Goal: Task Accomplishment & Management: Use online tool/utility

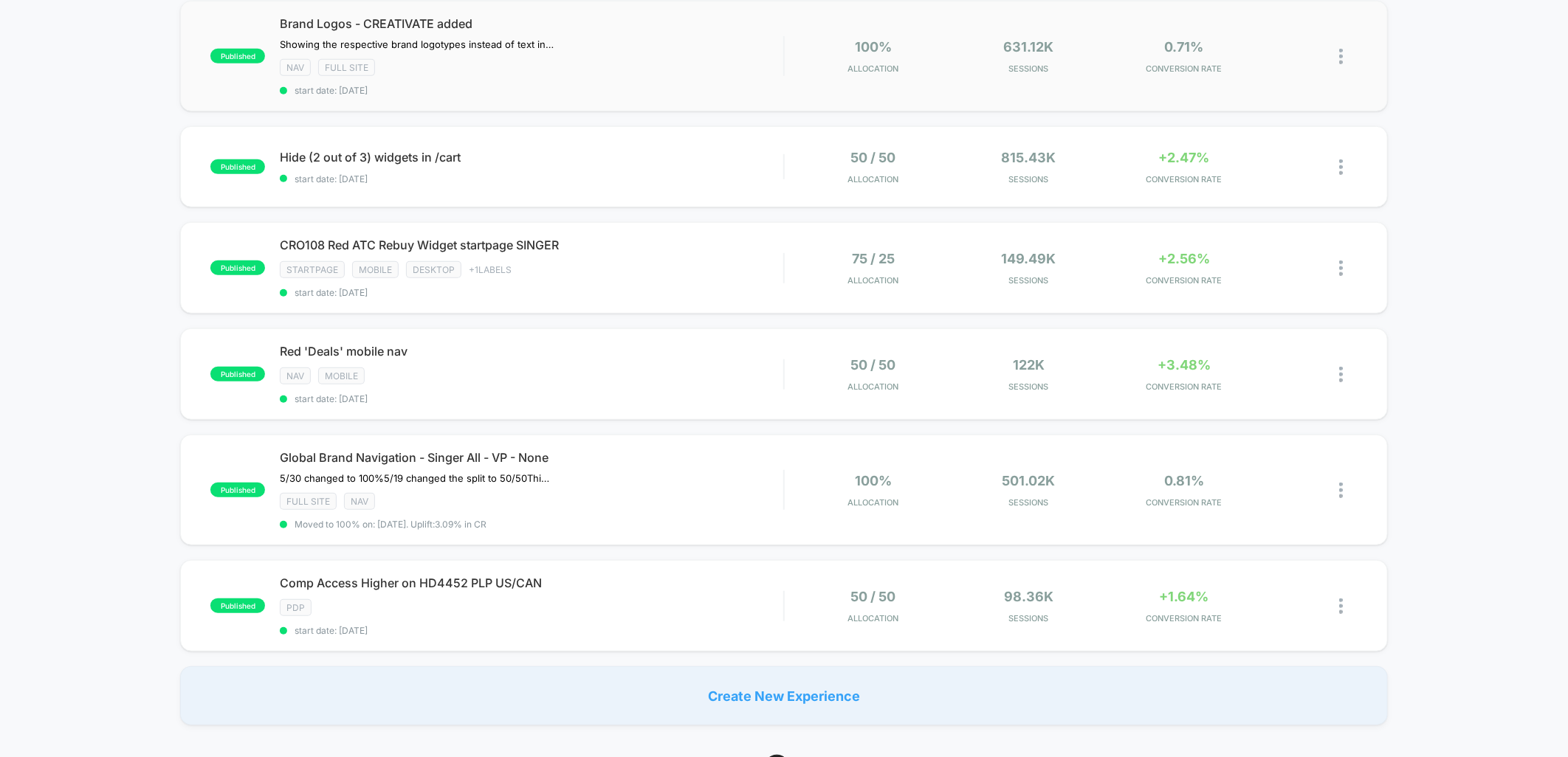
scroll to position [492, 0]
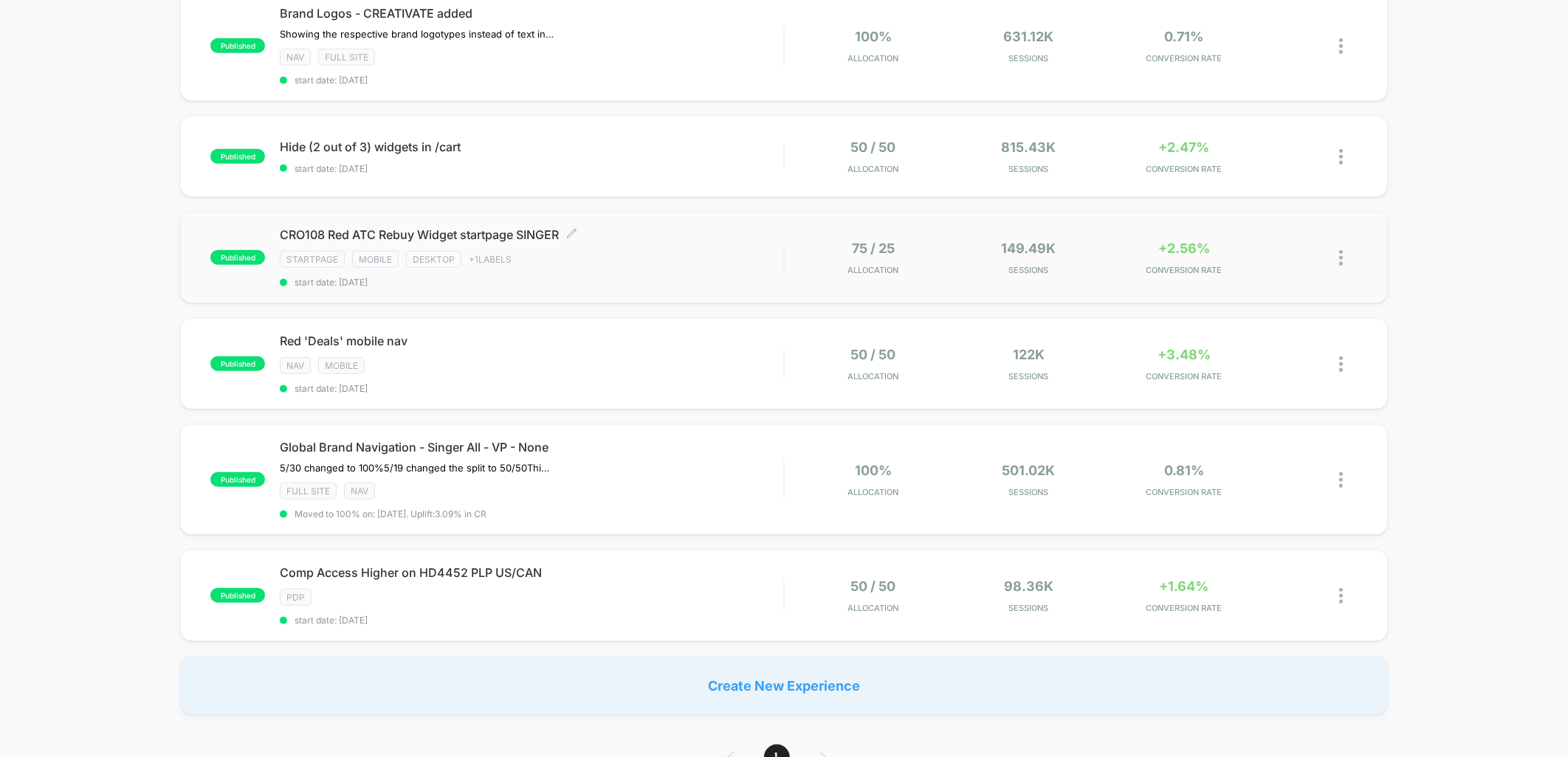
click at [694, 254] on div "STARTPAGE Mobile Desktop + 1 Labels" at bounding box center [531, 259] width 503 height 17
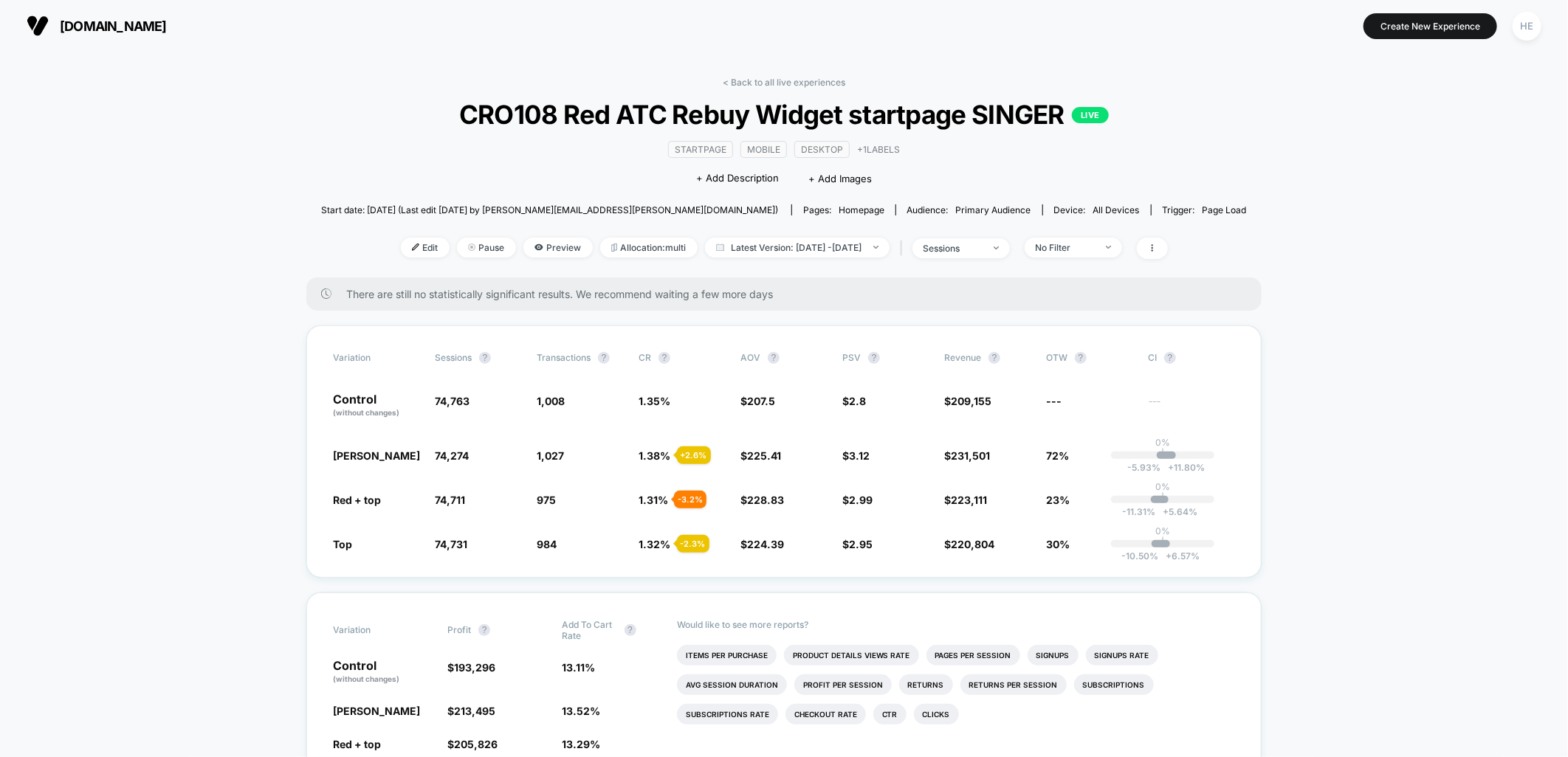
drag, startPoint x: 364, startPoint y: 451, endPoint x: 1395, endPoint y: 490, distance: 1031.7
click at [1122, 253] on span "No Filter" at bounding box center [1072, 247] width 97 height 20
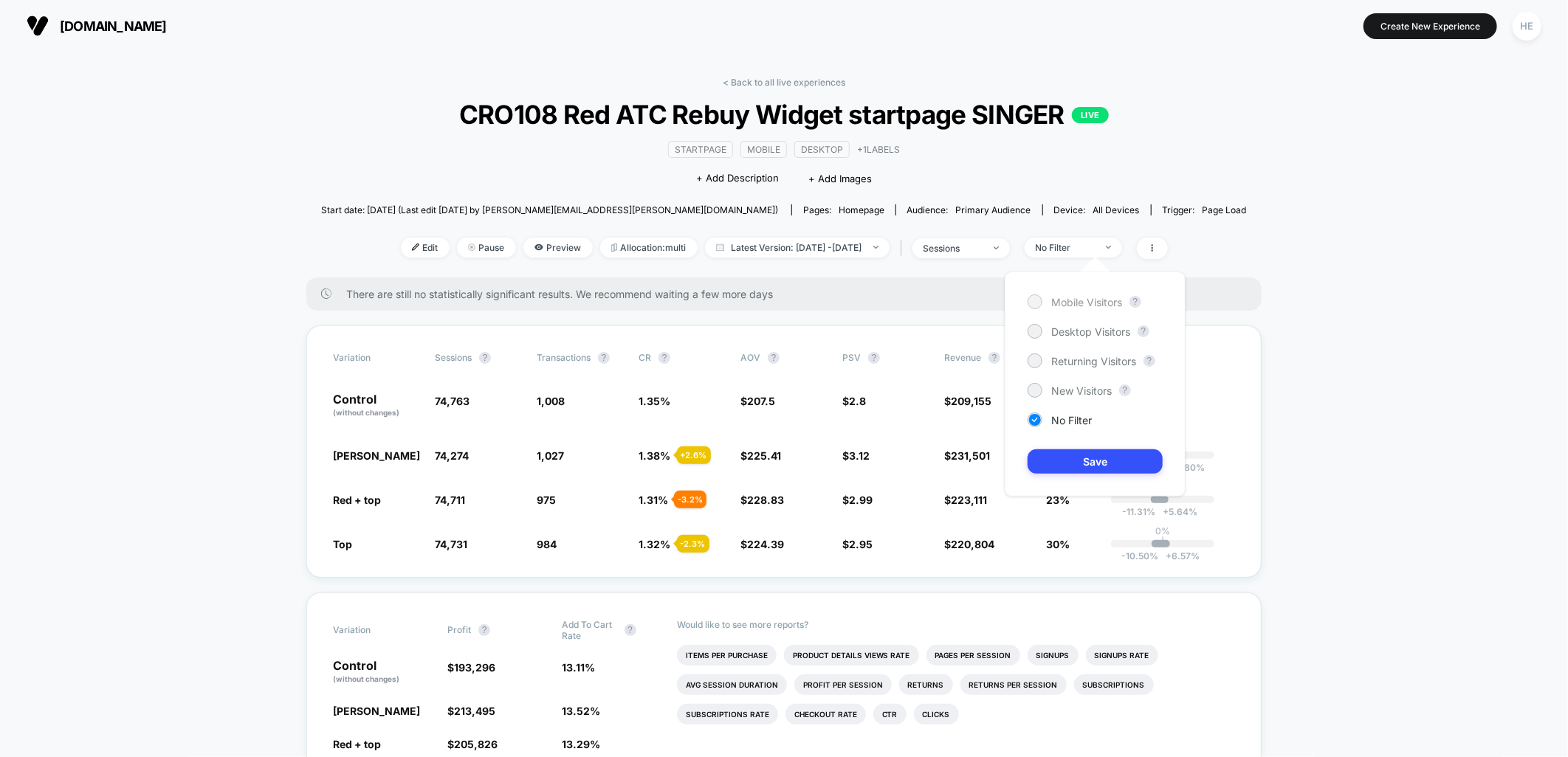
click at [1110, 301] on span "Mobile Visitors" at bounding box center [1086, 302] width 70 height 13
drag, startPoint x: 1106, startPoint y: 461, endPoint x: 1147, endPoint y: 461, distance: 41.0
click at [1105, 461] on button "Save" at bounding box center [1095, 461] width 135 height 24
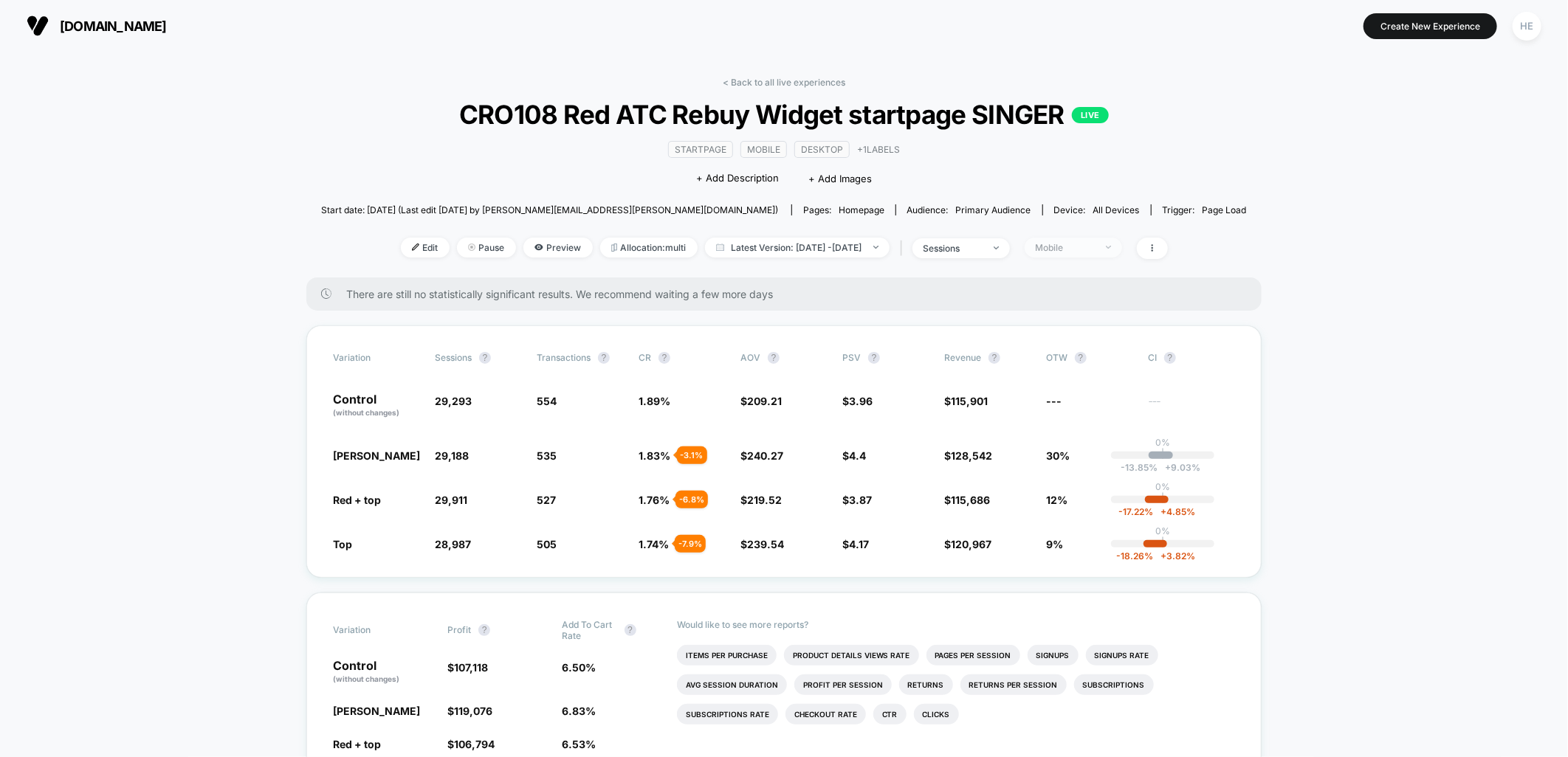
click at [1093, 242] on div "Mobile" at bounding box center [1065, 247] width 59 height 11
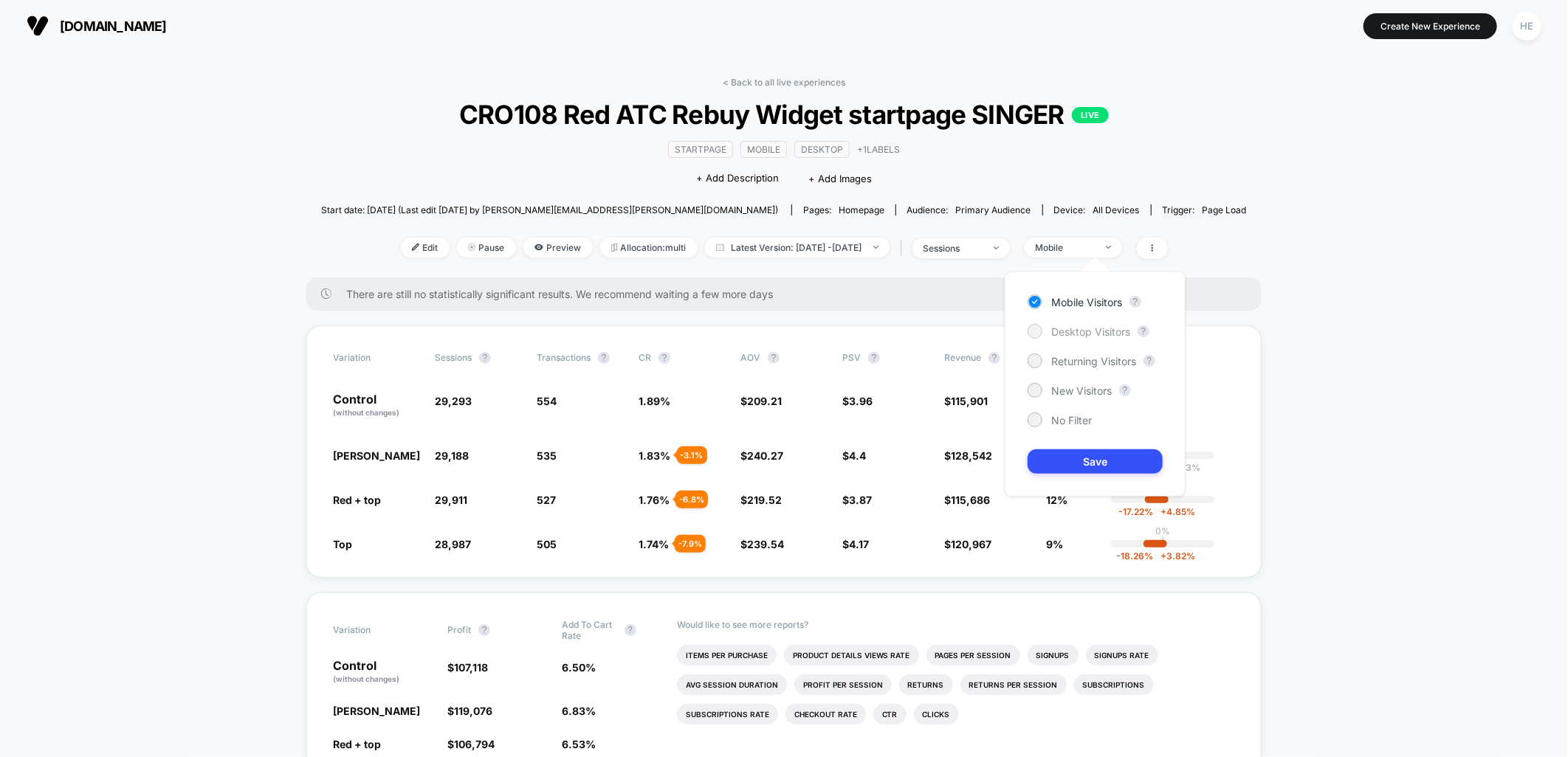
click at [1079, 333] on span "Desktop Visitors" at bounding box center [1091, 332] width 79 height 13
click at [1090, 469] on button "Save" at bounding box center [1095, 461] width 135 height 24
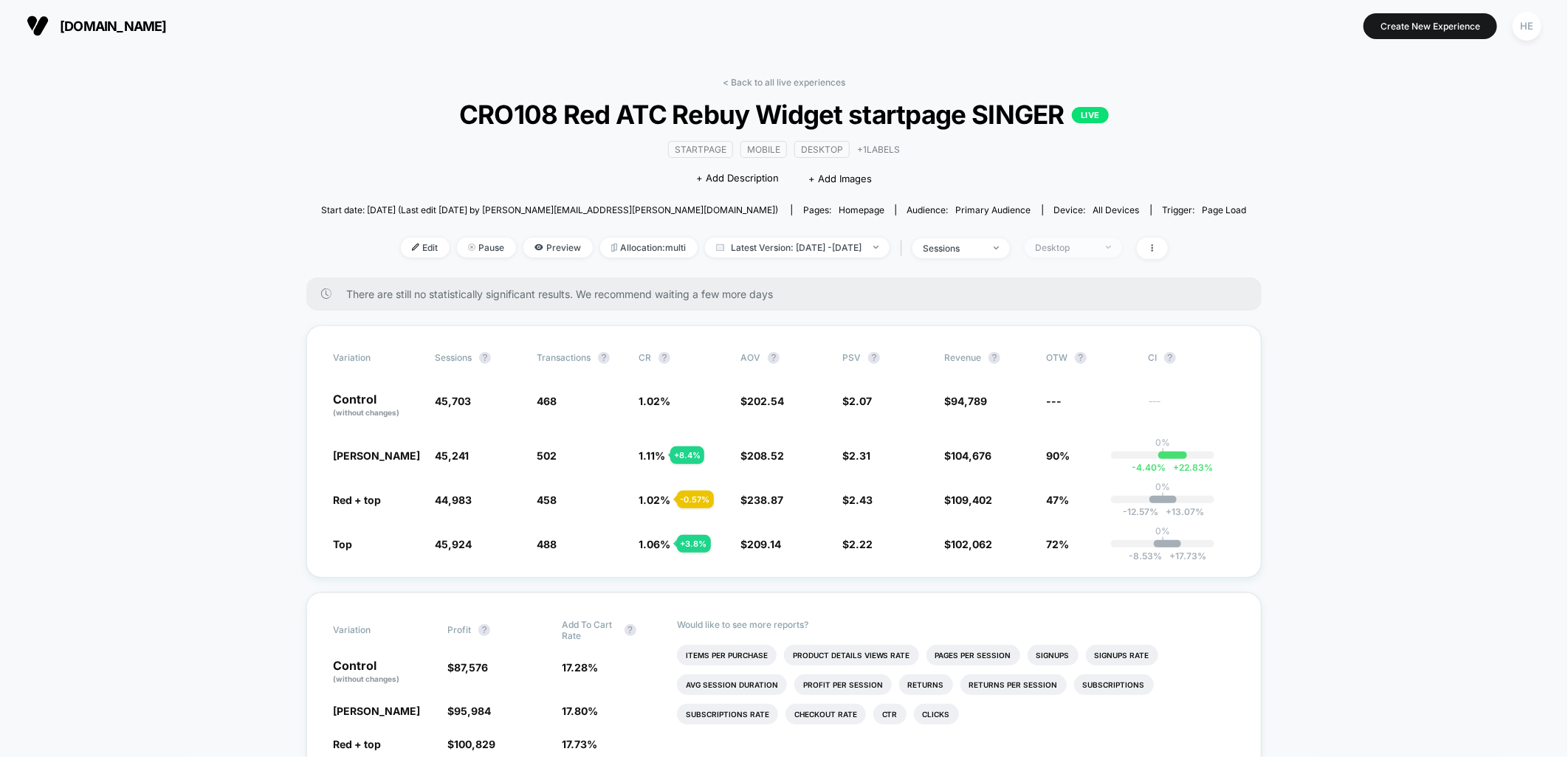
click at [1077, 247] on div "Desktop" at bounding box center [1065, 247] width 59 height 11
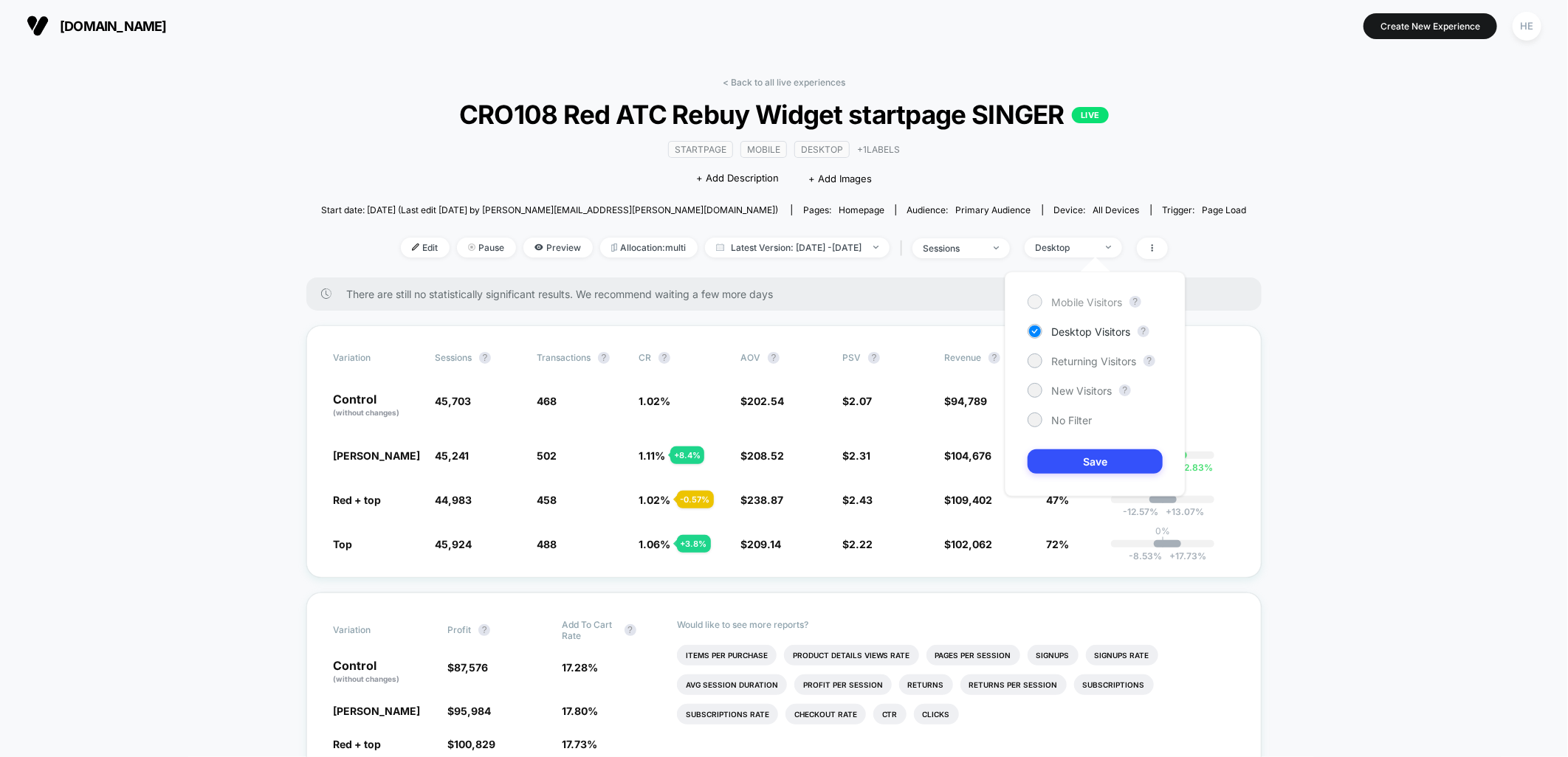
click at [1096, 306] on span "Mobile Visitors" at bounding box center [1086, 302] width 70 height 13
click at [1087, 455] on button "Save" at bounding box center [1095, 461] width 135 height 24
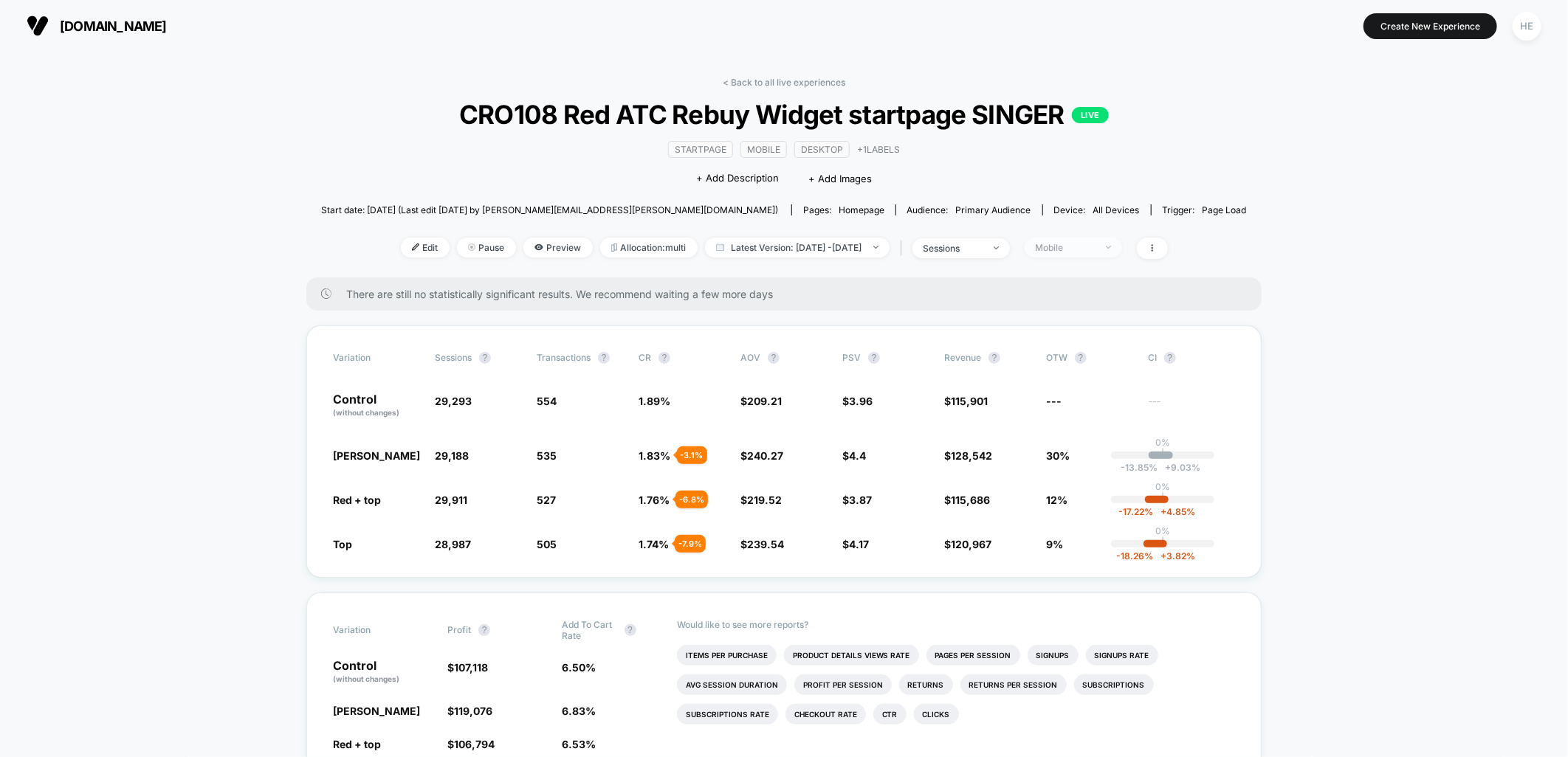
click at [1080, 248] on div "Mobile" at bounding box center [1065, 247] width 59 height 11
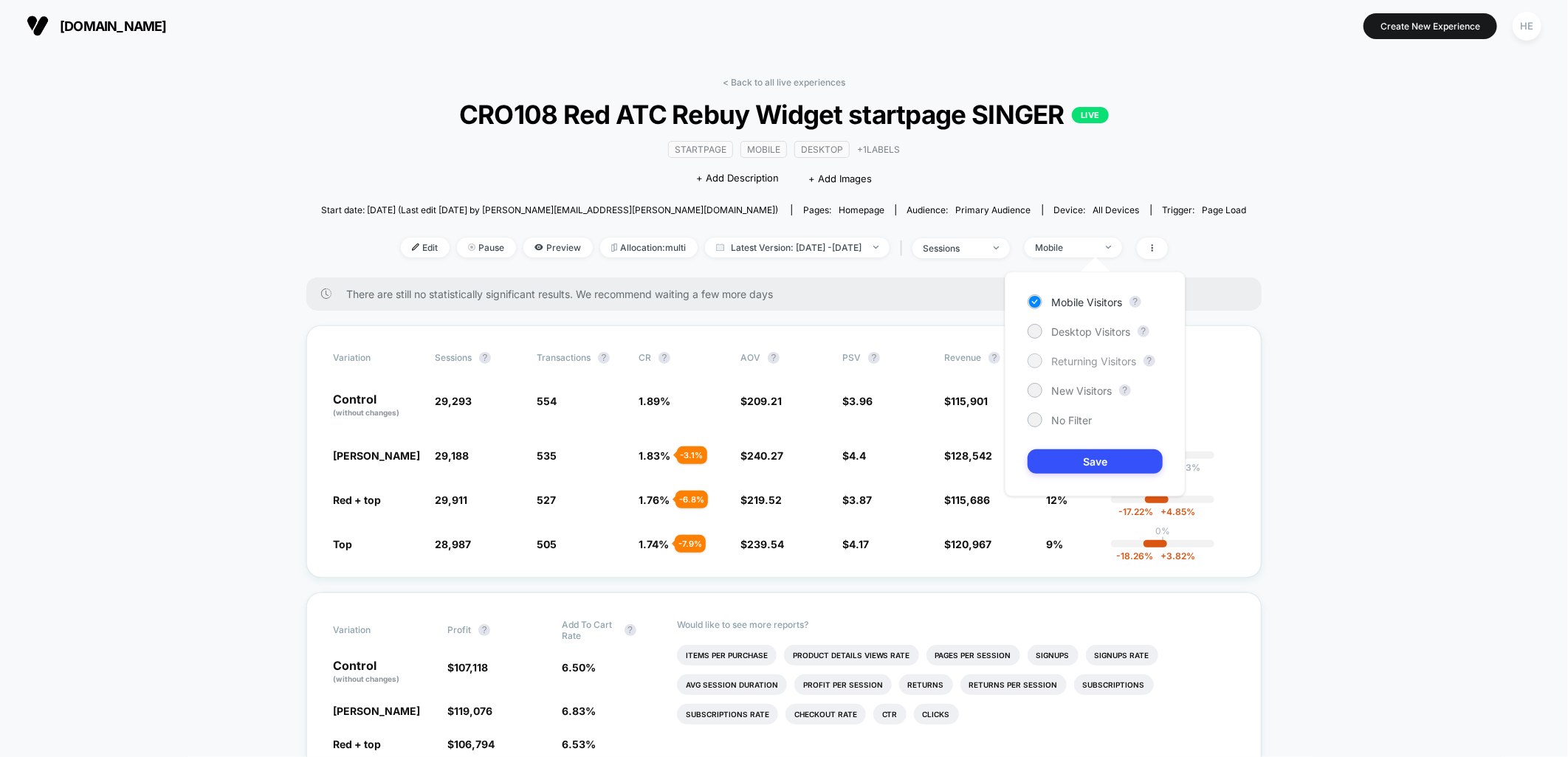
click at [1082, 363] on span "Returning Visitors" at bounding box center [1094, 361] width 85 height 13
click at [1079, 456] on button "Save" at bounding box center [1095, 461] width 135 height 24
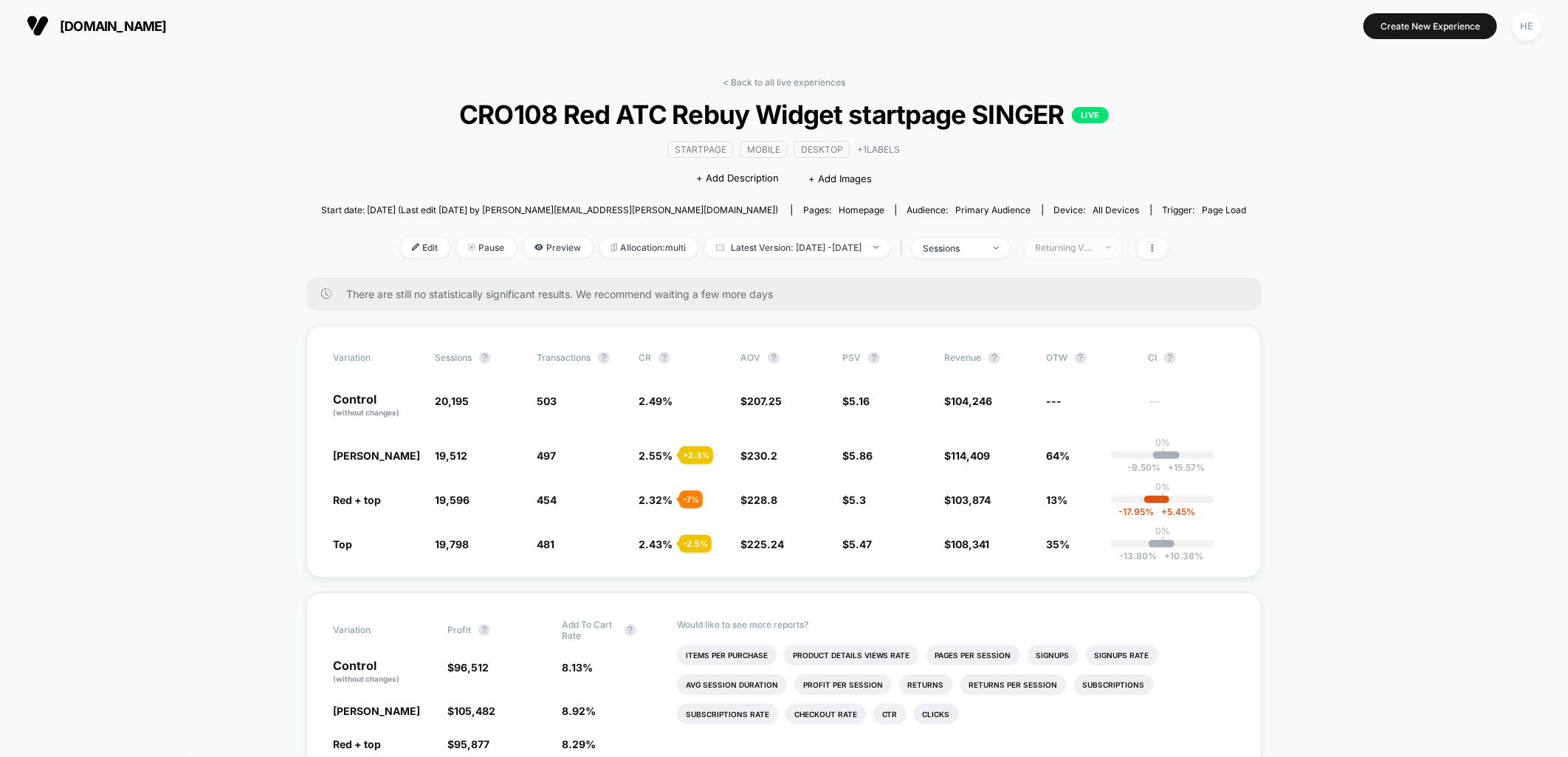
click at [1093, 246] on div "Returning Visitors" at bounding box center [1065, 247] width 59 height 11
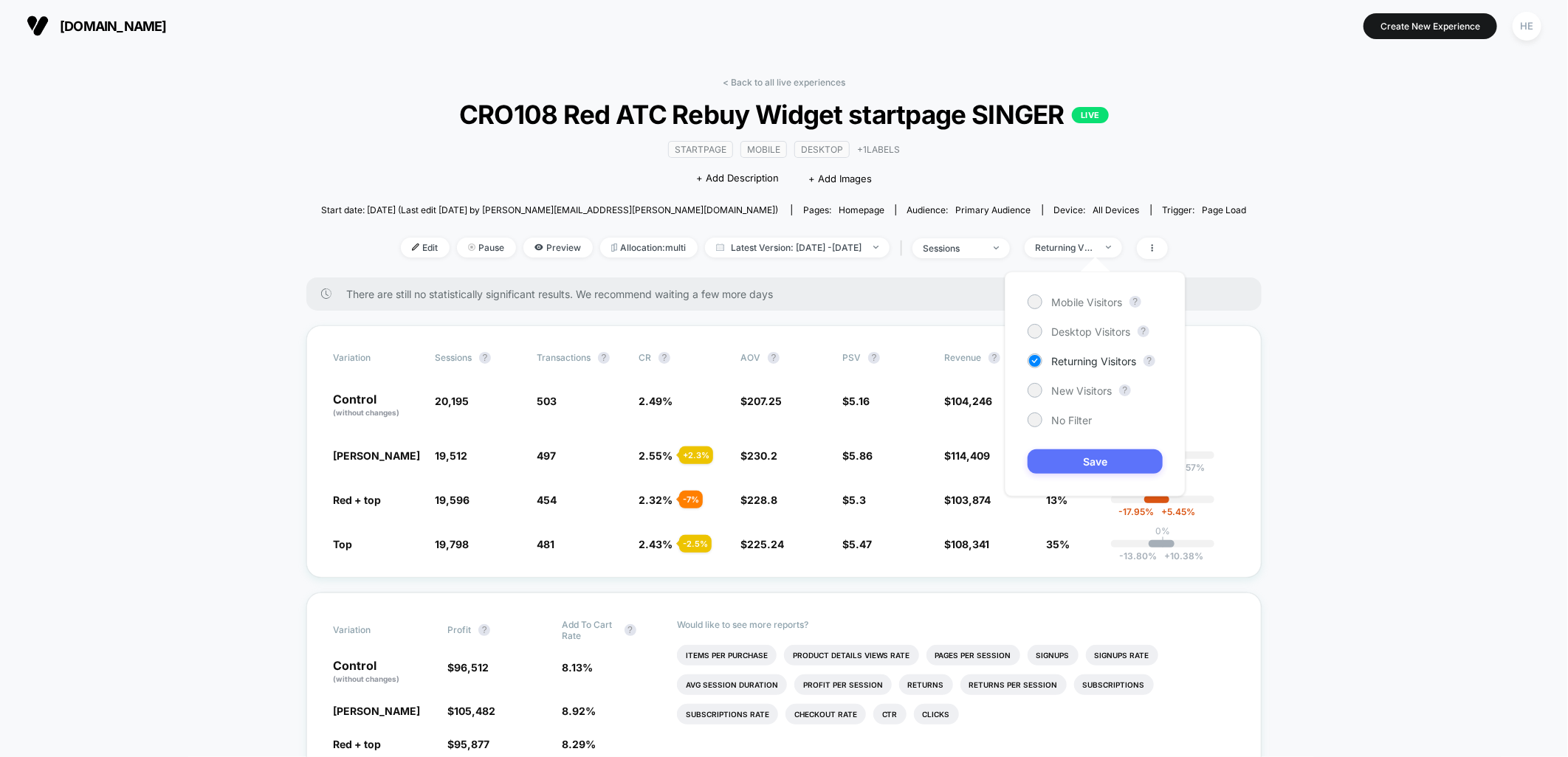
drag, startPoint x: 1080, startPoint y: 394, endPoint x: 1091, endPoint y: 451, distance: 58.1
click at [1080, 395] on span "New Visitors" at bounding box center [1081, 391] width 61 height 13
click at [1087, 461] on button "Save" at bounding box center [1095, 461] width 135 height 24
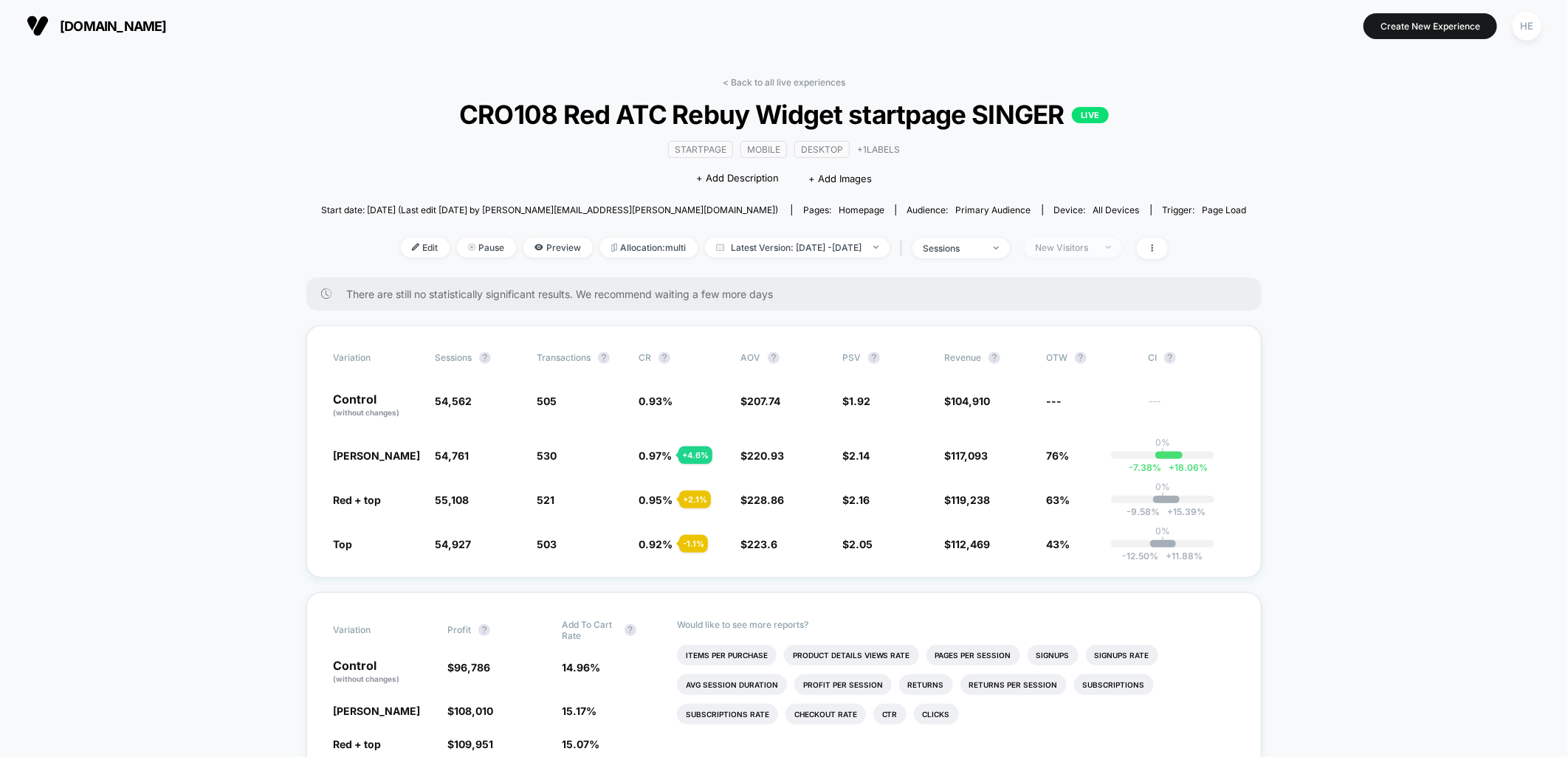
click at [1095, 247] on div "New Visitors" at bounding box center [1065, 247] width 59 height 11
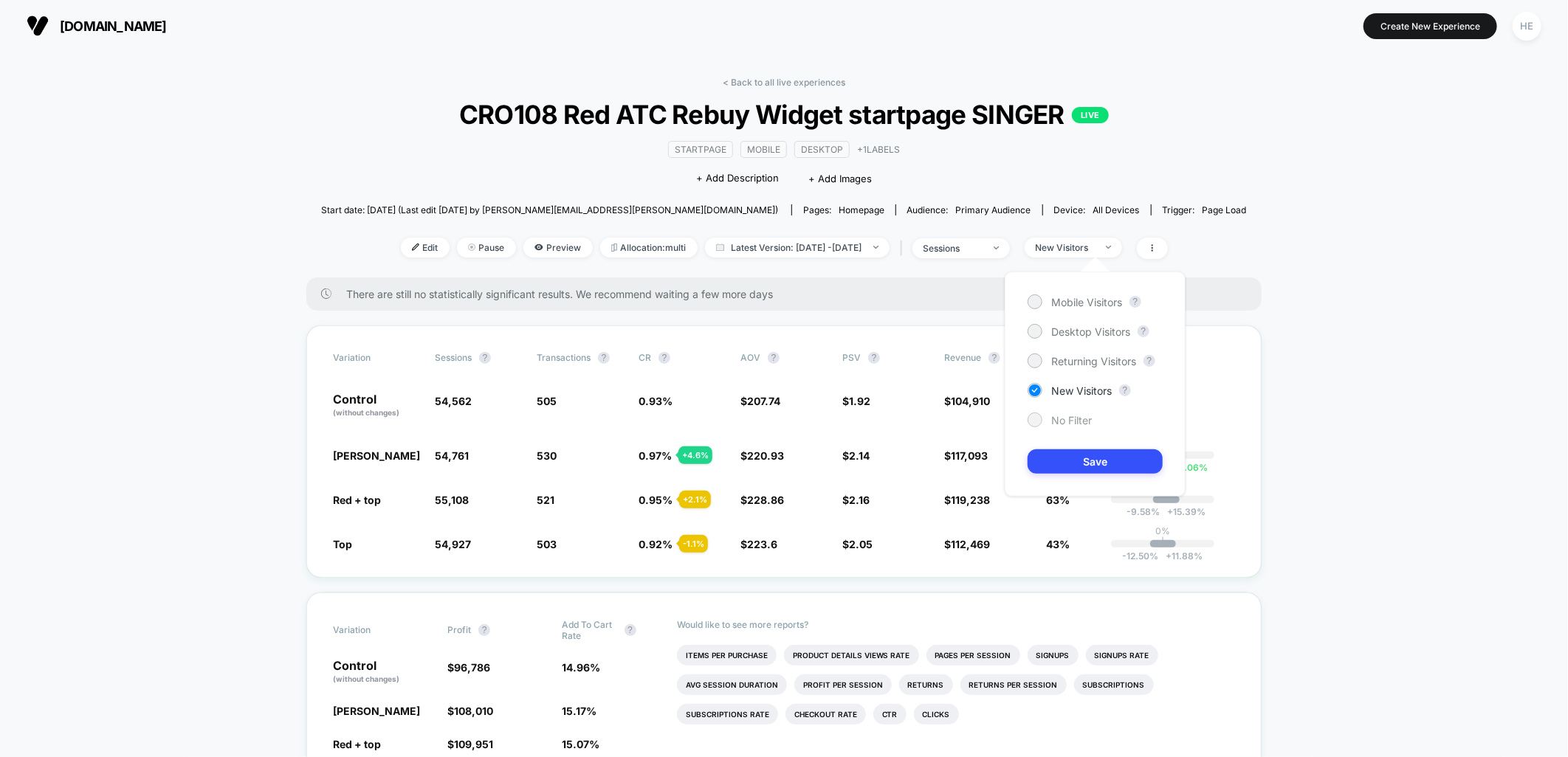
click at [1062, 419] on span "No Filter" at bounding box center [1071, 419] width 41 height 13
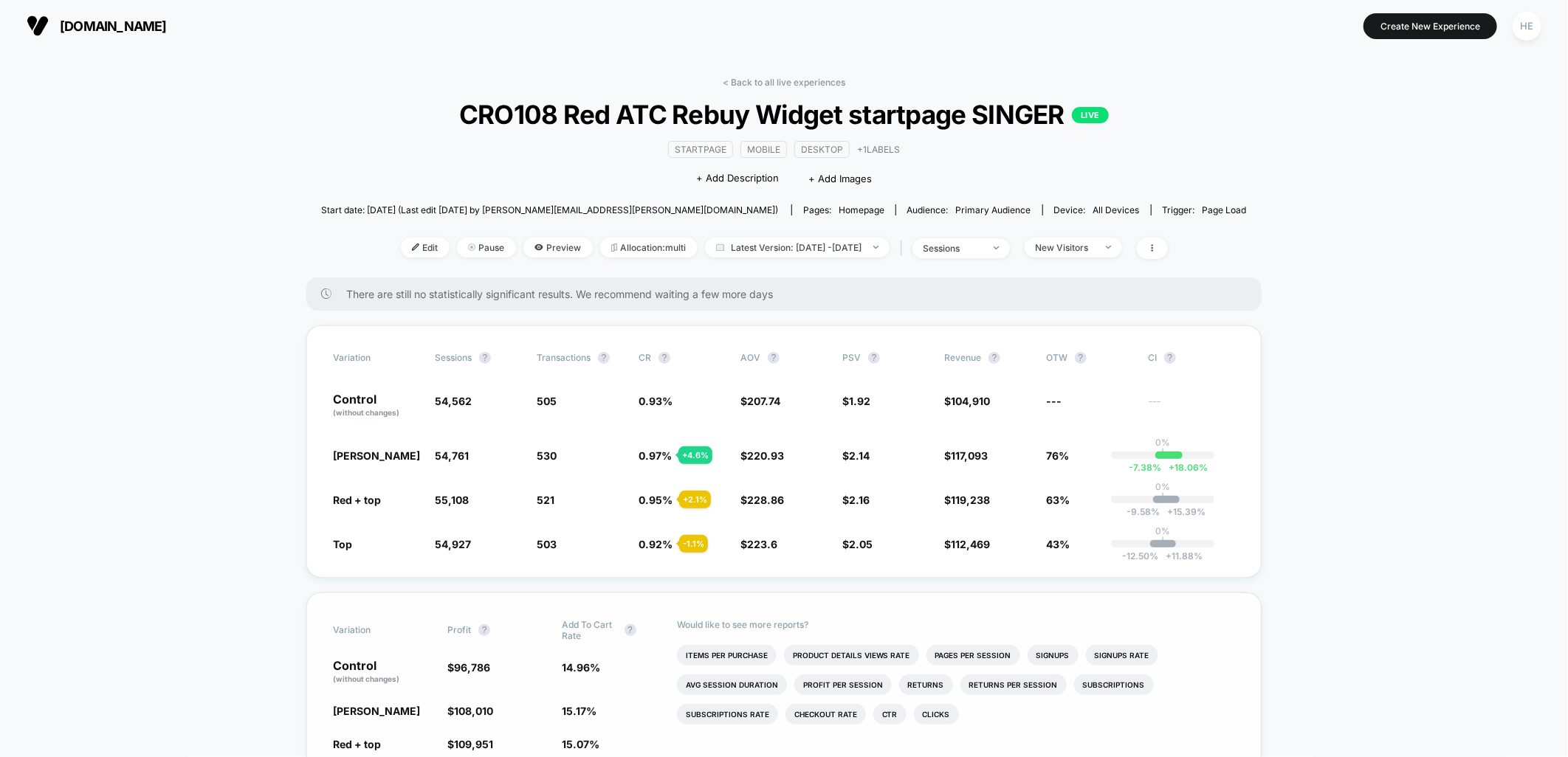
drag, startPoint x: 467, startPoint y: 706, endPoint x: 816, endPoint y: 728, distance: 349.7
click at [618, 713] on div "Red buttons $ 108,010 + 11.2 % 15.17 % + 1.4 %" at bounding box center [783, 710] width 902 height 14
drag, startPoint x: 1497, startPoint y: 592, endPoint x: 1297, endPoint y: 422, distance: 262.5
click at [747, 180] on span "+ Add Description" at bounding box center [738, 178] width 83 height 14
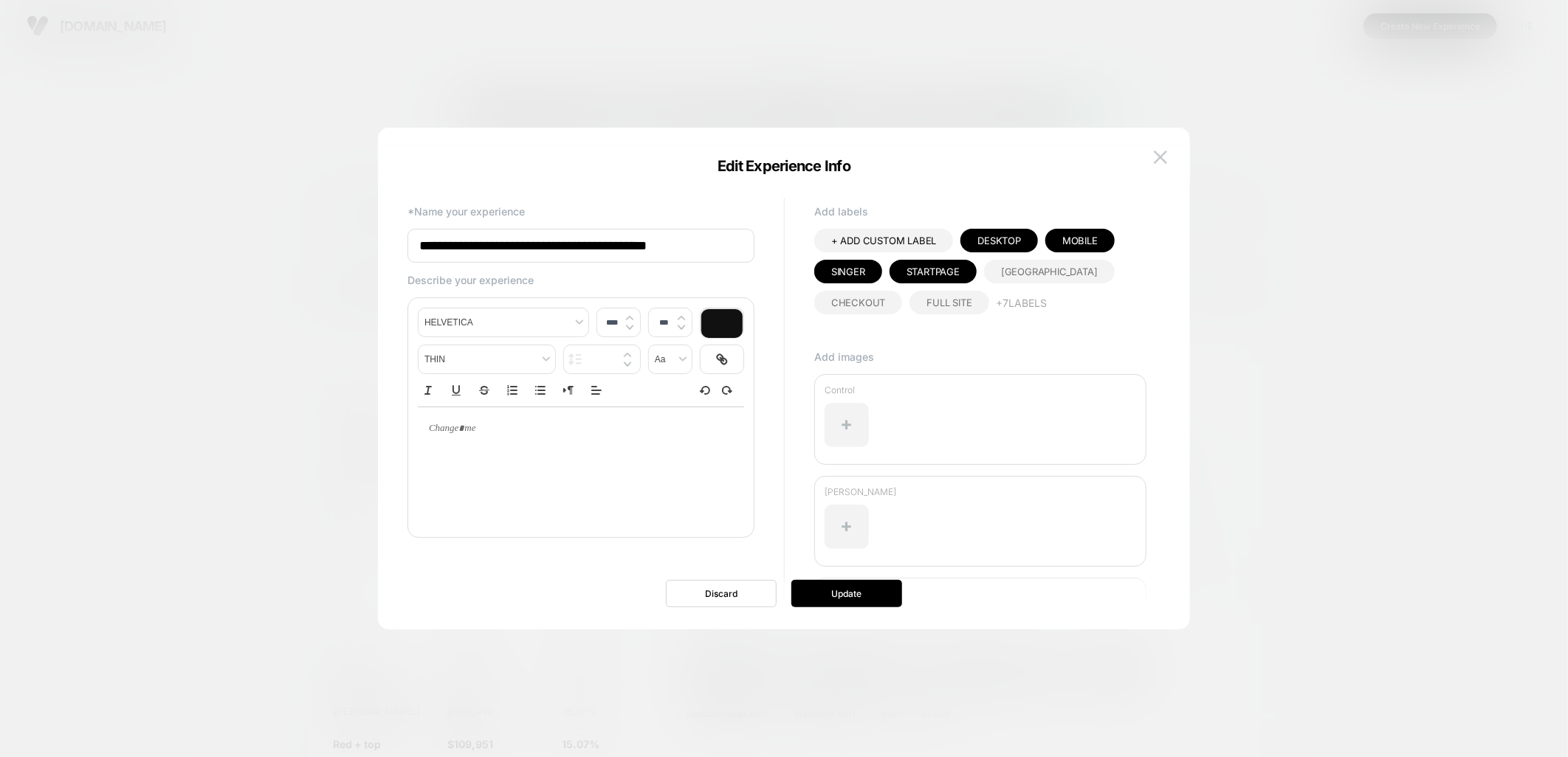
type input "****"
click at [500, 428] on p at bounding box center [576, 429] width 285 height 14
click at [654, 444] on div at bounding box center [581, 428] width 326 height 42
click at [846, 593] on button "Update" at bounding box center [846, 594] width 111 height 27
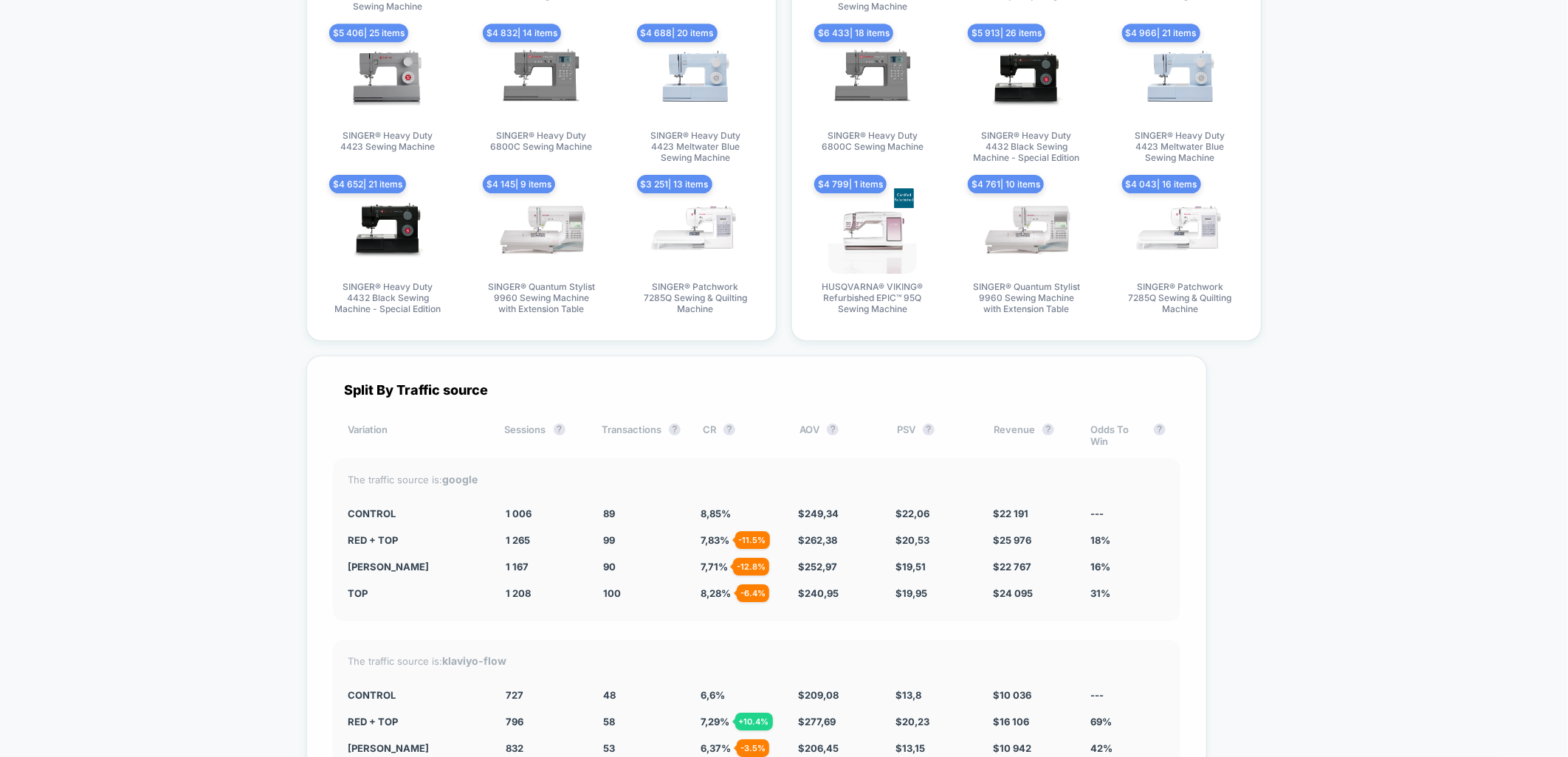
scroll to position [3444, 0]
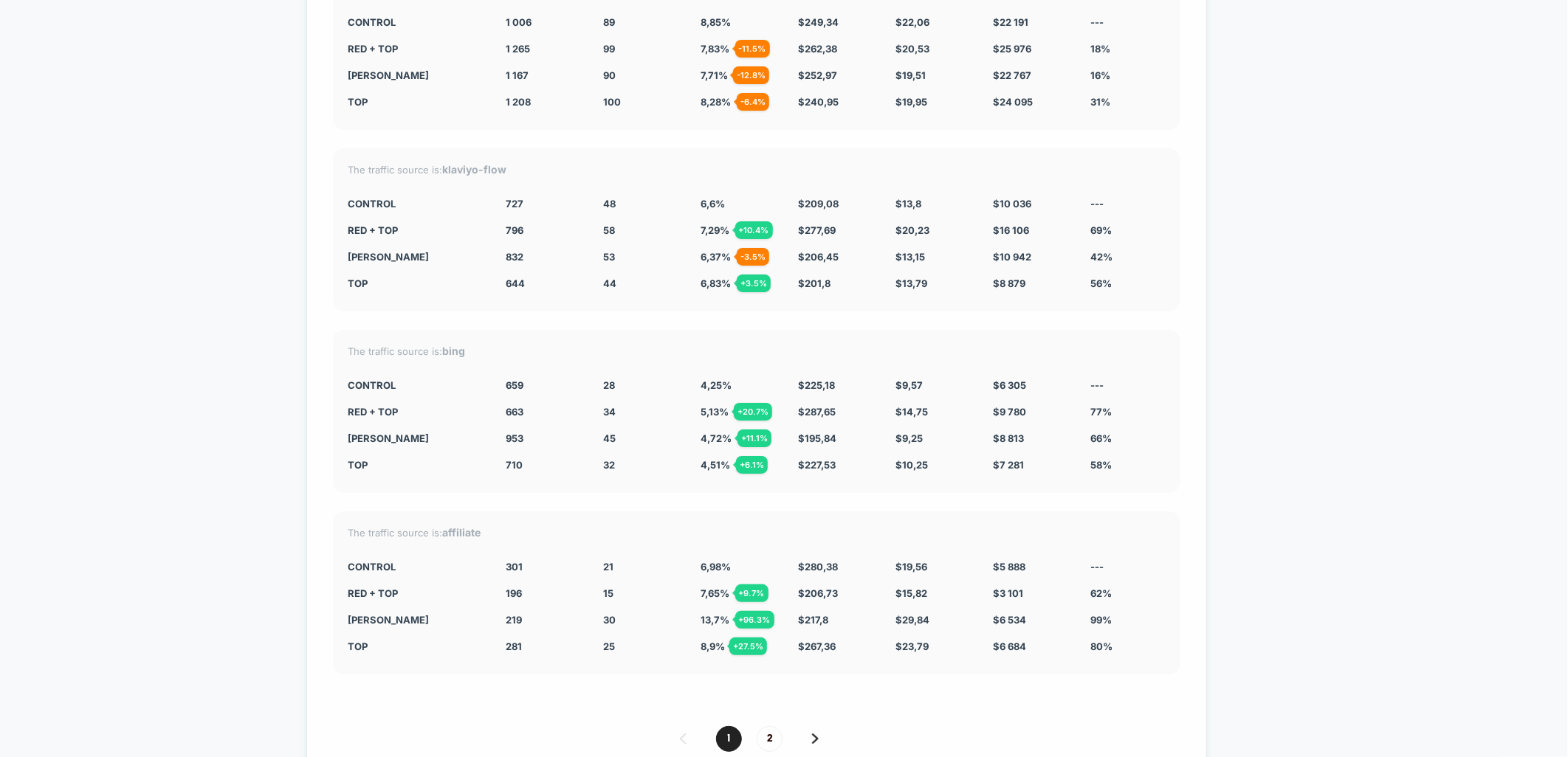
click at [819, 734] on img at bounding box center [815, 739] width 7 height 11
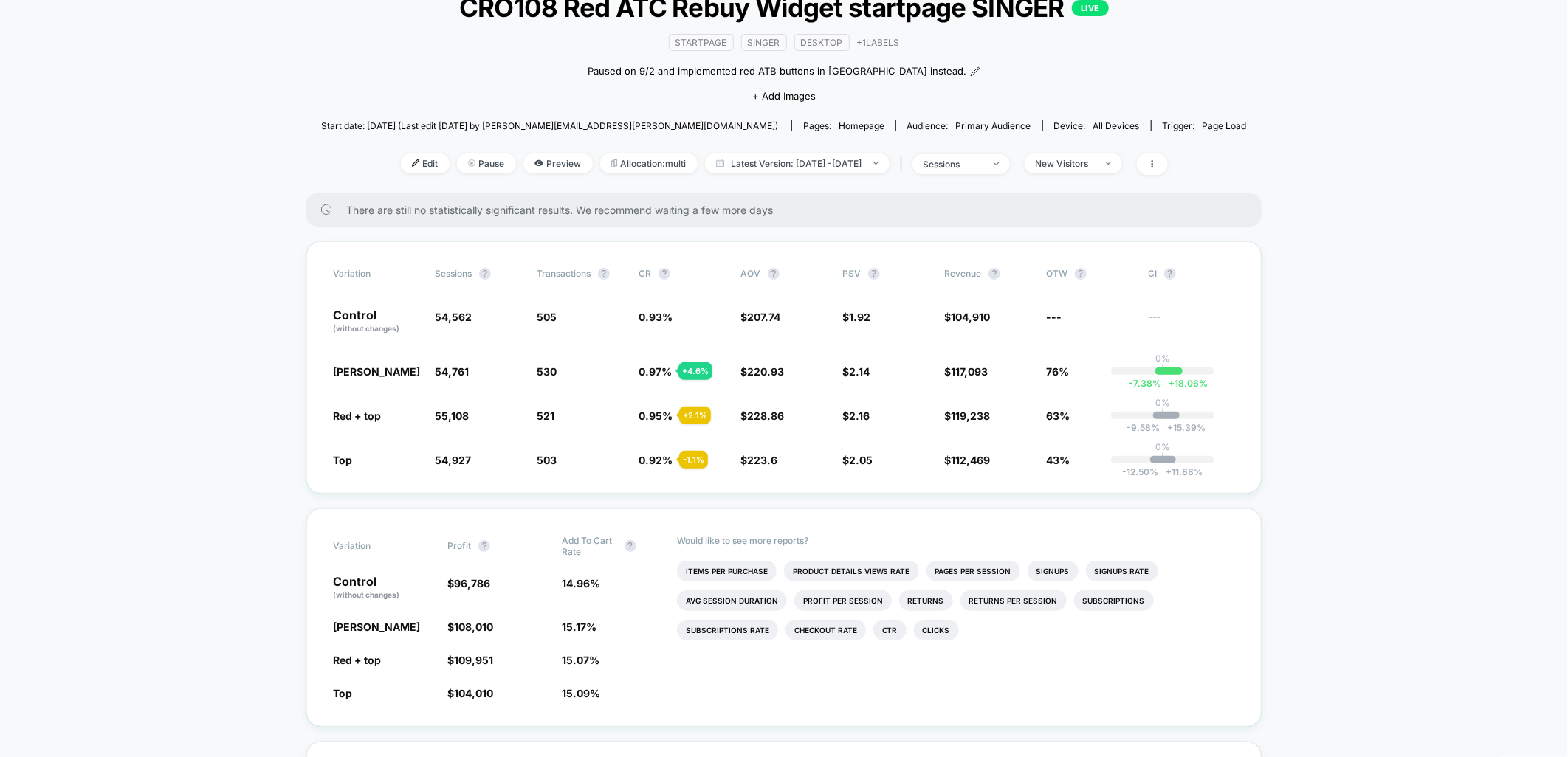
scroll to position [0, 0]
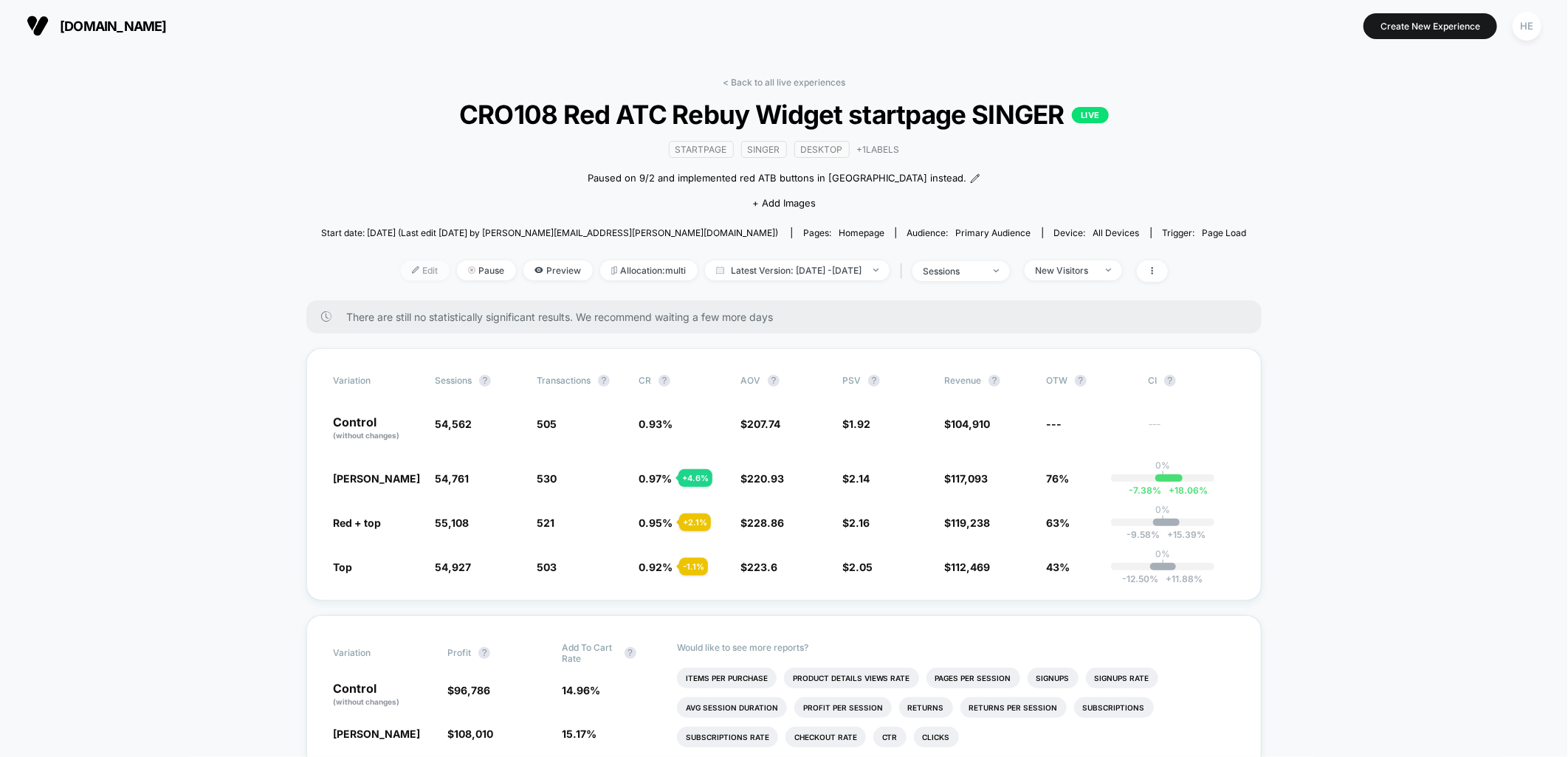
click at [401, 269] on span "Edit" at bounding box center [425, 270] width 49 height 20
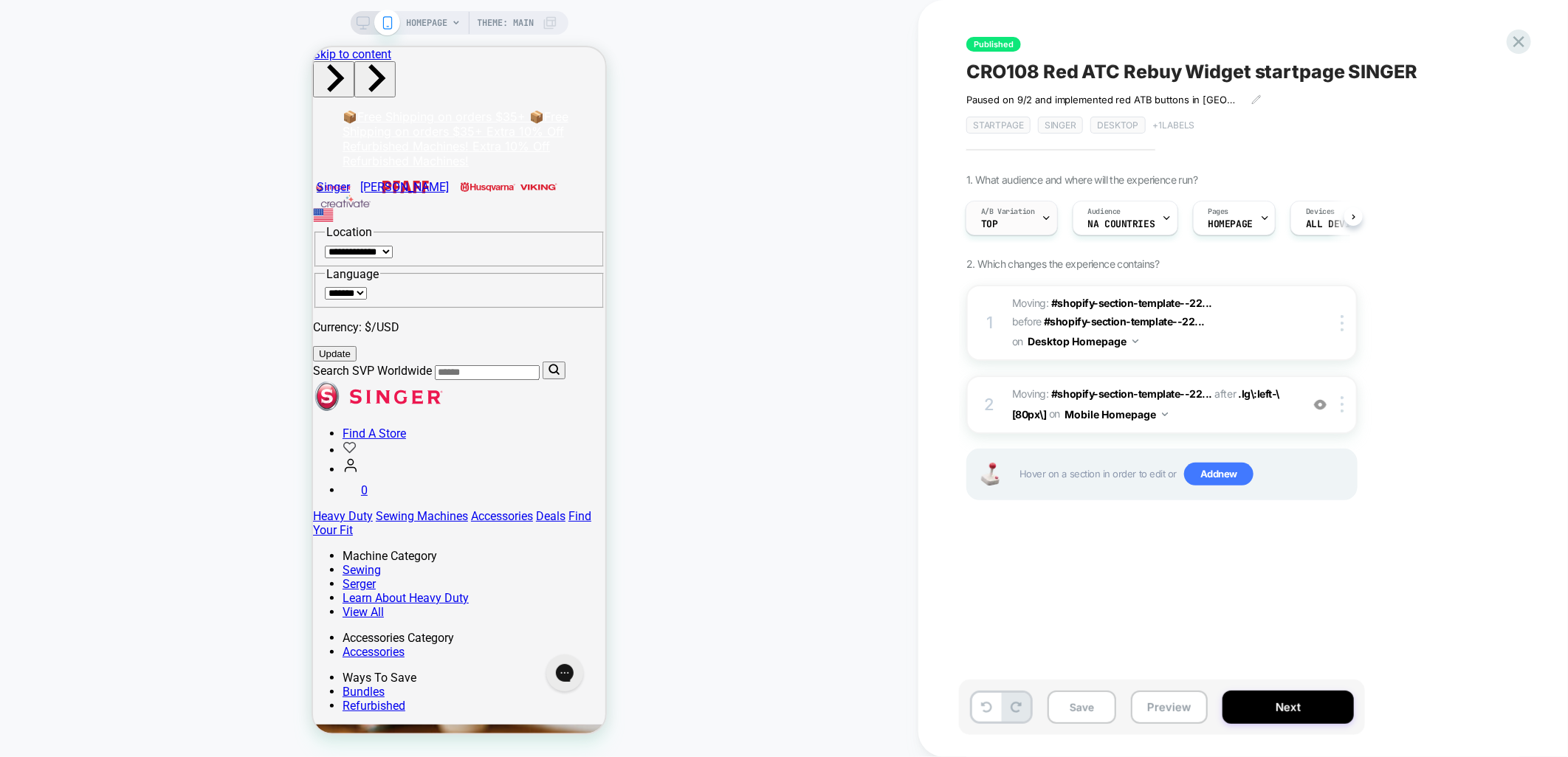
click at [1037, 219] on div "A/B Variation Top" at bounding box center [1008, 218] width 83 height 33
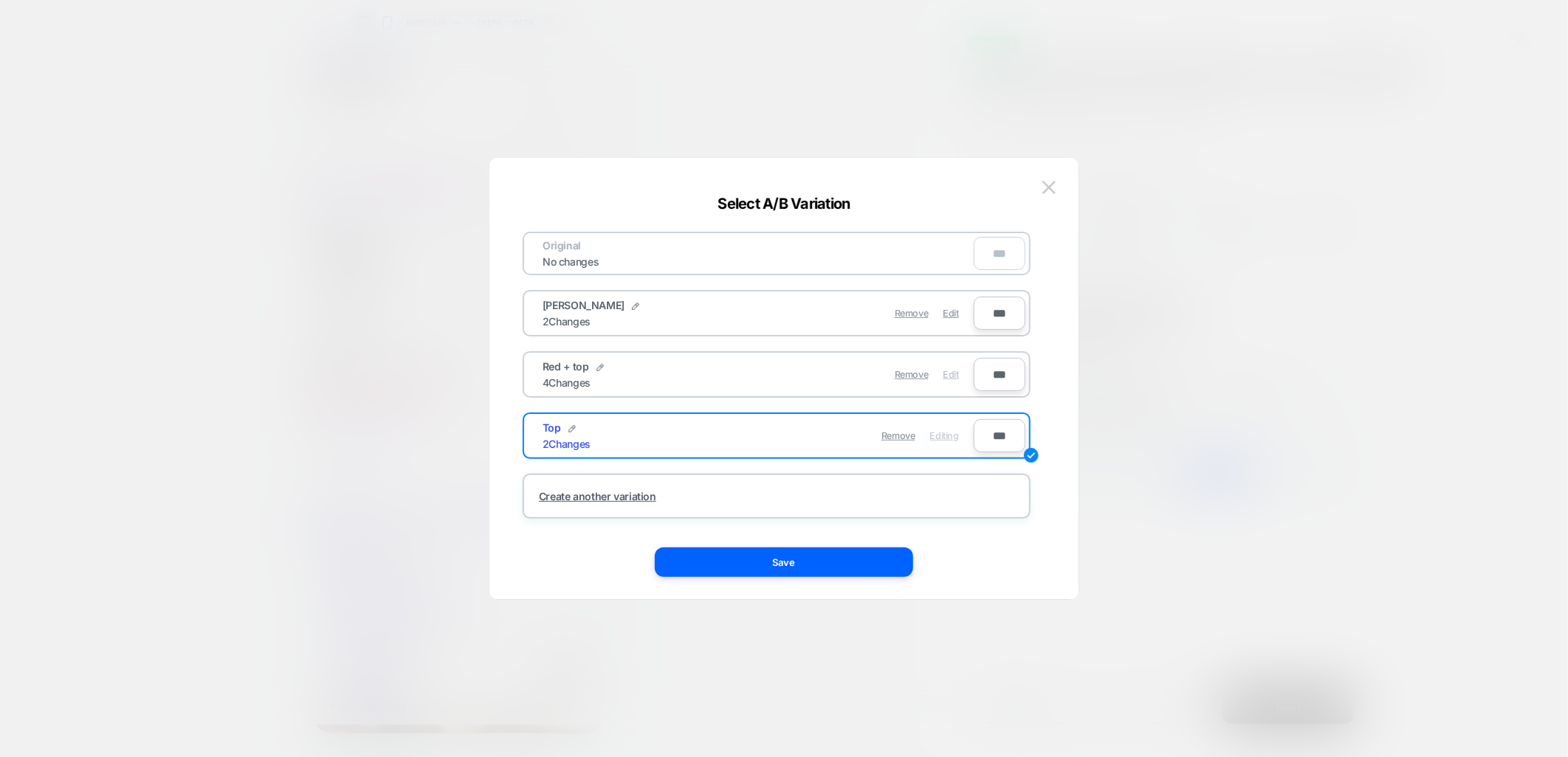
click at [952, 373] on span "Edit" at bounding box center [951, 374] width 15 height 11
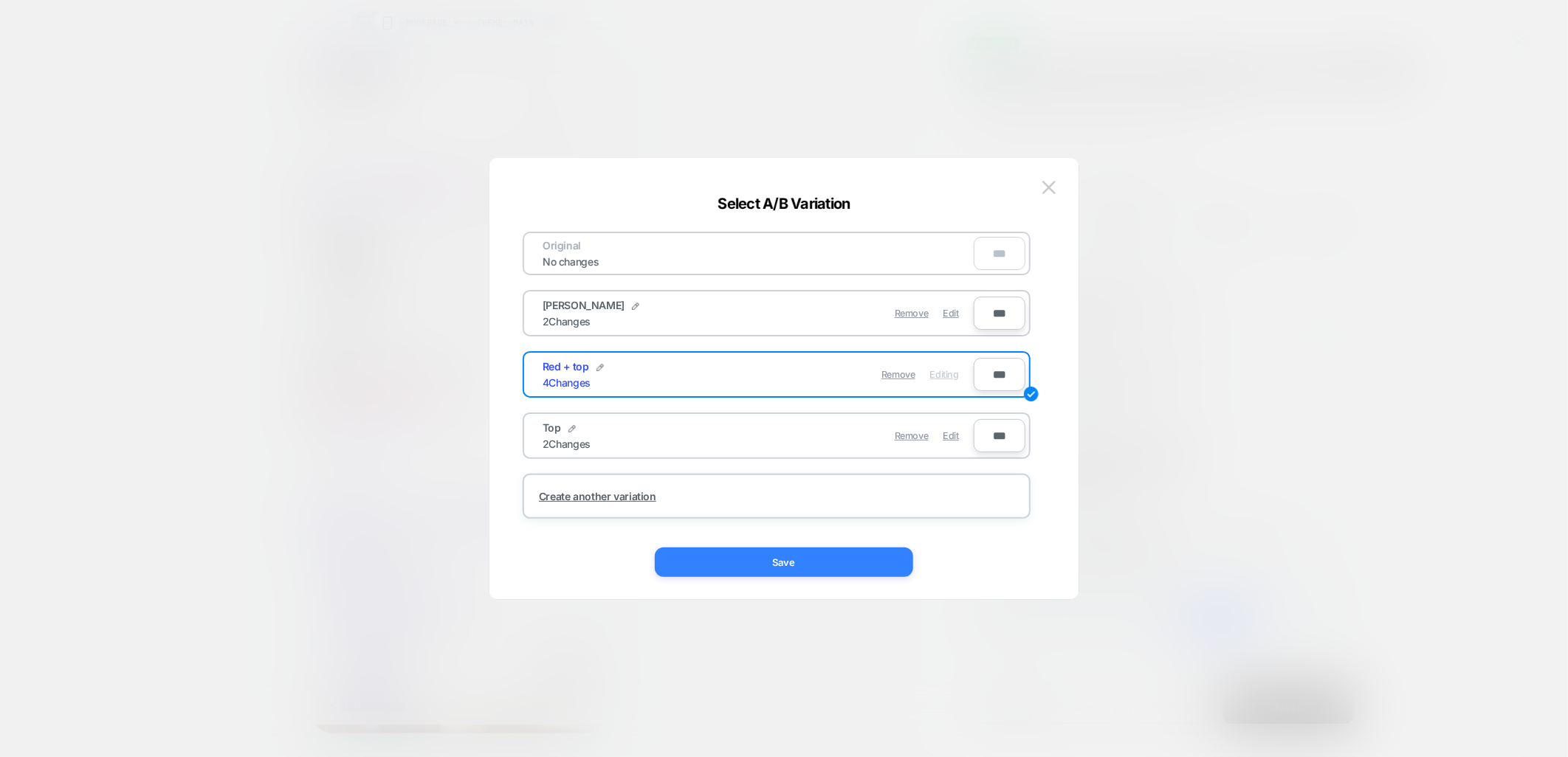
click at [830, 564] on button "Save" at bounding box center [784, 562] width 258 height 30
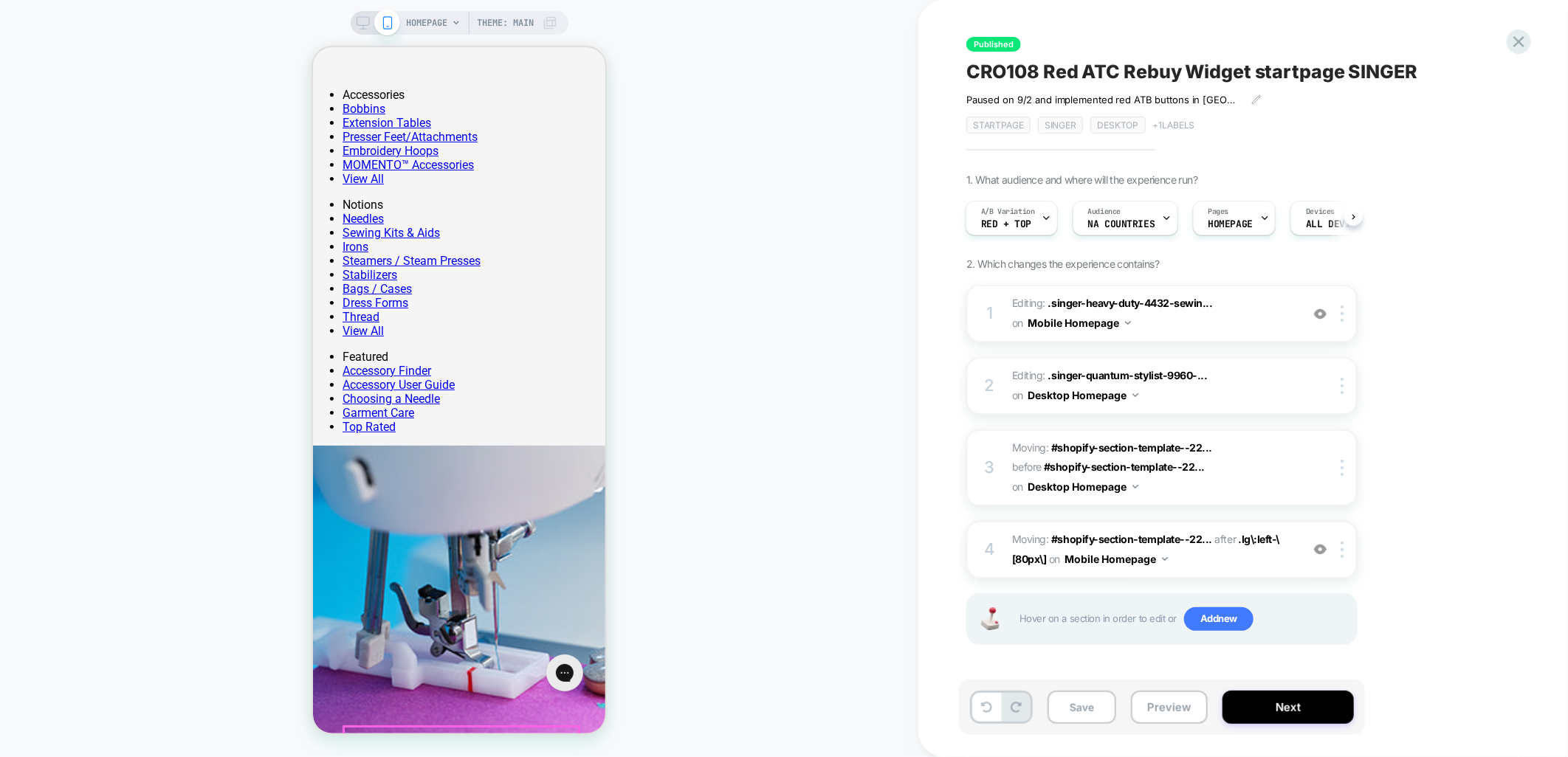
scroll to position [3526, 0]
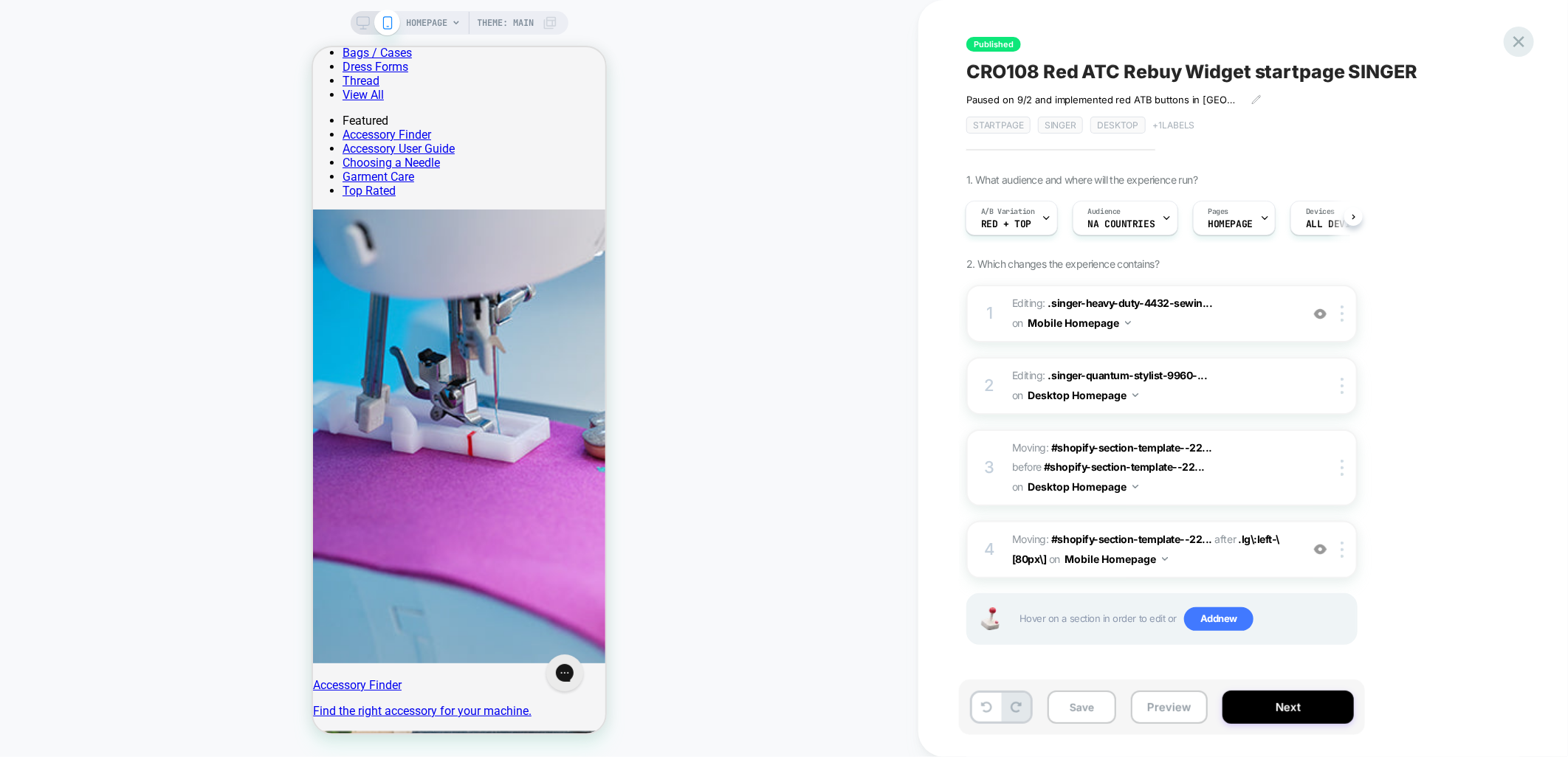
click at [1514, 41] on icon at bounding box center [1518, 41] width 20 height 20
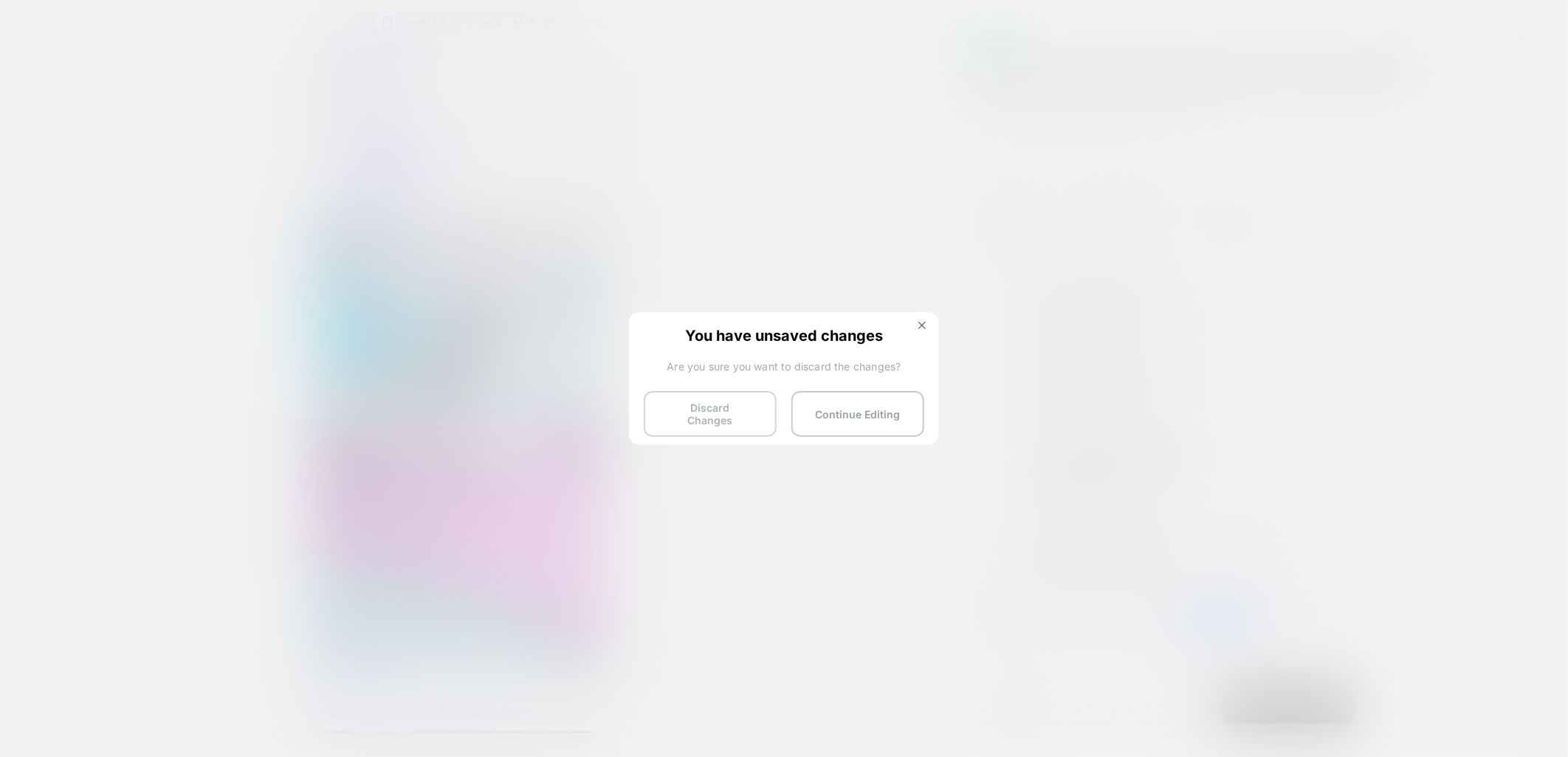
click at [713, 417] on button "Discard Changes" at bounding box center [710, 414] width 133 height 45
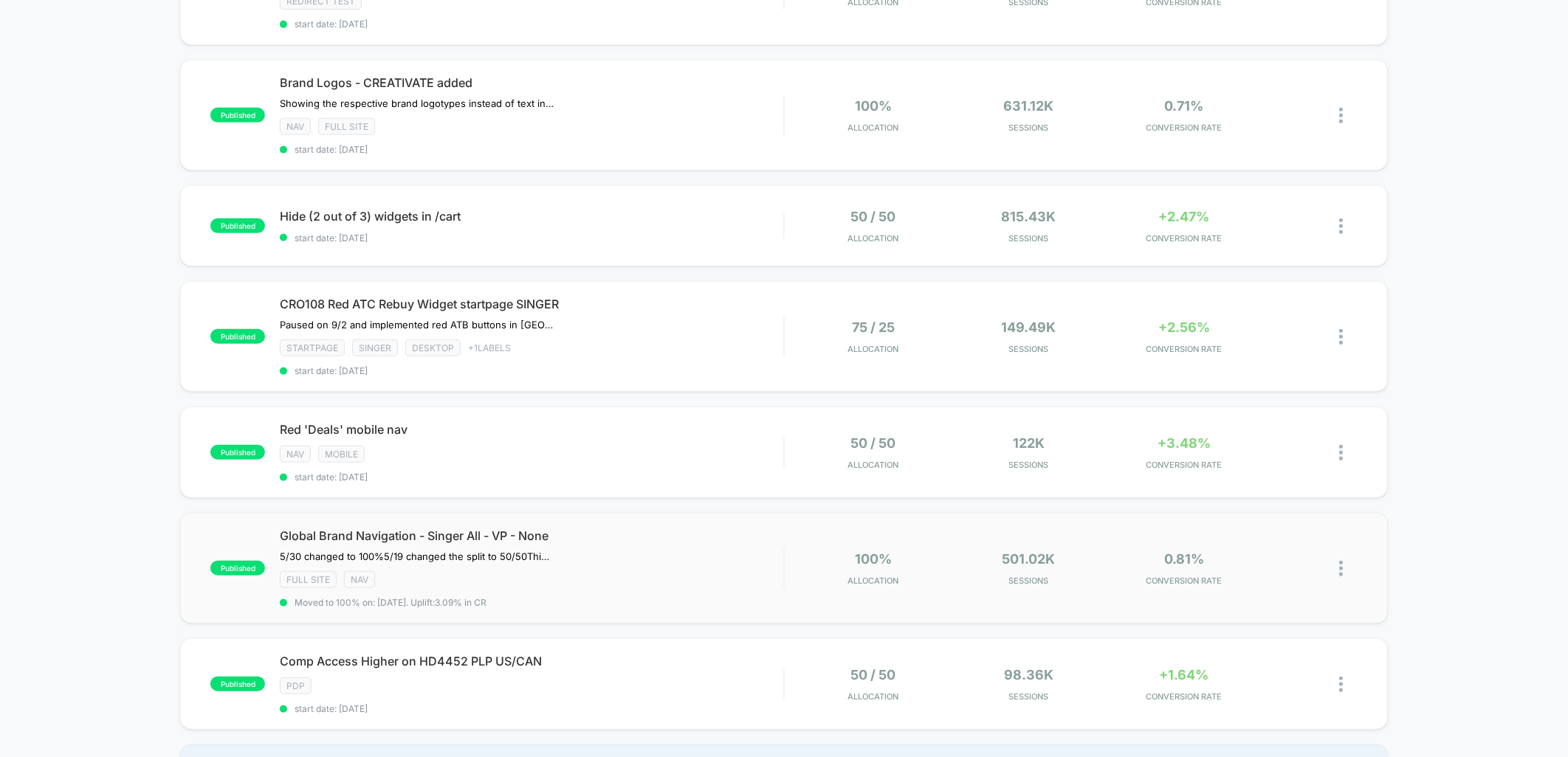
scroll to position [328, 0]
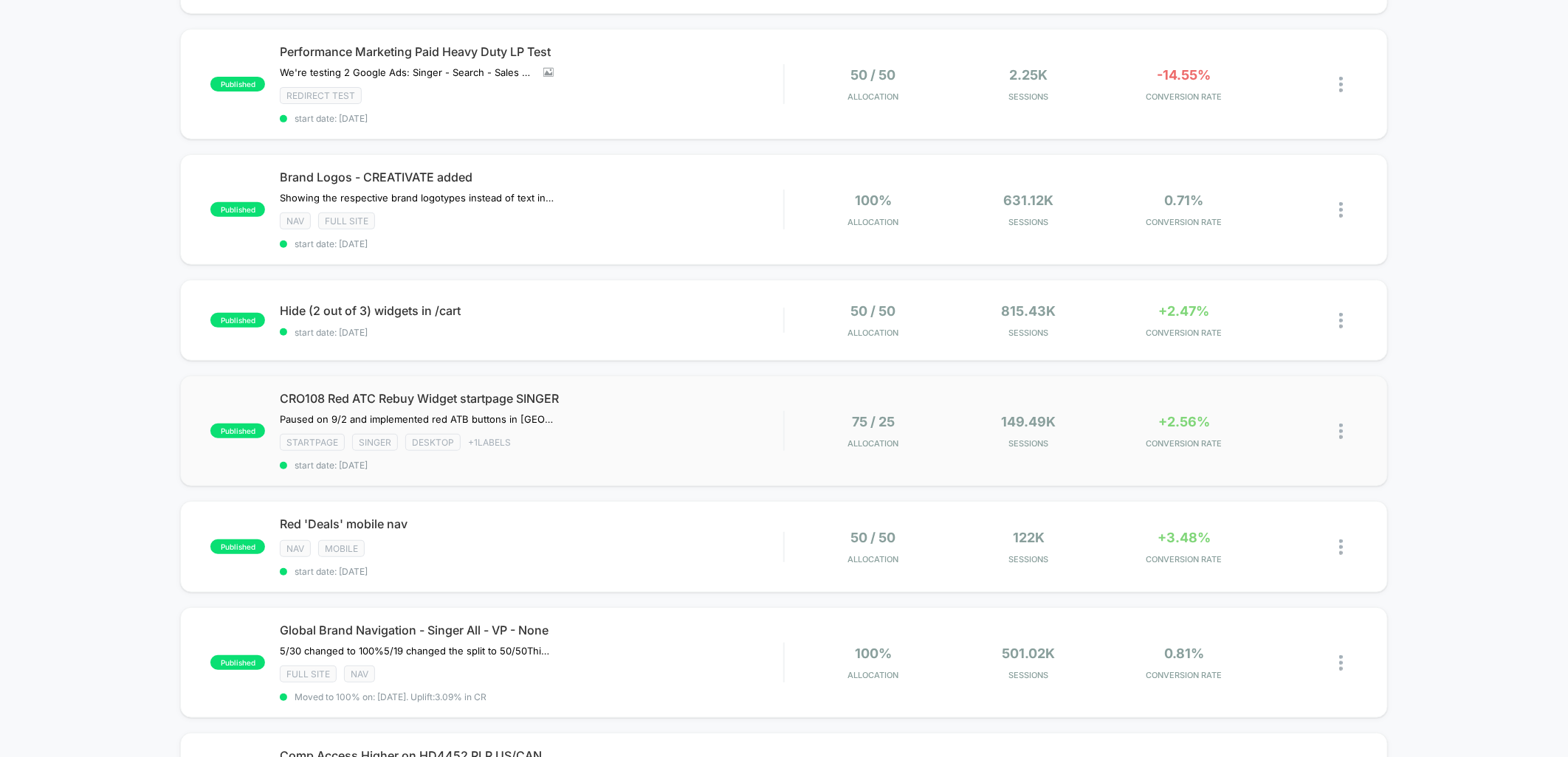
click at [1338, 426] on img at bounding box center [1340, 431] width 4 height 15
click at [1270, 414] on div "Pause" at bounding box center [1265, 410] width 133 height 33
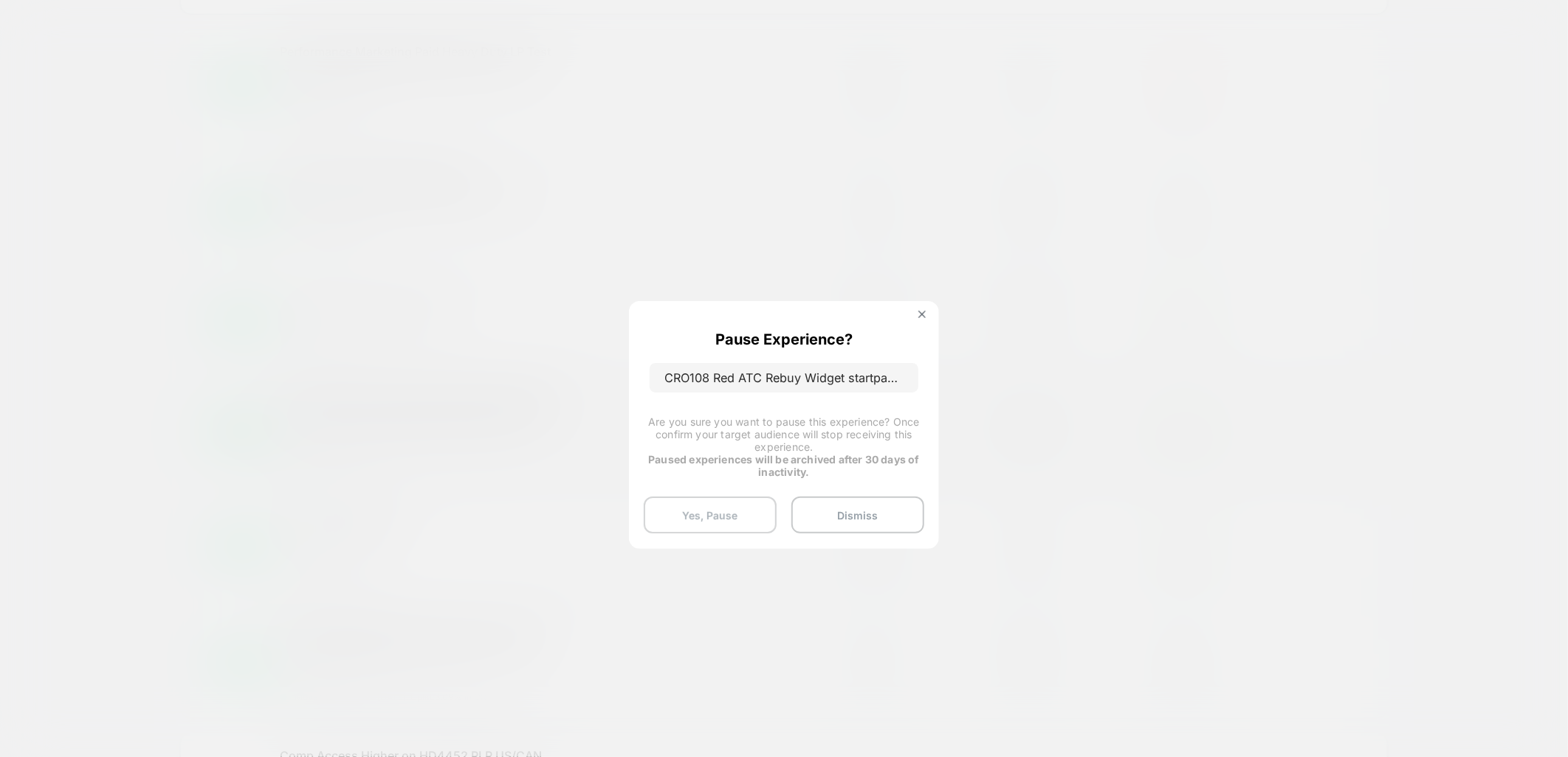
click at [691, 514] on button "Yes, Pause" at bounding box center [710, 515] width 133 height 37
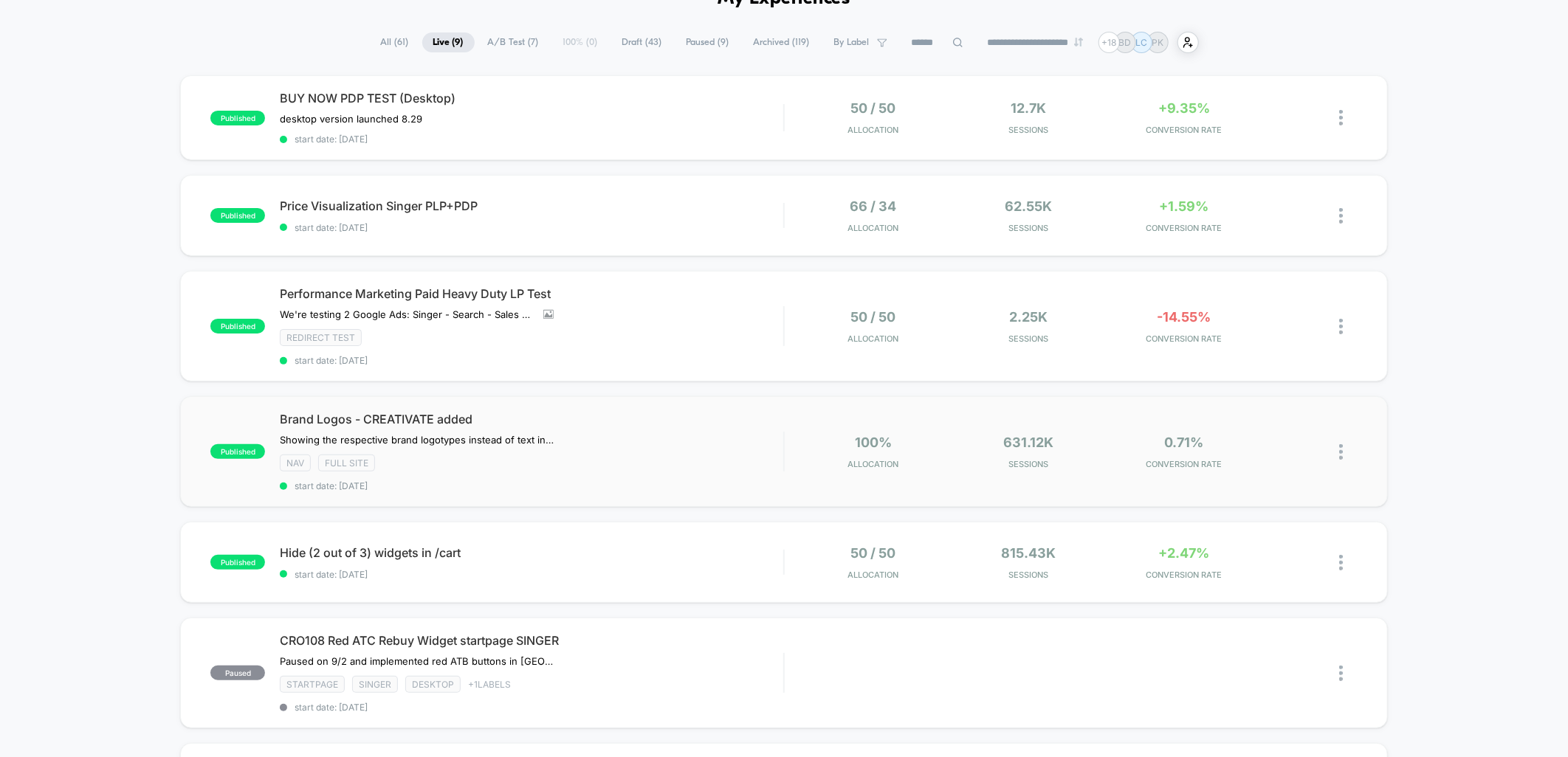
scroll to position [0, 0]
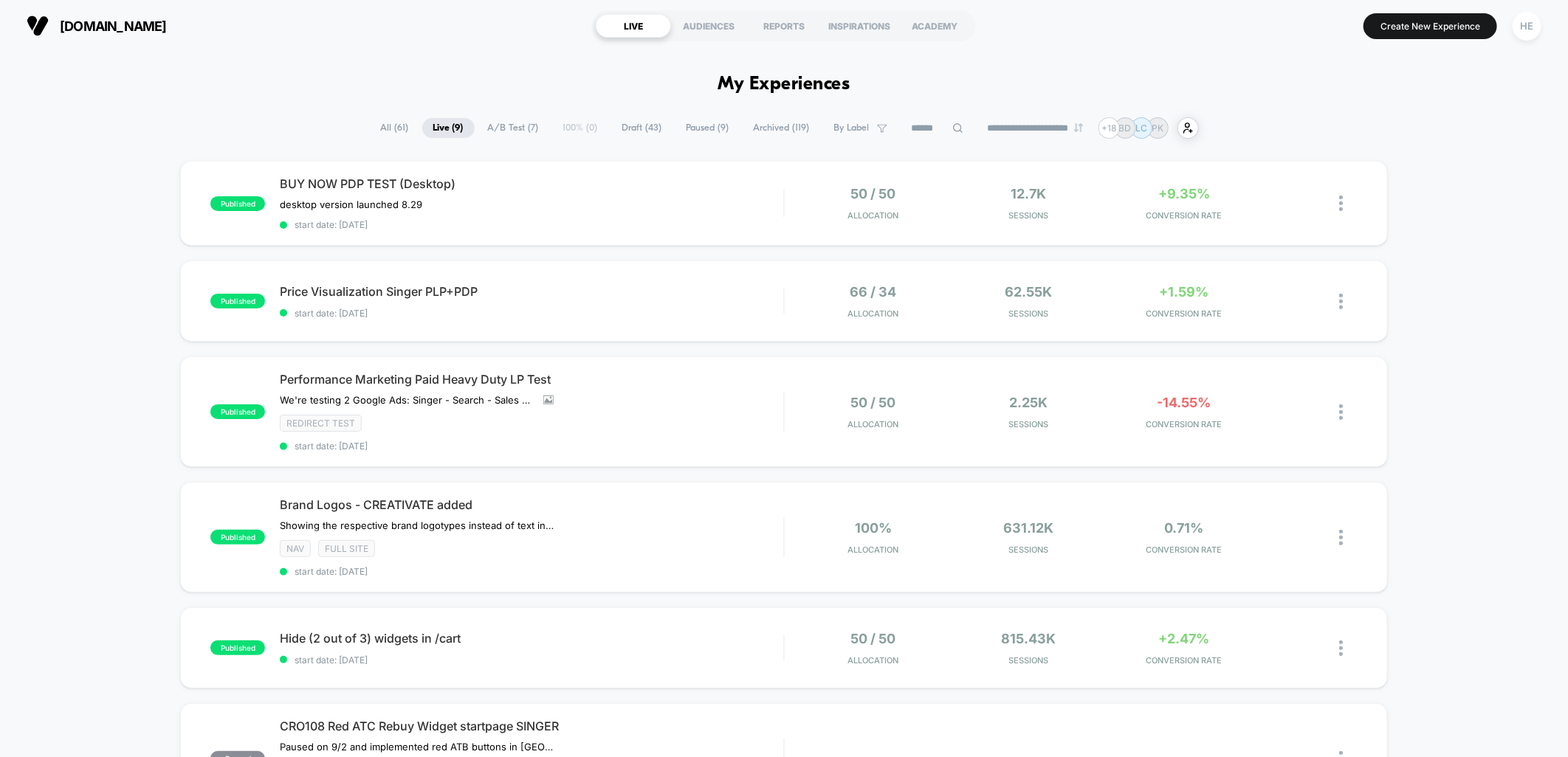
click at [429, 124] on span "Live ( 9 )" at bounding box center [448, 127] width 52 height 20
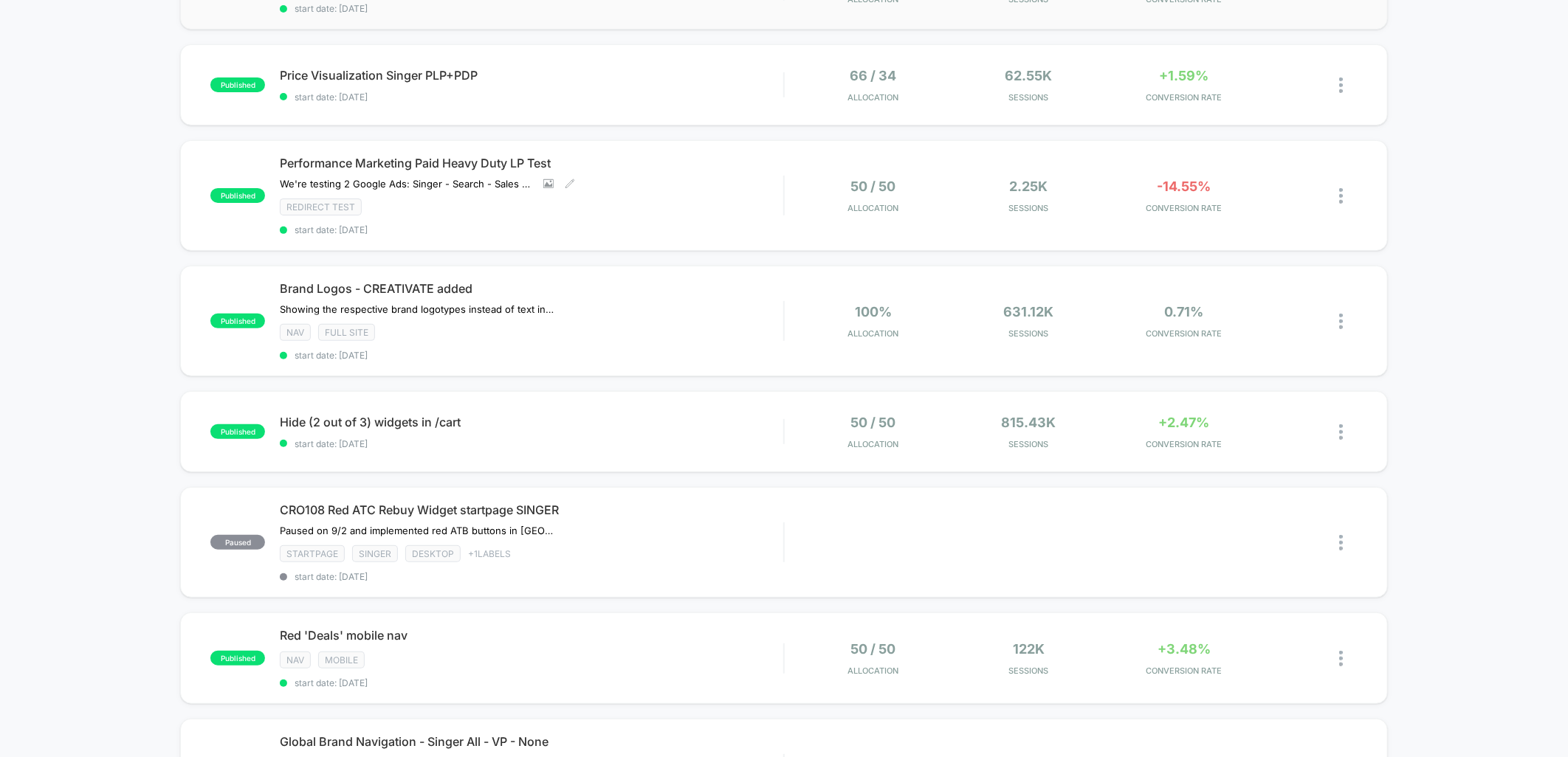
scroll to position [164, 0]
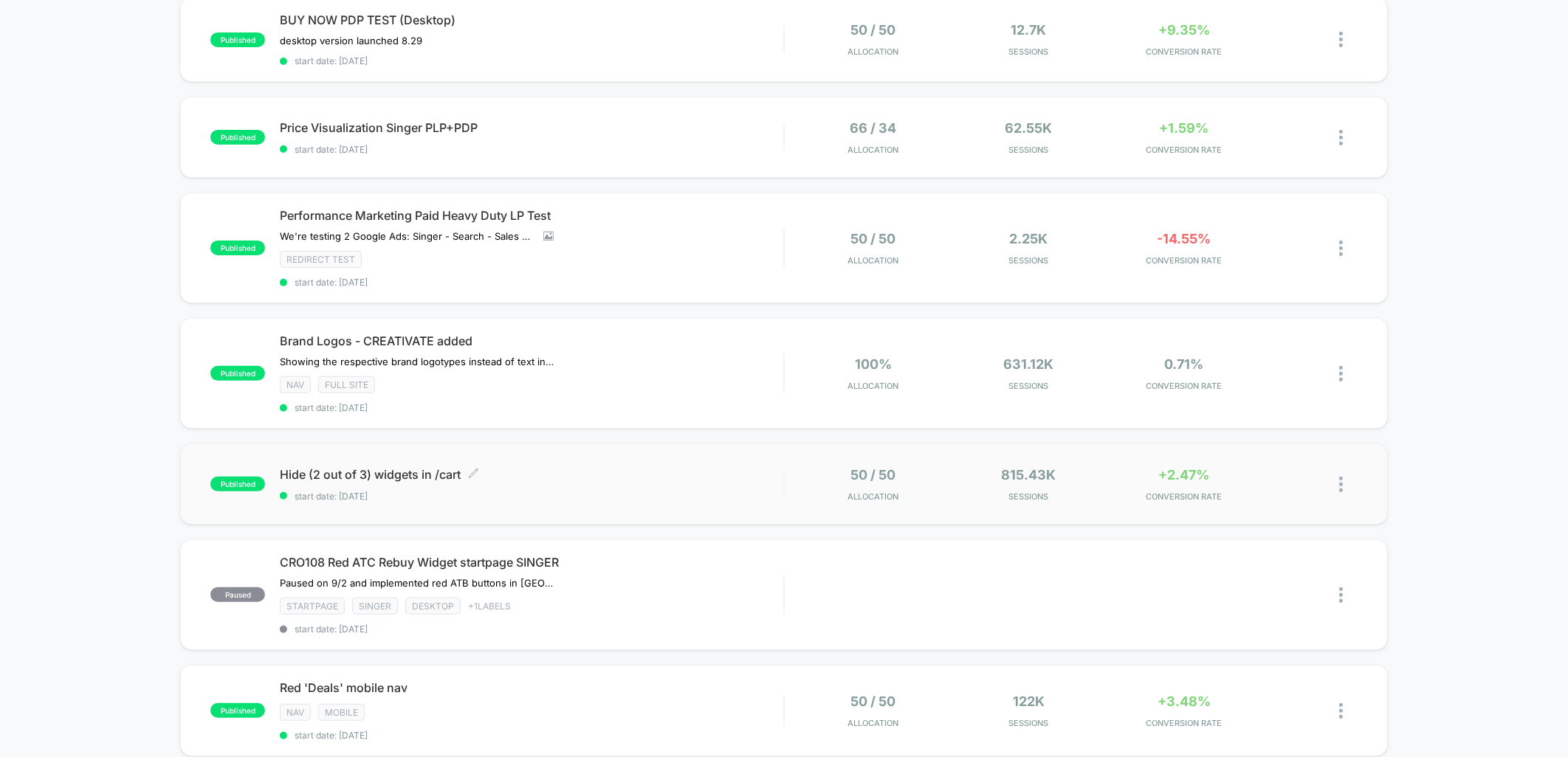
click at [720, 467] on span "Hide (2 out of 3) widgets in /cart Click to edit experience details" at bounding box center [531, 473] width 503 height 14
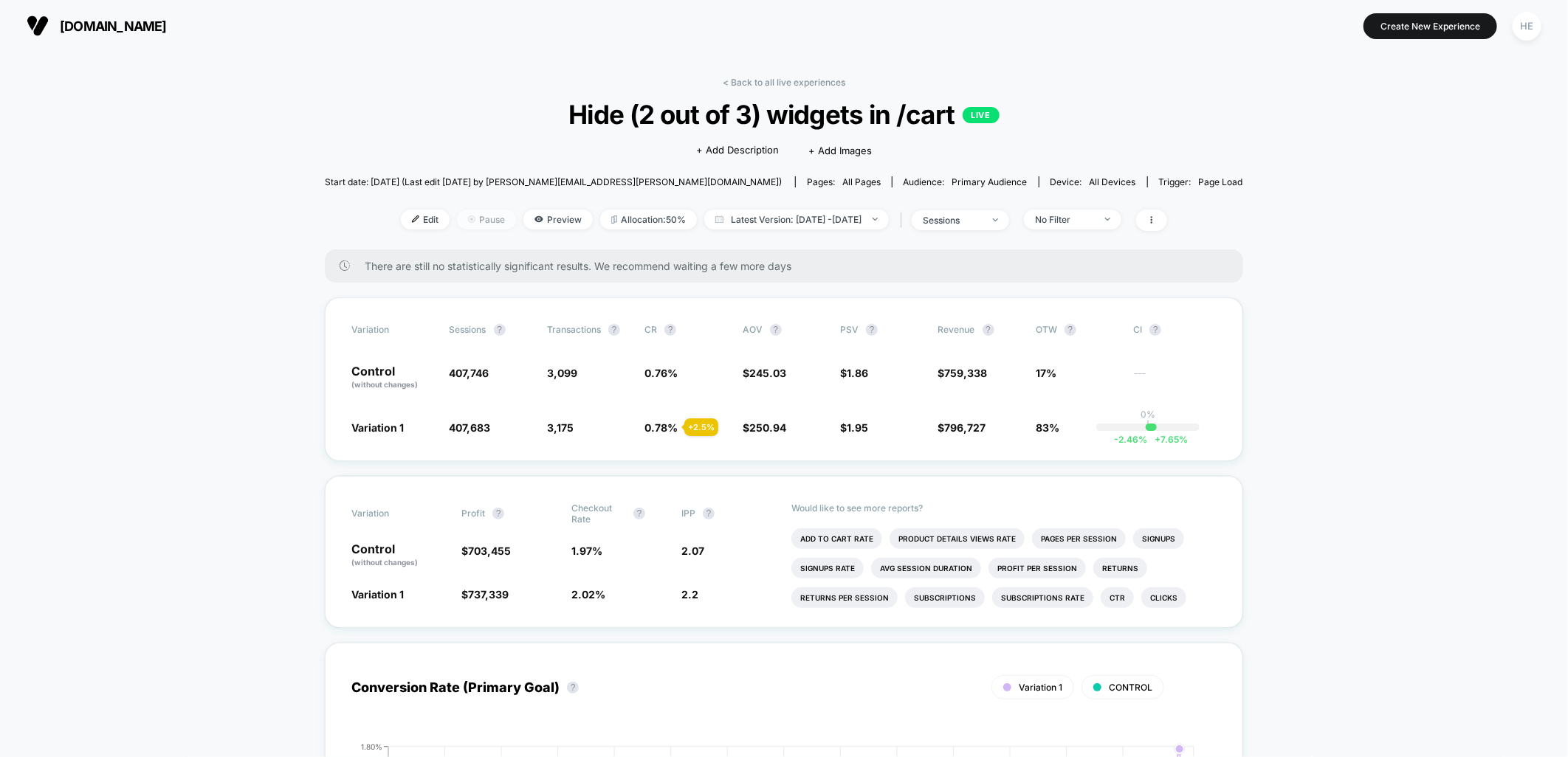
click at [457, 223] on span "Pause" at bounding box center [486, 219] width 59 height 20
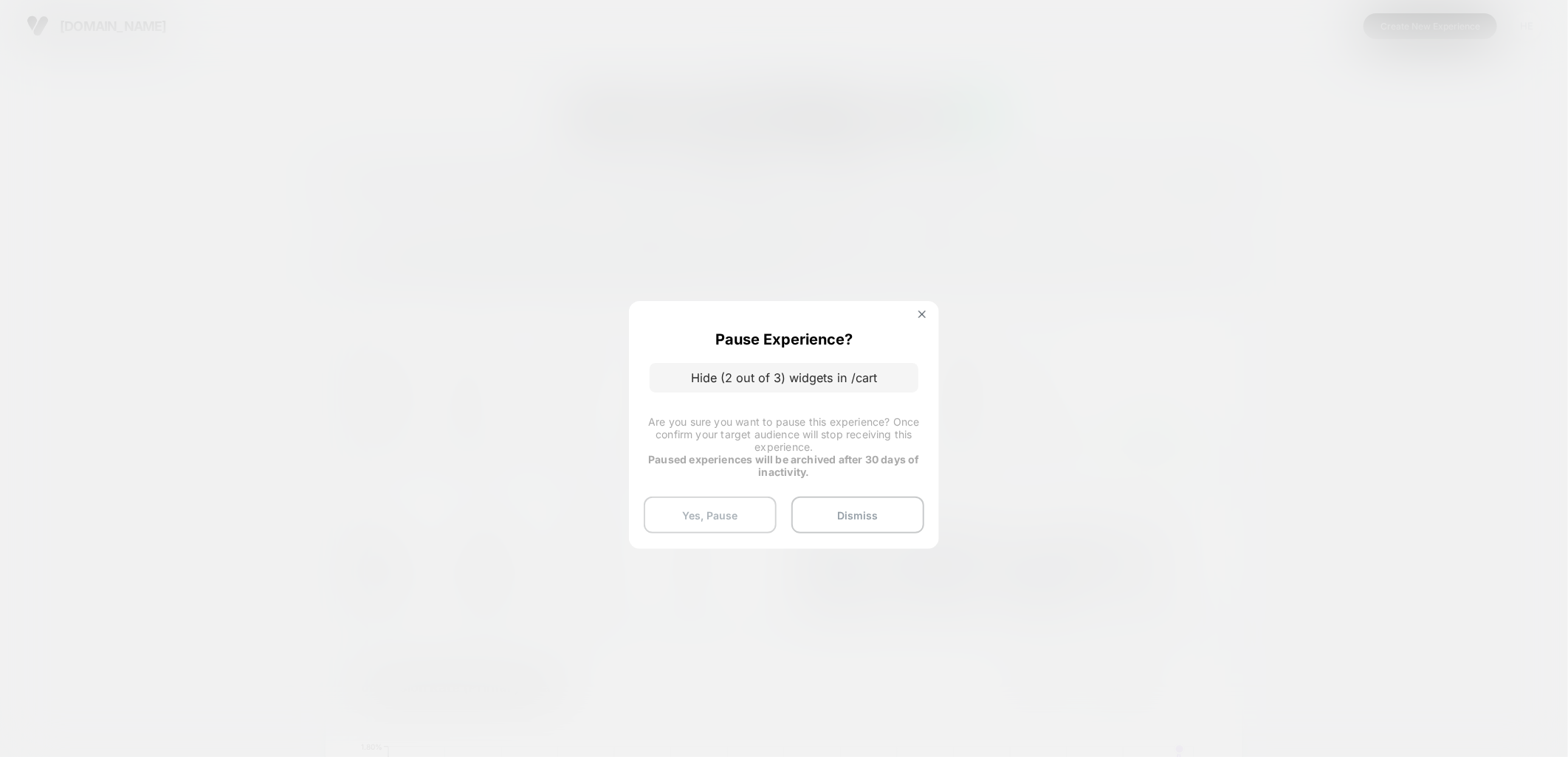
click at [704, 519] on button "Yes, Pause" at bounding box center [710, 515] width 133 height 37
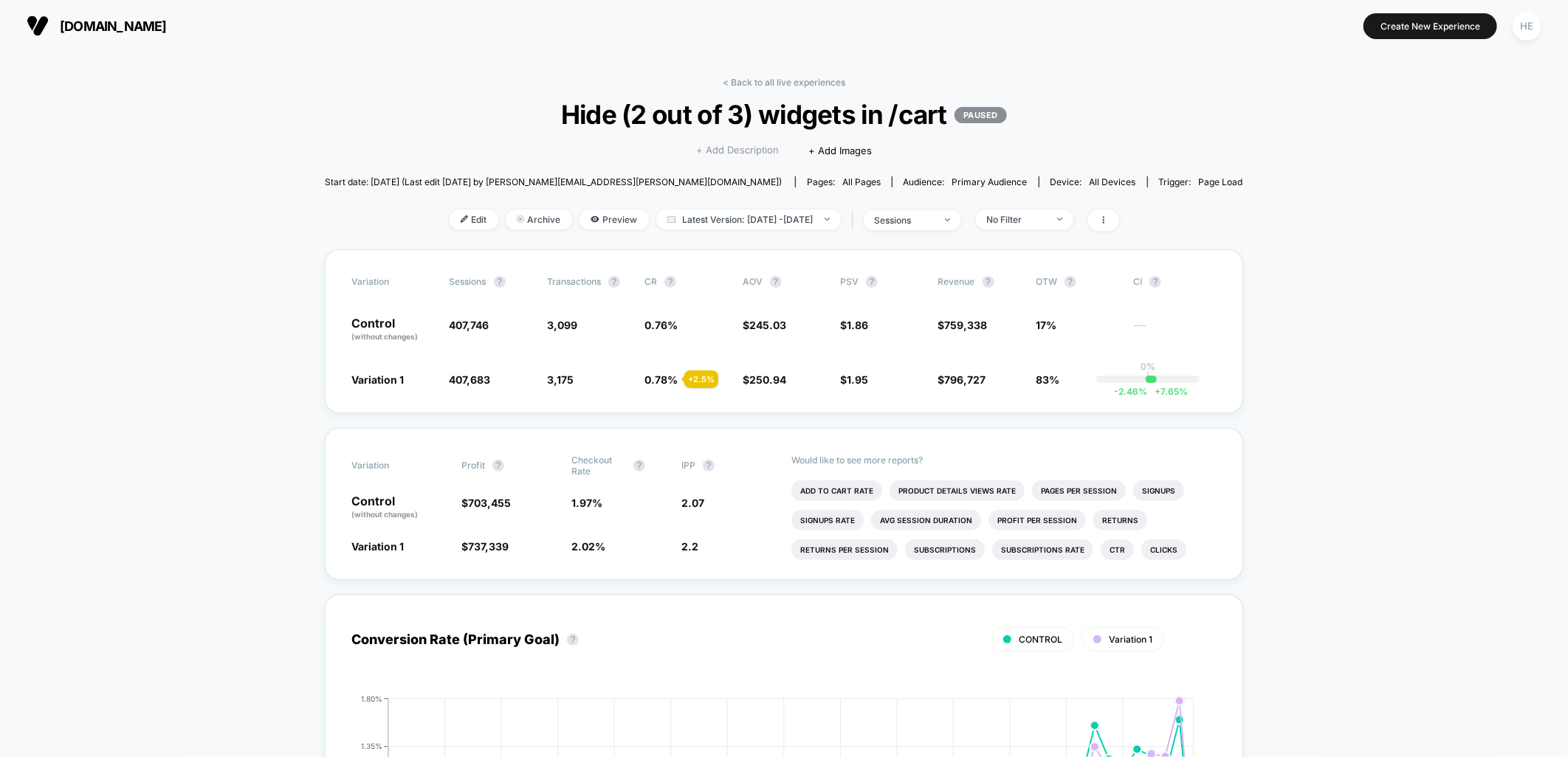
click at [727, 148] on span "+ Add Description" at bounding box center [738, 149] width 83 height 14
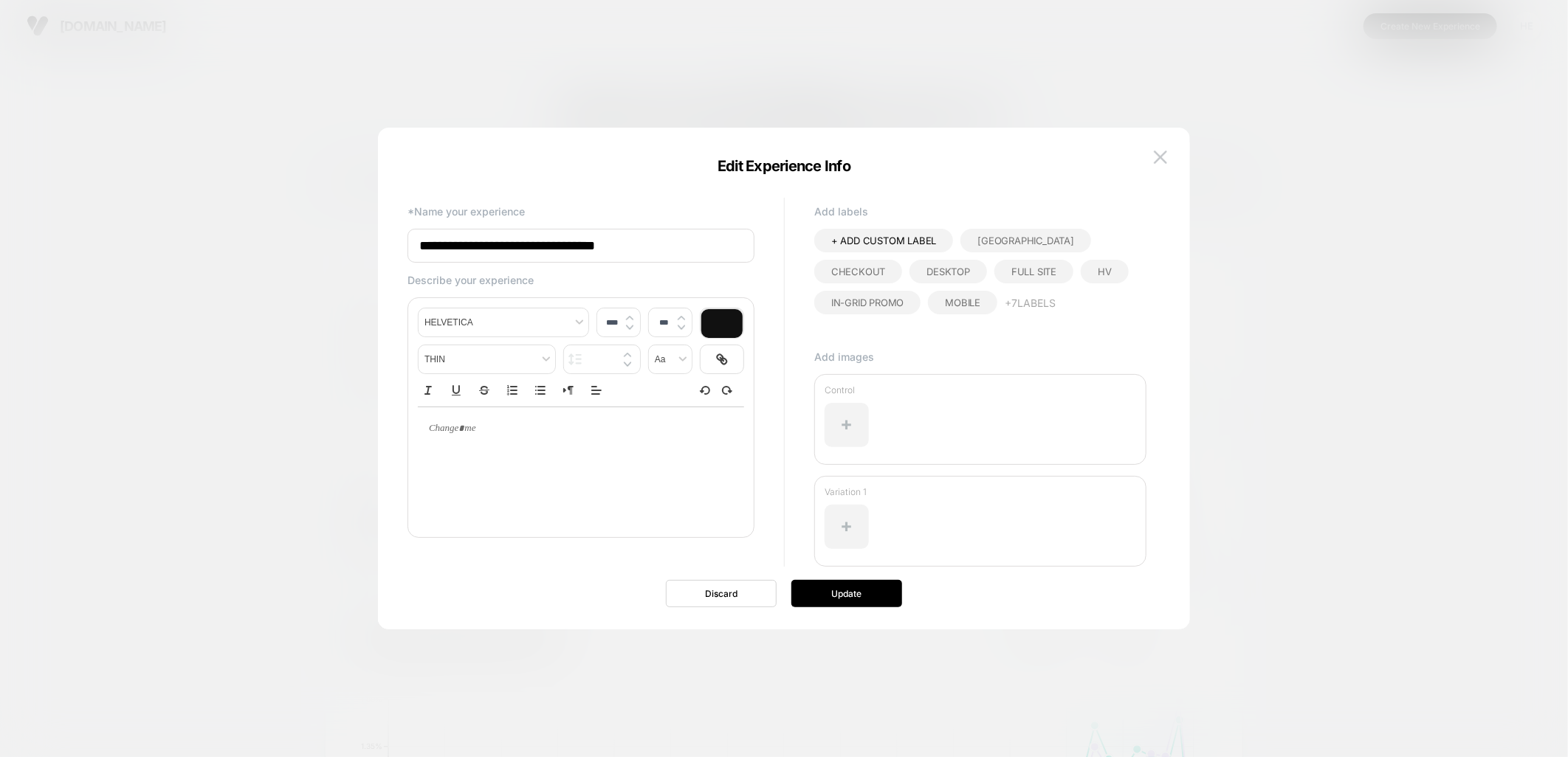
type input "****"
click at [526, 432] on p at bounding box center [576, 429] width 285 height 14
click at [527, 436] on p at bounding box center [576, 429] width 285 height 14
click at [831, 581] on button "Update" at bounding box center [846, 594] width 111 height 27
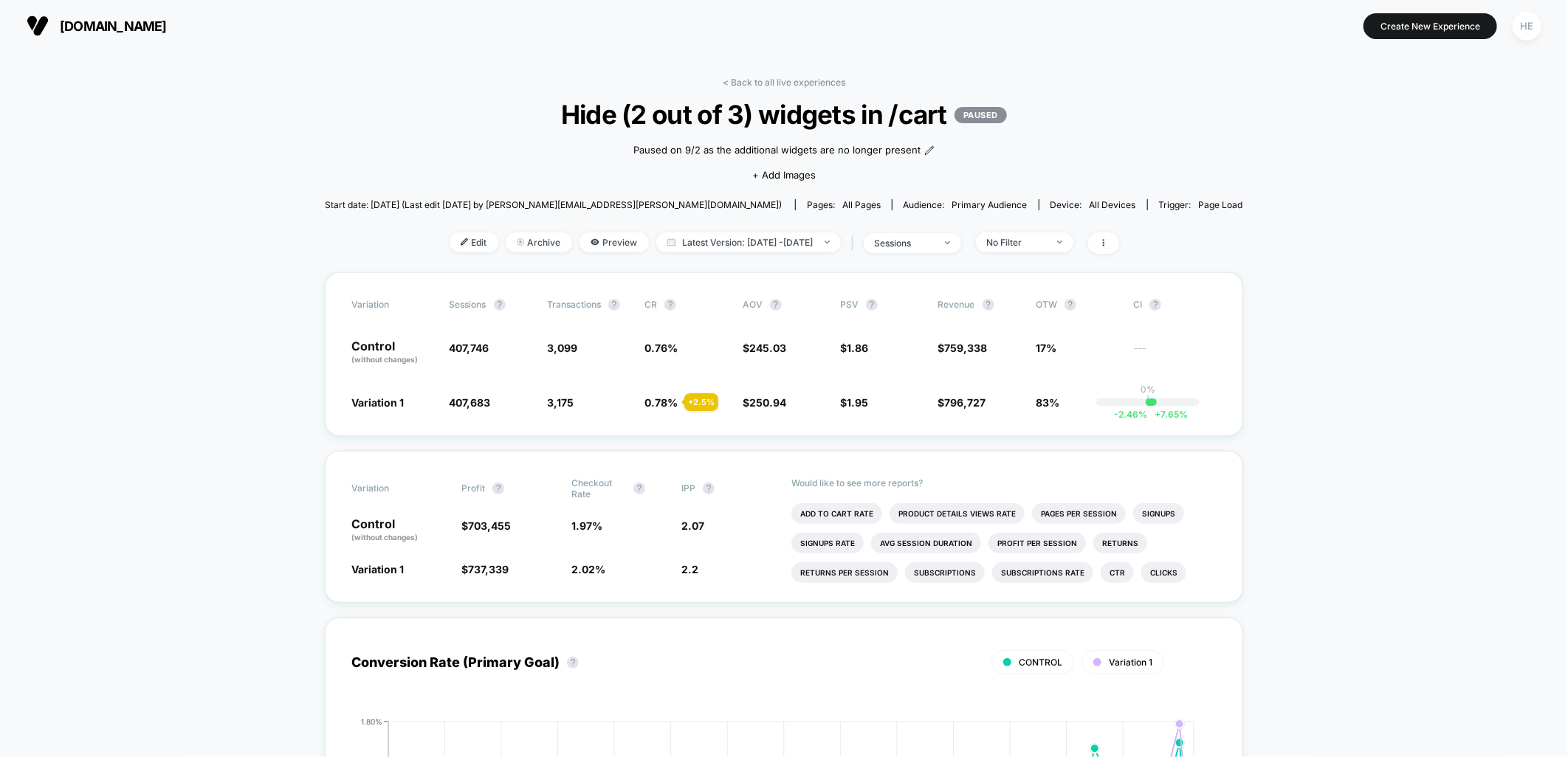
click at [758, 81] on link "< Back to all live experiences" at bounding box center [783, 82] width 122 height 11
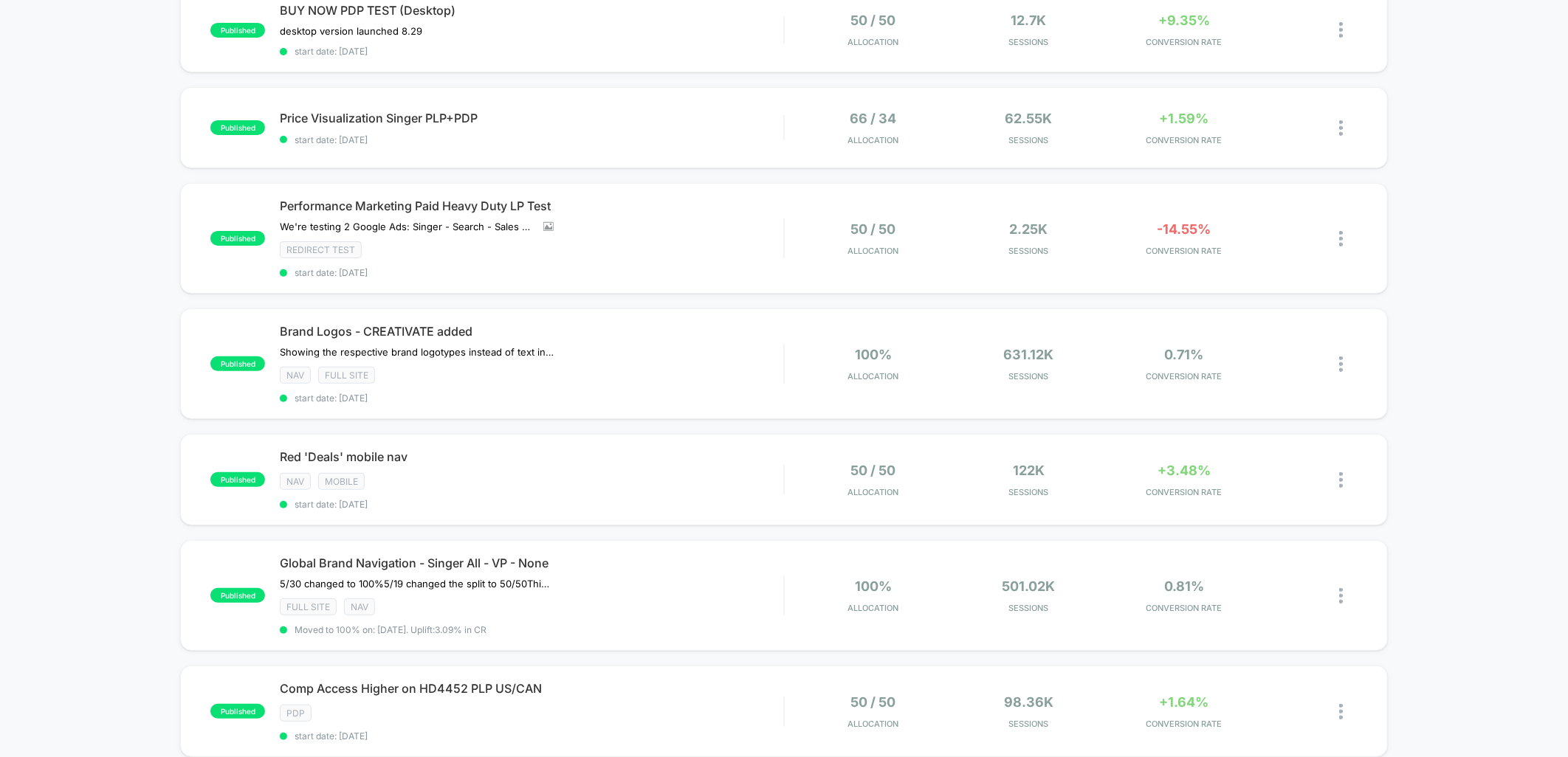
scroll to position [410, 0]
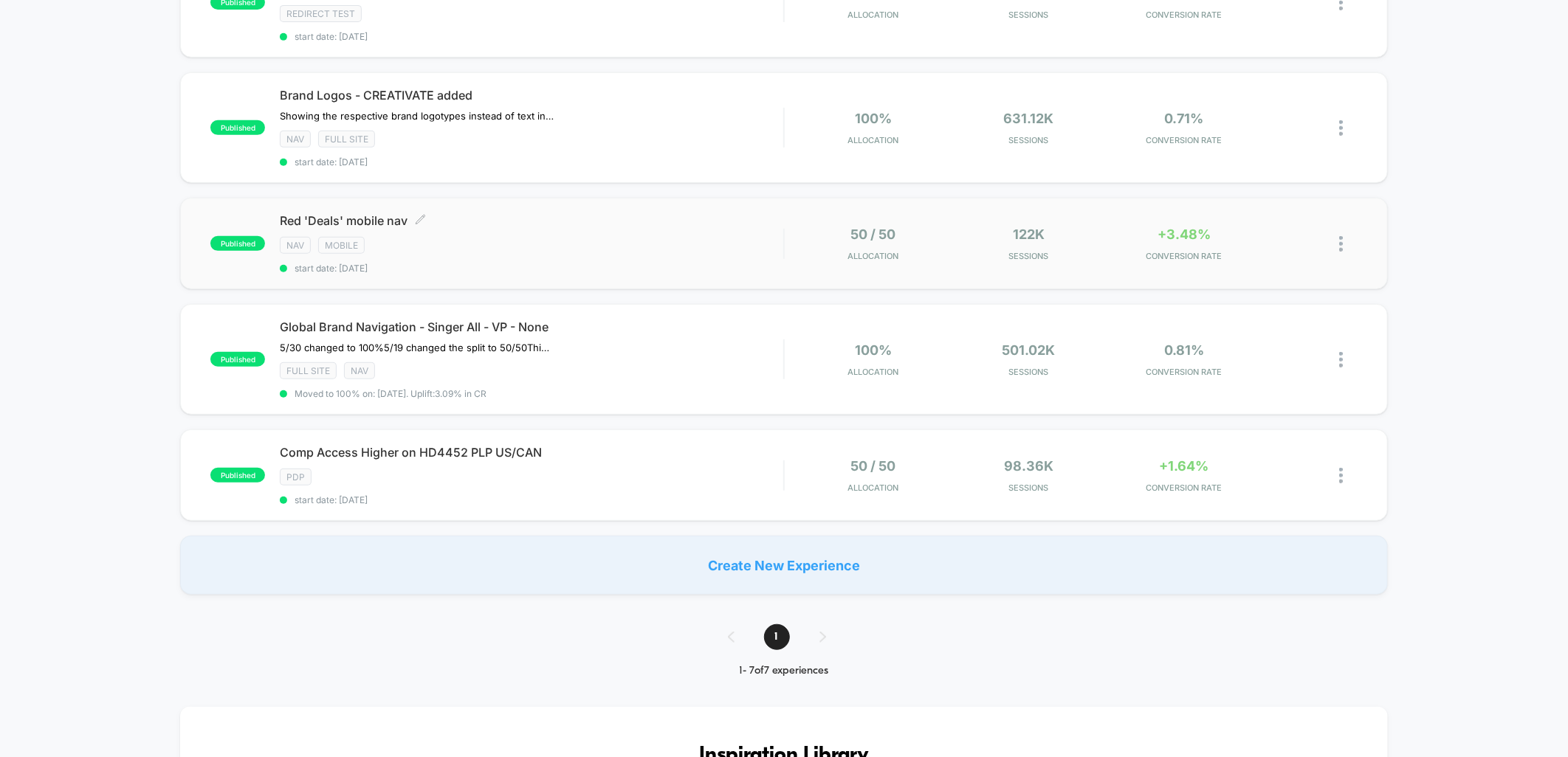
click at [646, 219] on span "Red 'Deals' mobile nav Click to edit experience details" at bounding box center [531, 220] width 503 height 14
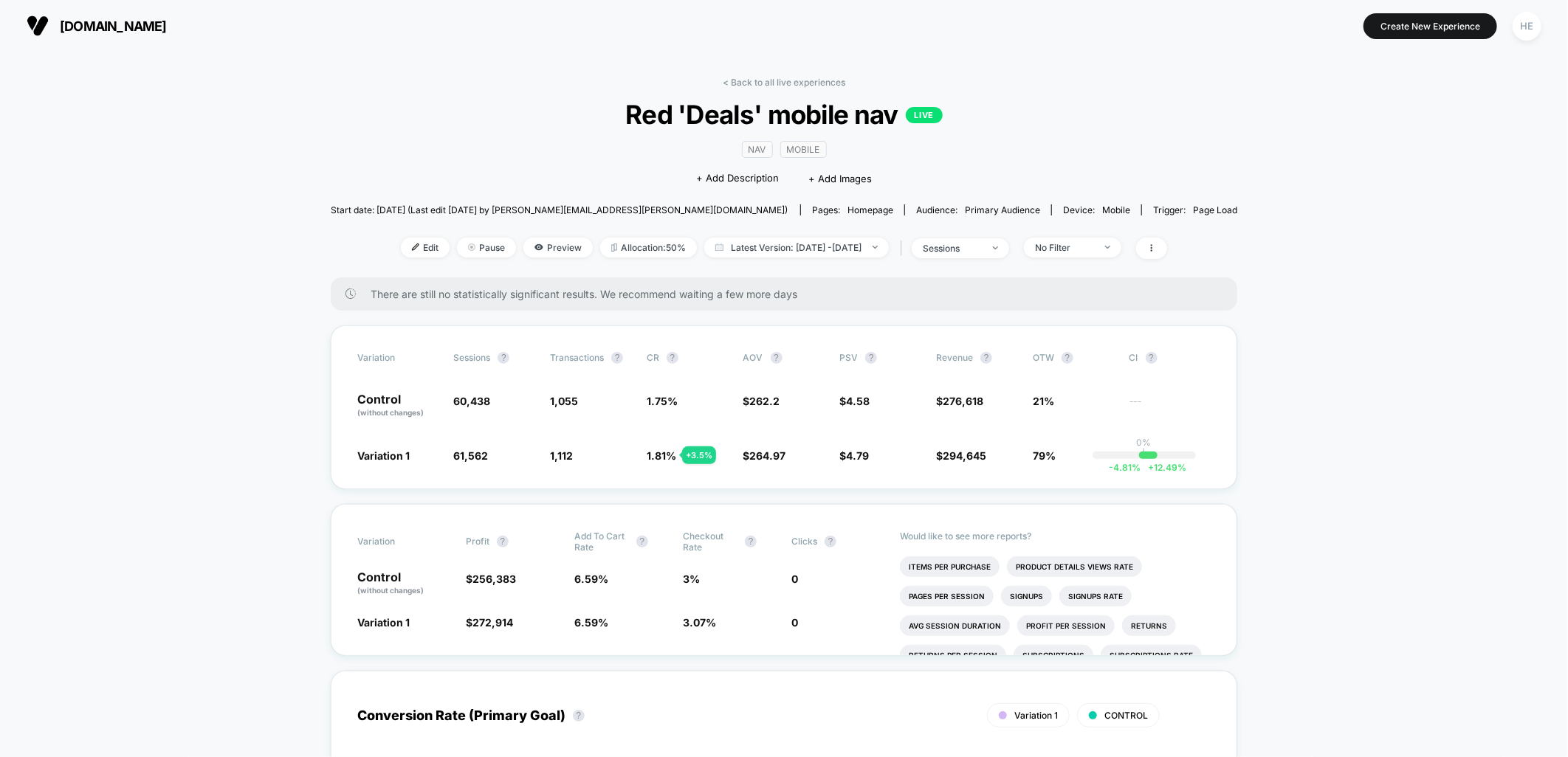
click at [754, 90] on div "< Back to all live experiences Red 'Deals' mobile nav LIVE NAV Mobile Click to …" at bounding box center [784, 177] width 907 height 201
click at [750, 83] on link "< Back to all live experiences" at bounding box center [783, 82] width 122 height 11
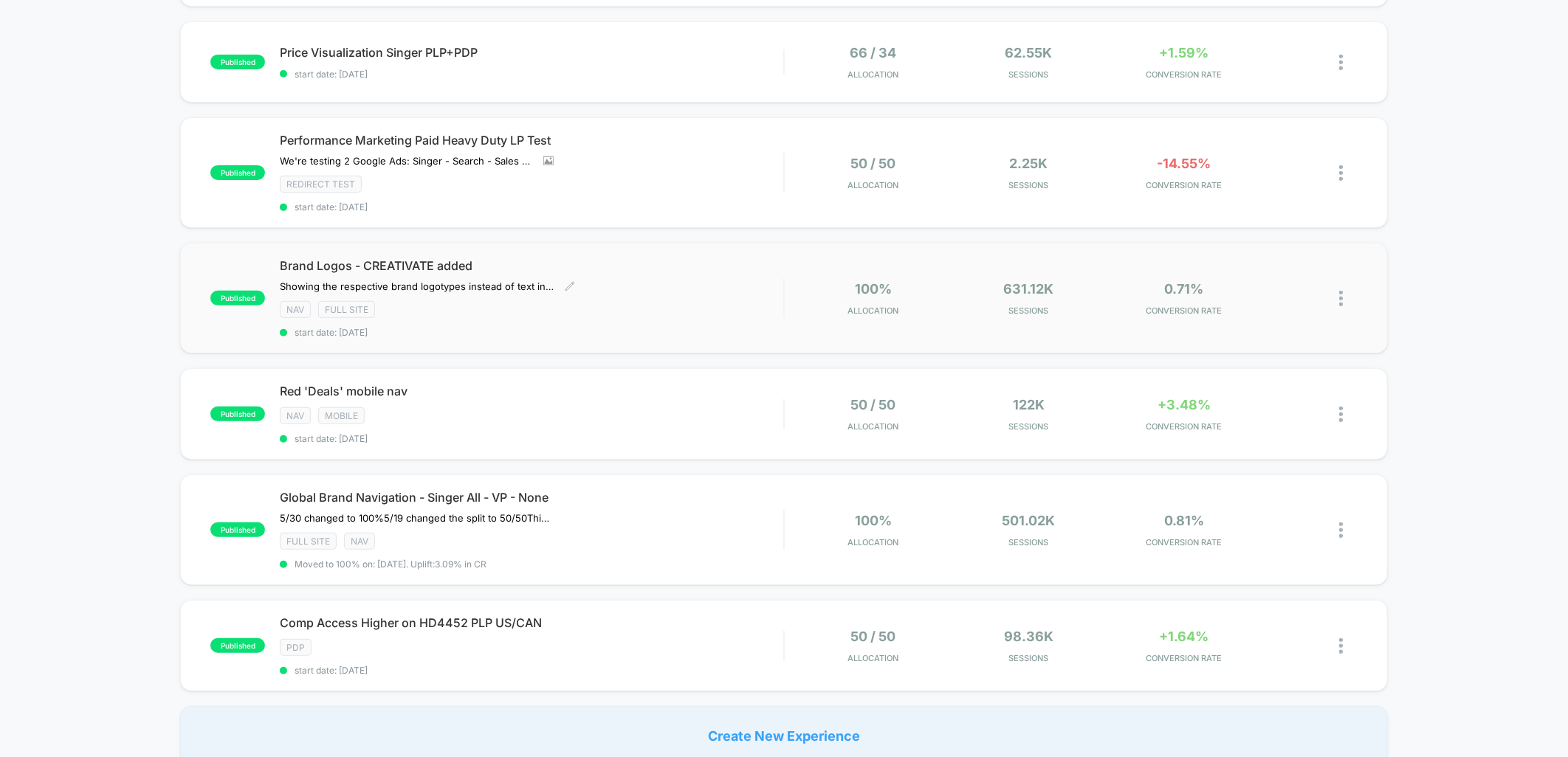
scroll to position [246, 0]
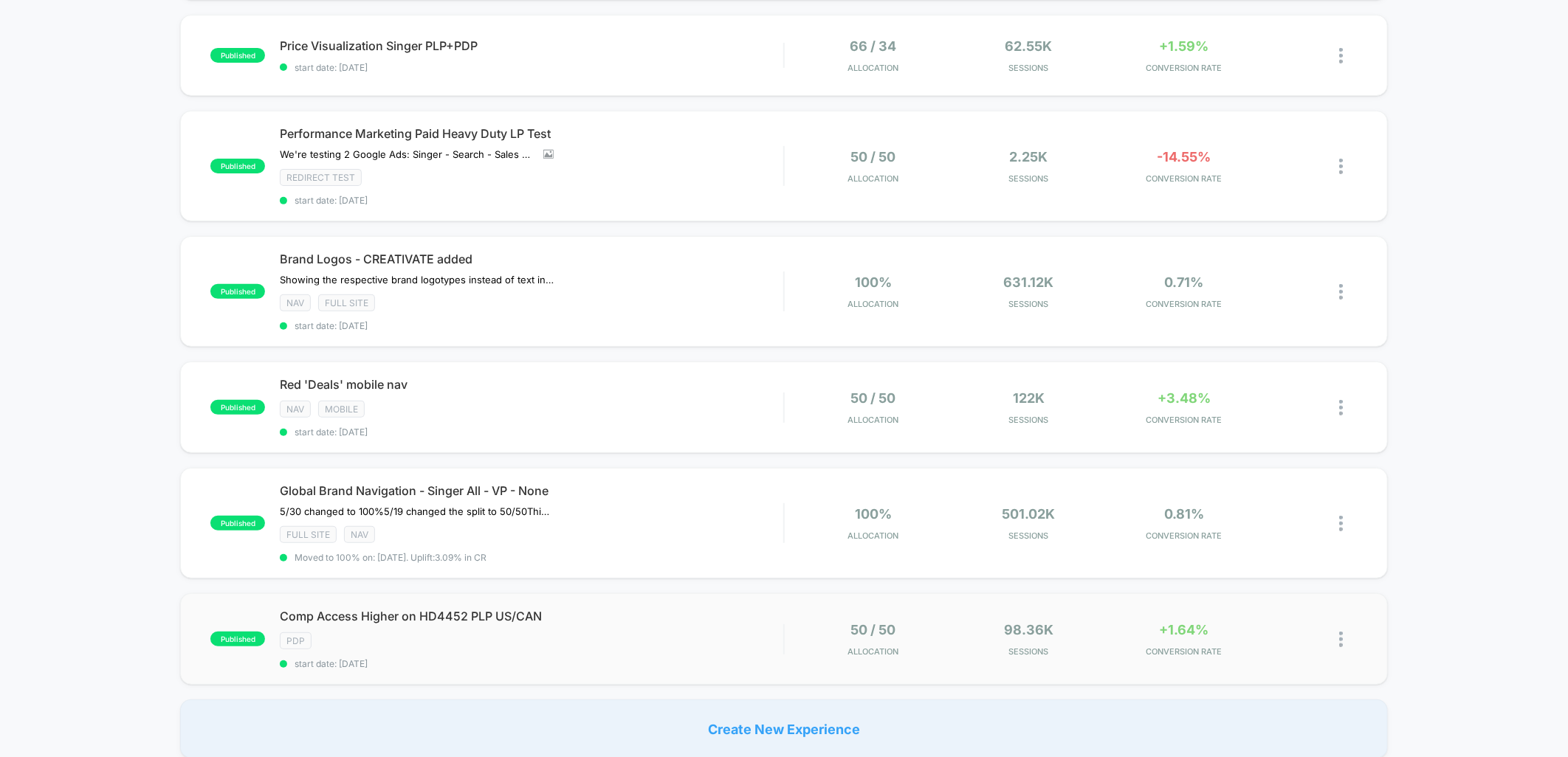
click at [625, 599] on div "published Comp Access Higher on HD4452 PLP US/CAN PDP start date: 2025-04-23 50…" at bounding box center [783, 638] width 1206 height 92
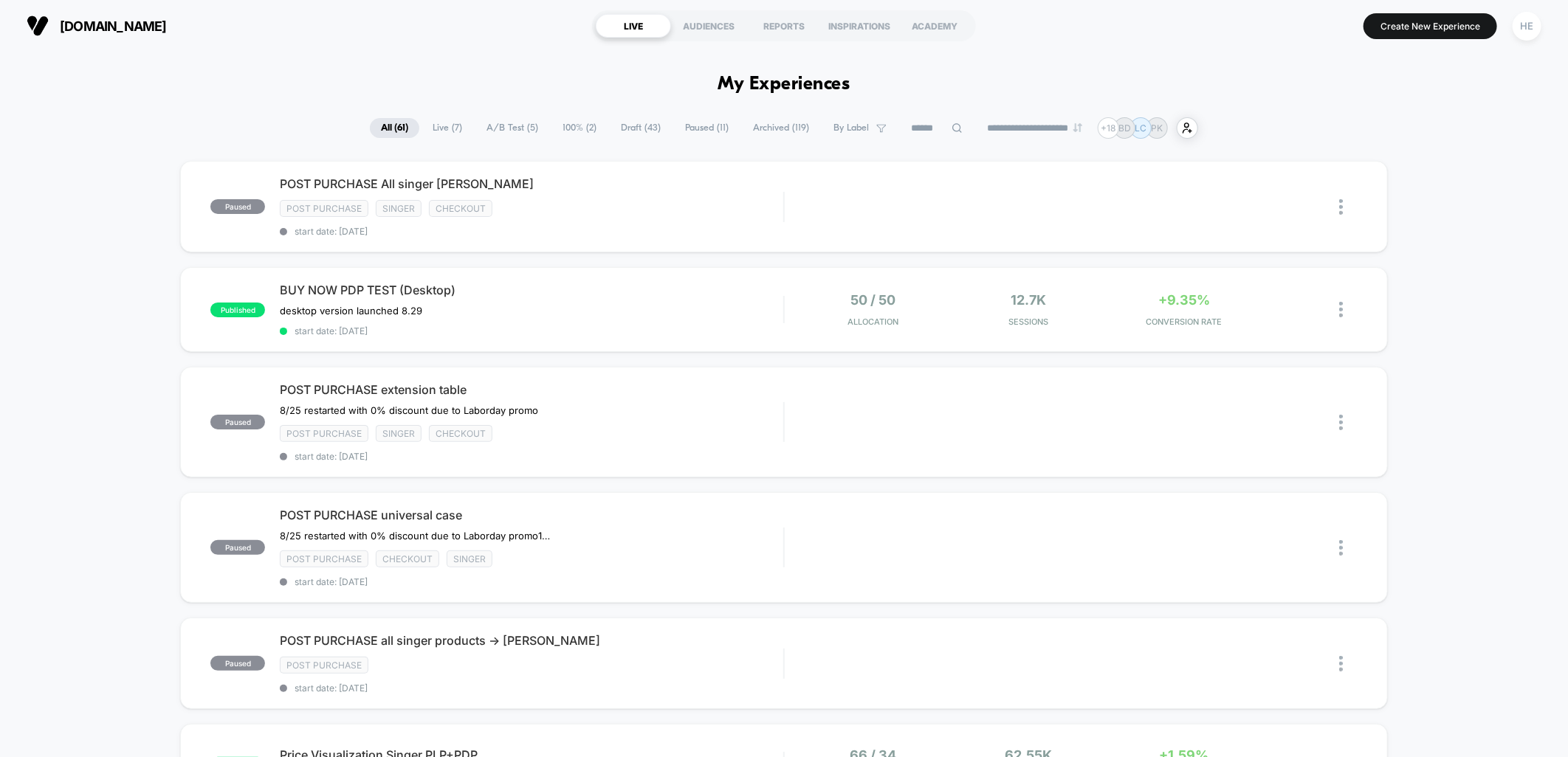
click at [436, 123] on span "Live ( 7 )" at bounding box center [447, 127] width 52 height 20
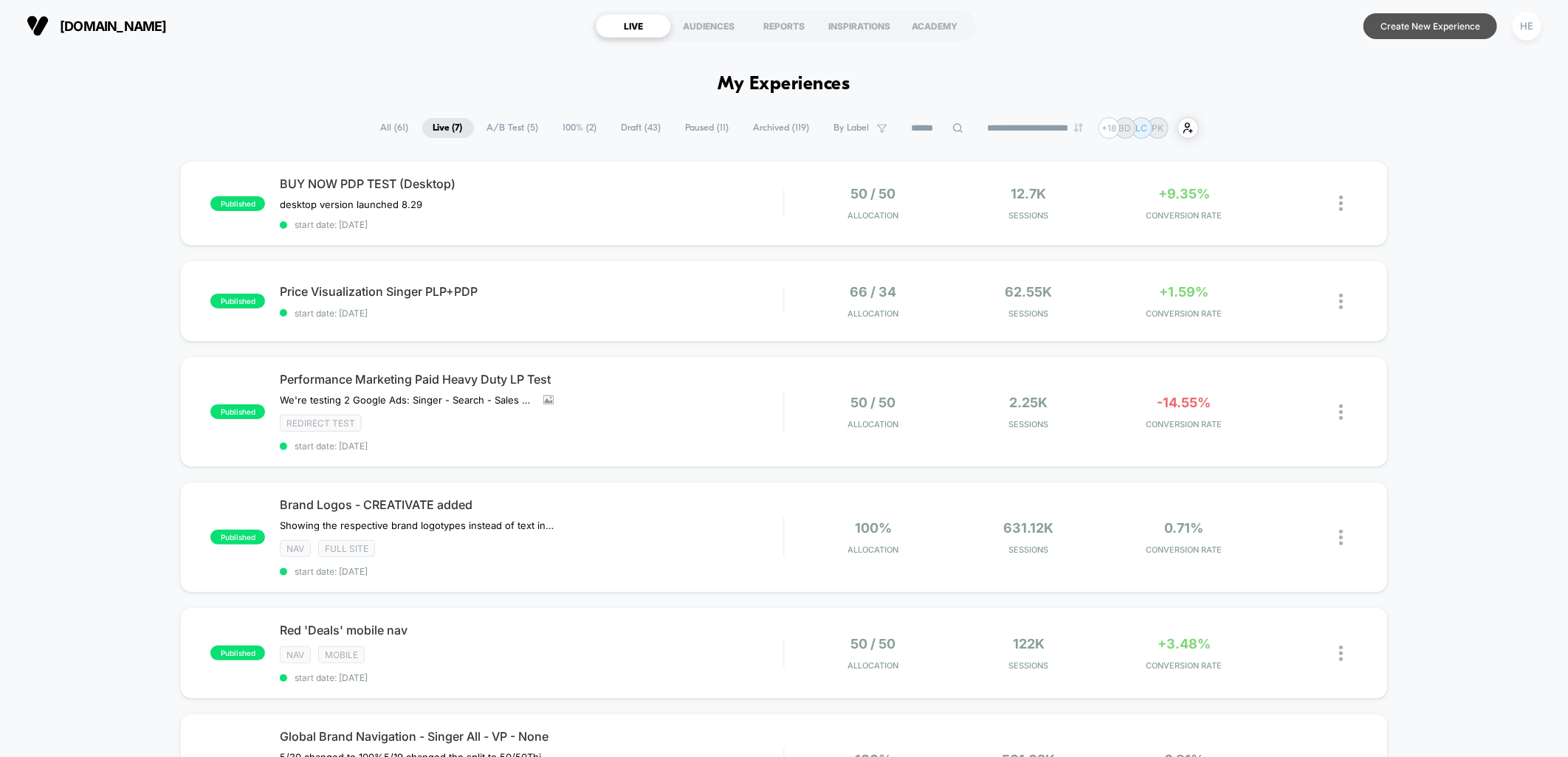
click at [1421, 28] on button "Create New Experience" at bounding box center [1430, 26] width 134 height 26
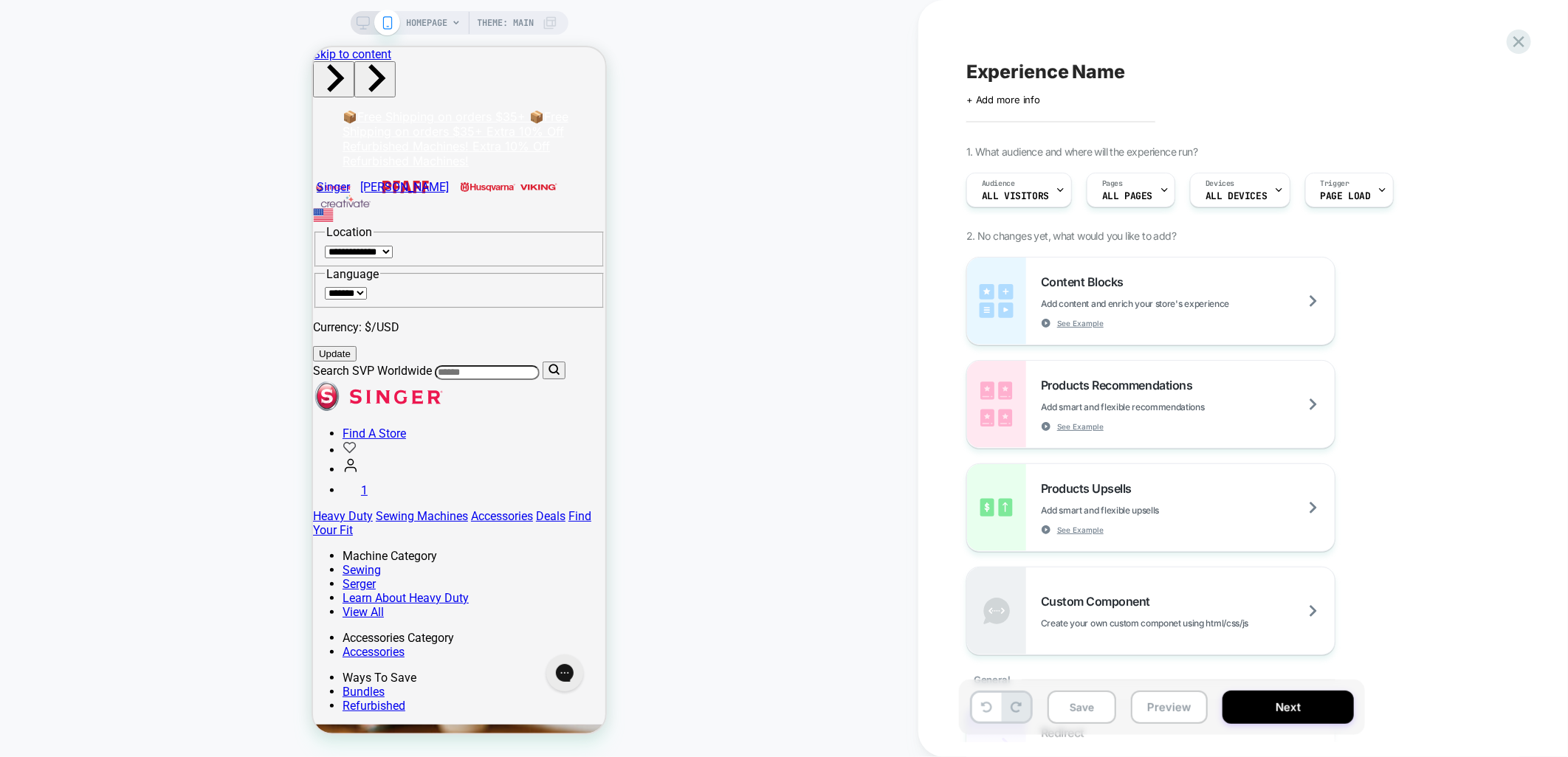
click at [425, 20] on span "HOMEPAGE" at bounding box center [427, 22] width 41 height 23
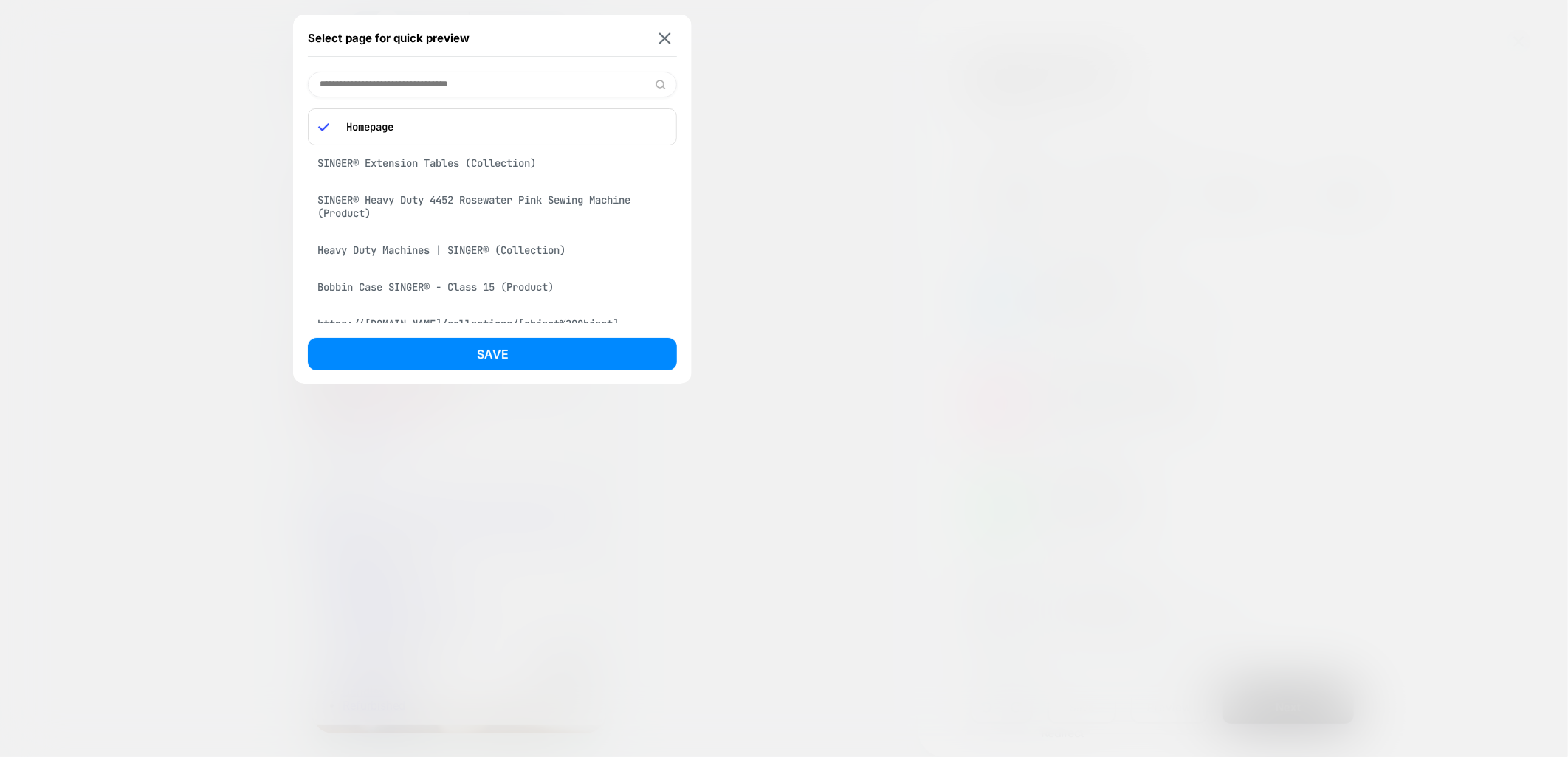
click at [473, 205] on div "SINGER® Heavy Duty 4452 Rosewater Pink Sewing Machine (Product)" at bounding box center [492, 206] width 369 height 41
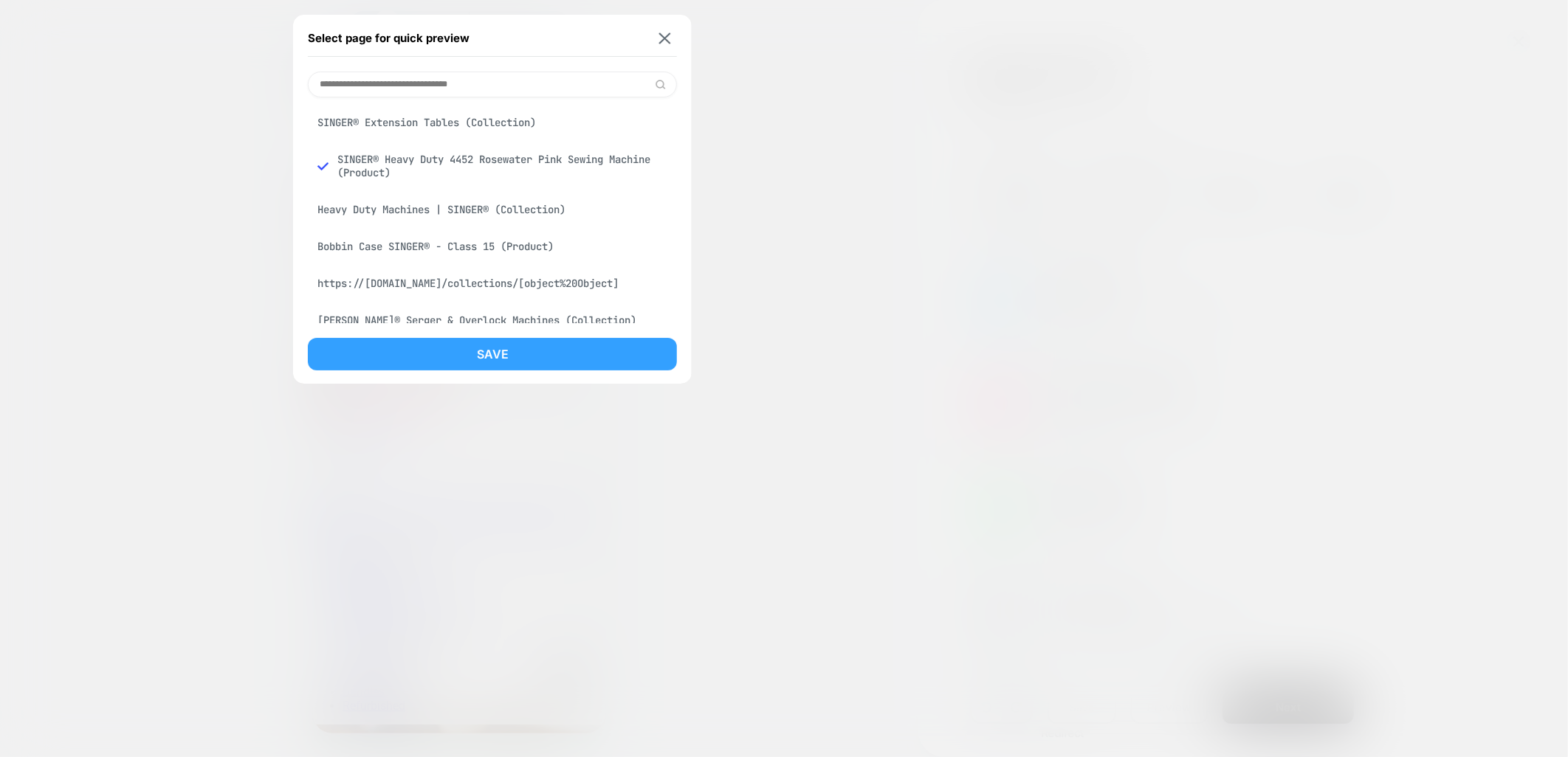
click at [475, 342] on button "Save" at bounding box center [492, 355] width 369 height 33
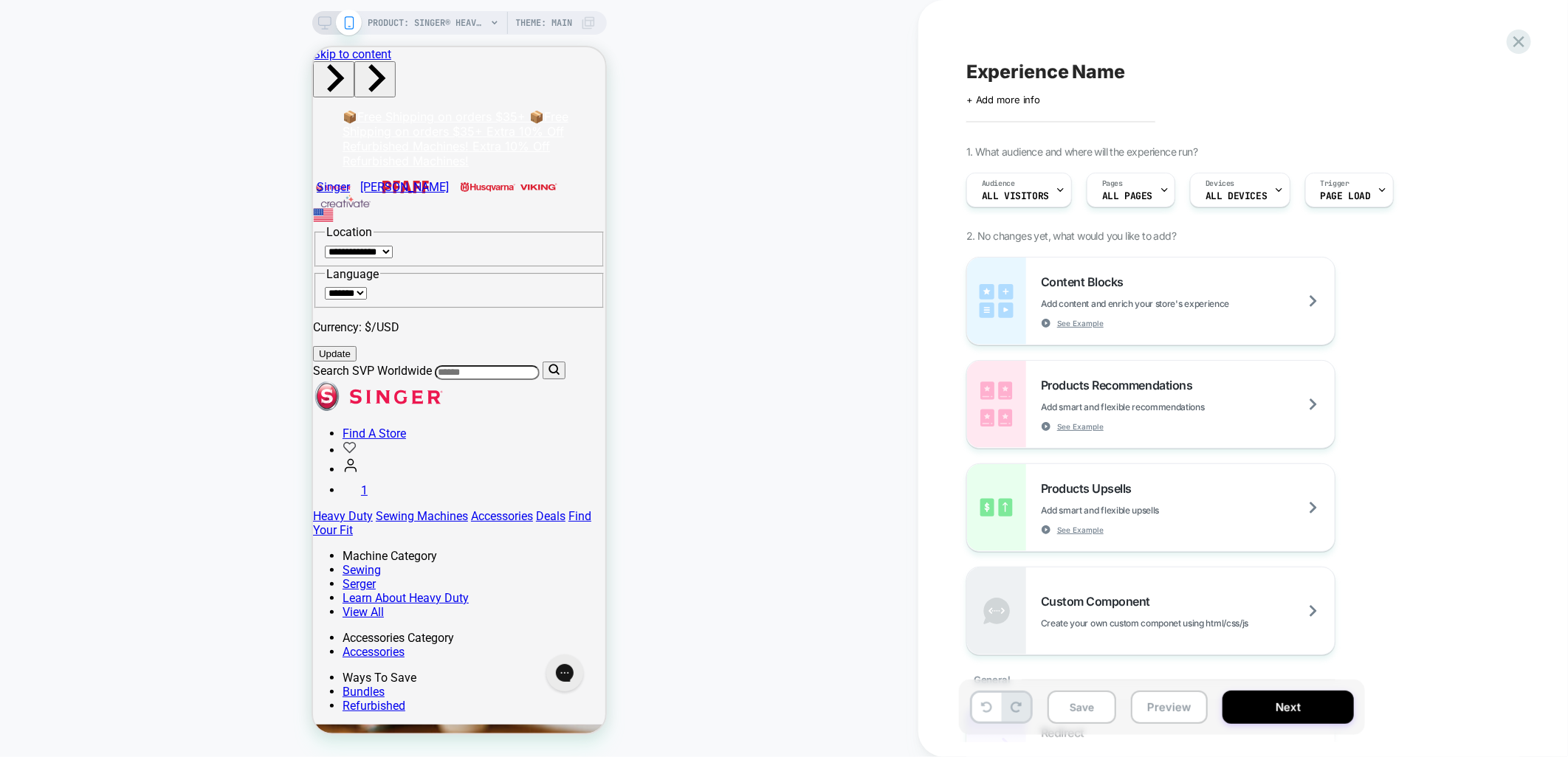
click at [319, 20] on icon at bounding box center [325, 23] width 14 height 14
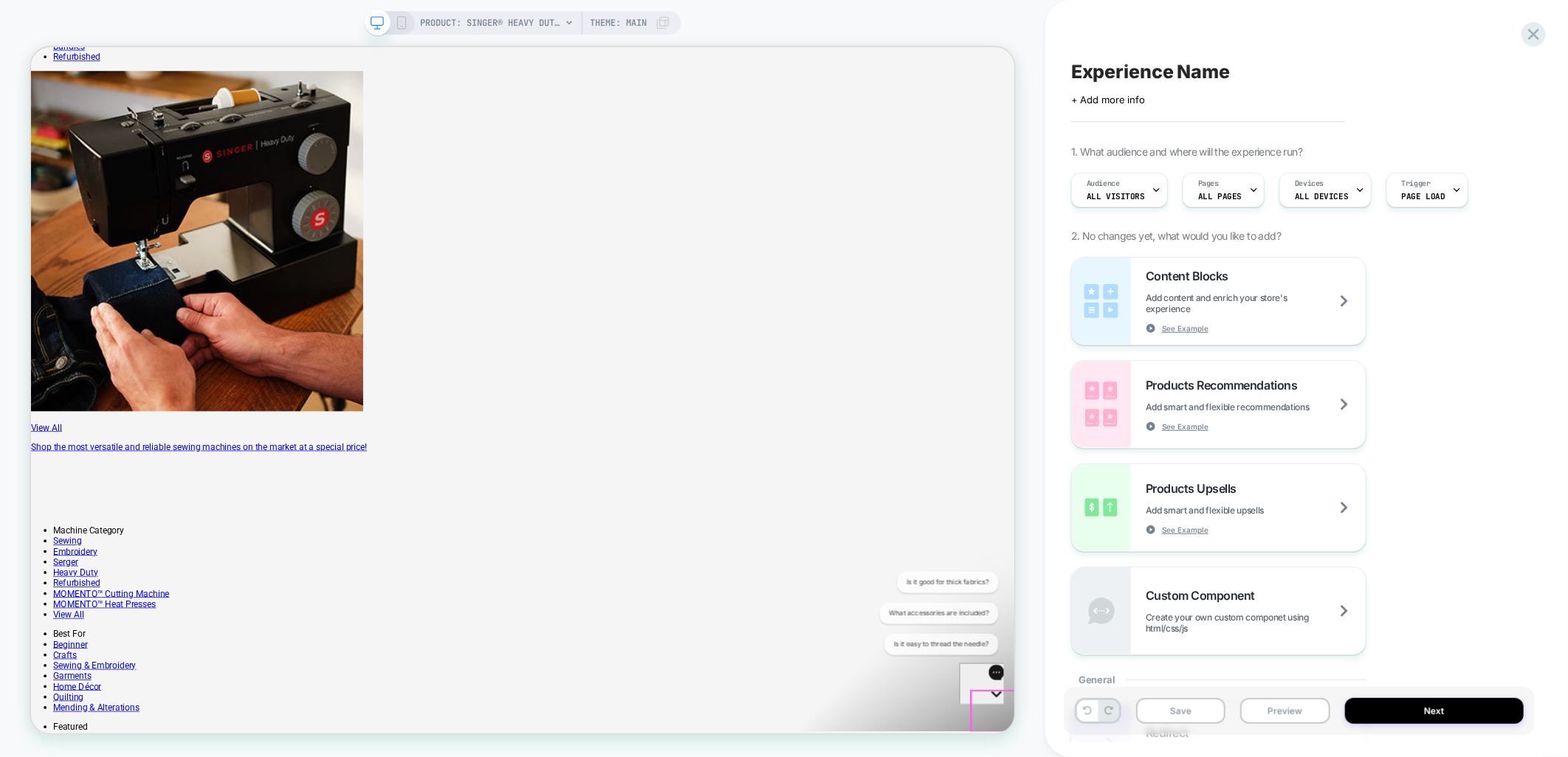
click at [1001, 722] on icon "Gorgias live chat" at bounding box center [1008, 729] width 14 height 14
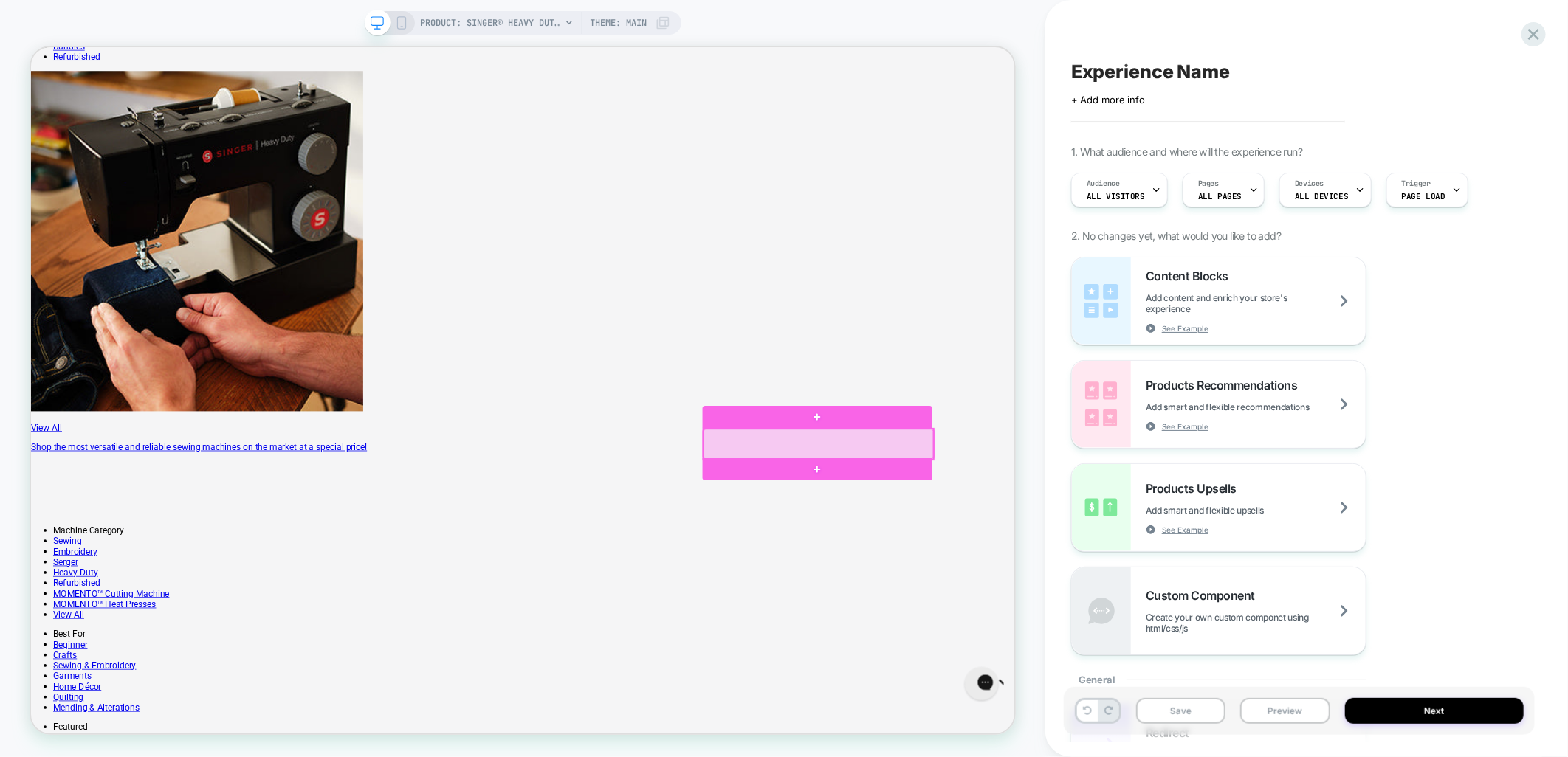
click at [969, 572] on div at bounding box center [1080, 576] width 307 height 41
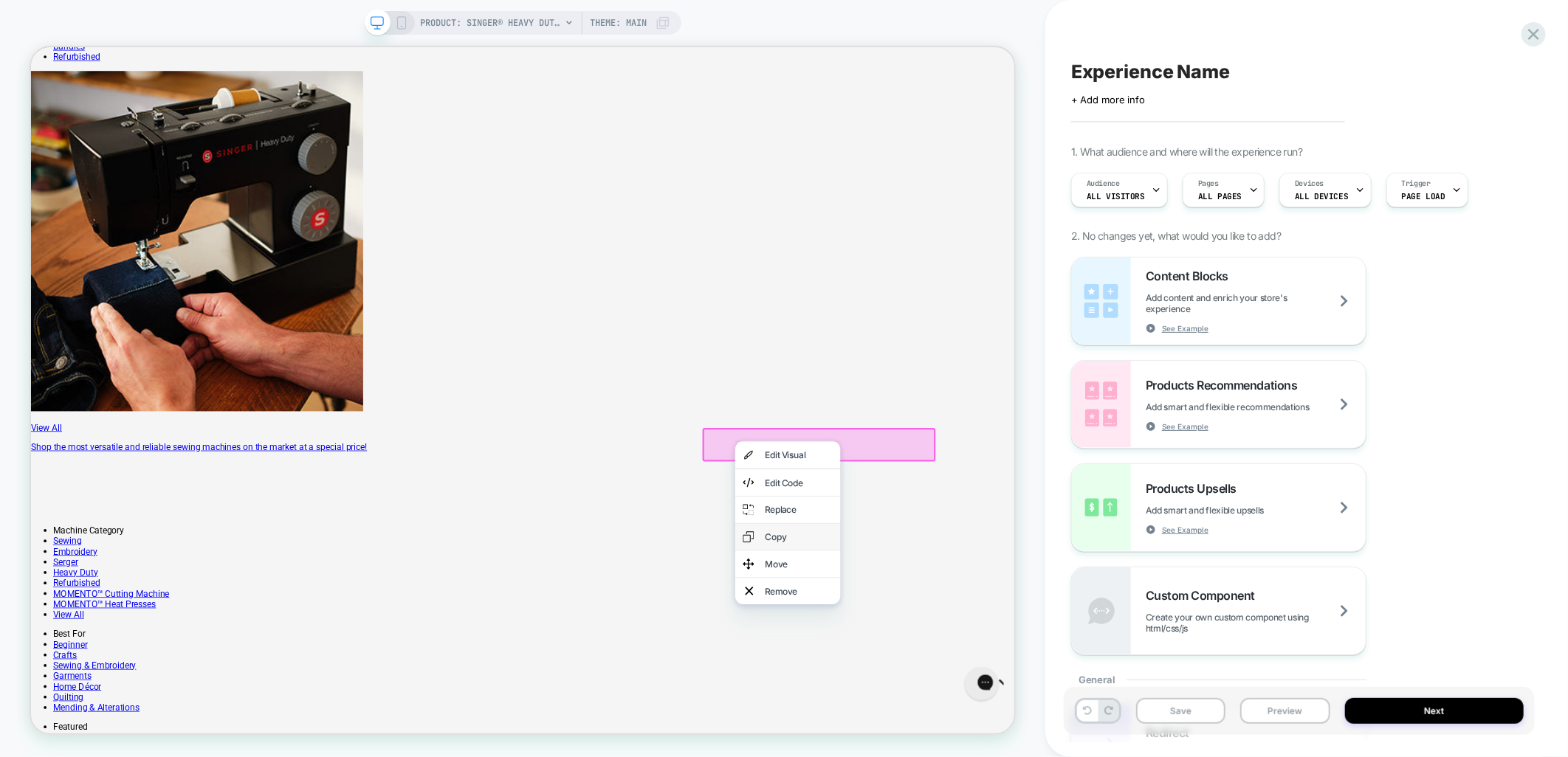
click at [1040, 707] on div "Copy" at bounding box center [1053, 699] width 90 height 14
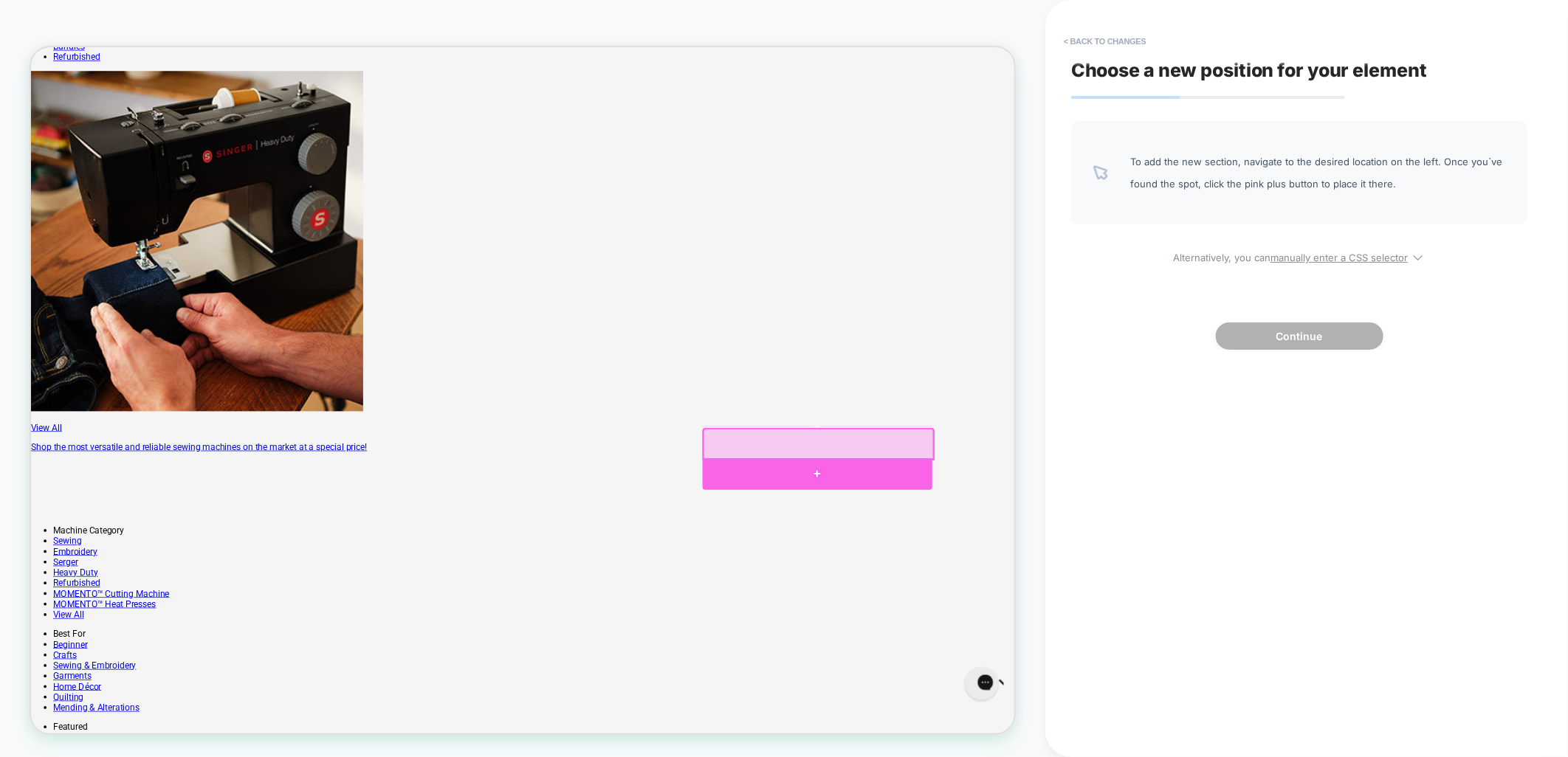
click at [1076, 607] on div at bounding box center [1079, 616] width 307 height 42
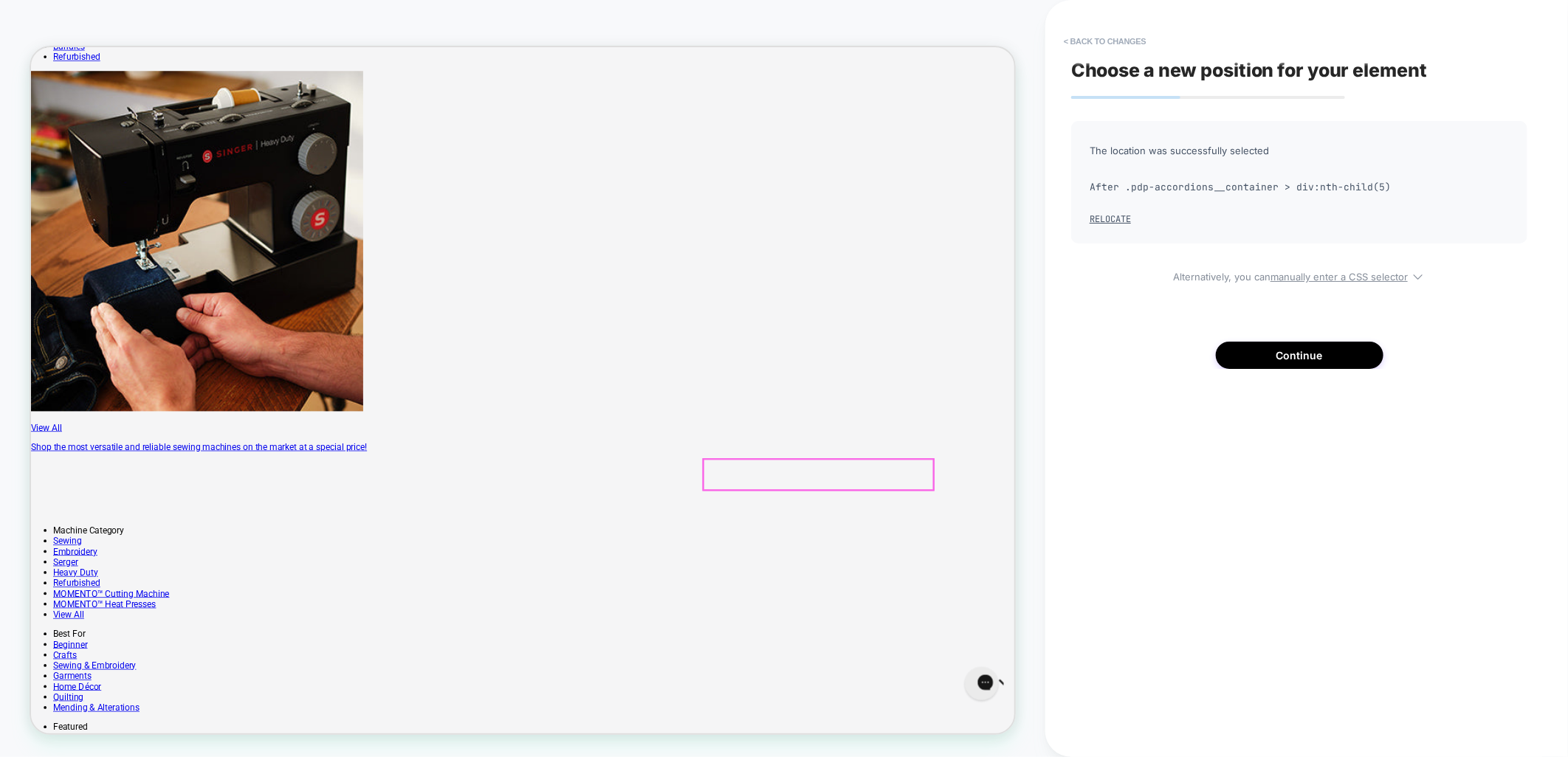
click at [1133, 447] on div "Choose a new position for your element The location was successfully selected A…" at bounding box center [1299, 378] width 471 height 728
click at [1272, 348] on button "Continue" at bounding box center [1300, 355] width 168 height 27
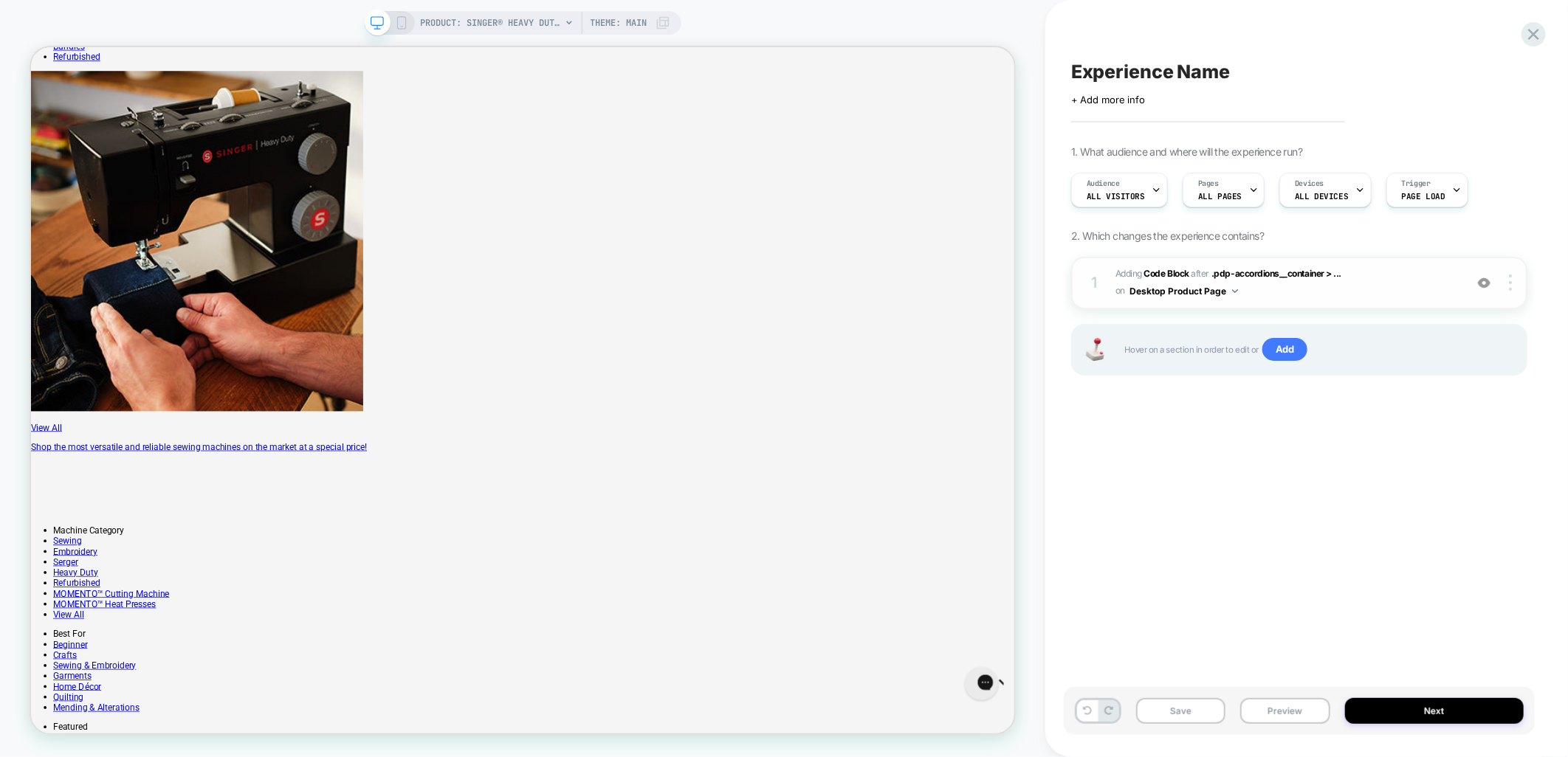
click at [1371, 278] on span "Adding Code Block AFTER .pdp-accordions__container > ... .pdp-accordions__conta…" at bounding box center [1285, 284] width 341 height 35
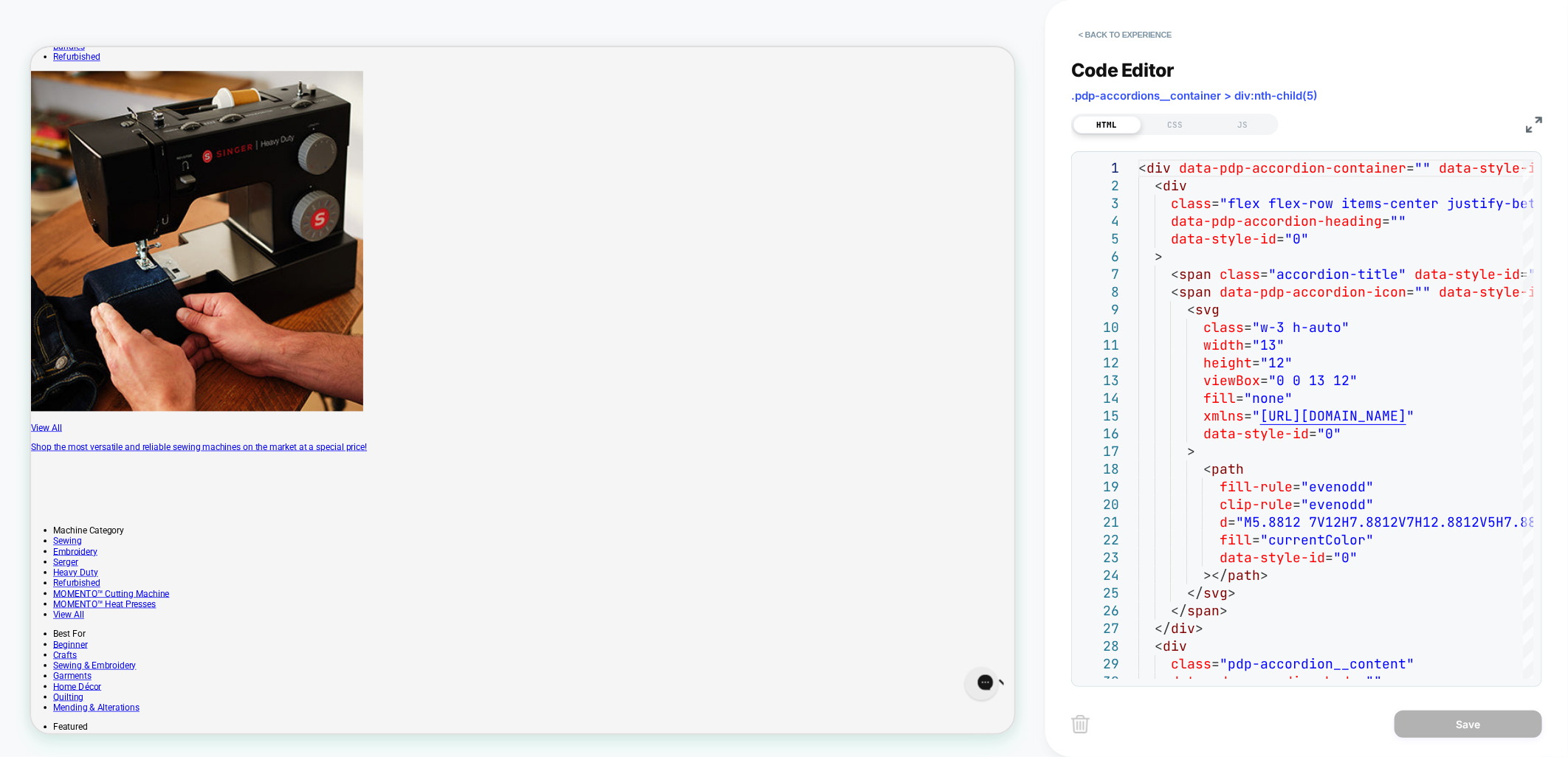
click at [1530, 127] on img at bounding box center [1533, 124] width 16 height 16
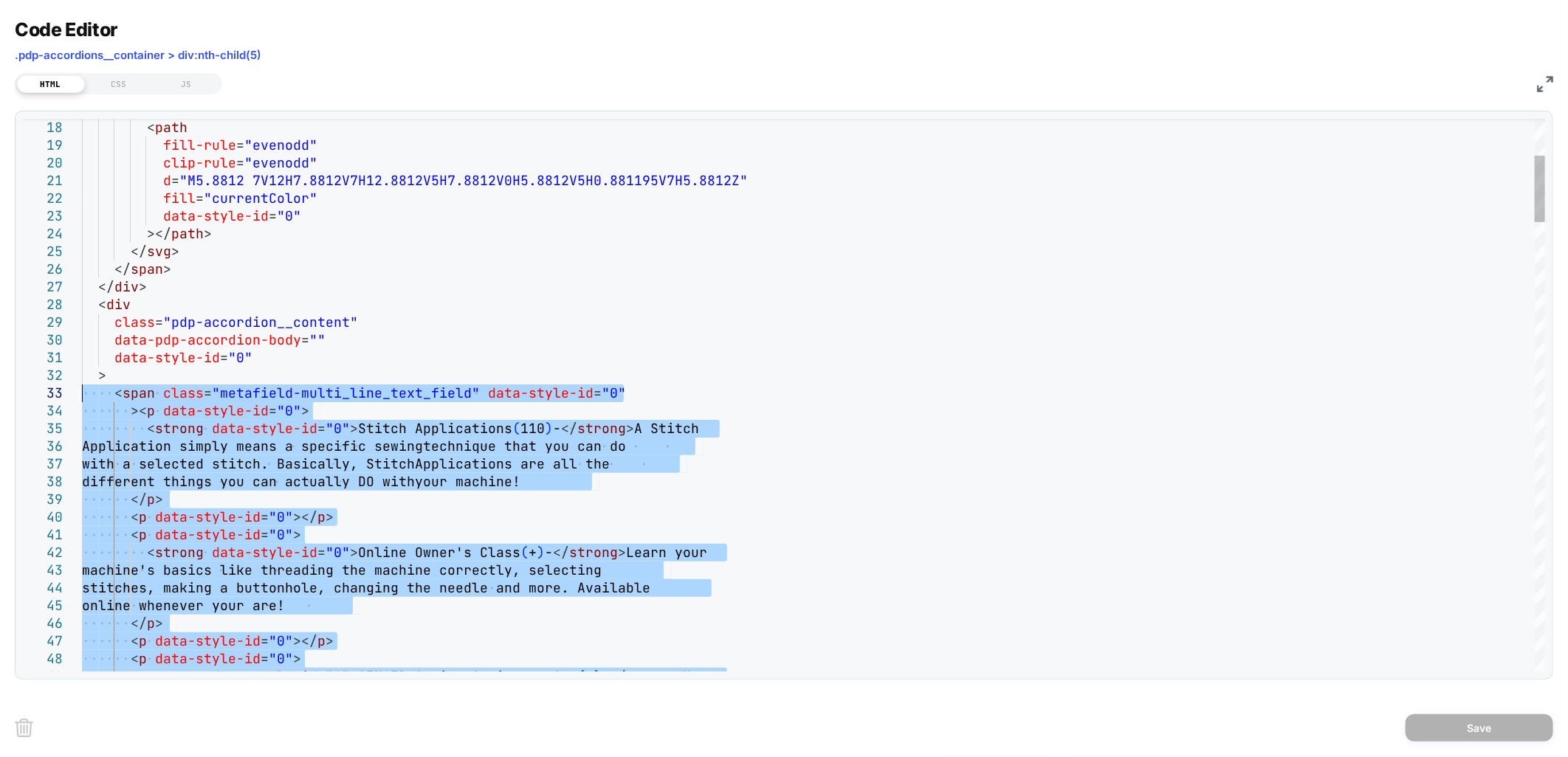
drag, startPoint x: 126, startPoint y: 344, endPoint x: 9, endPoint y: 386, distance: 124.3
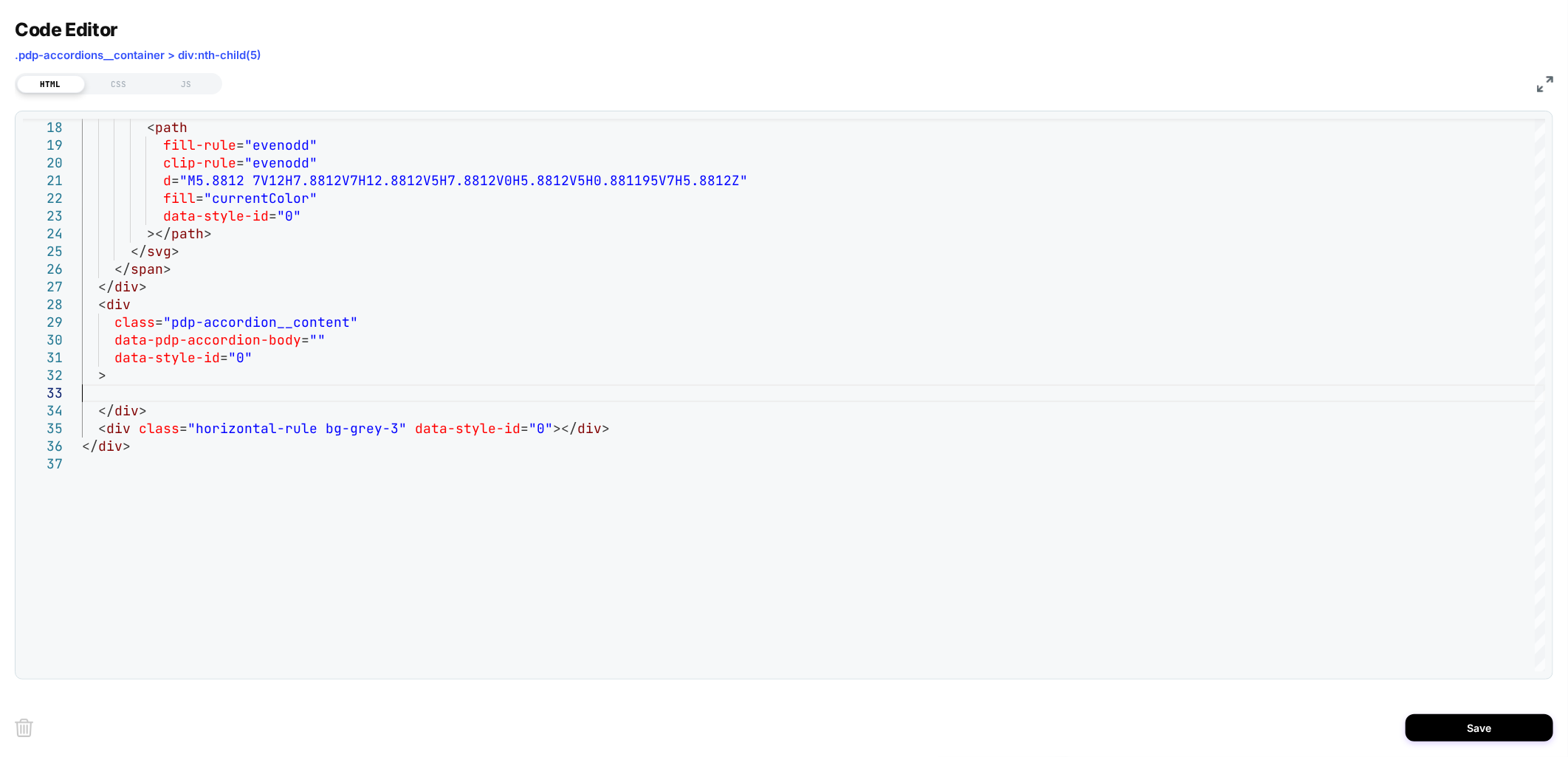
type textarea "**********"
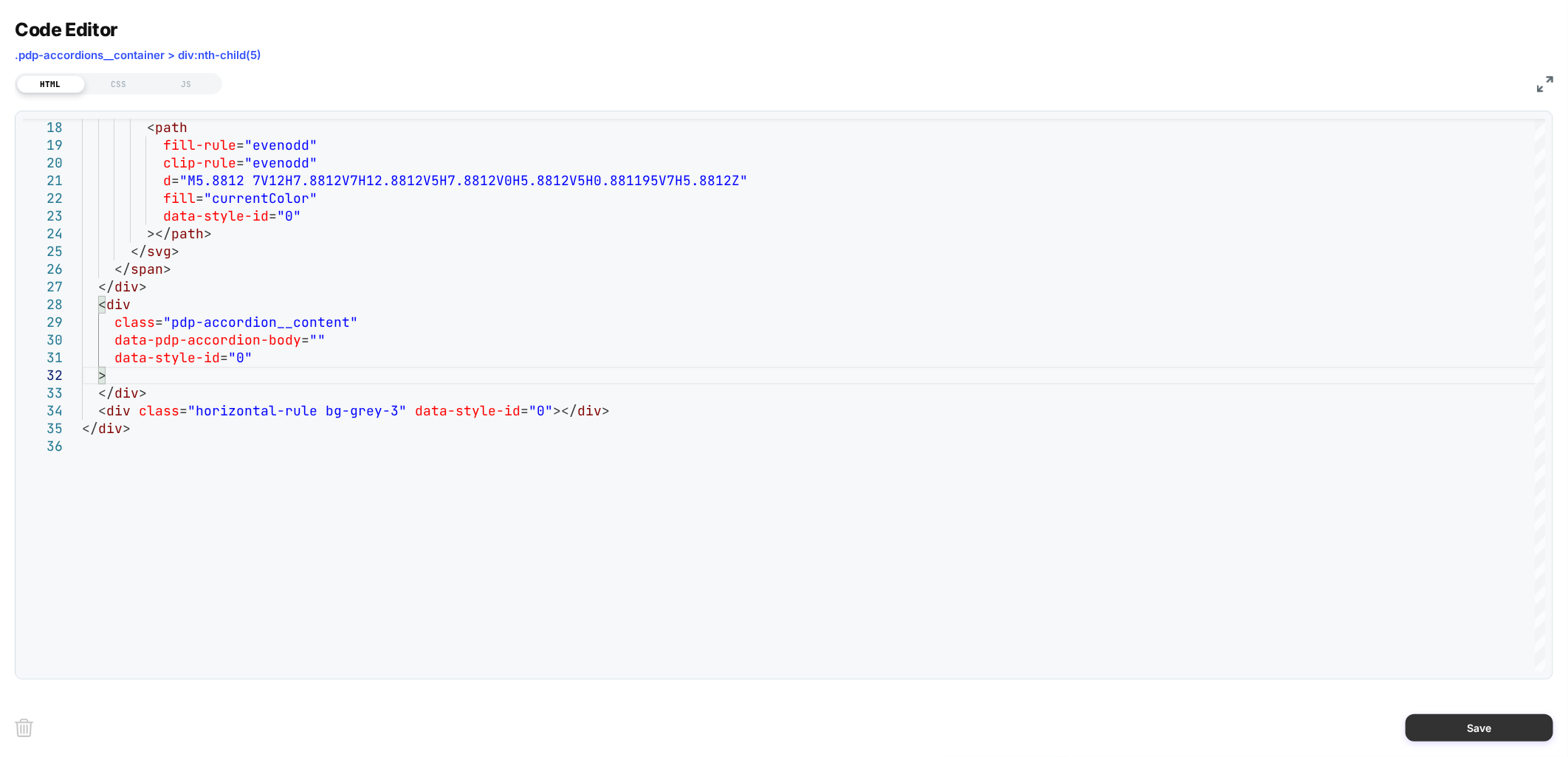
click at [1421, 727] on button "Save" at bounding box center [1478, 728] width 148 height 27
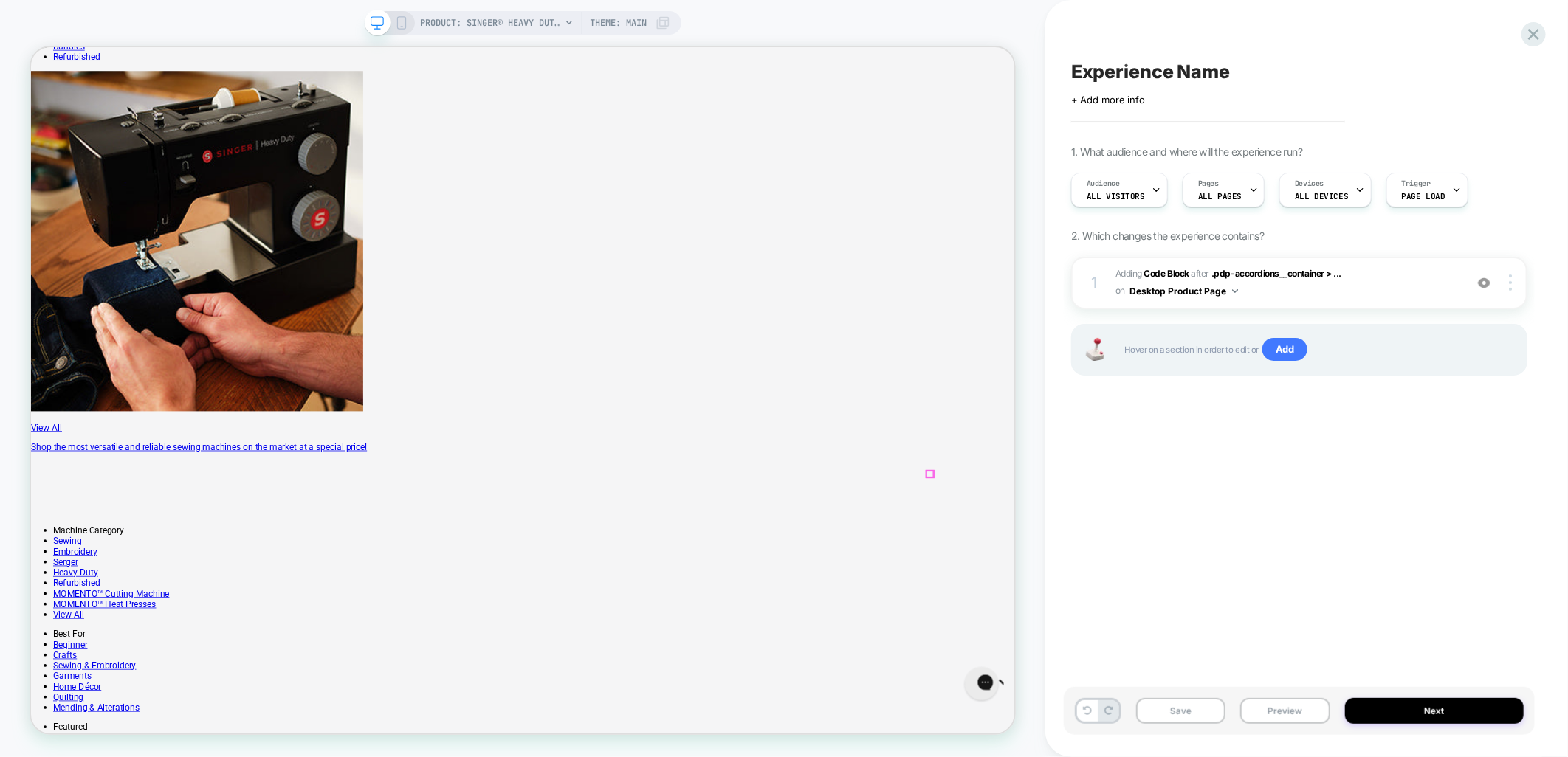
click at [1357, 282] on span "Adding Code Block AFTER .pdp-accordions__container > ... .pdp-accordions__conta…" at bounding box center [1285, 284] width 341 height 35
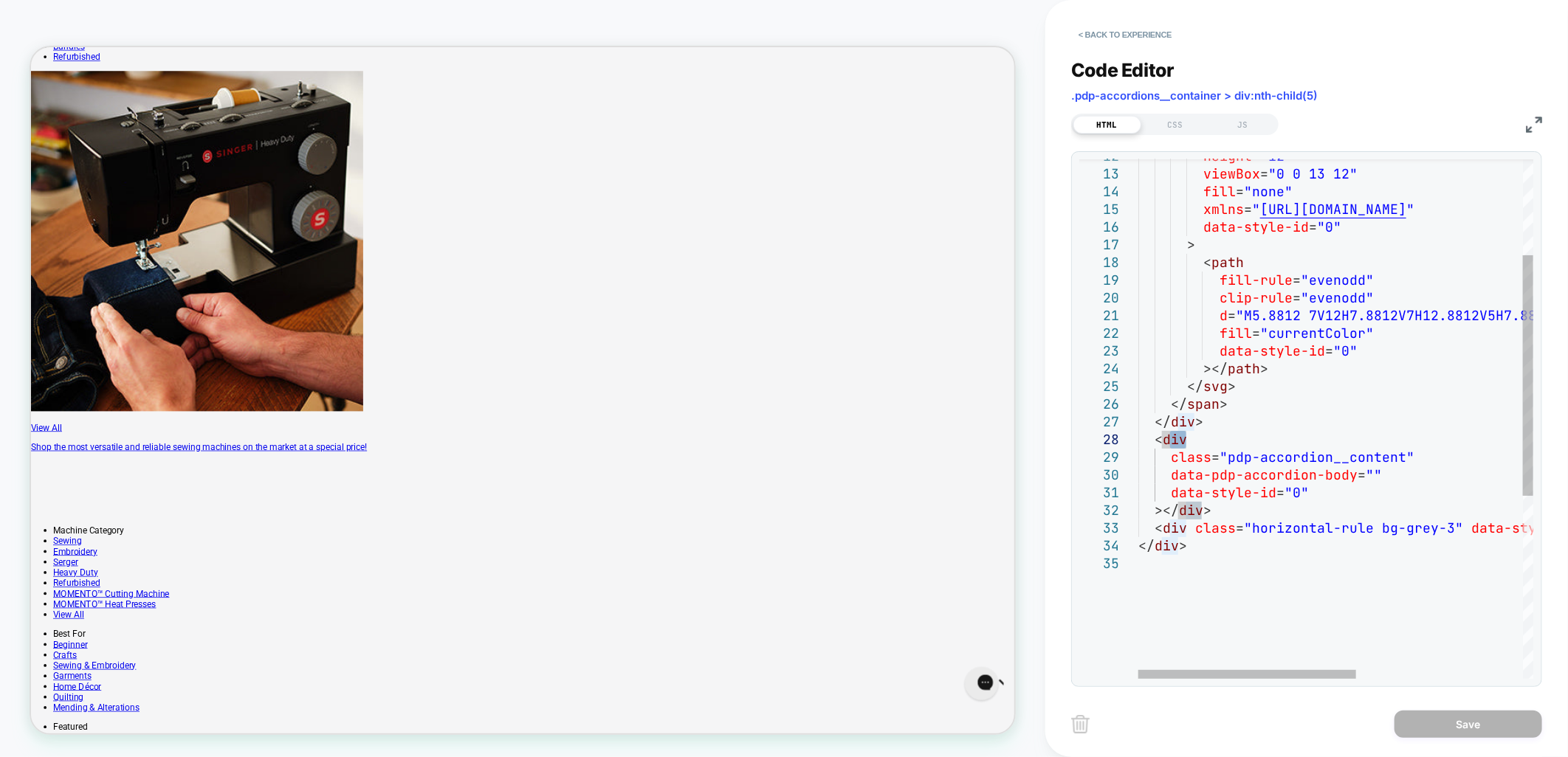
drag, startPoint x: 1181, startPoint y: 439, endPoint x: 1172, endPoint y: 437, distance: 9.2
click at [1172, 437] on div "</ span > </ div > < div class = "pdp-accordion__content" data-pdp-accordion-bo…" at bounding box center [1485, 513] width 695 height 1122
drag, startPoint x: 1222, startPoint y: 420, endPoint x: 1140, endPoint y: 426, distance: 82.2
click at [1140, 426] on div "</ span > </ div > < div class = "pdp-accordion__content" data-pdp-accordion-bo…" at bounding box center [1485, 513] width 695 height 1122
drag, startPoint x: 1236, startPoint y: 402, endPoint x: 1179, endPoint y: 404, distance: 57.0
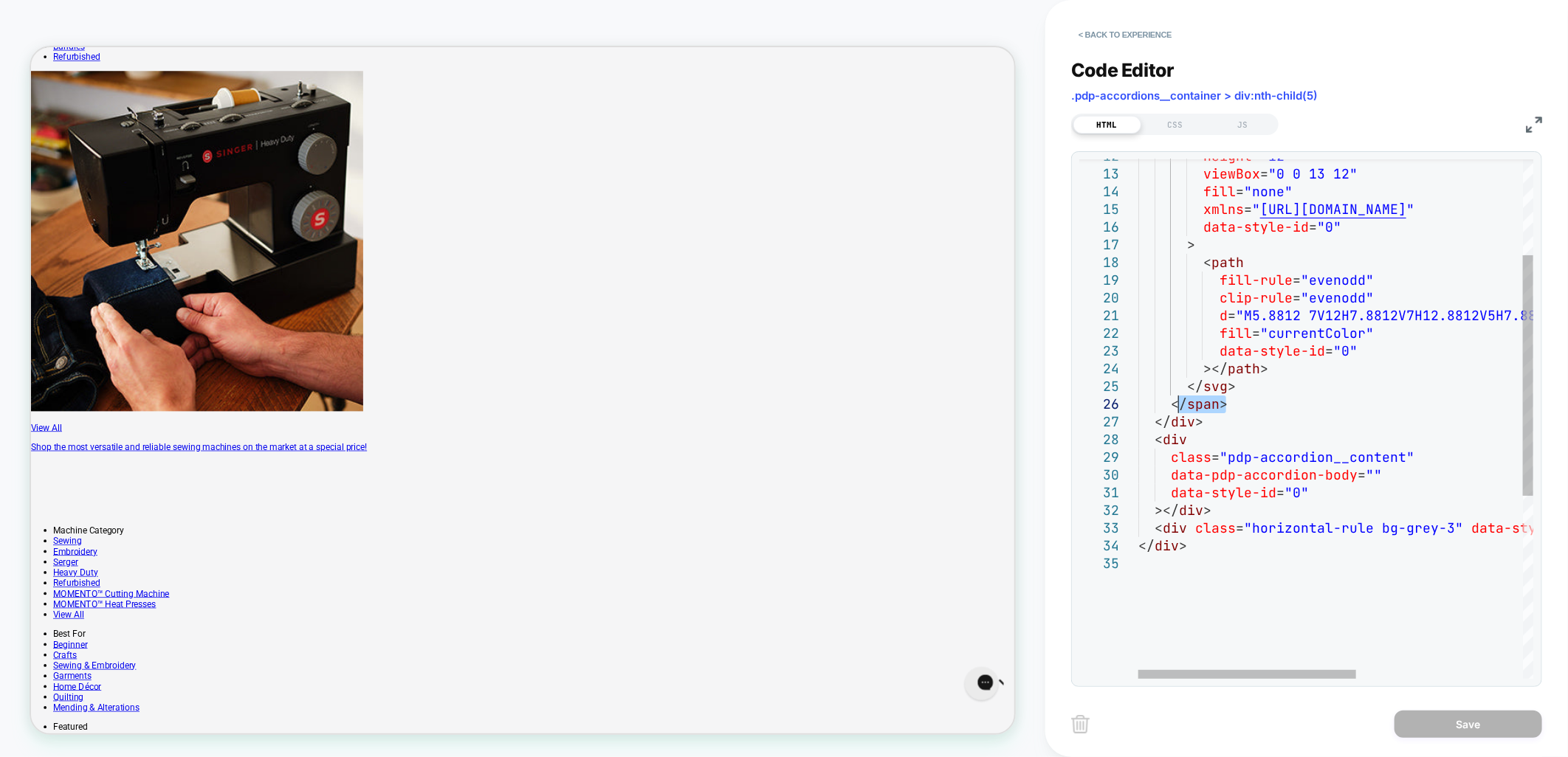
click at [1179, 404] on div "</ span > </ div > < div class = "pdp-accordion__content" data-pdp-accordion-bo…" at bounding box center [1485, 513] width 695 height 1122
click at [1219, 389] on div "</ span > </ div > < div class = "pdp-accordion__content" data-pdp-accordion-bo…" at bounding box center [1485, 513] width 695 height 1122
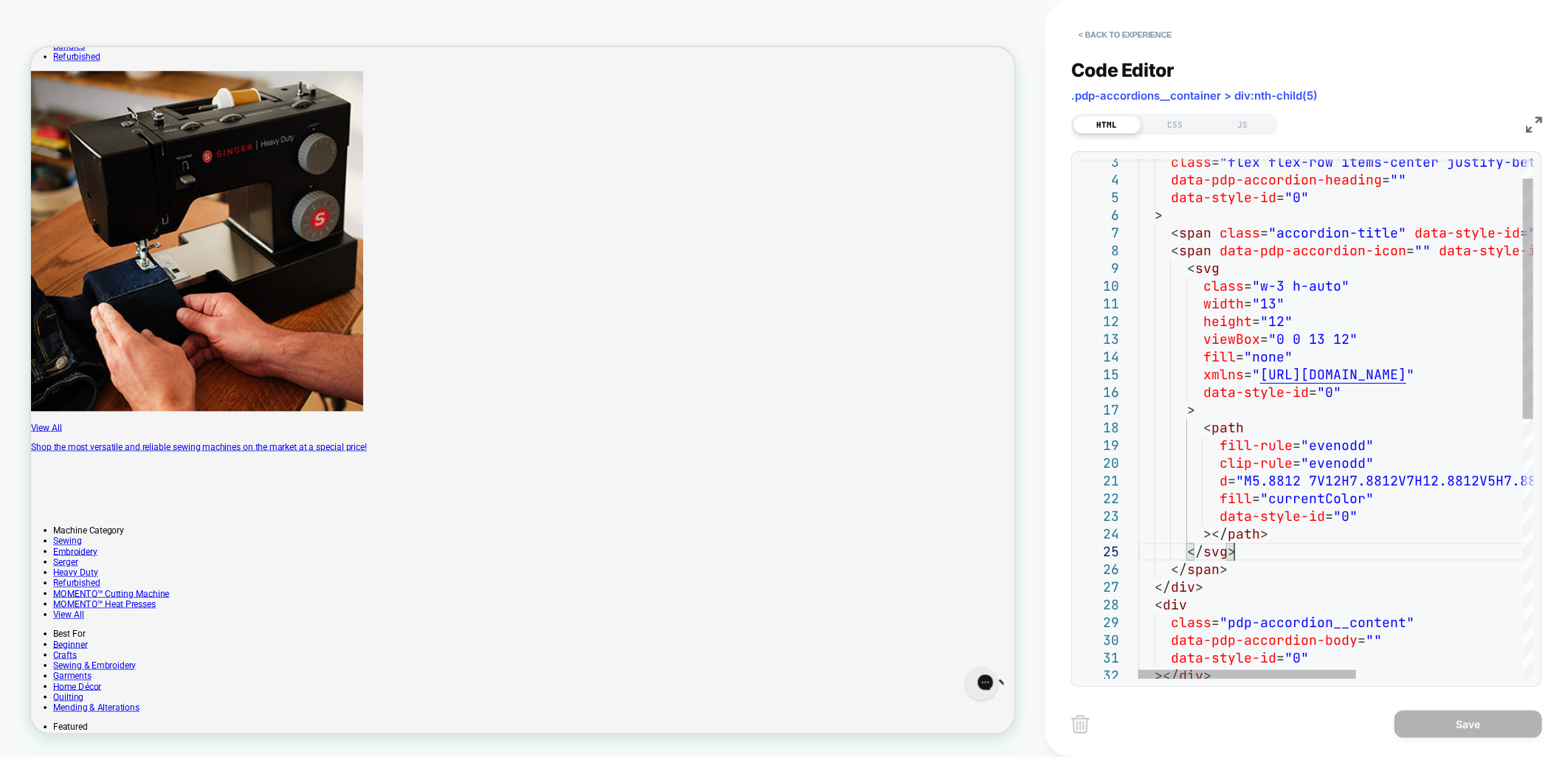
click at [1247, 556] on div "</ span > </ div > < div class = "pdp-accordion__content" data-pdp-accordion-bo…" at bounding box center [1485, 678] width 695 height 1122
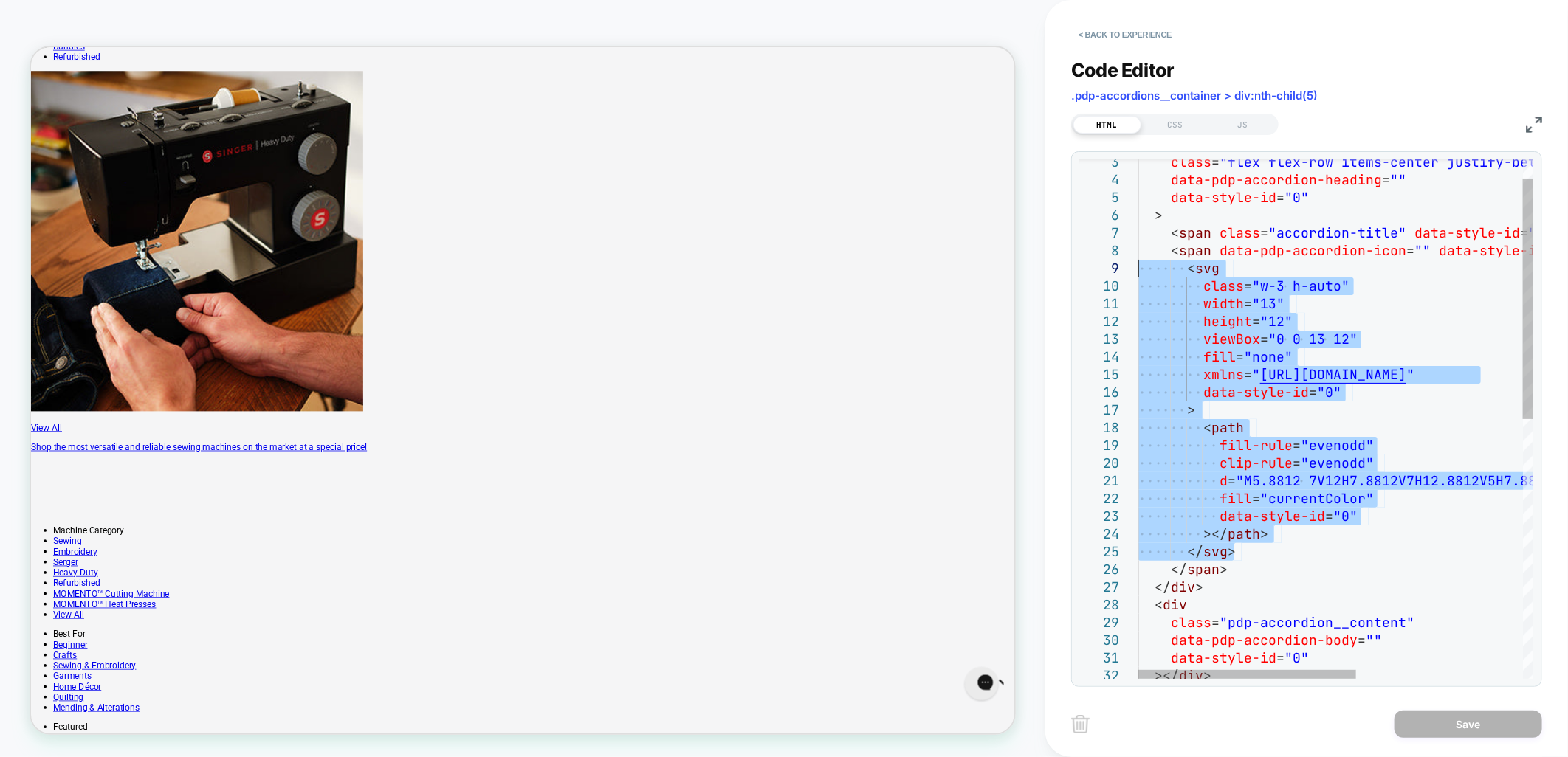
drag, startPoint x: 1243, startPoint y: 552, endPoint x: 1131, endPoint y: 273, distance: 300.6
click at [1138, 273] on div "</ span > </ div > < div class = "pdp-accordion__content" data-pdp-accordion-bo…" at bounding box center [1485, 678] width 695 height 1122
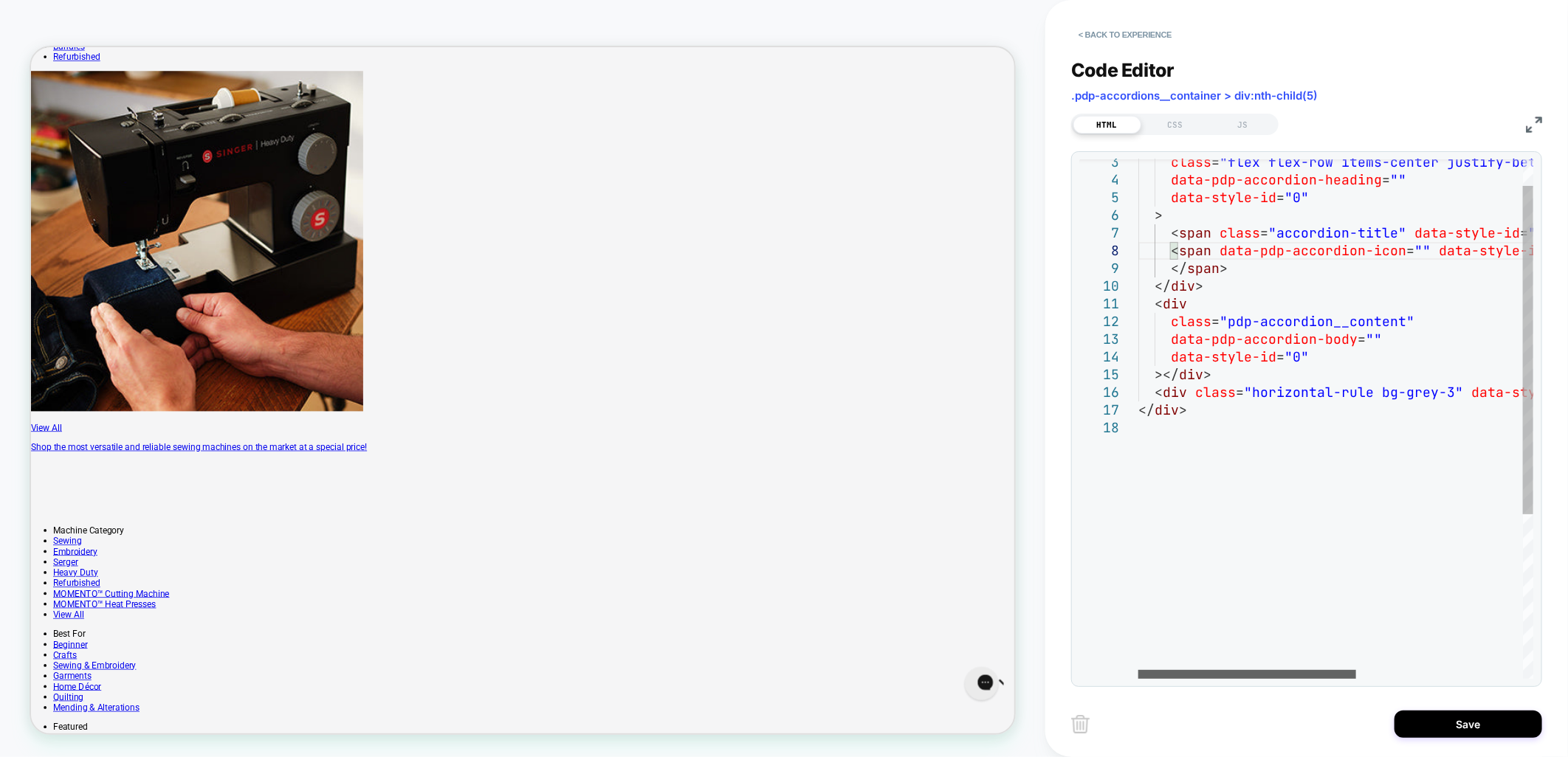
click at [1138, 679] on div at bounding box center [1247, 674] width 218 height 9
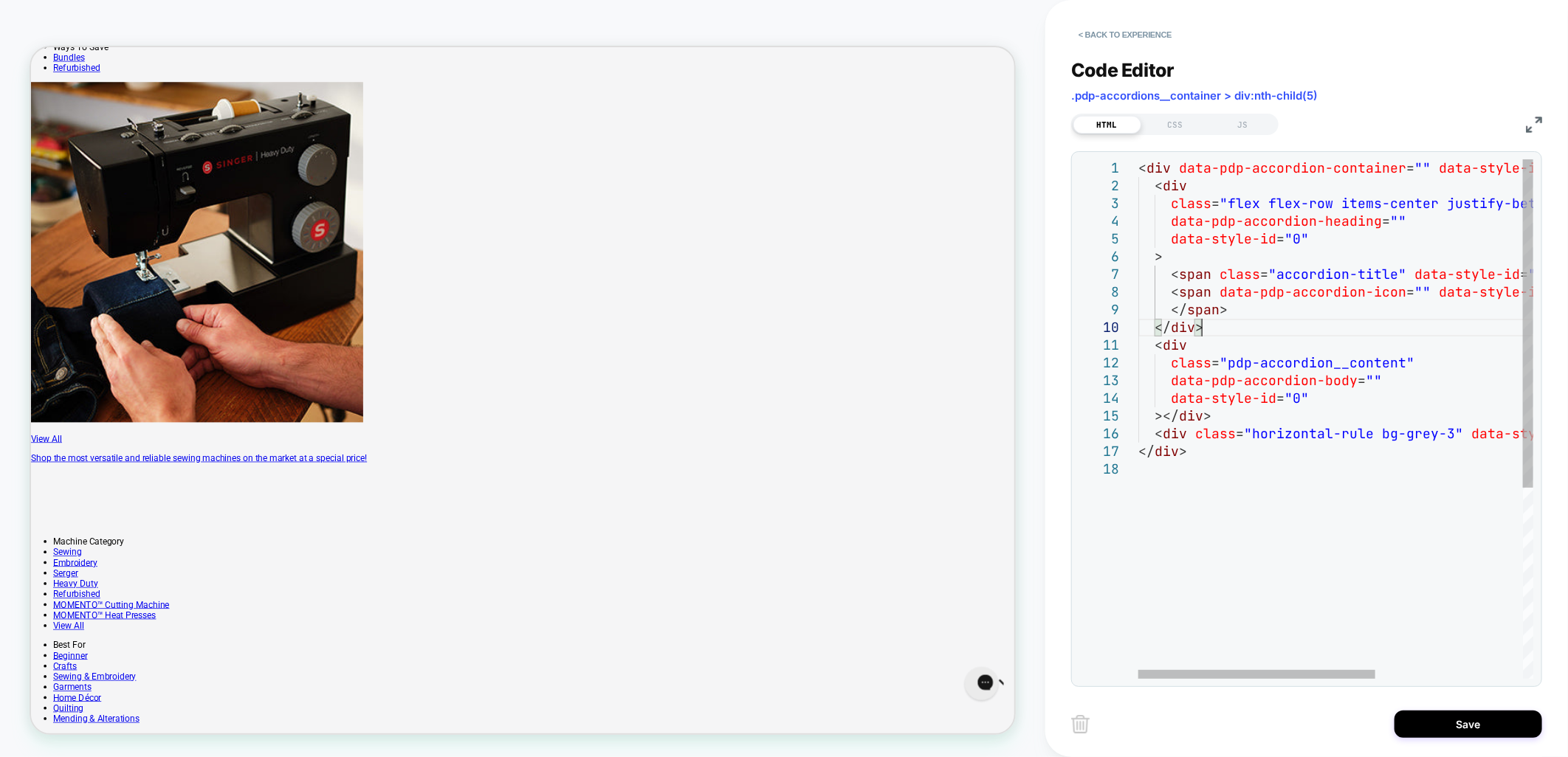
click at [1348, 322] on div "</ span > </ div > < div class = "pdp-accordion__content" data-pdp-accordion-bo…" at bounding box center [1458, 569] width 640 height 821
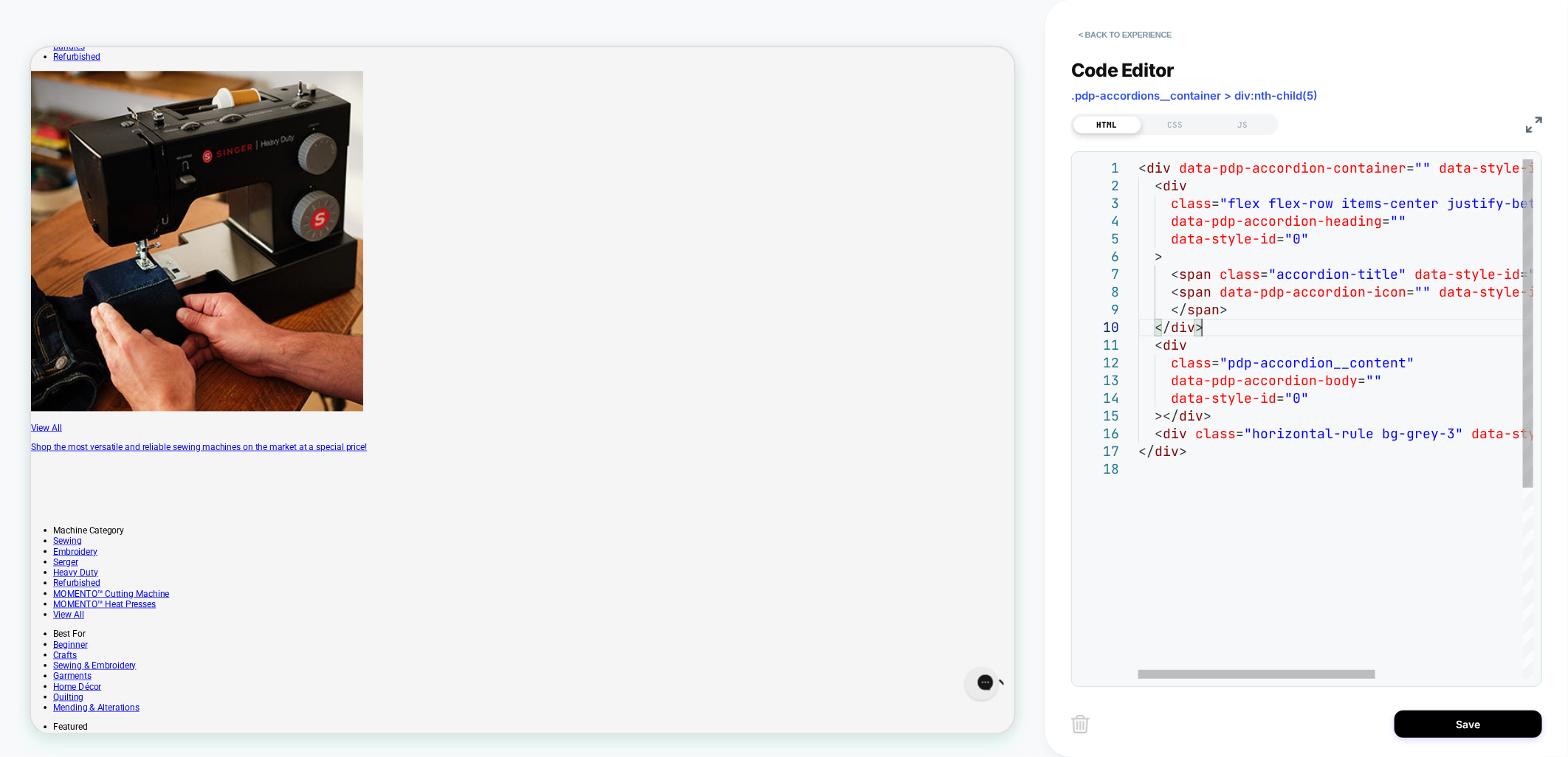
click at [1403, 278] on div "</ span > </ div > < div class = "pdp-accordion__content" data-pdp-accordion-bo…" at bounding box center [1458, 569] width 640 height 821
click at [1234, 294] on div "</ span > </ div > < div class = "pdp-accordion__content" data-pdp-accordion-bo…" at bounding box center [1458, 569] width 640 height 821
click at [1259, 679] on div at bounding box center [1257, 674] width 237 height 9
click at [1275, 338] on div "</ span > </ div > < div class = "pdp-accordion__content" data-pdp-accordion-bo…" at bounding box center [1458, 569] width 640 height 821
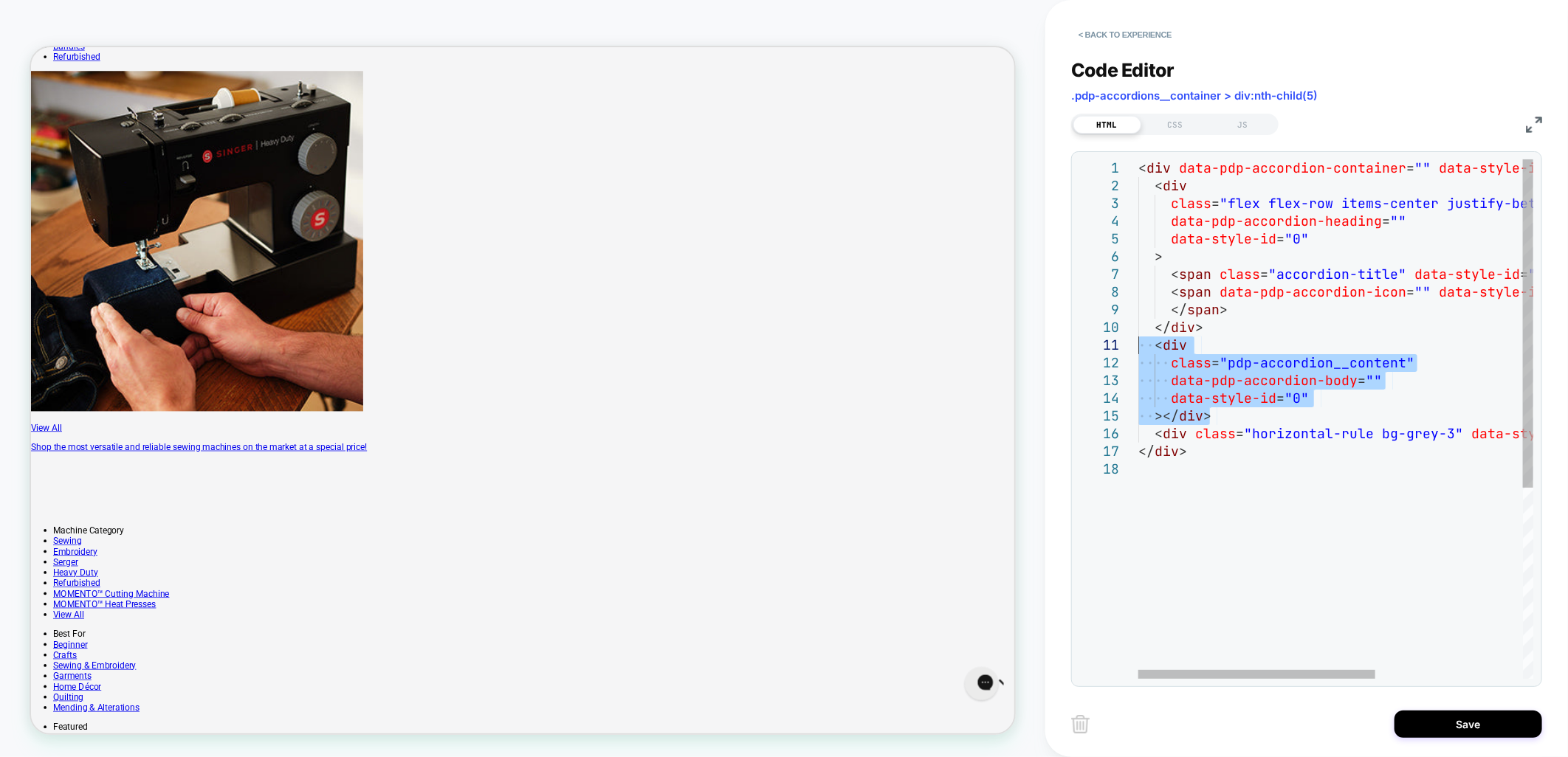
drag, startPoint x: 1224, startPoint y: 419, endPoint x: 1138, endPoint y: 345, distance: 113.5
click at [1138, 345] on div "</ span > </ div > < div class = "pdp-accordion__content" data-pdp-accordion-bo…" at bounding box center [1458, 569] width 640 height 821
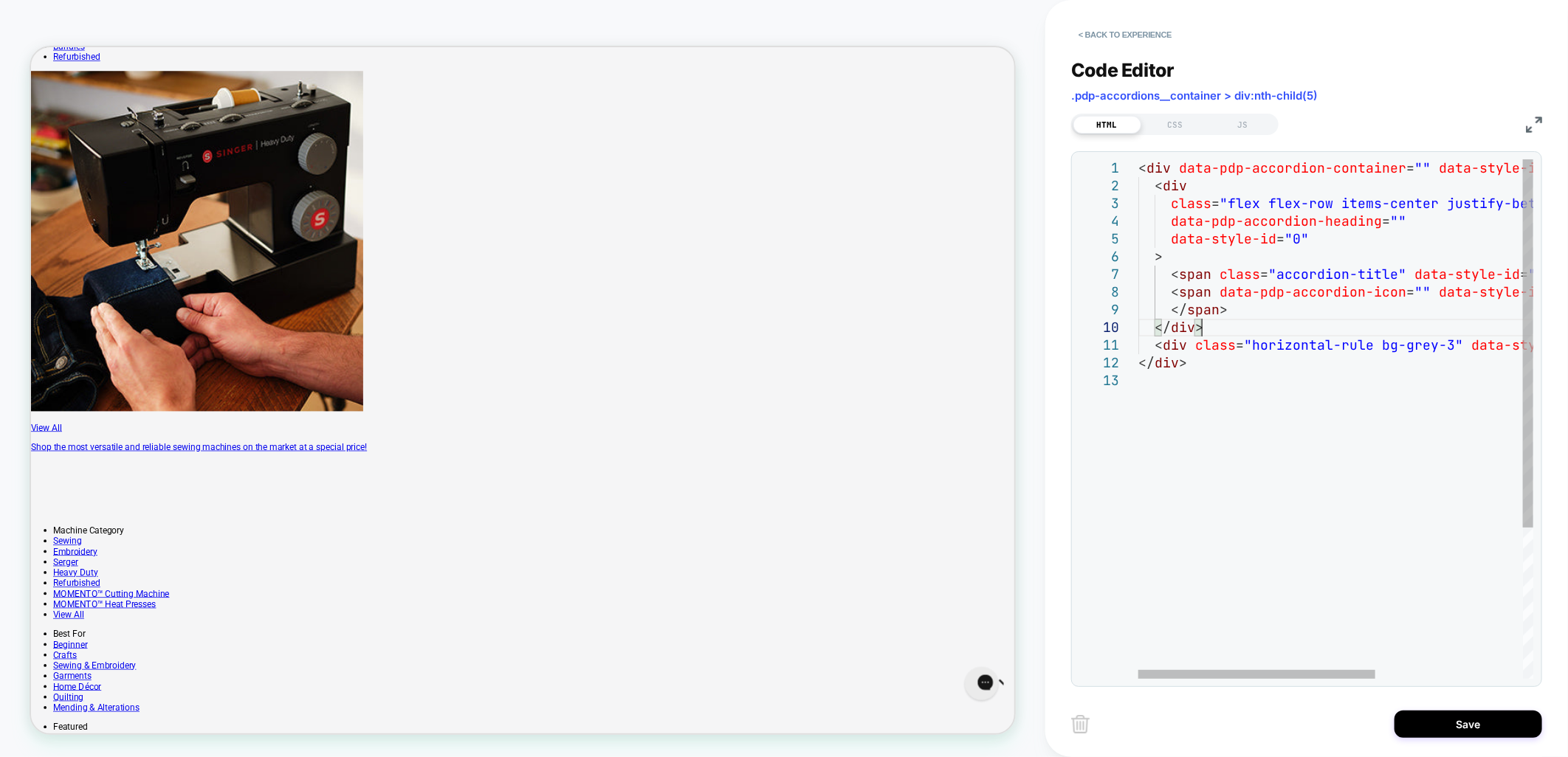
click at [1252, 389] on div "</ span > </ div > < span data-pdp-accordion-icon = "" data-style-id = "0" > da…" at bounding box center [1458, 525] width 640 height 732
click at [1194, 187] on div "</ span > </ div > < span data-pdp-accordion-icon = "" data-style-id = "0" > da…" at bounding box center [1458, 516] width 640 height 715
click at [1279, 215] on div "</ span > </ div > < span data-pdp-accordion-icon = "" data-style-id = "0" > da…" at bounding box center [1458, 516] width 640 height 715
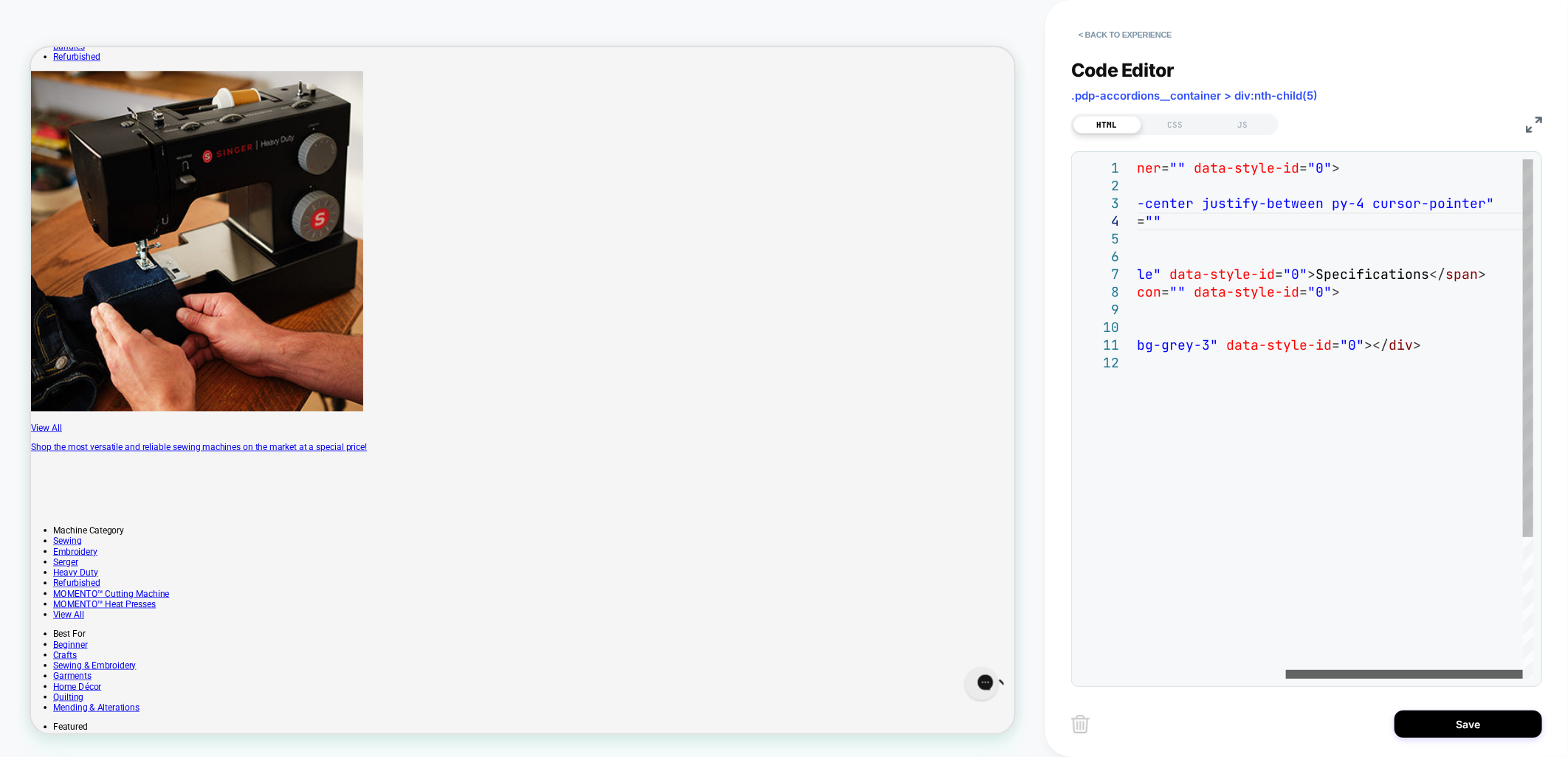
click at [1473, 670] on div at bounding box center [1404, 674] width 237 height 9
click at [1348, 278] on div "</ span > </ div > < span data-pdp-accordion-icon = "" data-style-id = "0" > da…" at bounding box center [1213, 516] width 640 height 715
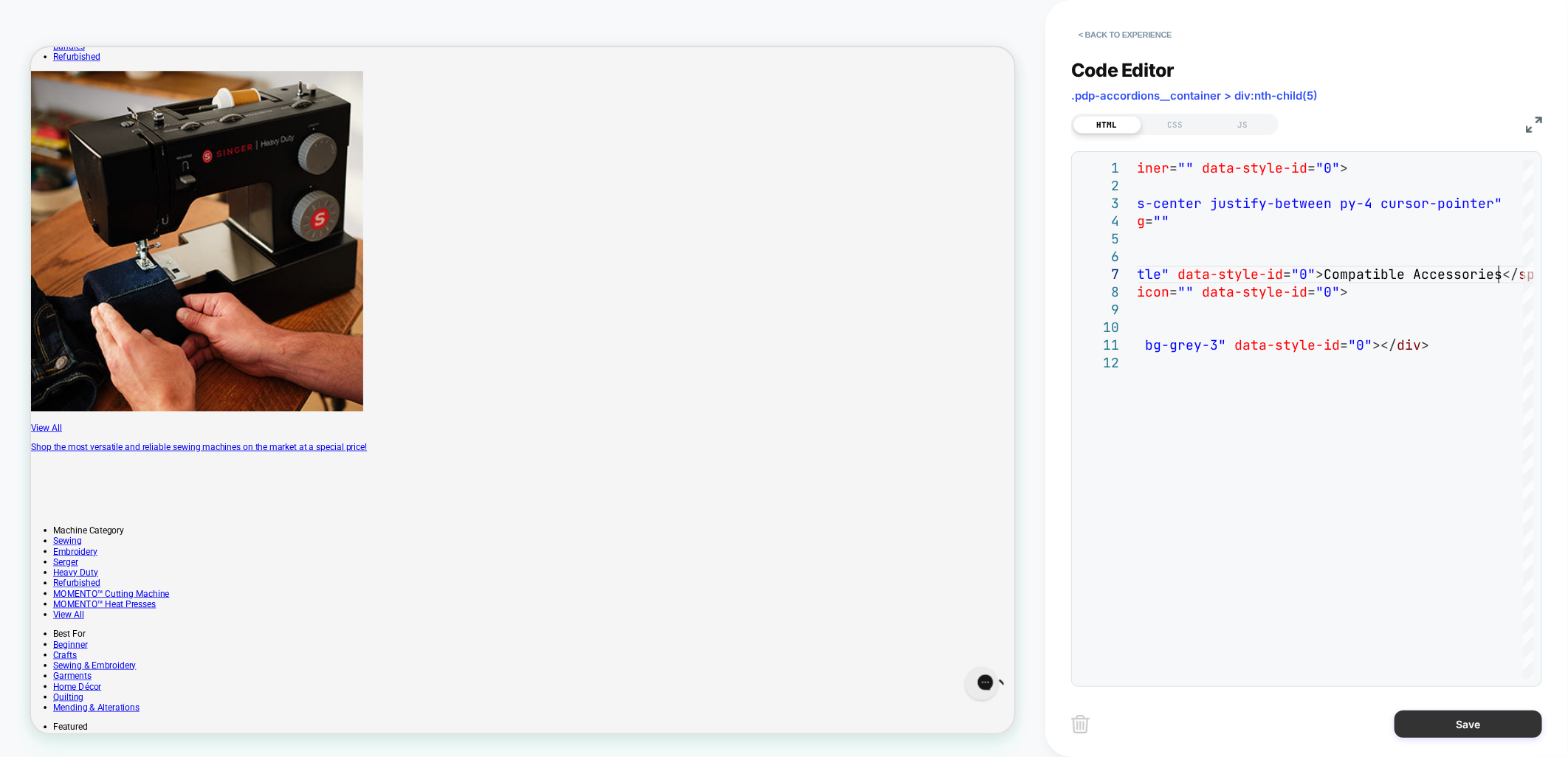
type textarea "**********"
click at [1436, 720] on button "Save" at bounding box center [1468, 724] width 148 height 27
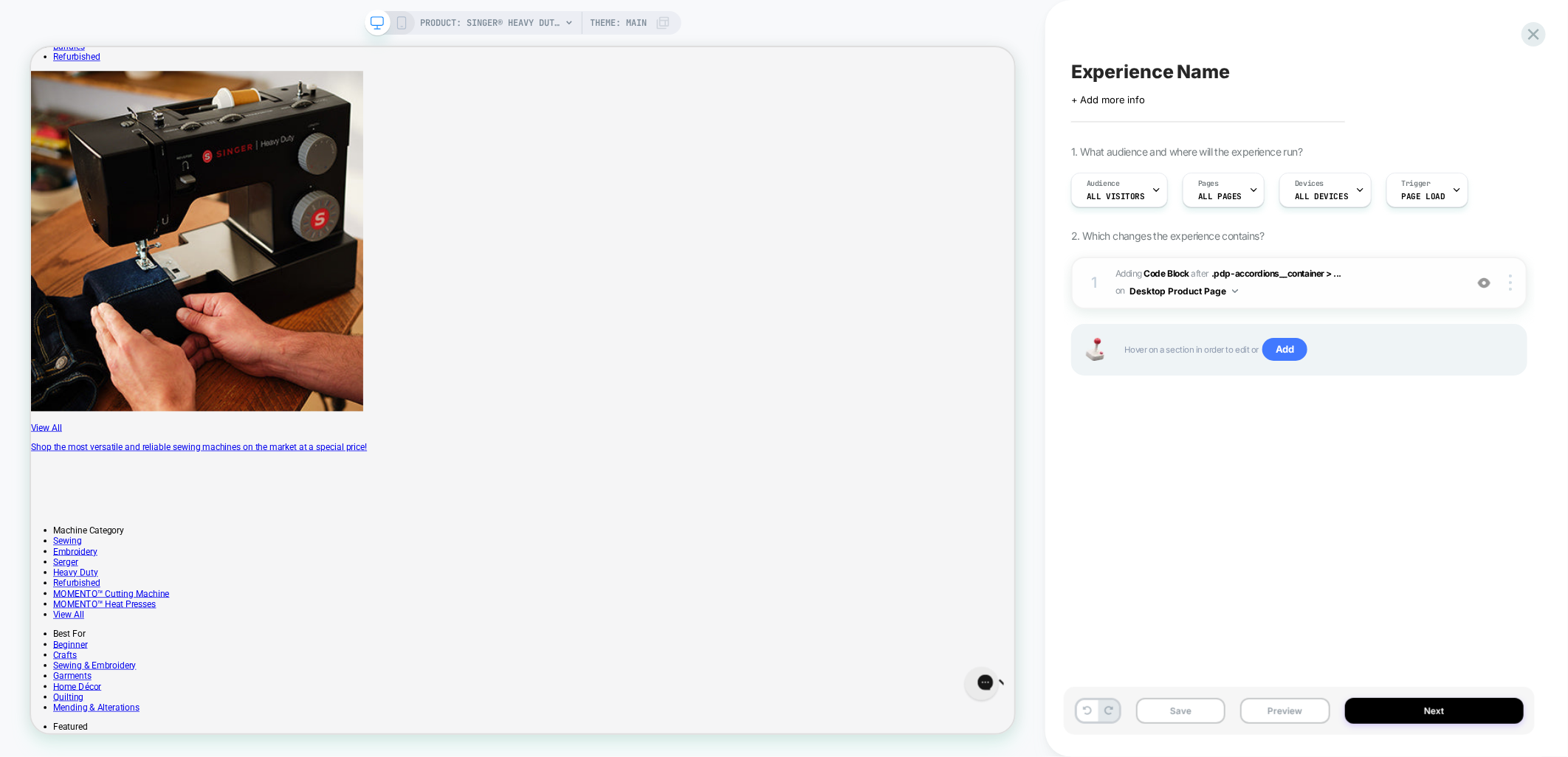
click at [1385, 267] on span "Adding Code Block AFTER .pdp-accordions__container > ... .pdp-accordions__conta…" at bounding box center [1285, 284] width 341 height 35
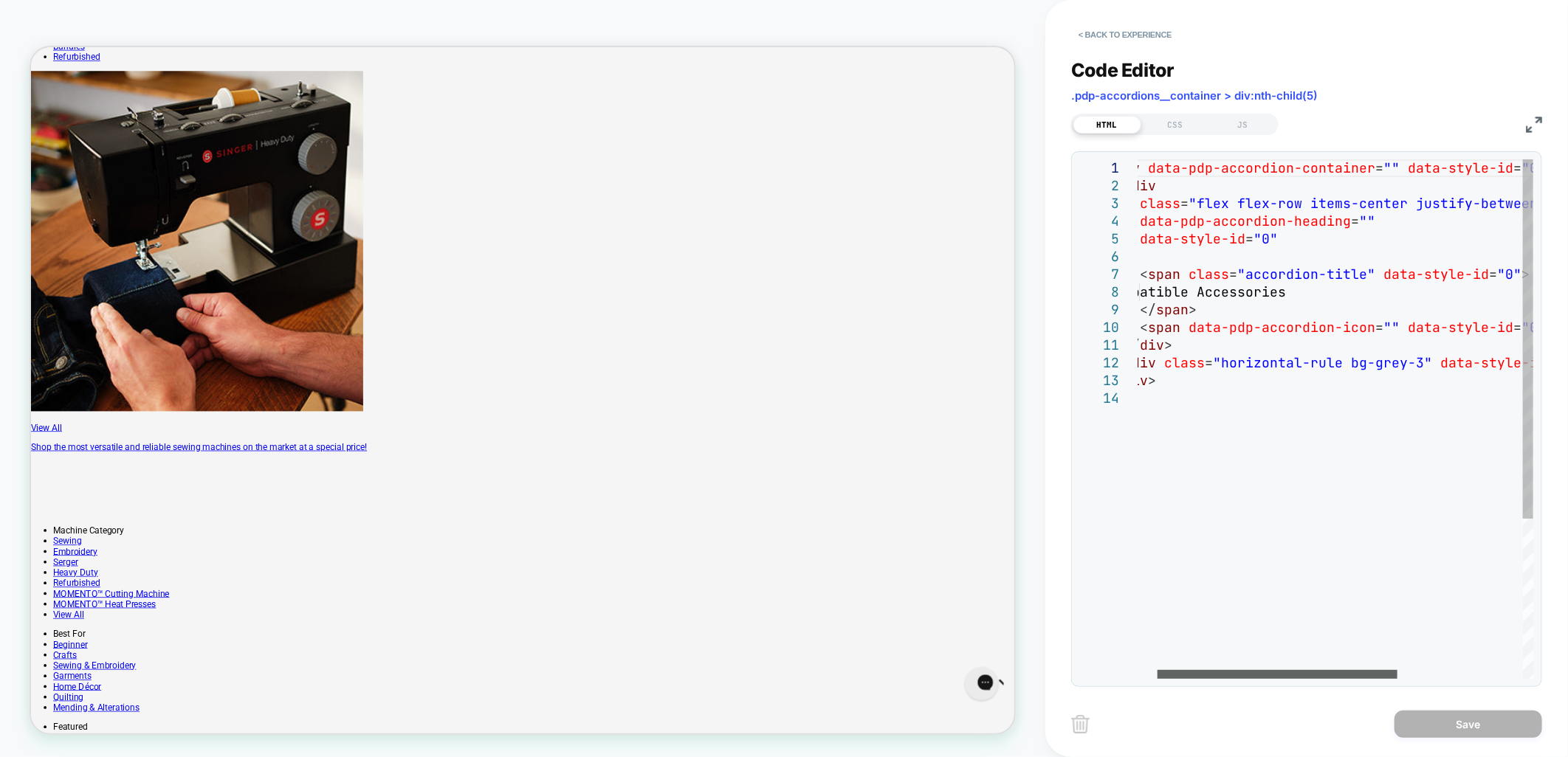
click at [1340, 679] on div at bounding box center [1277, 674] width 240 height 9
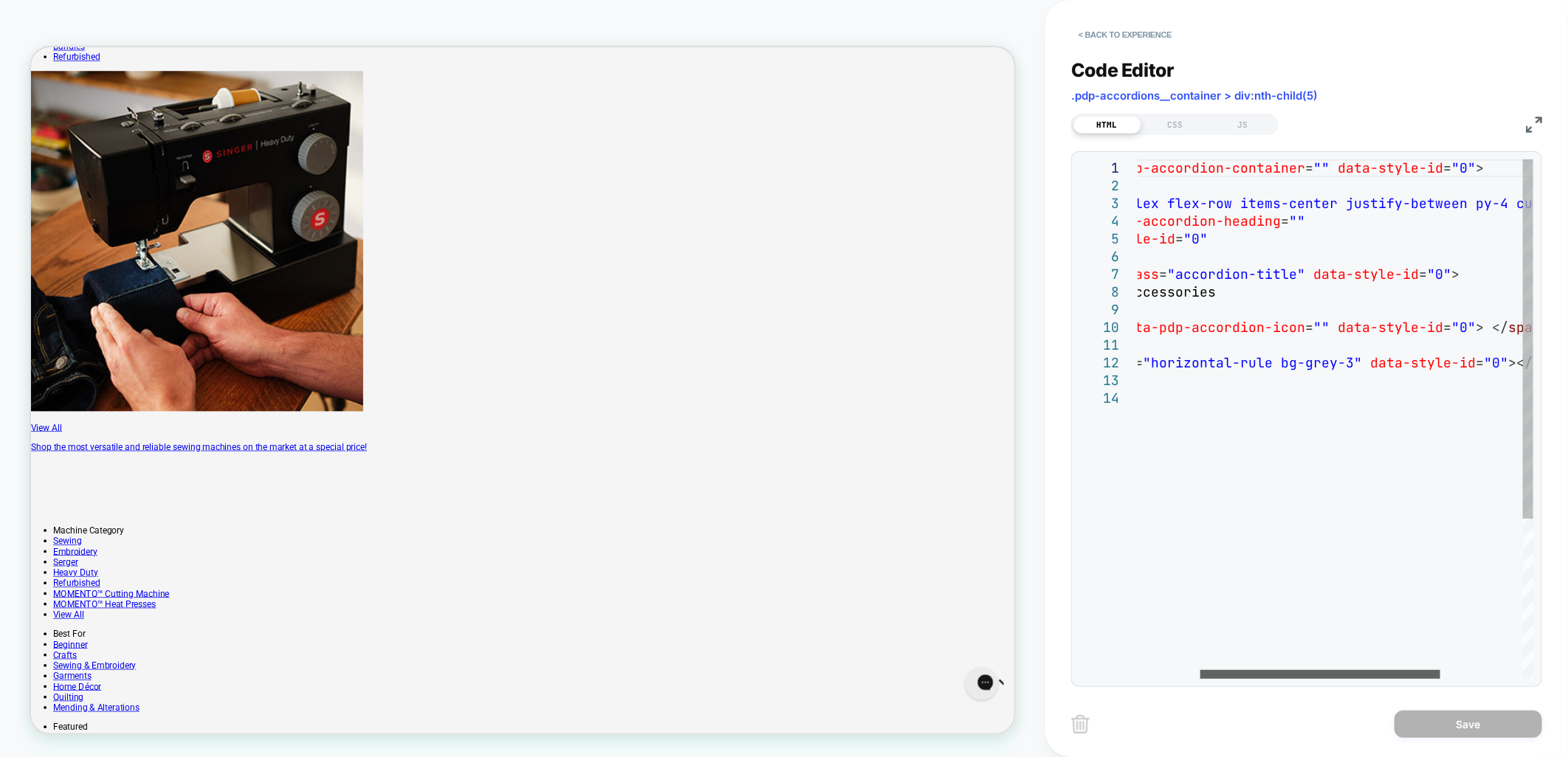
click at [1366, 679] on div at bounding box center [1319, 674] width 240 height 9
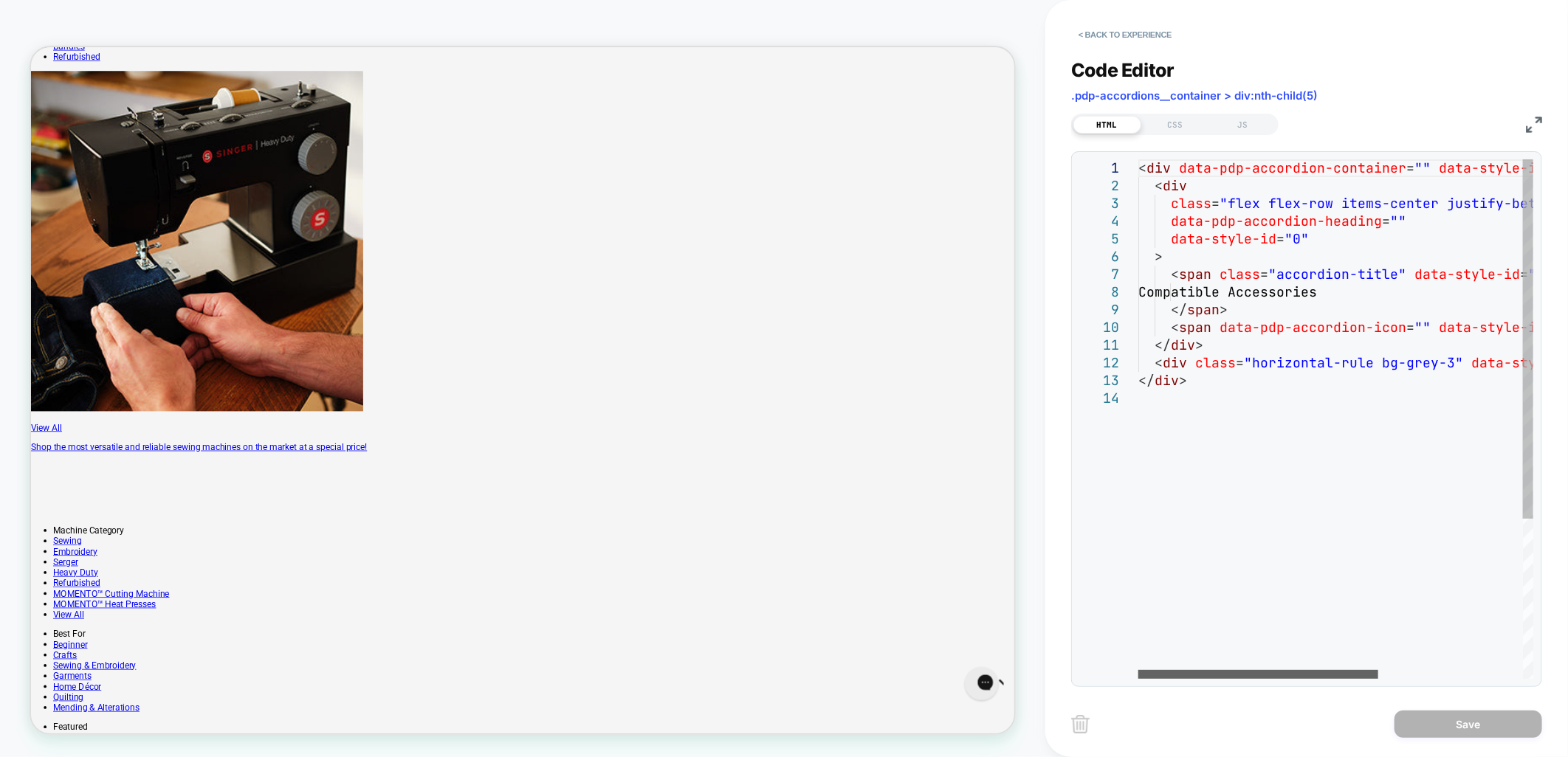
click at [1288, 679] on div at bounding box center [1257, 674] width 240 height 9
click at [1185, 289] on div "< div data-pdp-accordion-container = "" data-style-id = "0" > < div class = "fl…" at bounding box center [1453, 534] width 632 height 750
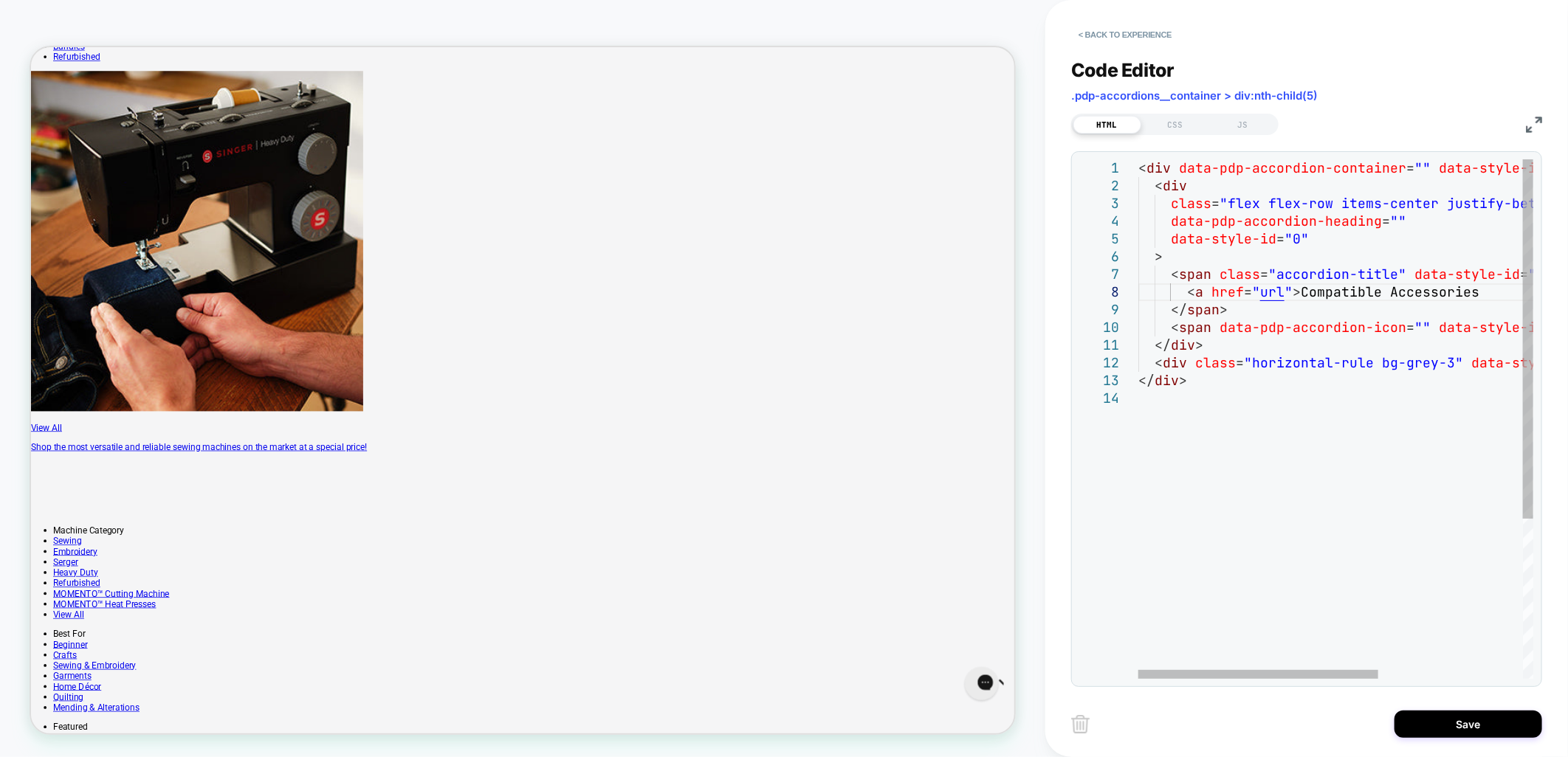
click at [1500, 284] on div "< div data-pdp-accordion-container = "" data-style-id = "0" > < div class = "fl…" at bounding box center [1453, 534] width 632 height 750
click at [1265, 292] on div "< div data-pdp-accordion-container = "" data-style-id = "0" > < div class = "fl…" at bounding box center [1453, 534] width 632 height 750
click at [1262, 289] on div "< div data-pdp-accordion-container = "" data-style-id = "0" > < div class = "fl…" at bounding box center [1453, 534] width 632 height 750
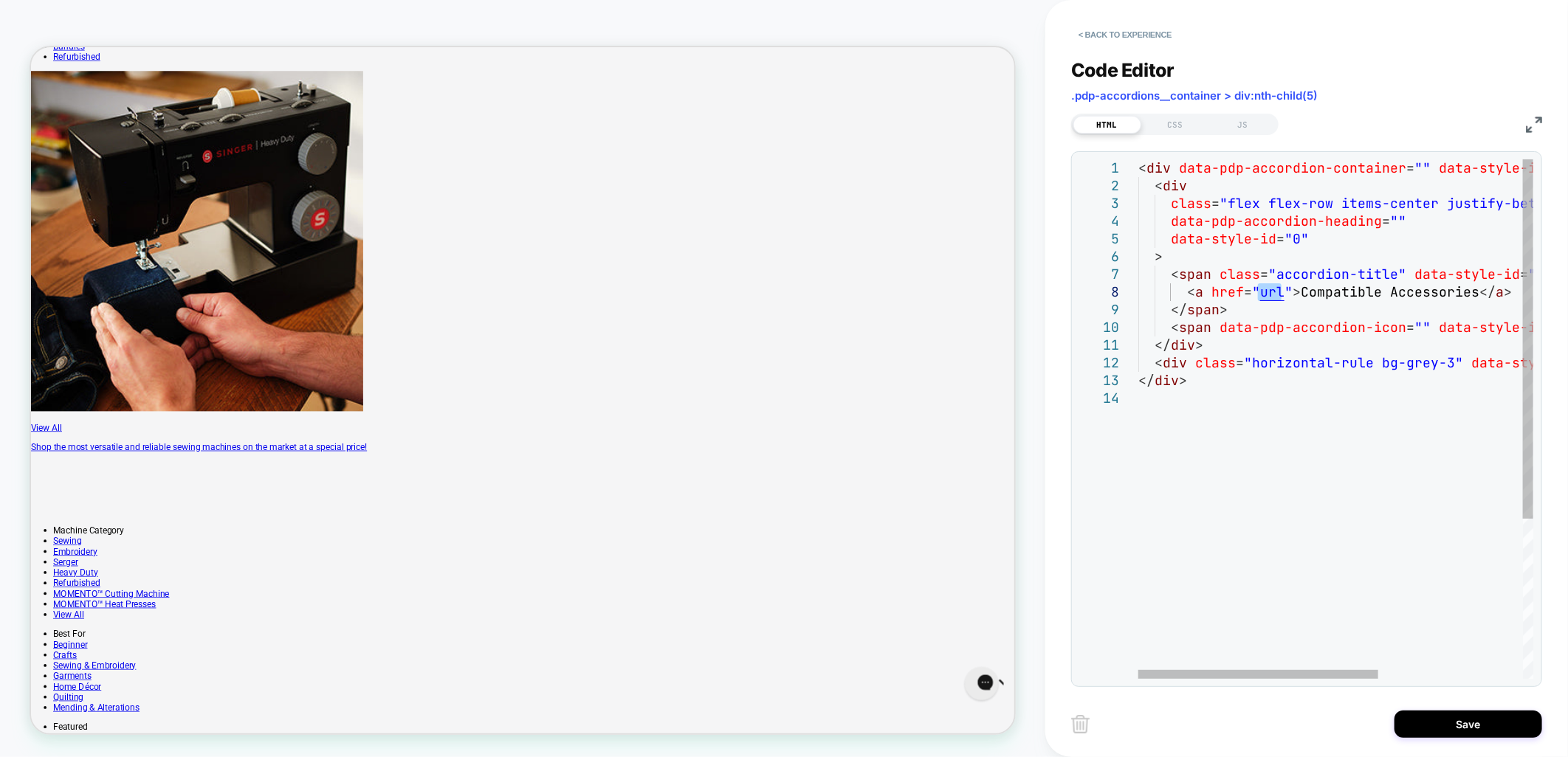
type textarea "**********"
click at [1153, 679] on div at bounding box center [1218, 674] width 161 height 9
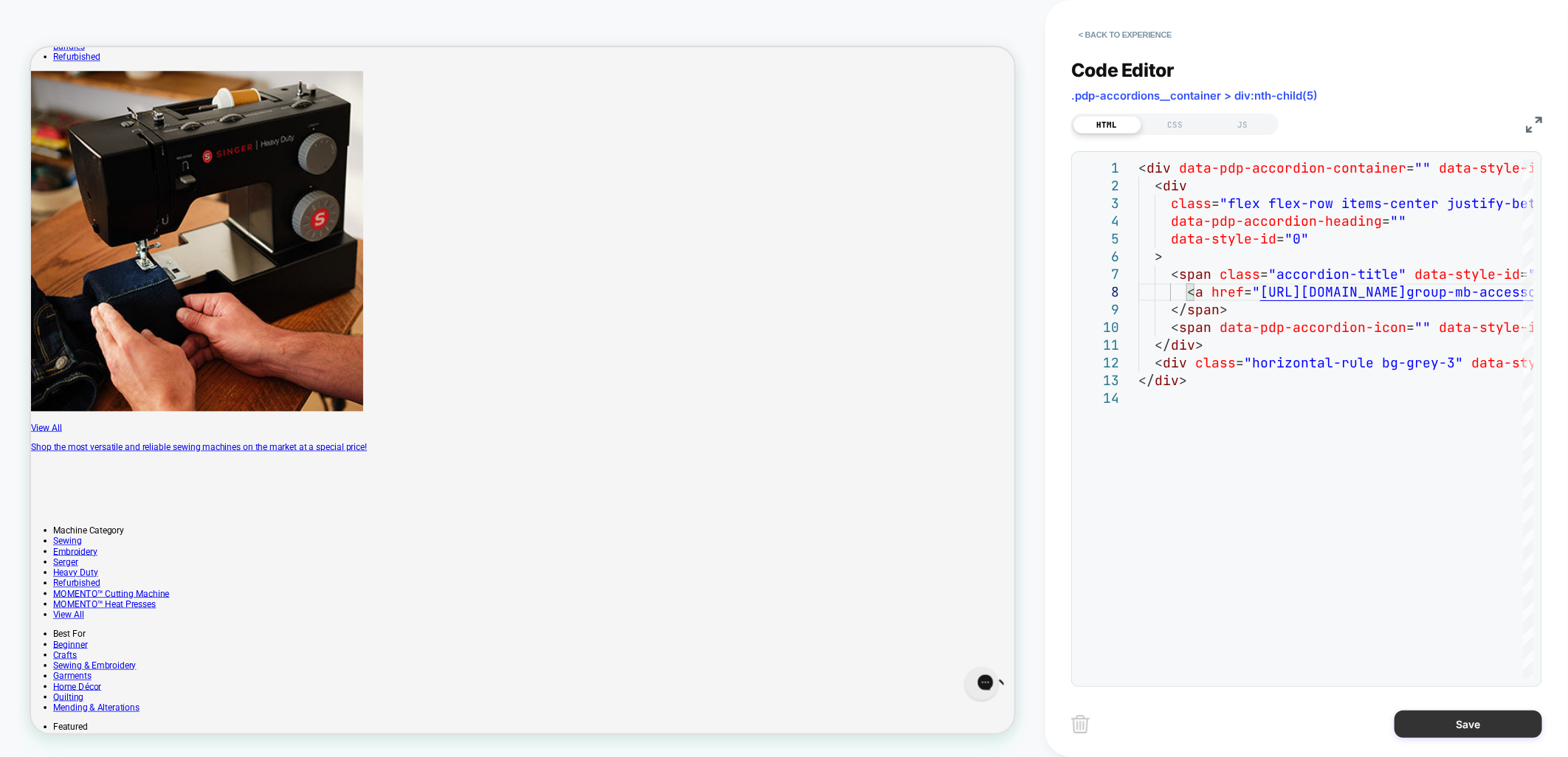
click at [1457, 728] on button "Save" at bounding box center [1468, 724] width 148 height 27
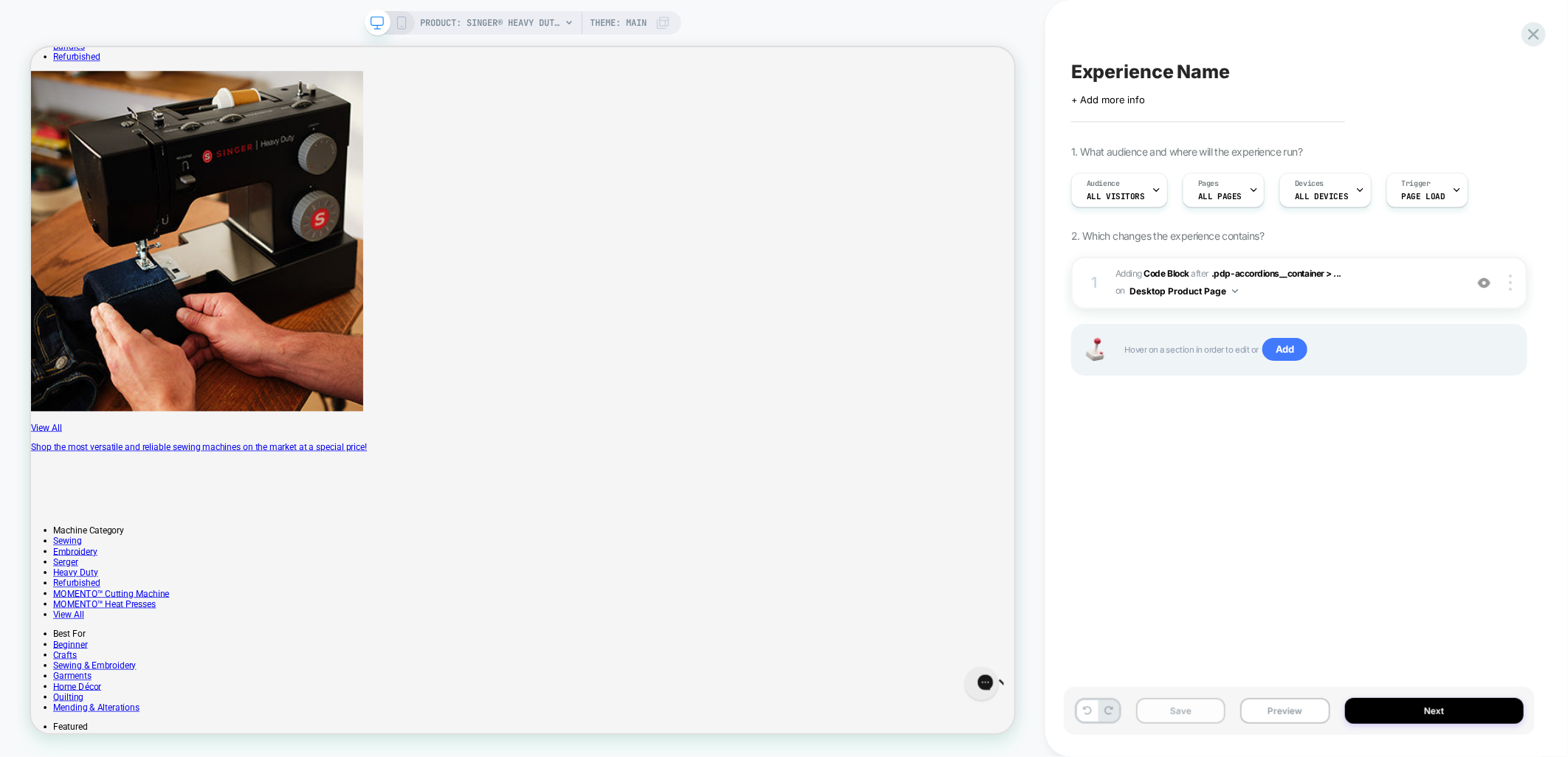
click at [1197, 715] on button "Save" at bounding box center [1180, 711] width 90 height 26
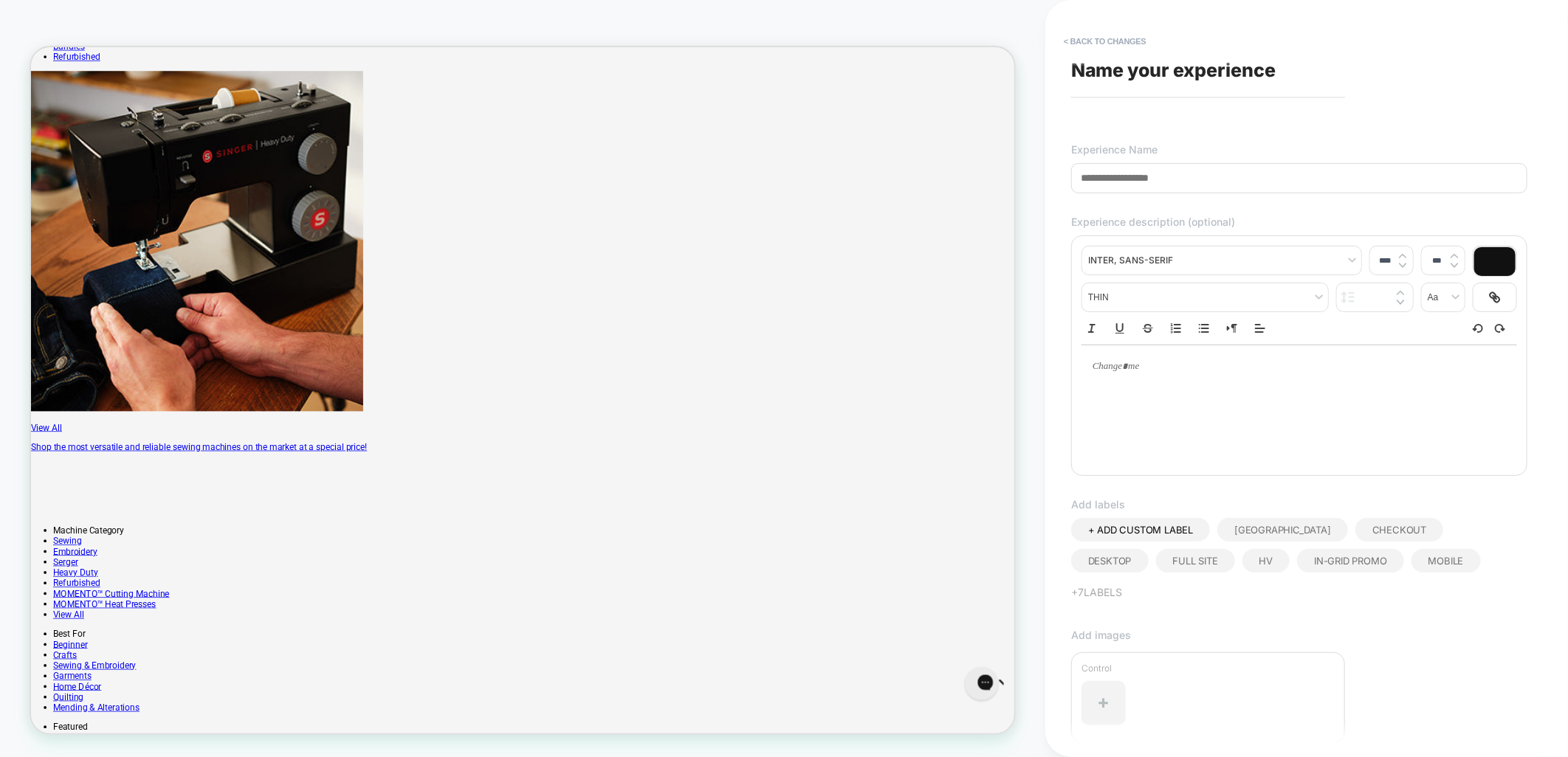
click at [1156, 68] on span "Name your experience" at bounding box center [1174, 69] width 204 height 22
click at [1148, 190] on input at bounding box center [1299, 177] width 456 height 30
click at [1256, 172] on input "**********" at bounding box center [1299, 177] width 456 height 30
click at [1224, 181] on input "**********" at bounding box center [1299, 177] width 456 height 30
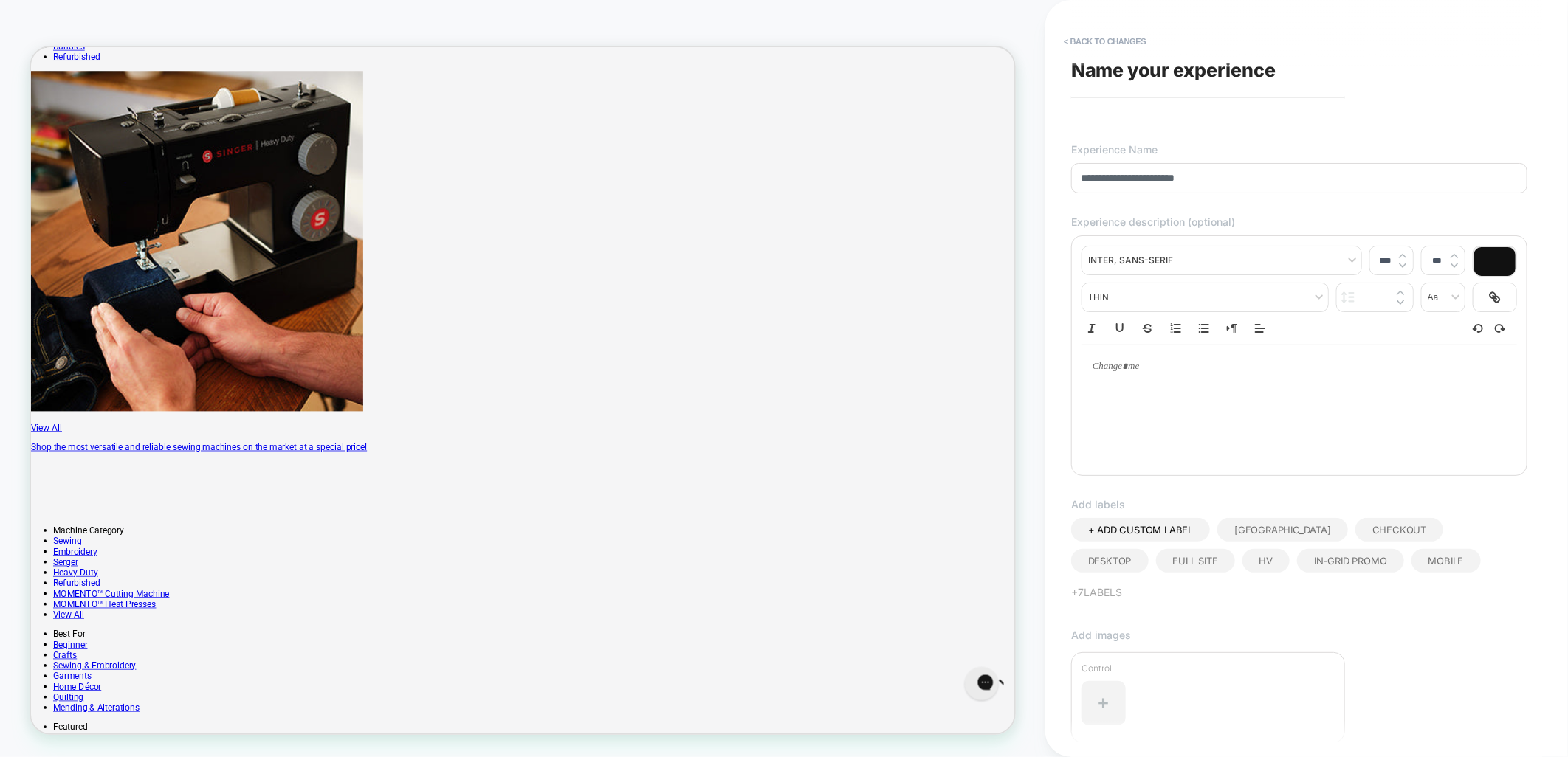
click at [1224, 181] on input "**********" at bounding box center [1299, 177] width 456 height 30
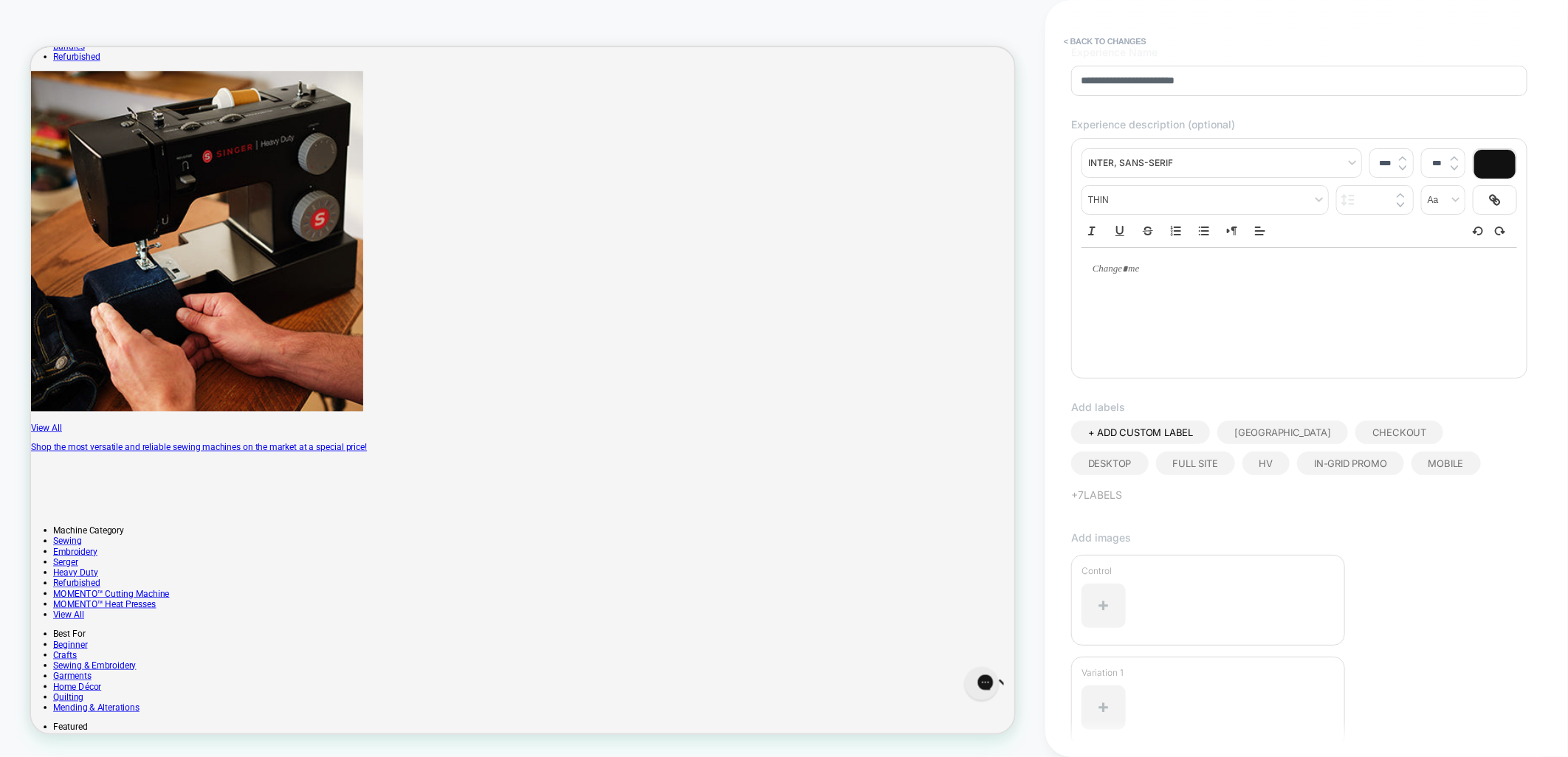
scroll to position [194, 0]
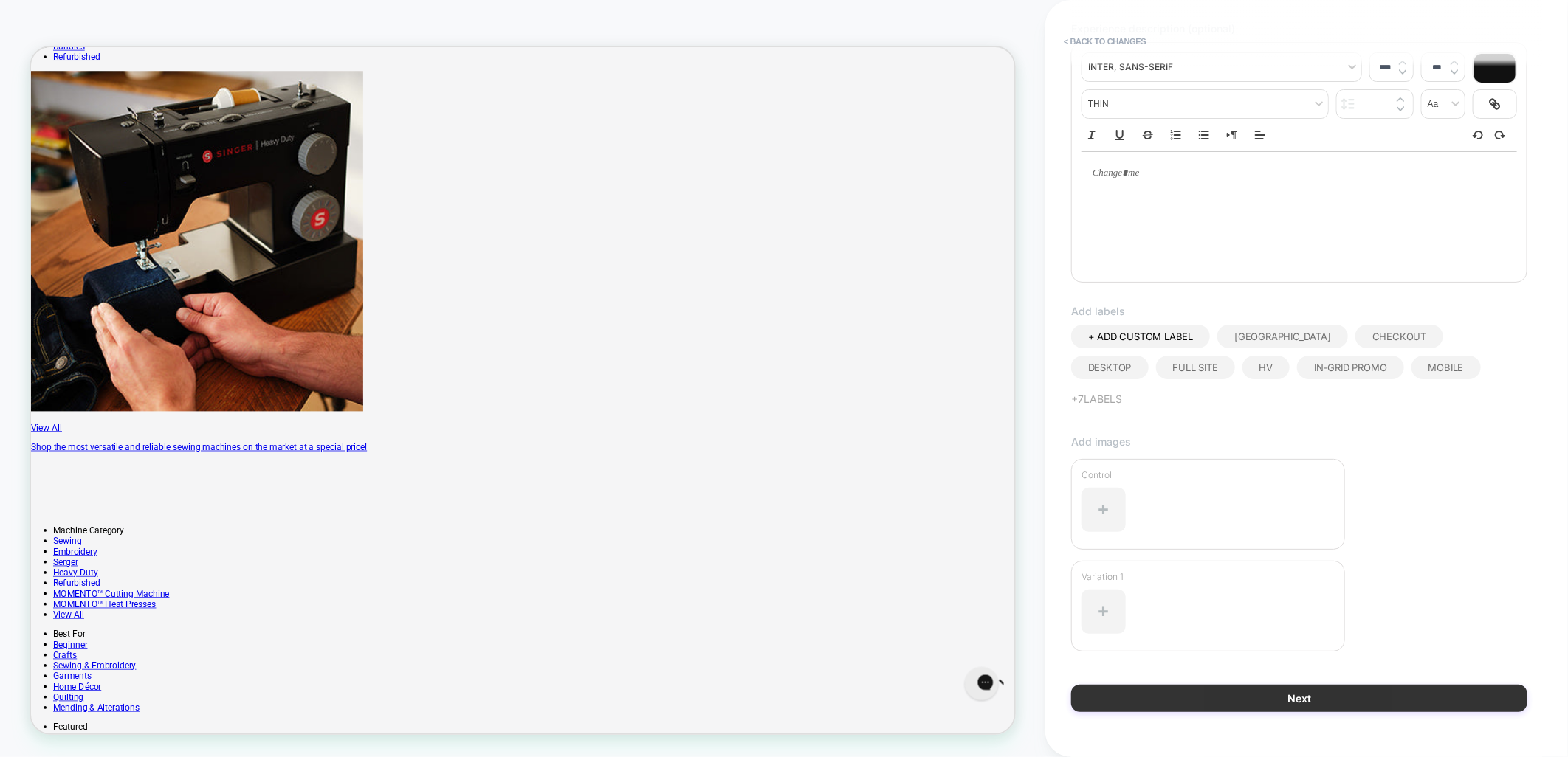
type input "**********"
click at [1344, 685] on button "Next" at bounding box center [1299, 698] width 456 height 27
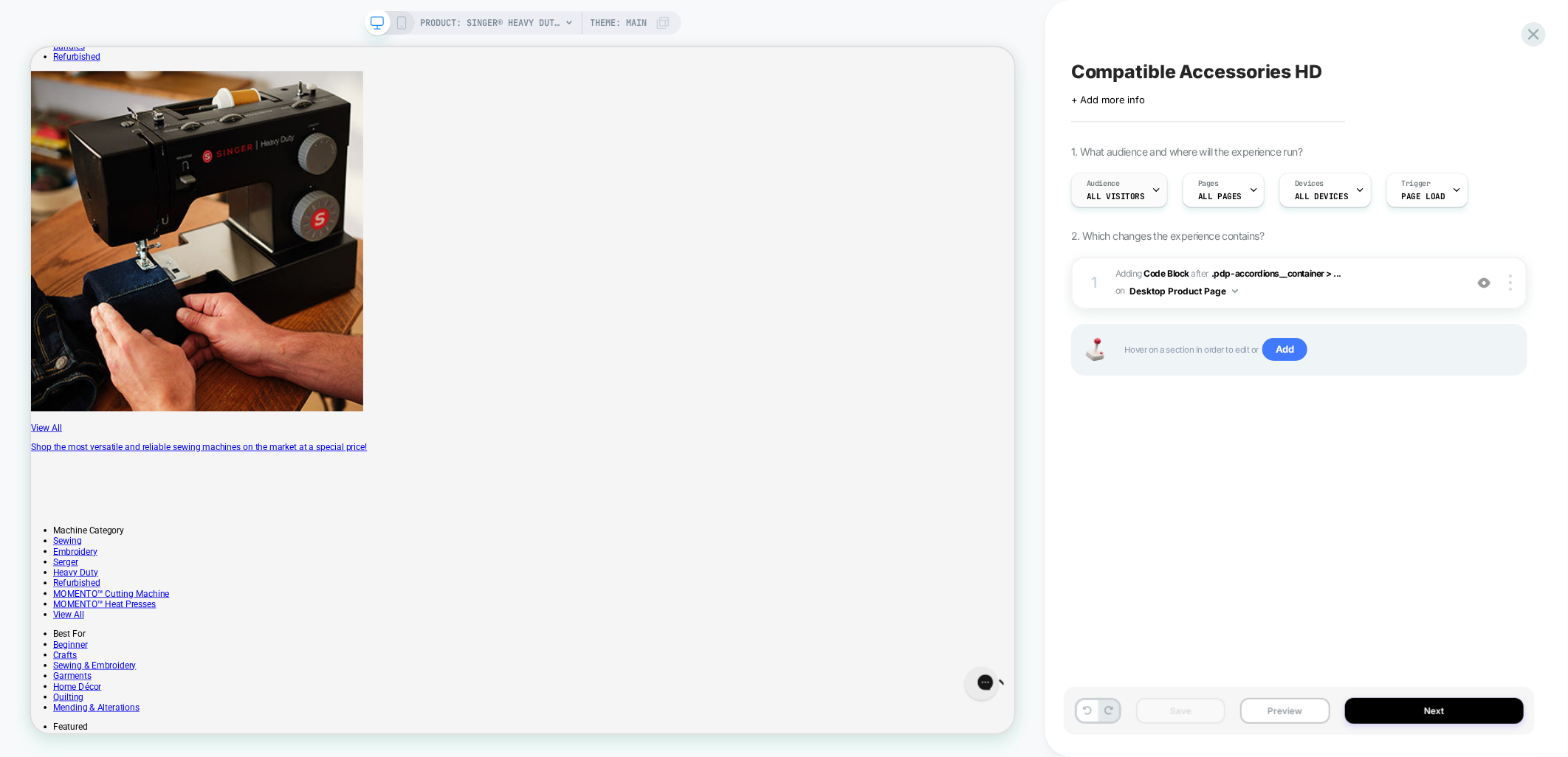
click at [1134, 187] on div "Audience All Visitors" at bounding box center [1115, 190] width 88 height 33
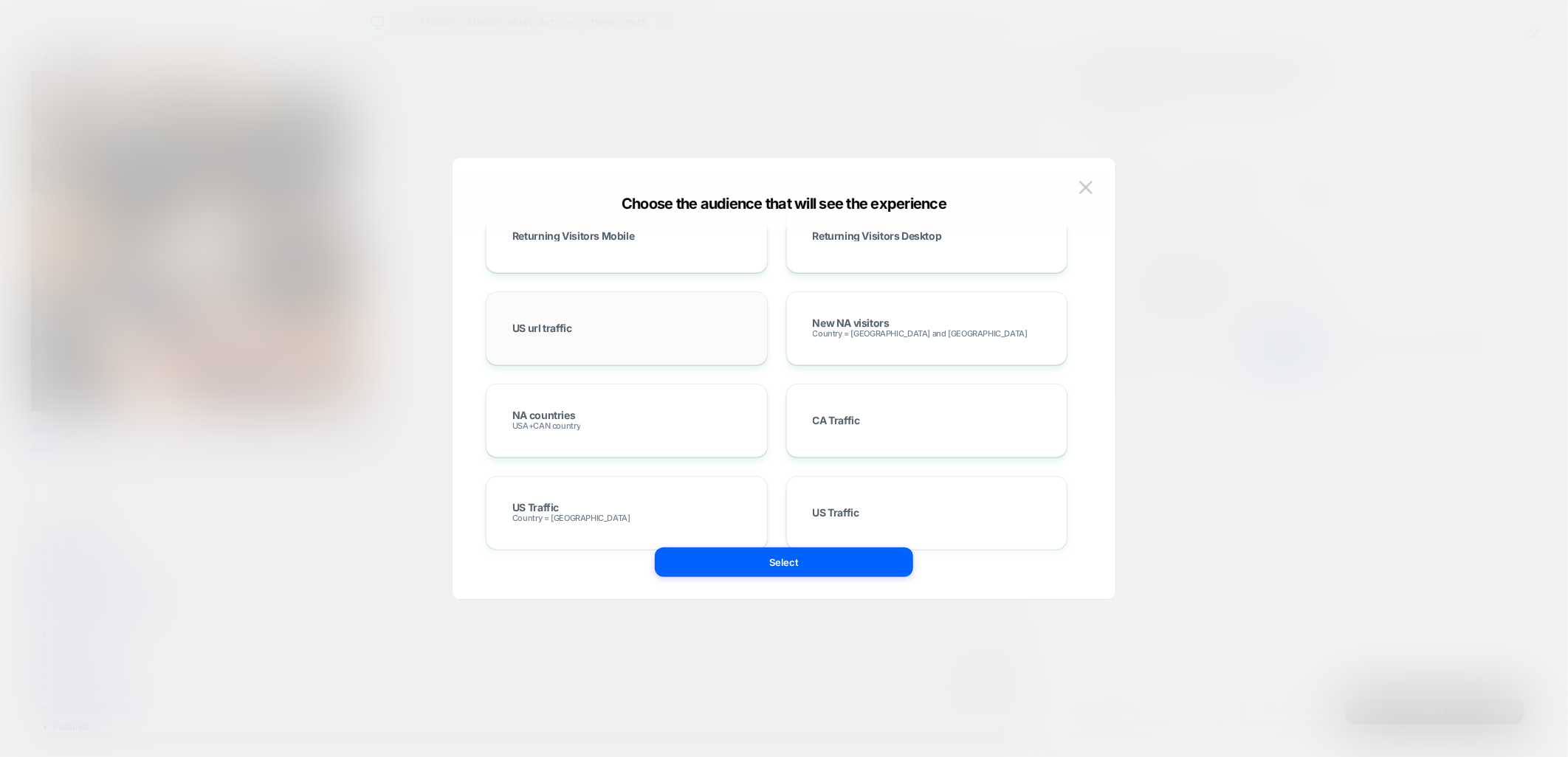
scroll to position [656, 0]
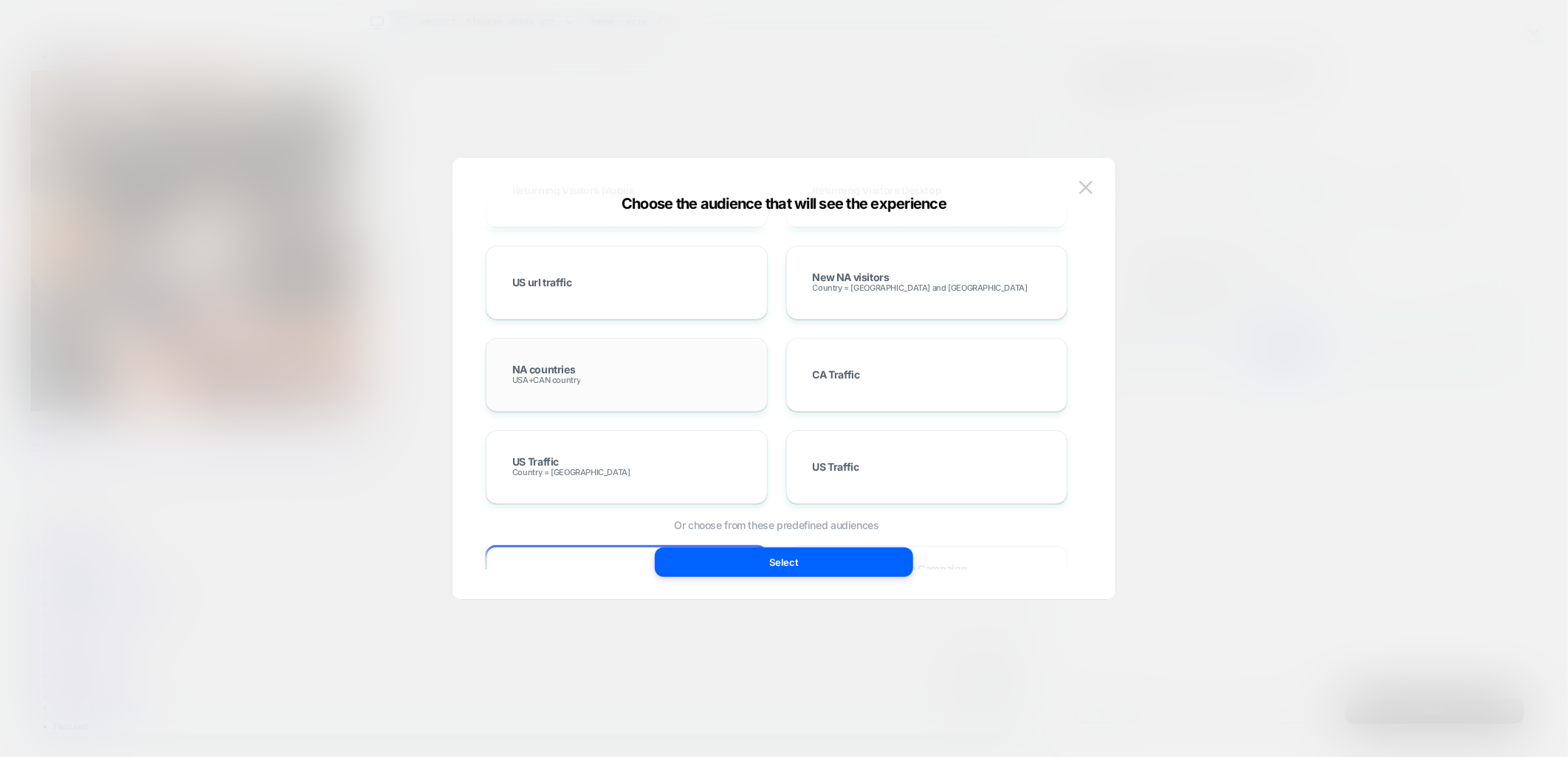
click at [632, 385] on div "NA countries USA+CAN country" at bounding box center [627, 375] width 251 height 42
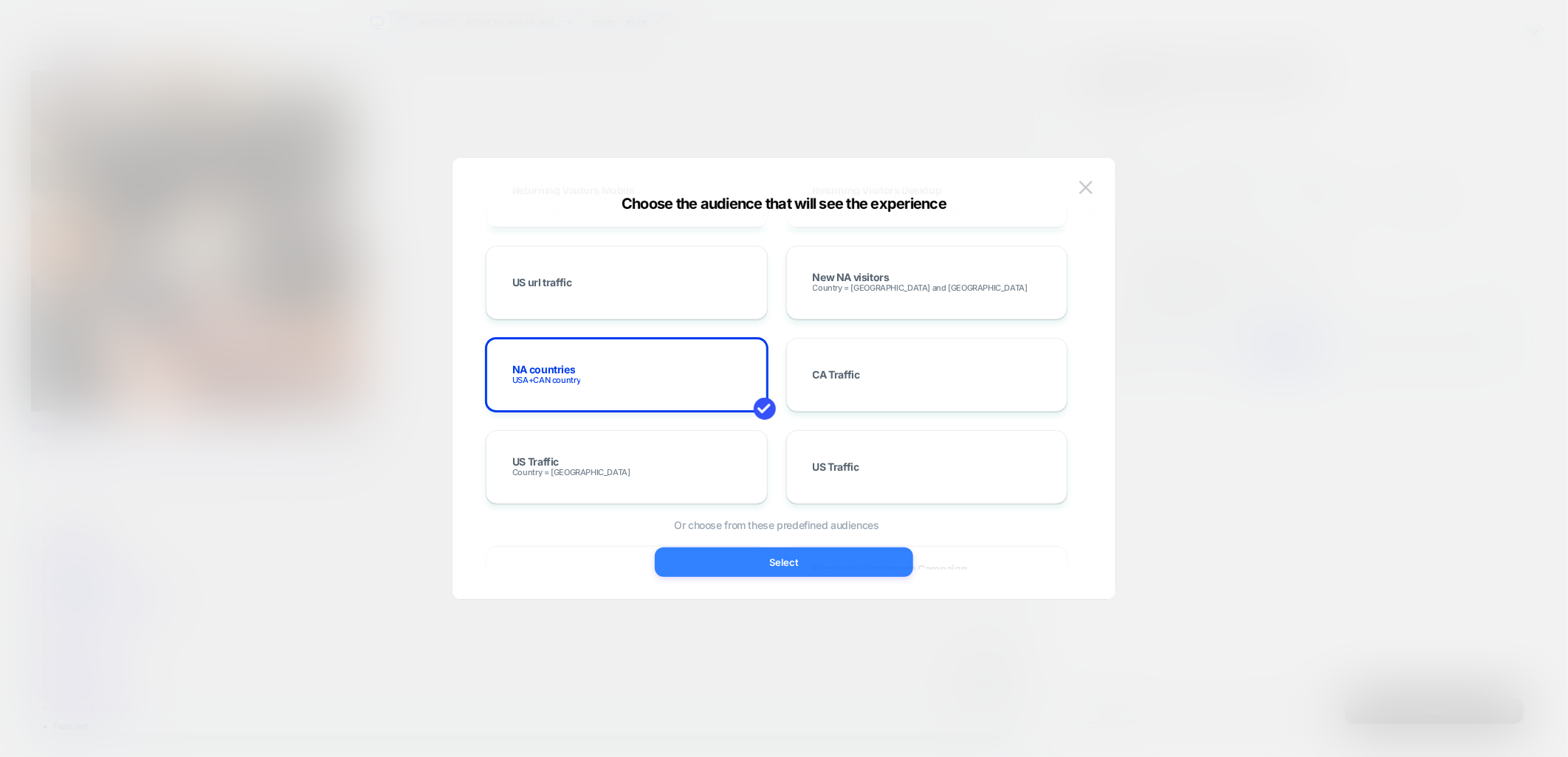
drag, startPoint x: 733, startPoint y: 567, endPoint x: 973, endPoint y: 689, distance: 269.2
click at [733, 567] on button "Select" at bounding box center [784, 562] width 258 height 30
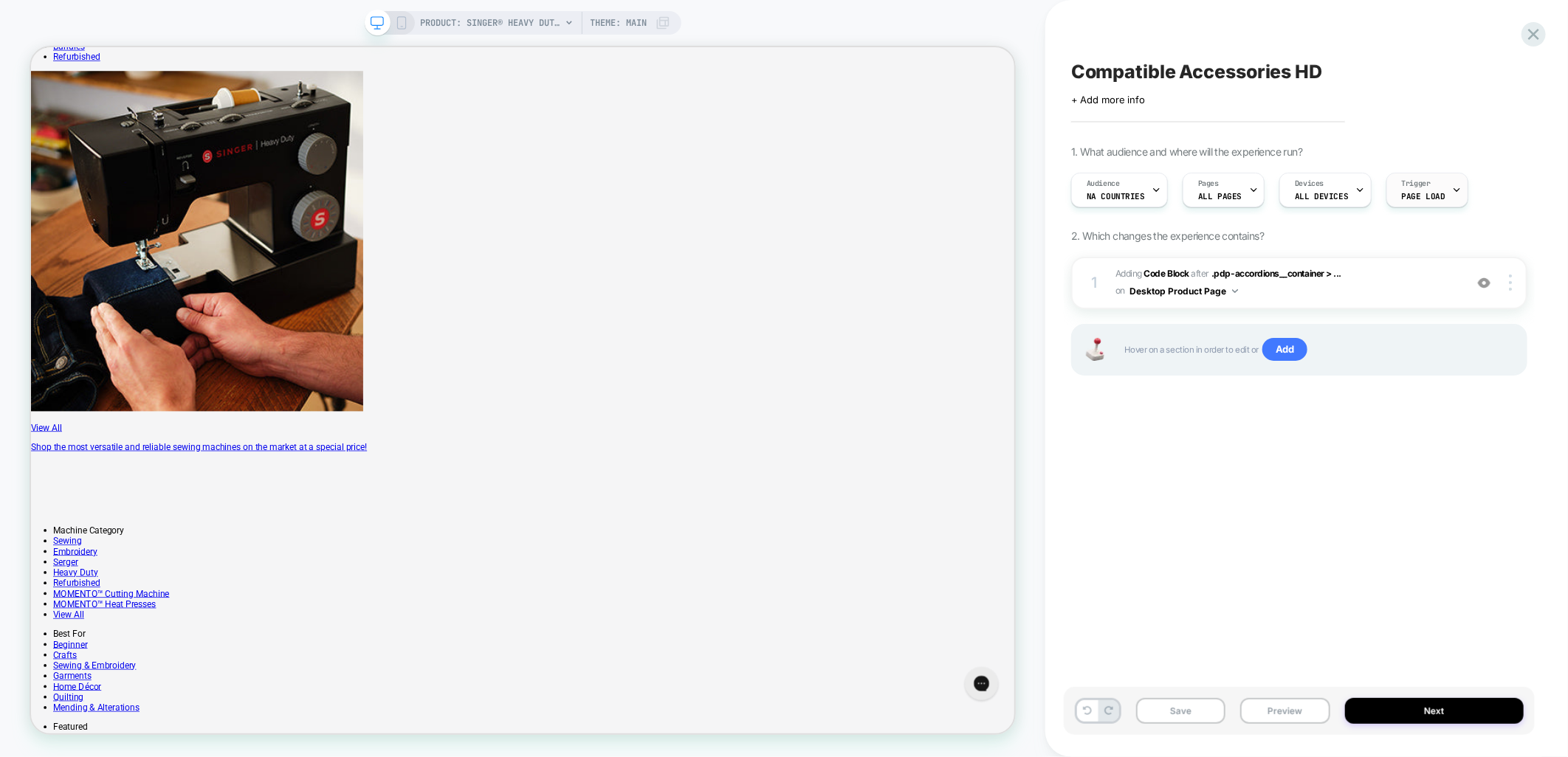
scroll to position [0, 0]
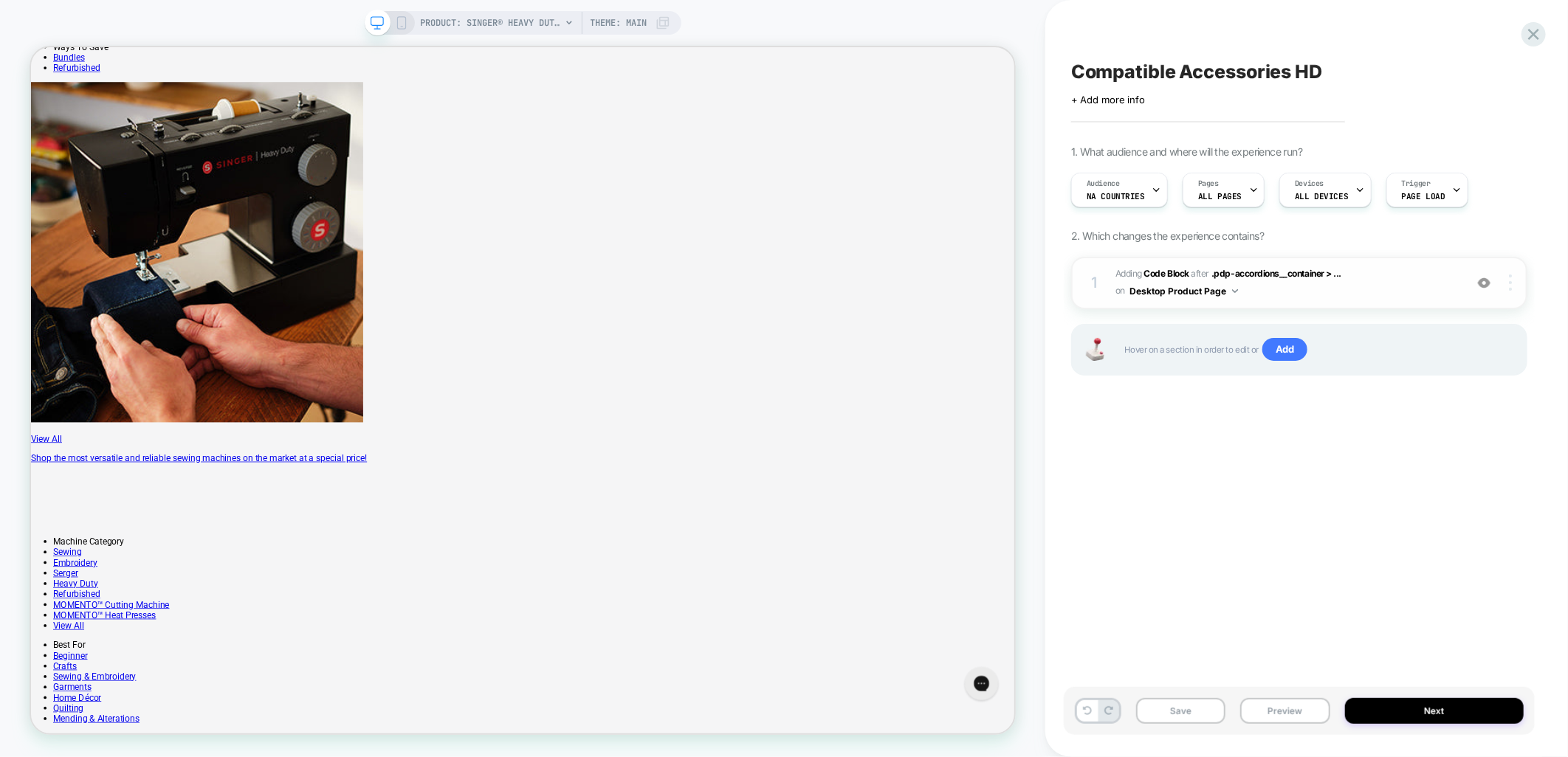
click at [1513, 287] on div at bounding box center [1512, 283] width 28 height 16
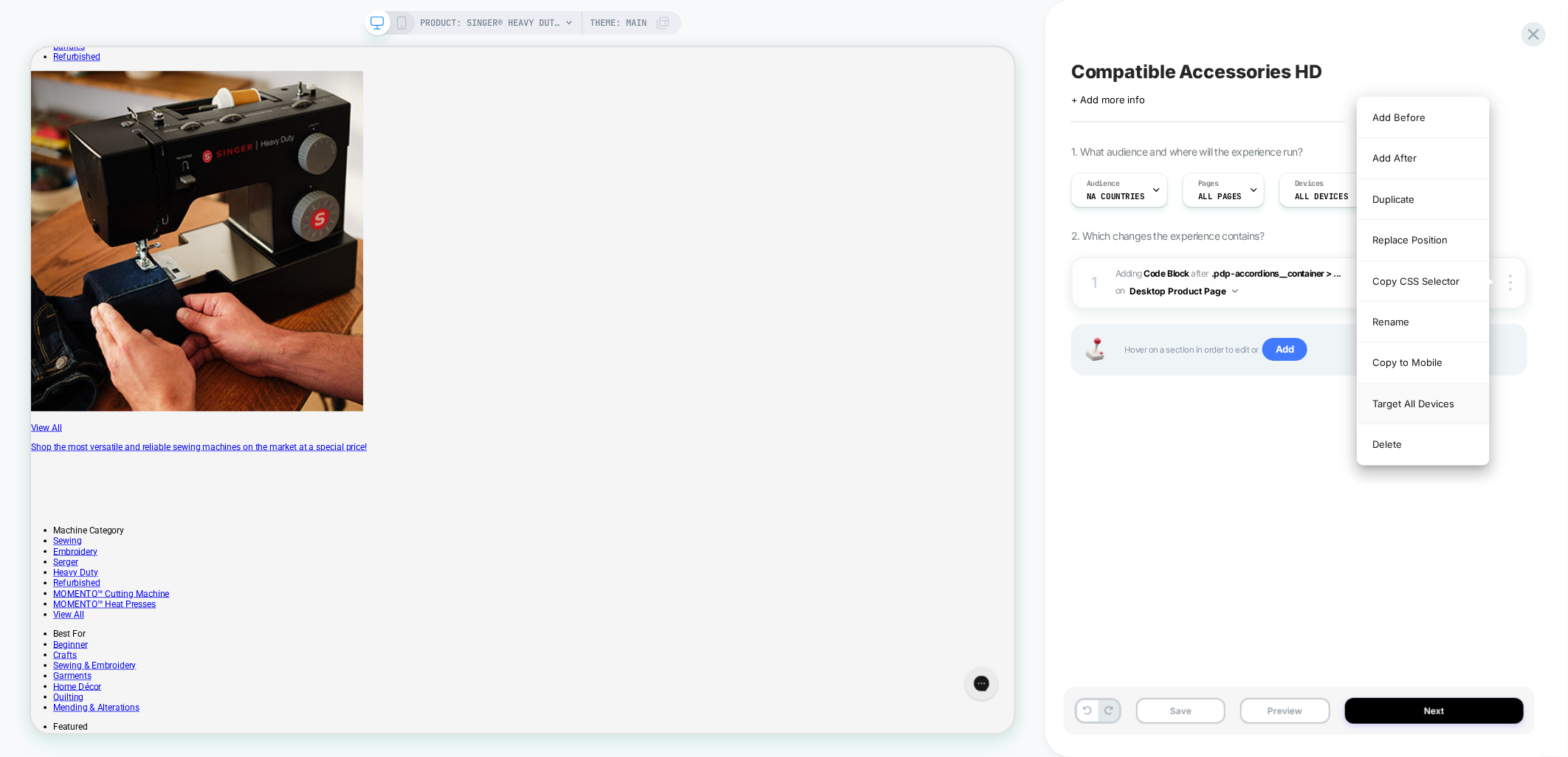
click at [1455, 402] on div "Target All Devices" at bounding box center [1422, 404] width 131 height 41
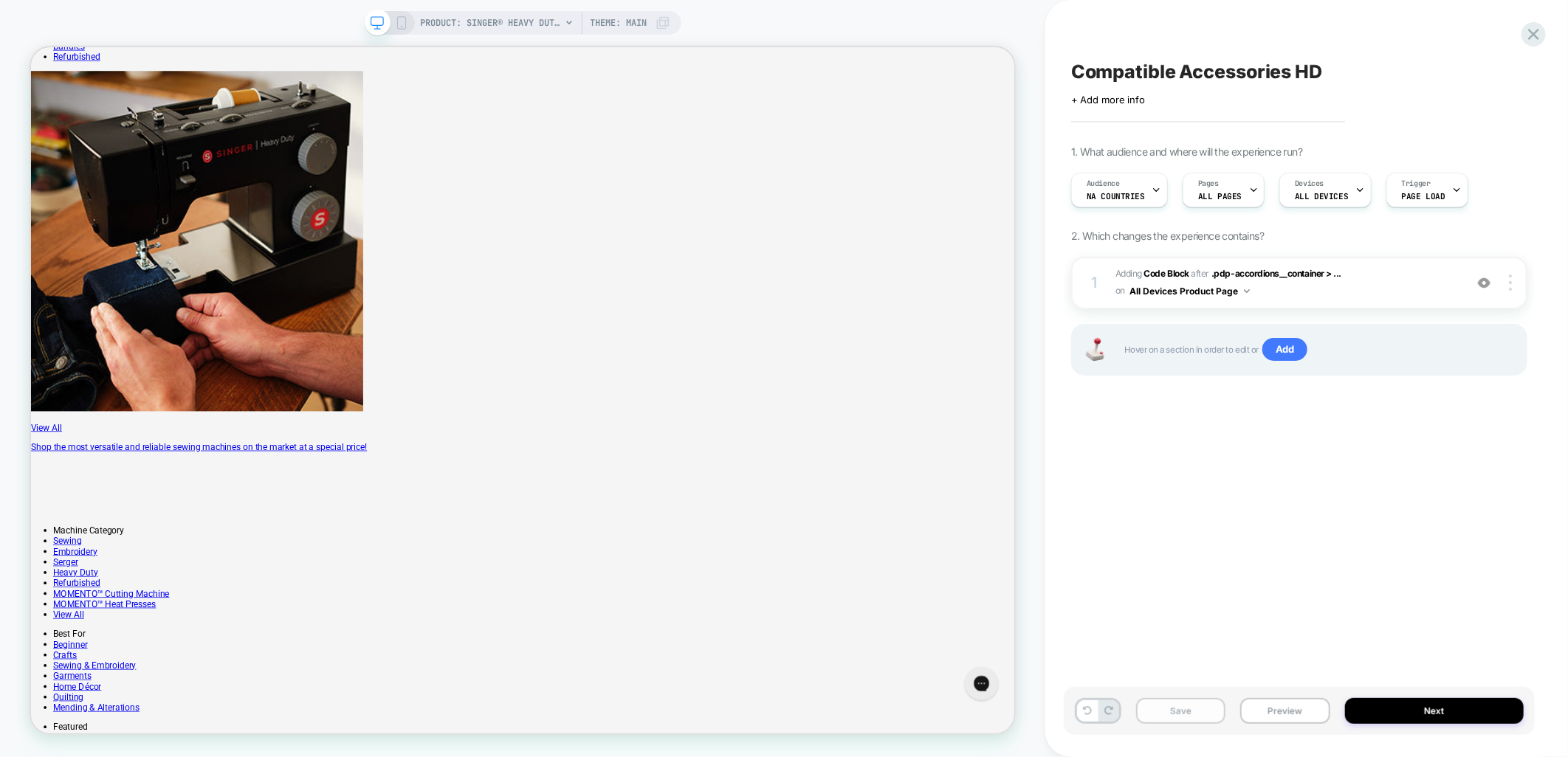
click at [1177, 716] on button "Save" at bounding box center [1180, 711] width 90 height 26
click at [400, 19] on icon at bounding box center [401, 23] width 14 height 14
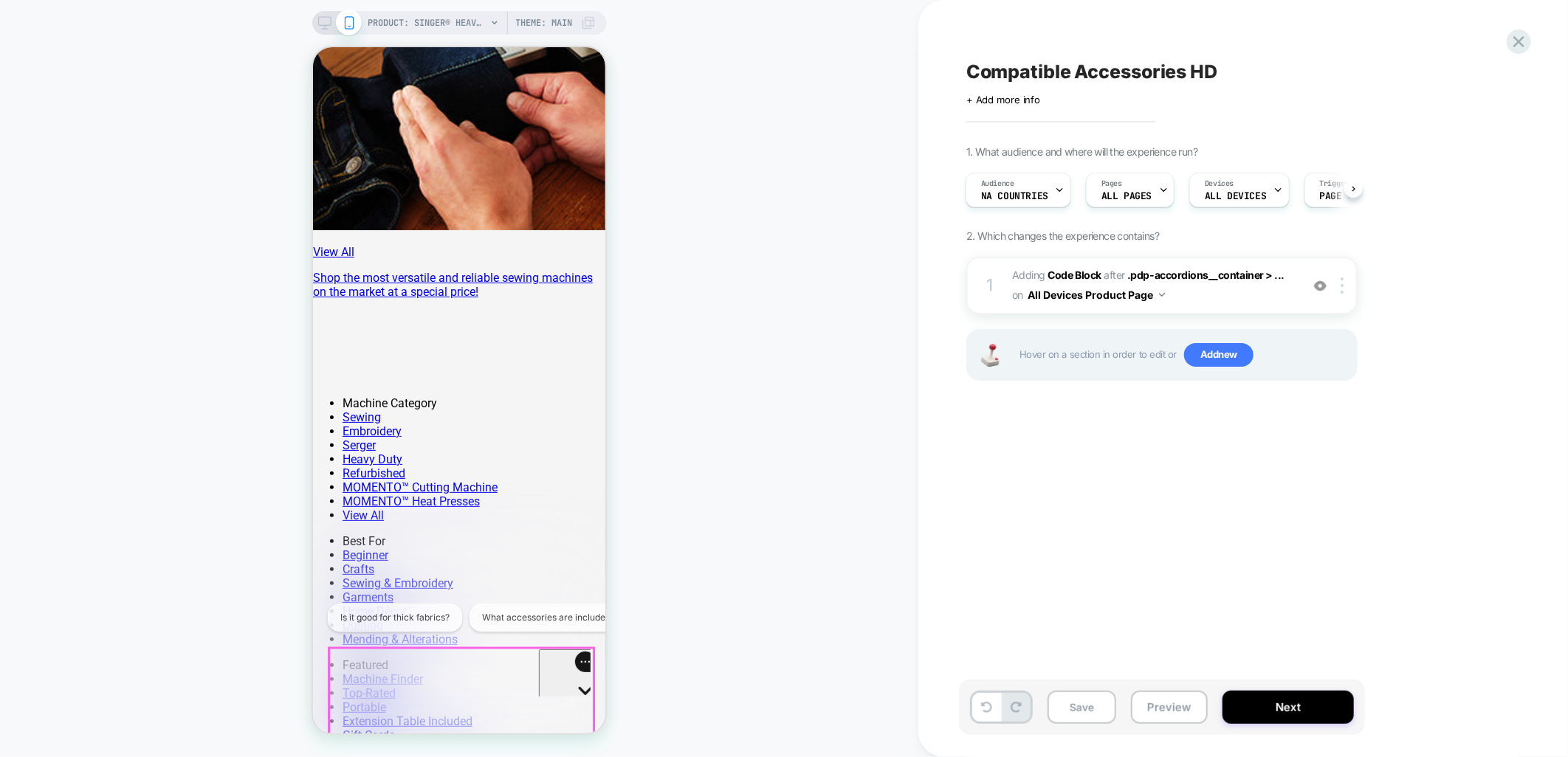
scroll to position [1148, 0]
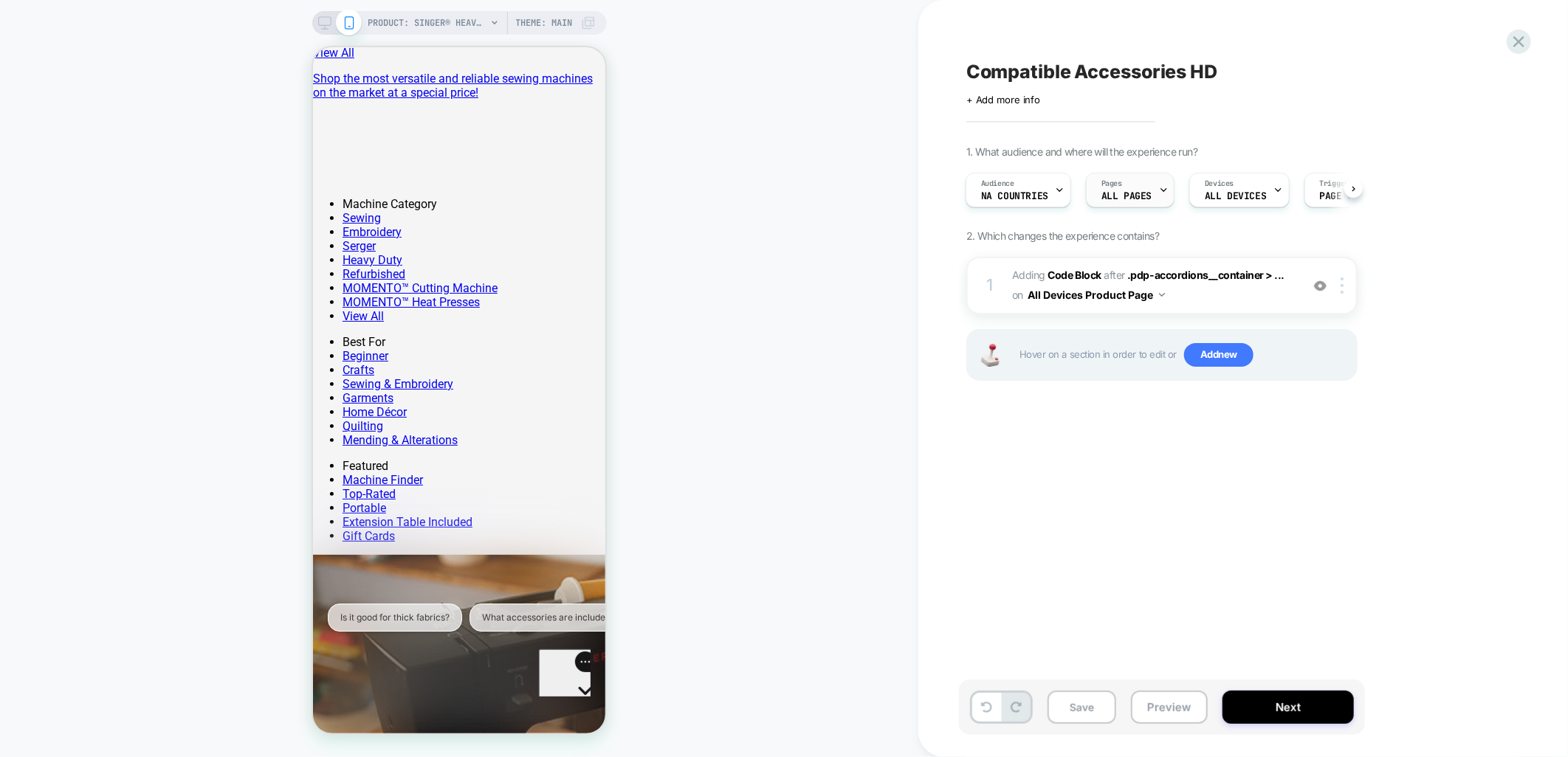
click at [1133, 185] on div "Pages ALL PAGES" at bounding box center [1126, 190] width 80 height 33
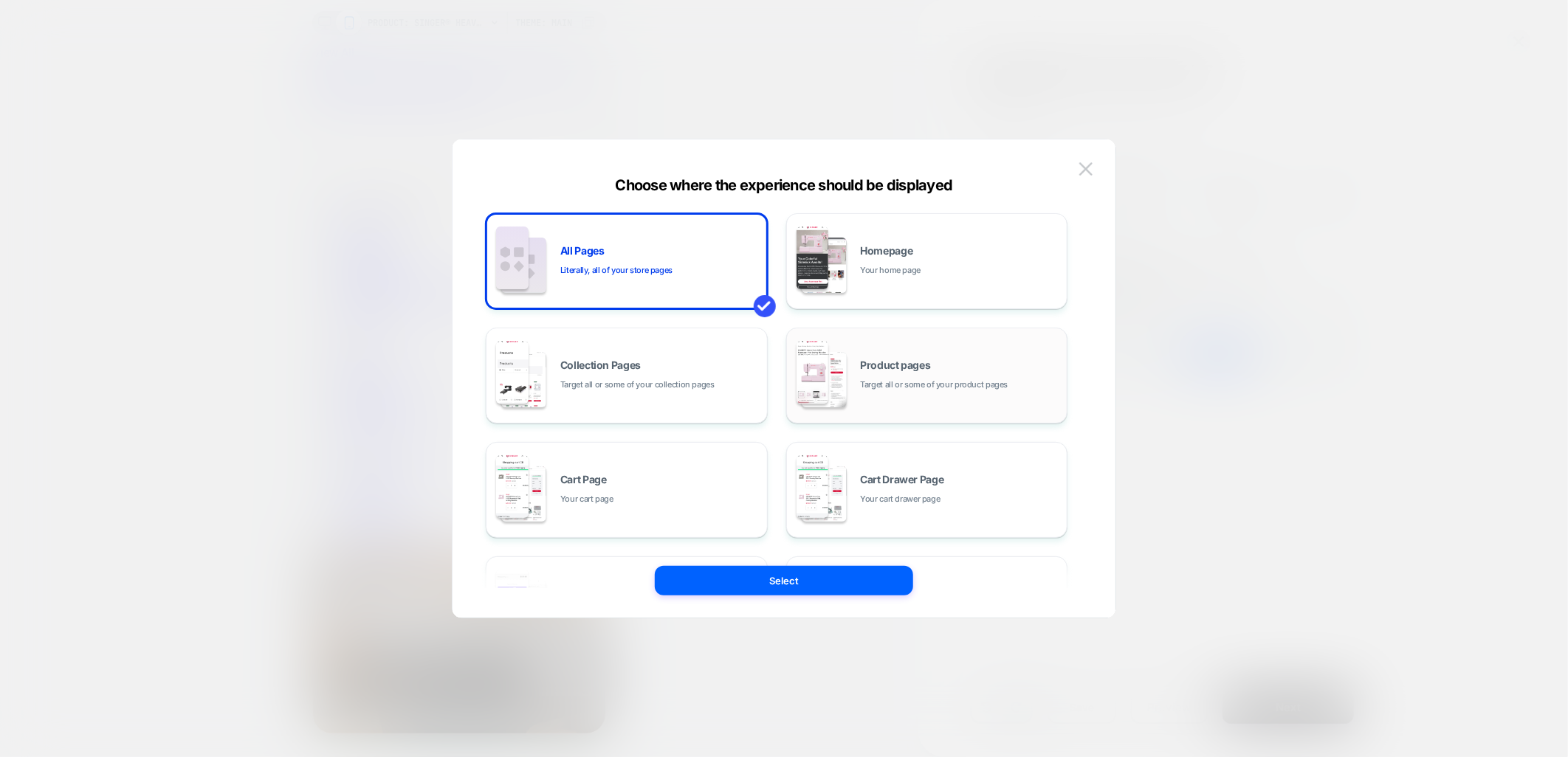
click at [927, 373] on div "Product pages Target all or some of your product pages" at bounding box center [960, 375] width 200 height 32
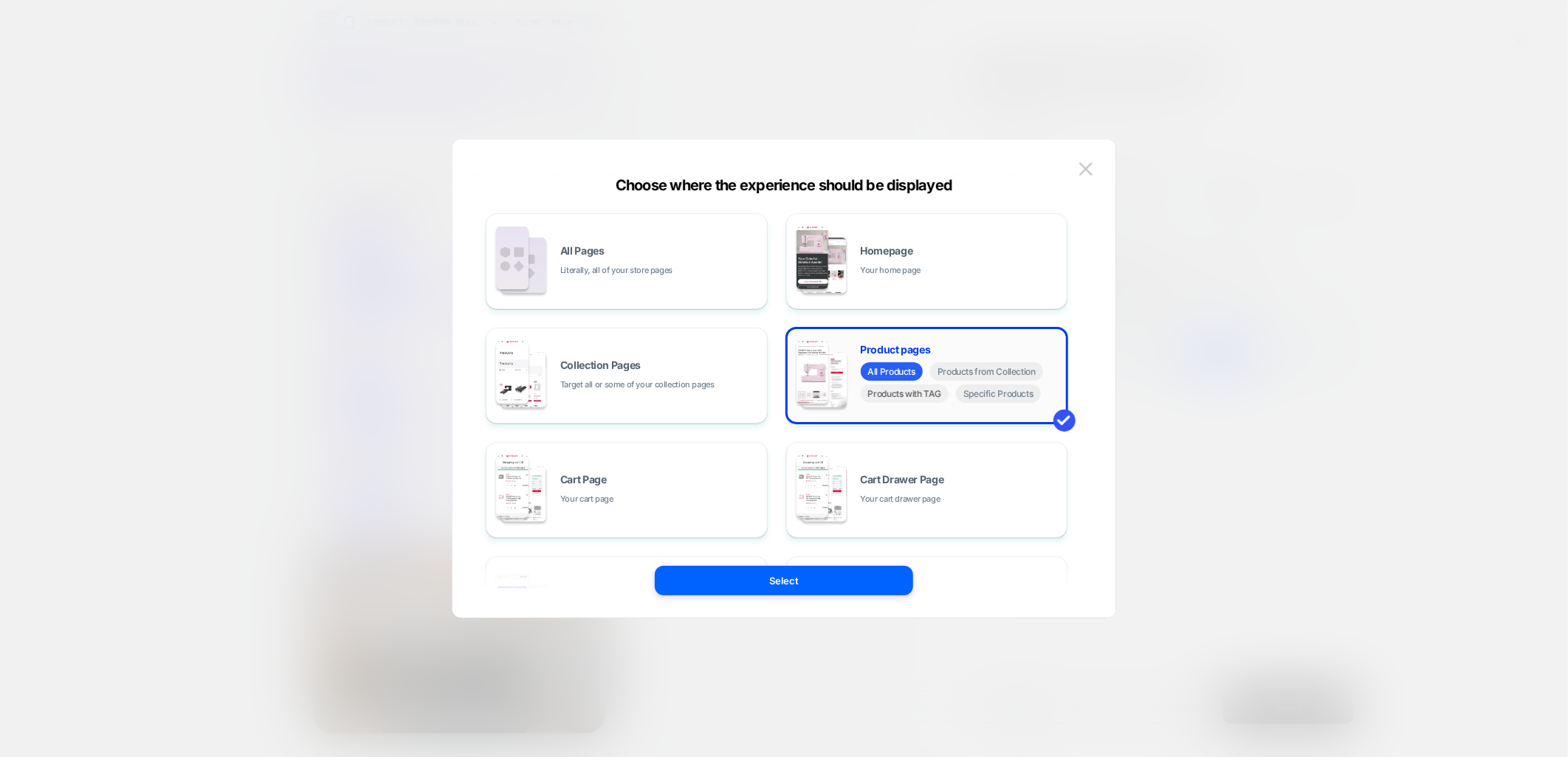
click at [921, 394] on span "Products with TAG" at bounding box center [905, 393] width 89 height 18
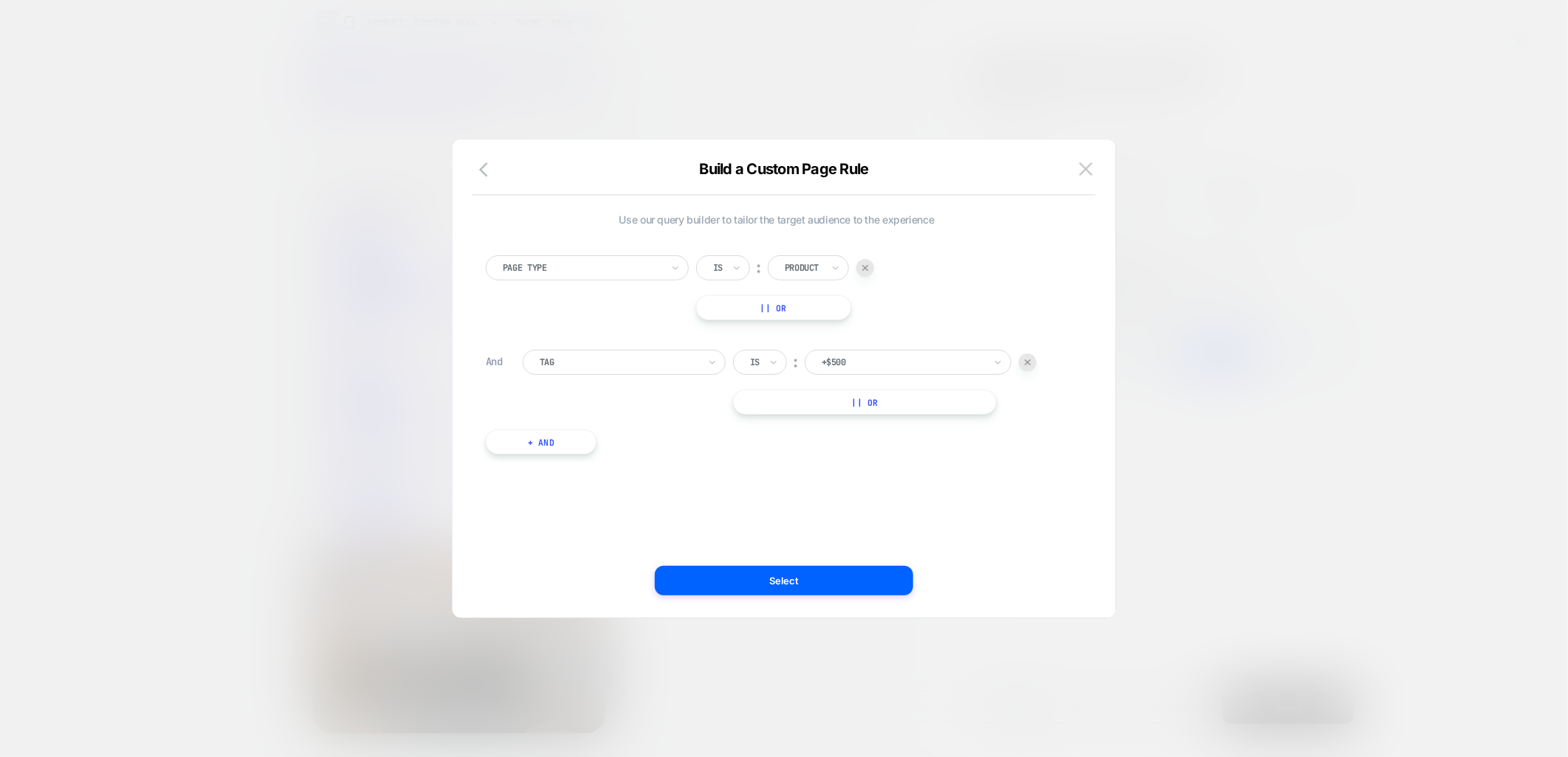
click at [827, 364] on input "text" at bounding box center [825, 363] width 6 height 14
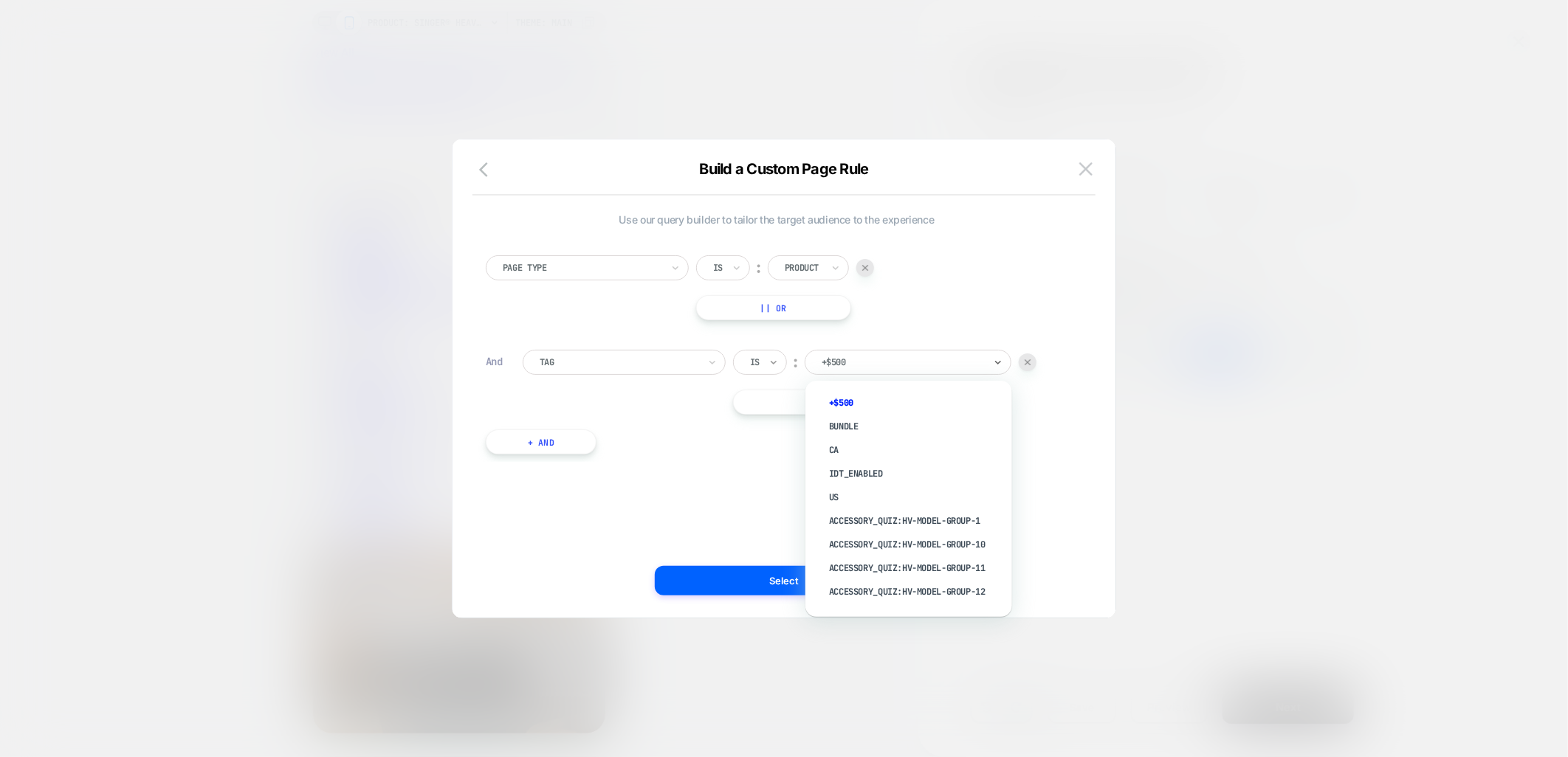
click at [771, 360] on icon at bounding box center [773, 362] width 11 height 14
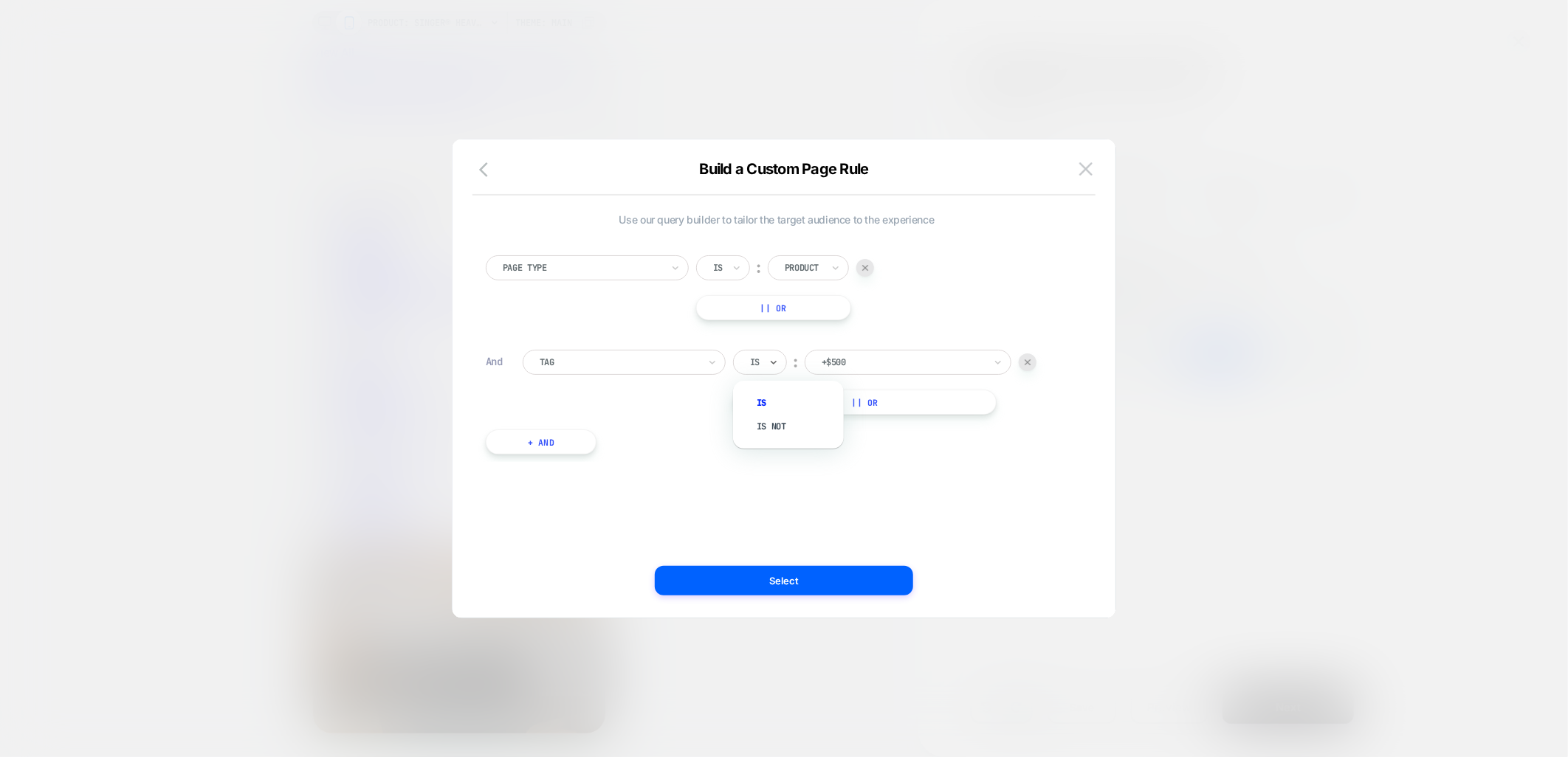
click at [860, 360] on div at bounding box center [903, 363] width 162 height 14
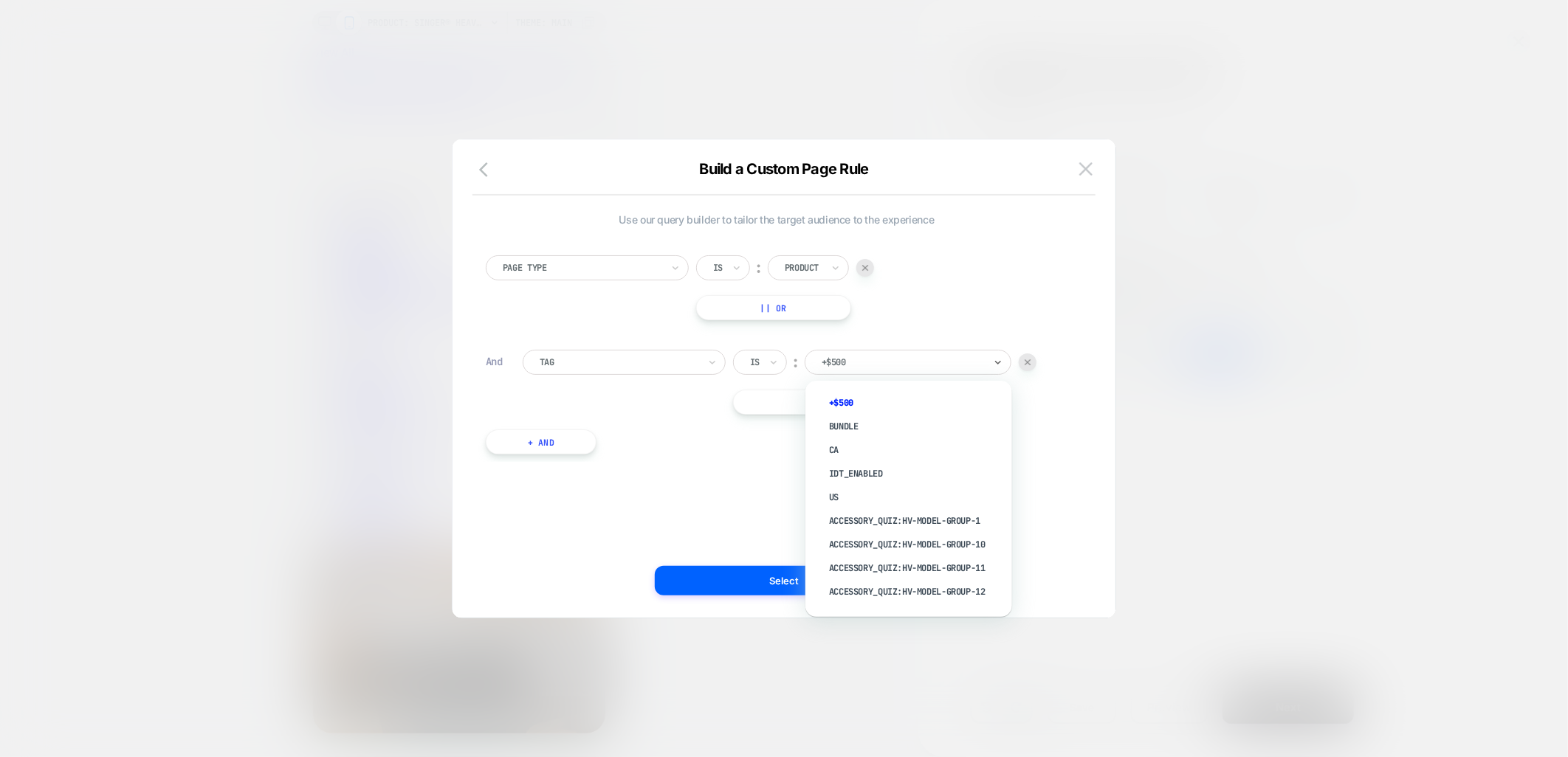
paste input "**********"
type input "**********"
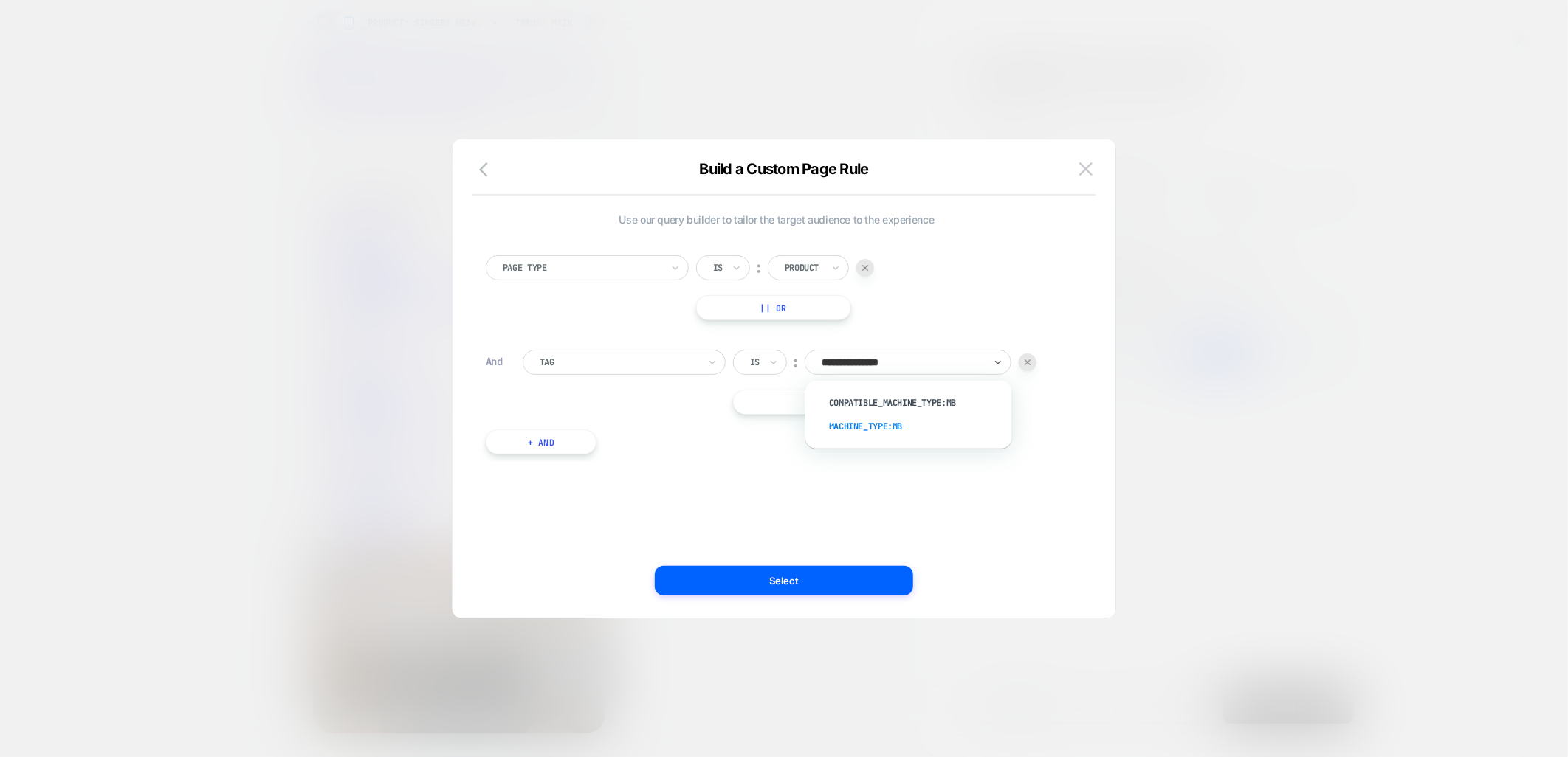
click at [867, 430] on div "machine_type:MB" at bounding box center [915, 426] width 192 height 23
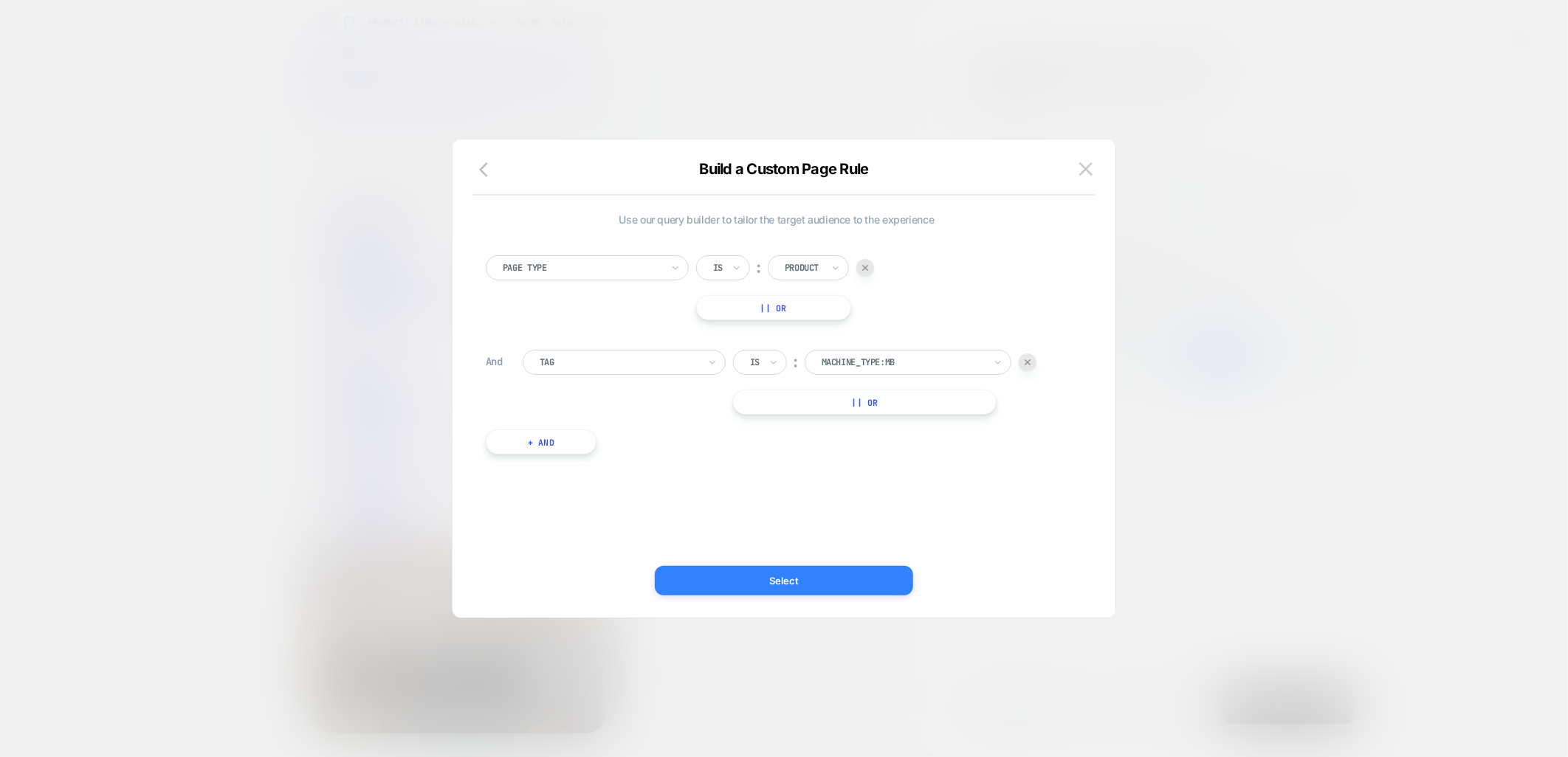
click at [801, 587] on button "Select" at bounding box center [784, 581] width 258 height 30
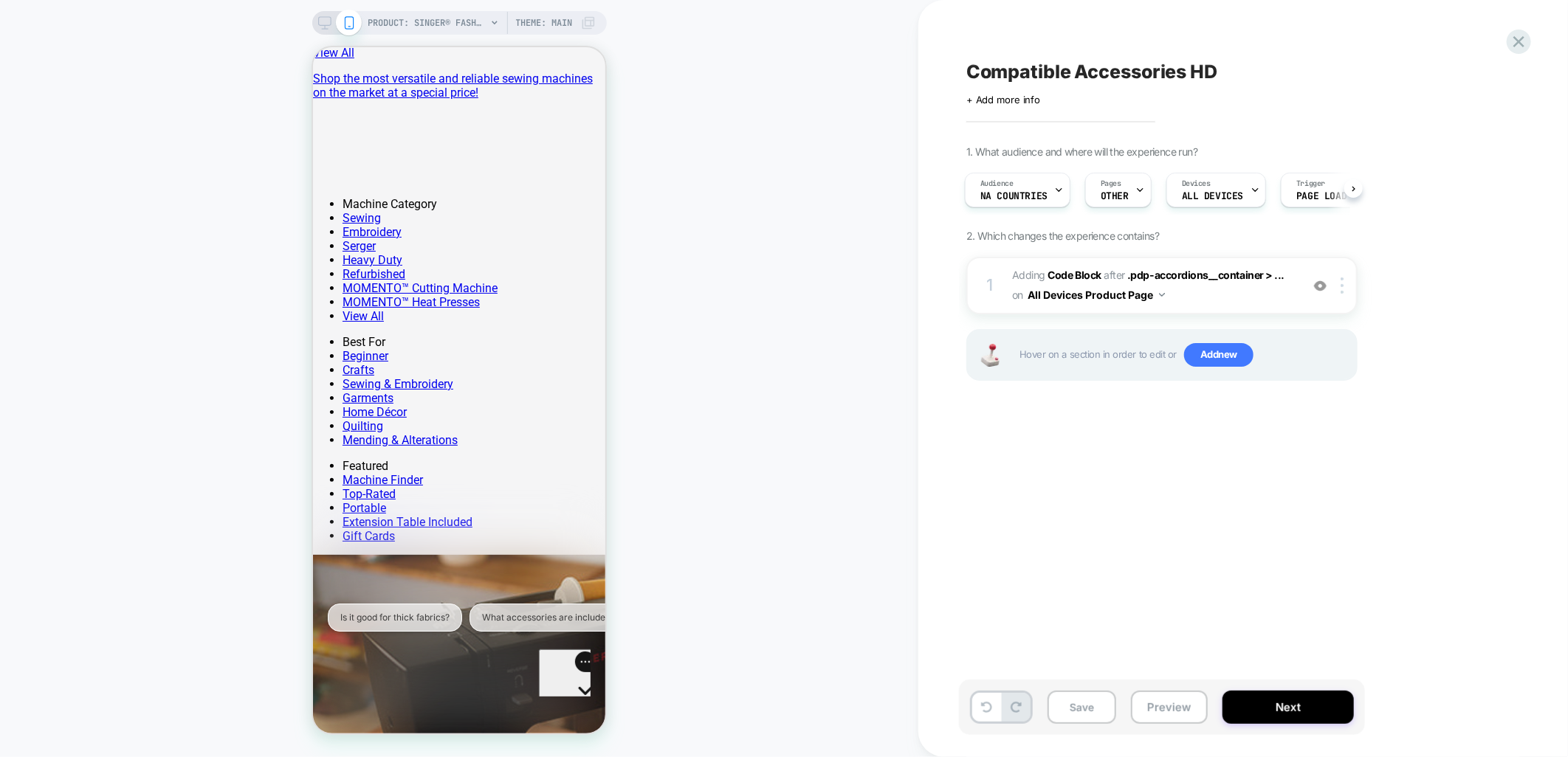
scroll to position [0, 2]
click at [1115, 189] on div "Pages OTHER" at bounding box center [1114, 190] width 58 height 33
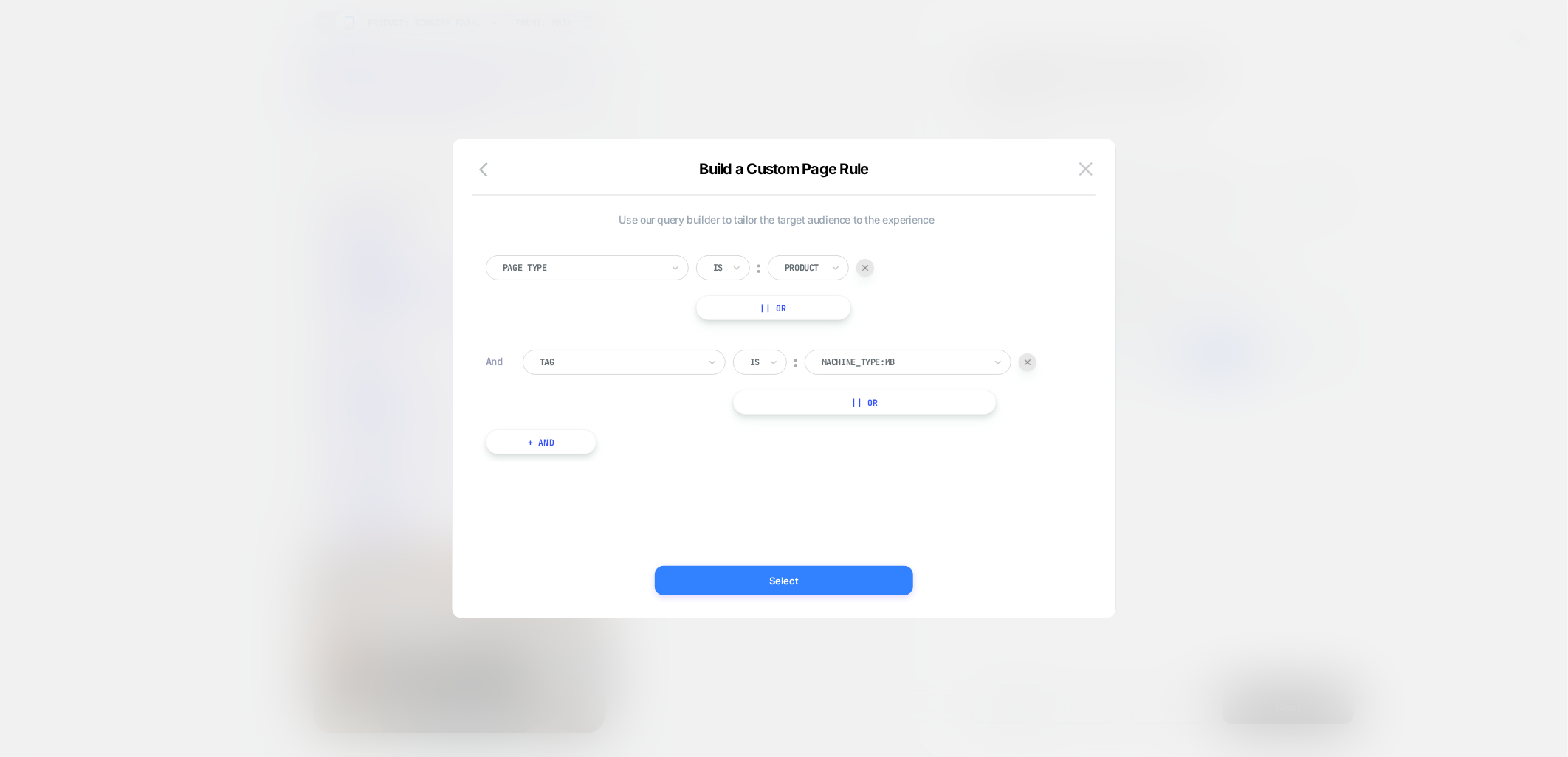
click at [883, 580] on button "Select" at bounding box center [784, 581] width 258 height 30
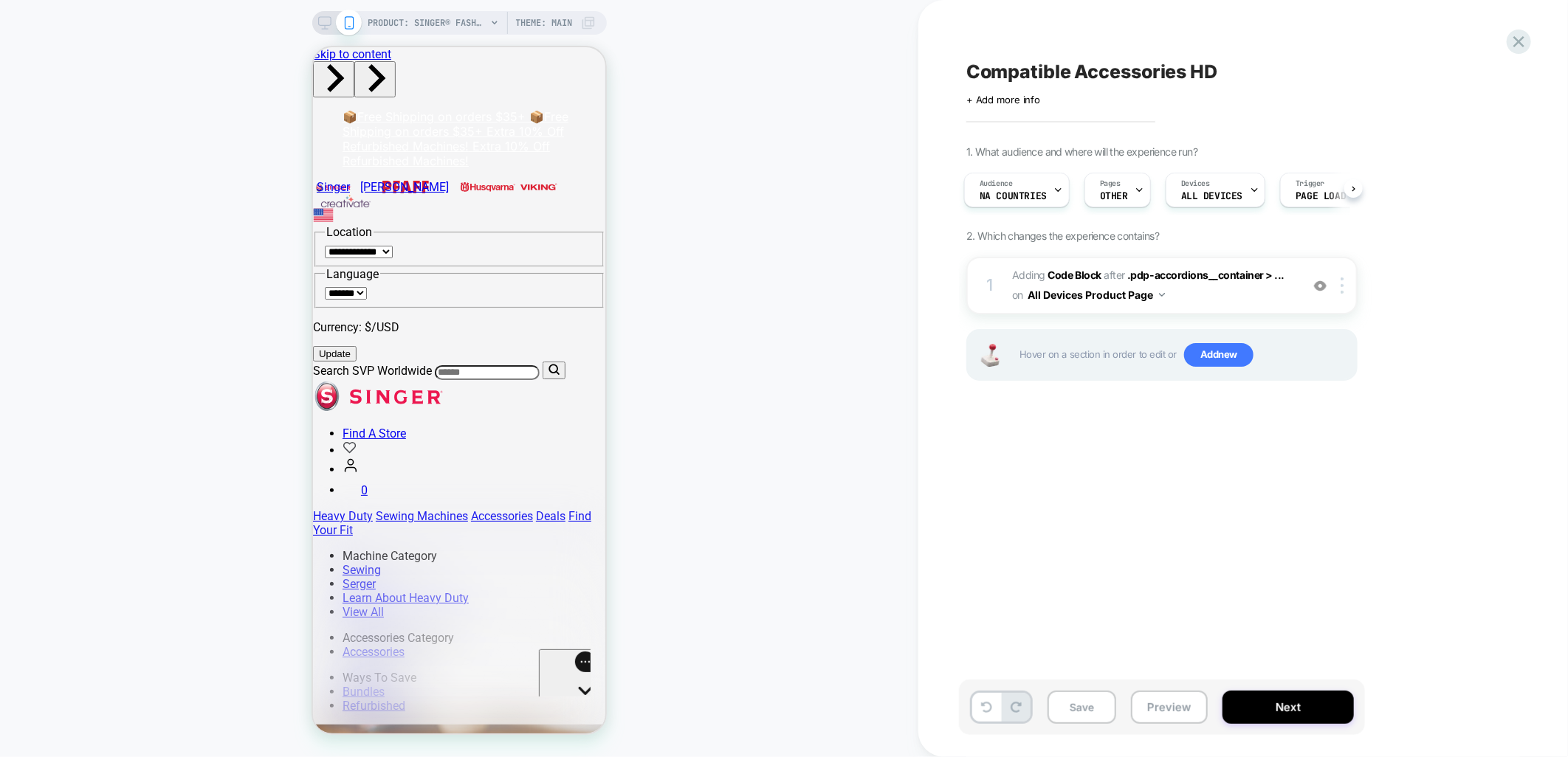
scroll to position [0, 0]
click at [1054, 194] on icon at bounding box center [1058, 190] width 10 height 10
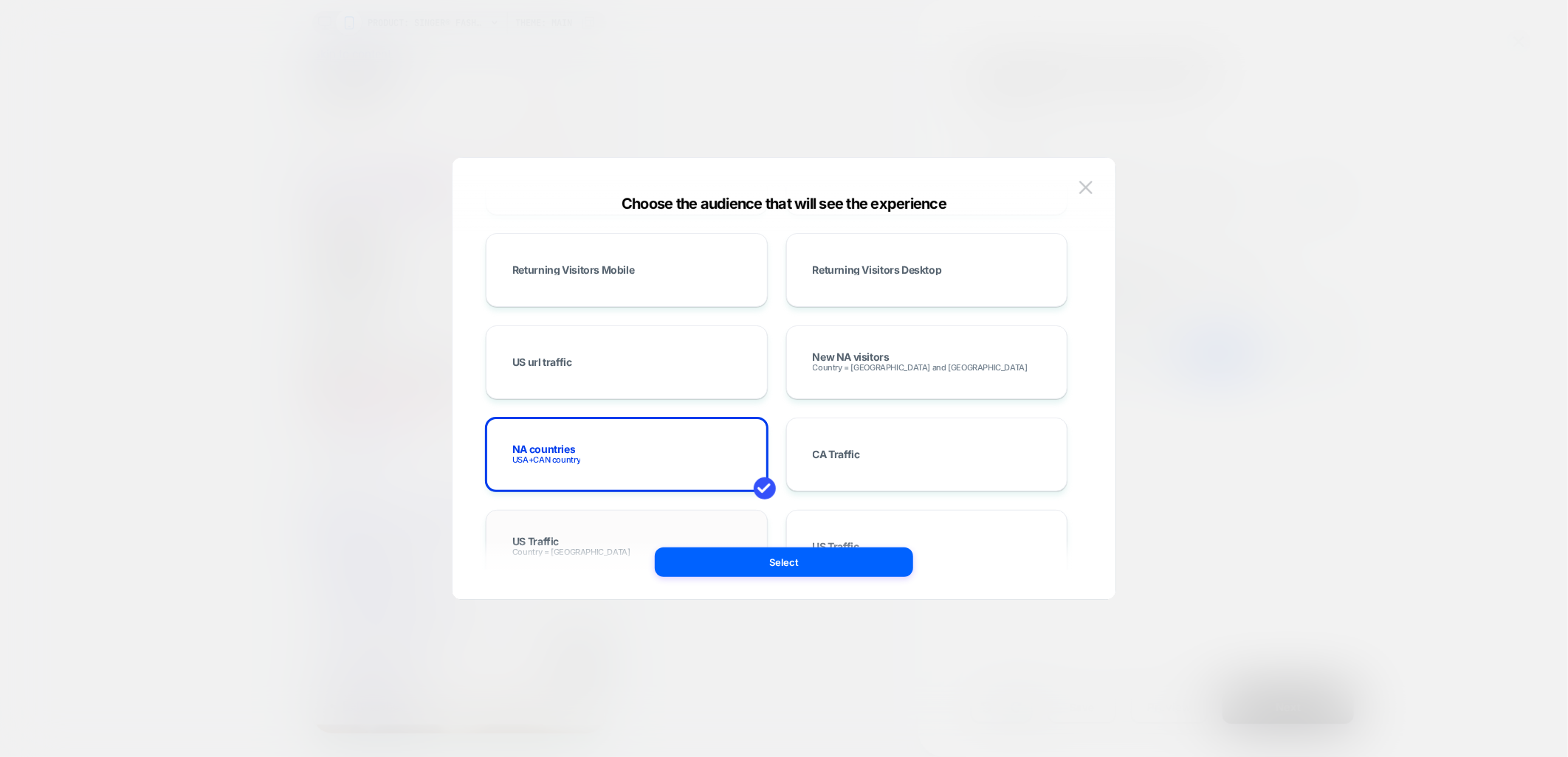
scroll to position [574, 0]
click at [1080, 183] on img at bounding box center [1086, 187] width 14 height 13
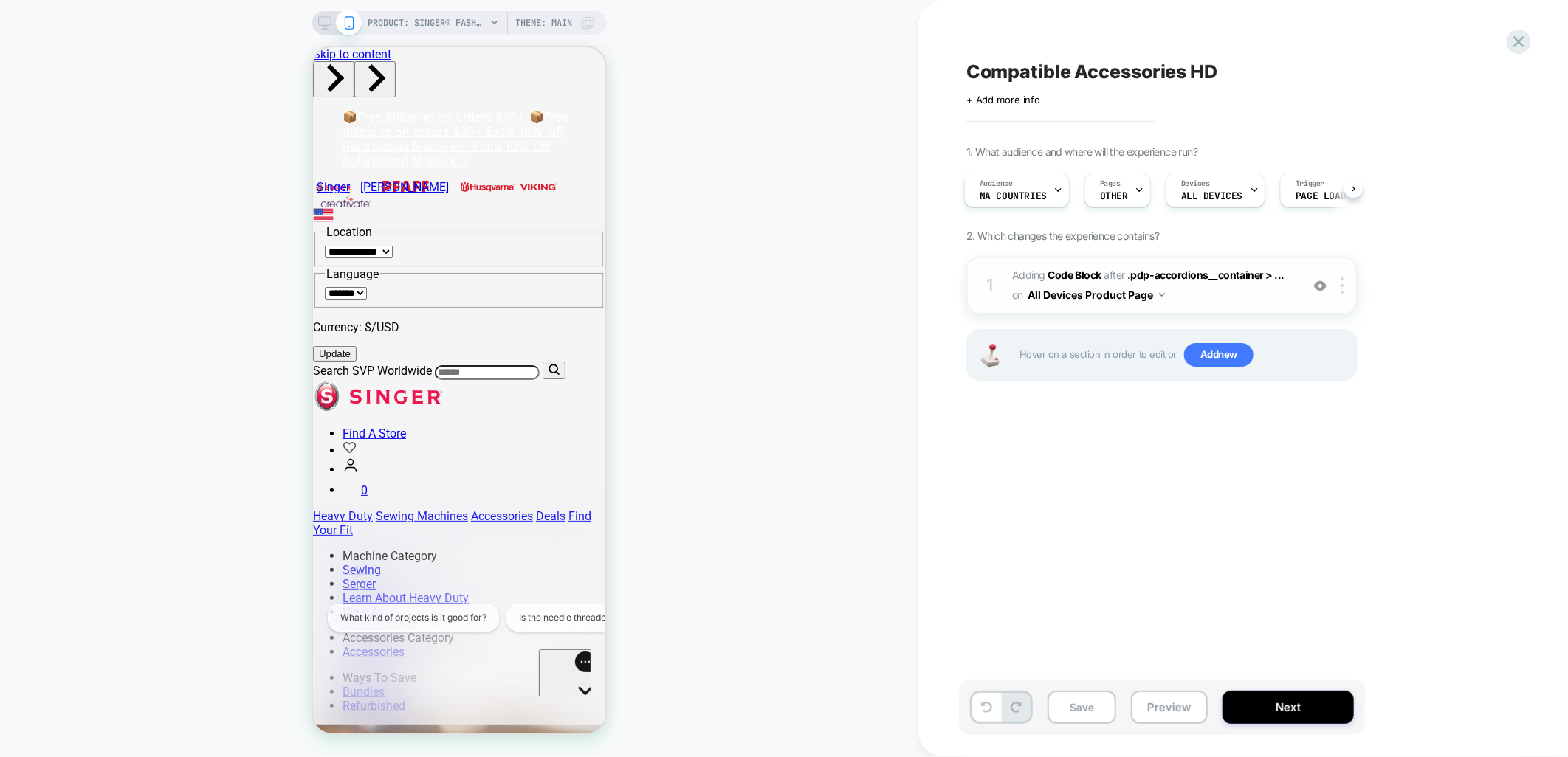
click at [1282, 284] on span "Adding Code Block AFTER .pdp-accordions__container > ... .pdp-accordions__conta…" at bounding box center [1152, 285] width 282 height 40
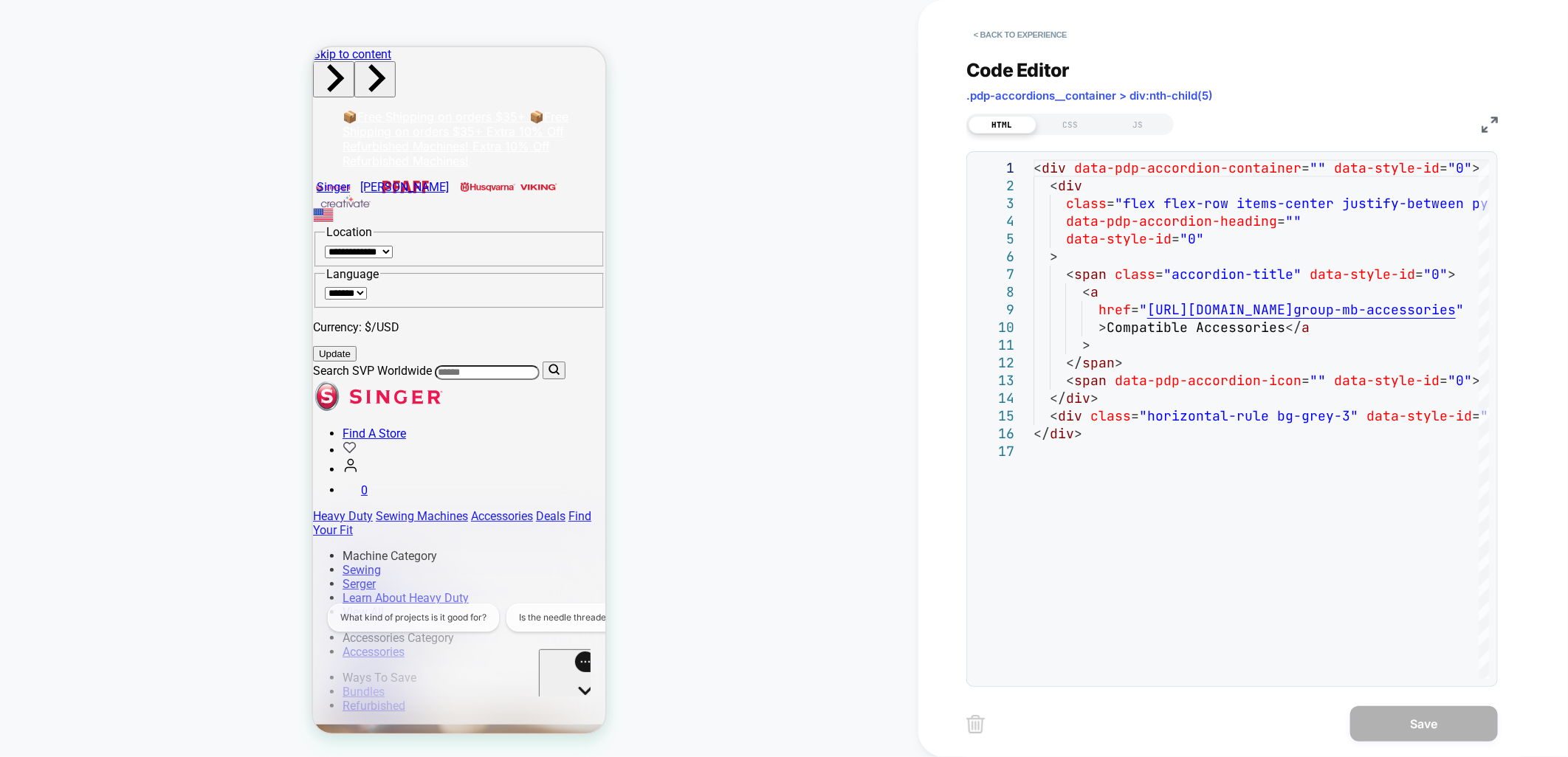
drag, startPoint x: 1434, startPoint y: 98, endPoint x: 1020, endPoint y: 71, distance: 414.9
click at [1433, 98] on div "Code Editor .pdp-accordions__container > div:nth-child(5)" at bounding box center [1231, 84] width 531 height 51
click at [986, 36] on button "< Back to experience" at bounding box center [1020, 35] width 108 height 23
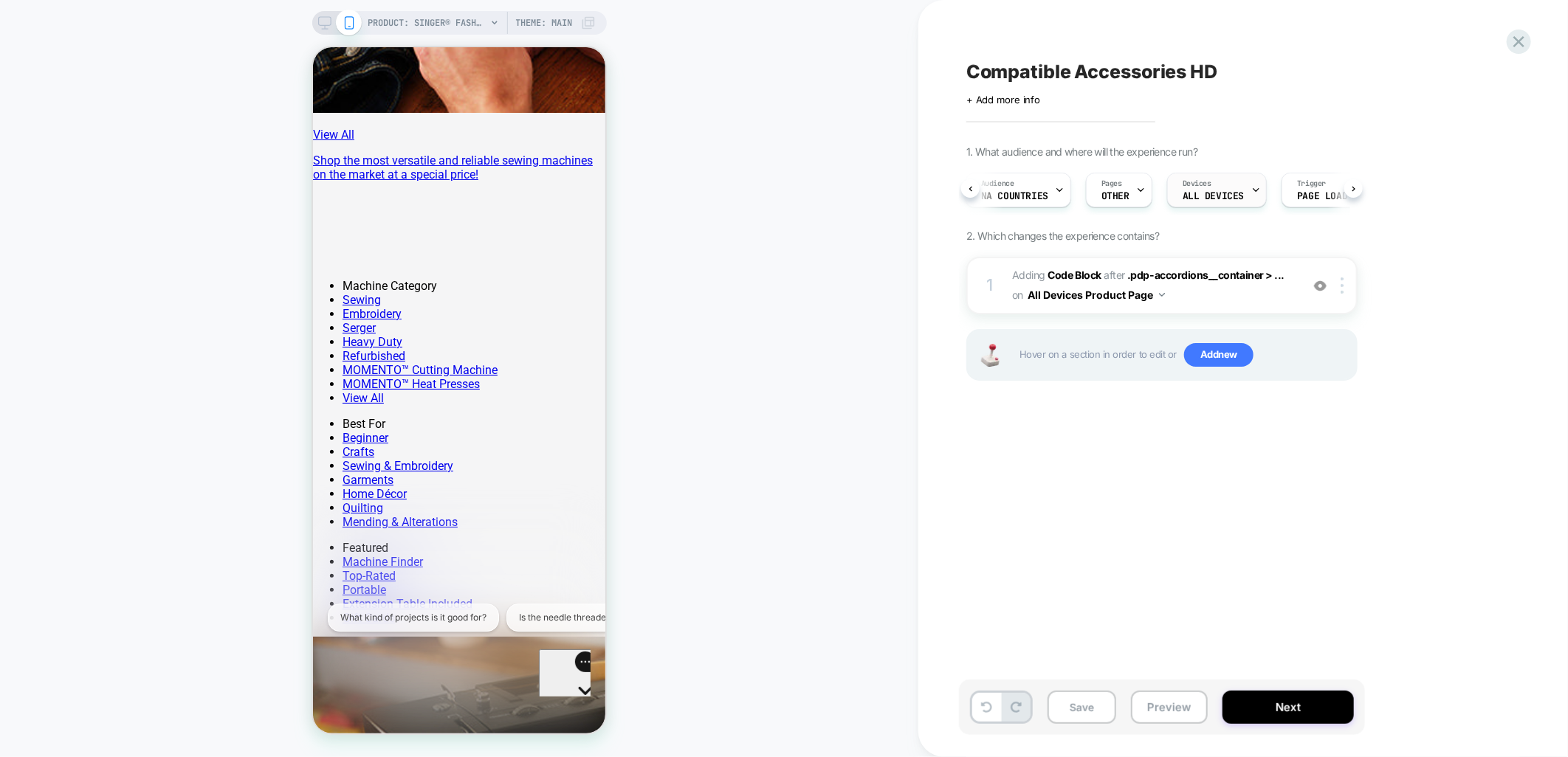
scroll to position [0, 14]
click at [1206, 71] on span "Compatible Accessories HD" at bounding box center [1092, 71] width 251 height 22
type textarea "**********"
click at [1469, 69] on icon at bounding box center [1467, 71] width 18 height 18
drag, startPoint x: 1085, startPoint y: 718, endPoint x: 1103, endPoint y: 718, distance: 18.0
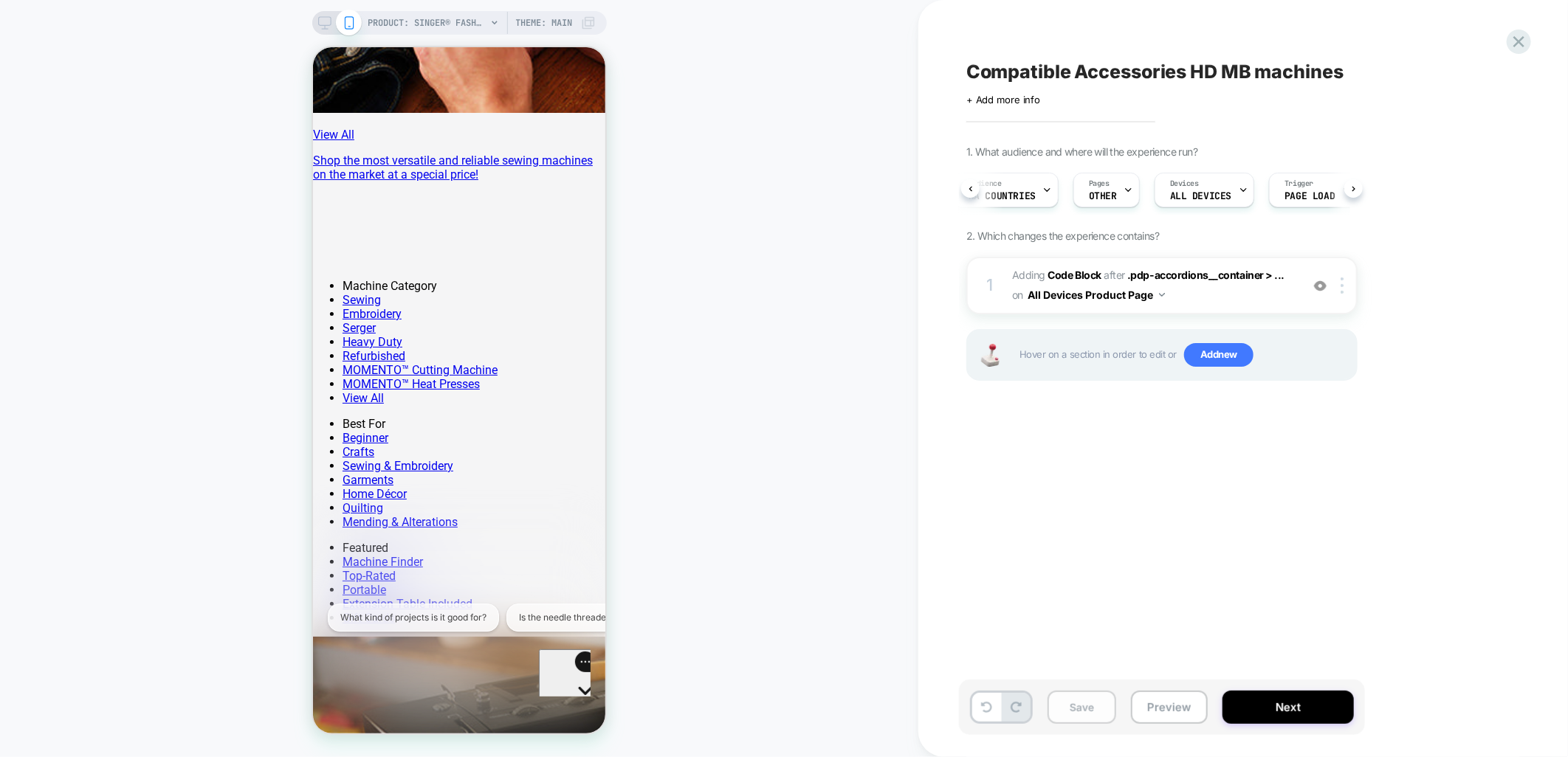
click at [1085, 718] on button "Save" at bounding box center [1081, 707] width 68 height 33
click at [1269, 707] on button "Next" at bounding box center [1287, 707] width 131 height 33
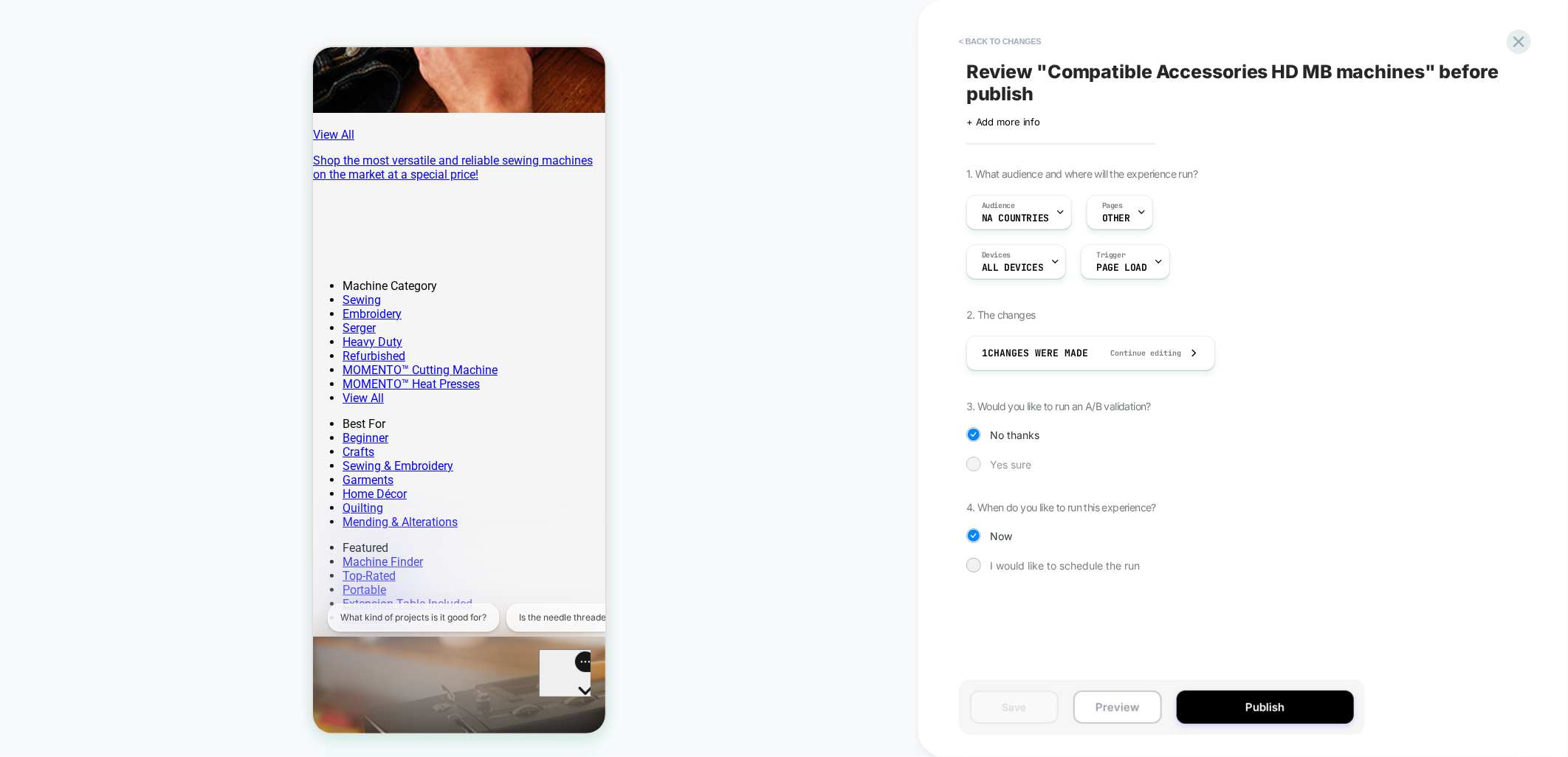
click at [985, 461] on div "Yes sure" at bounding box center [1162, 464] width 392 height 14
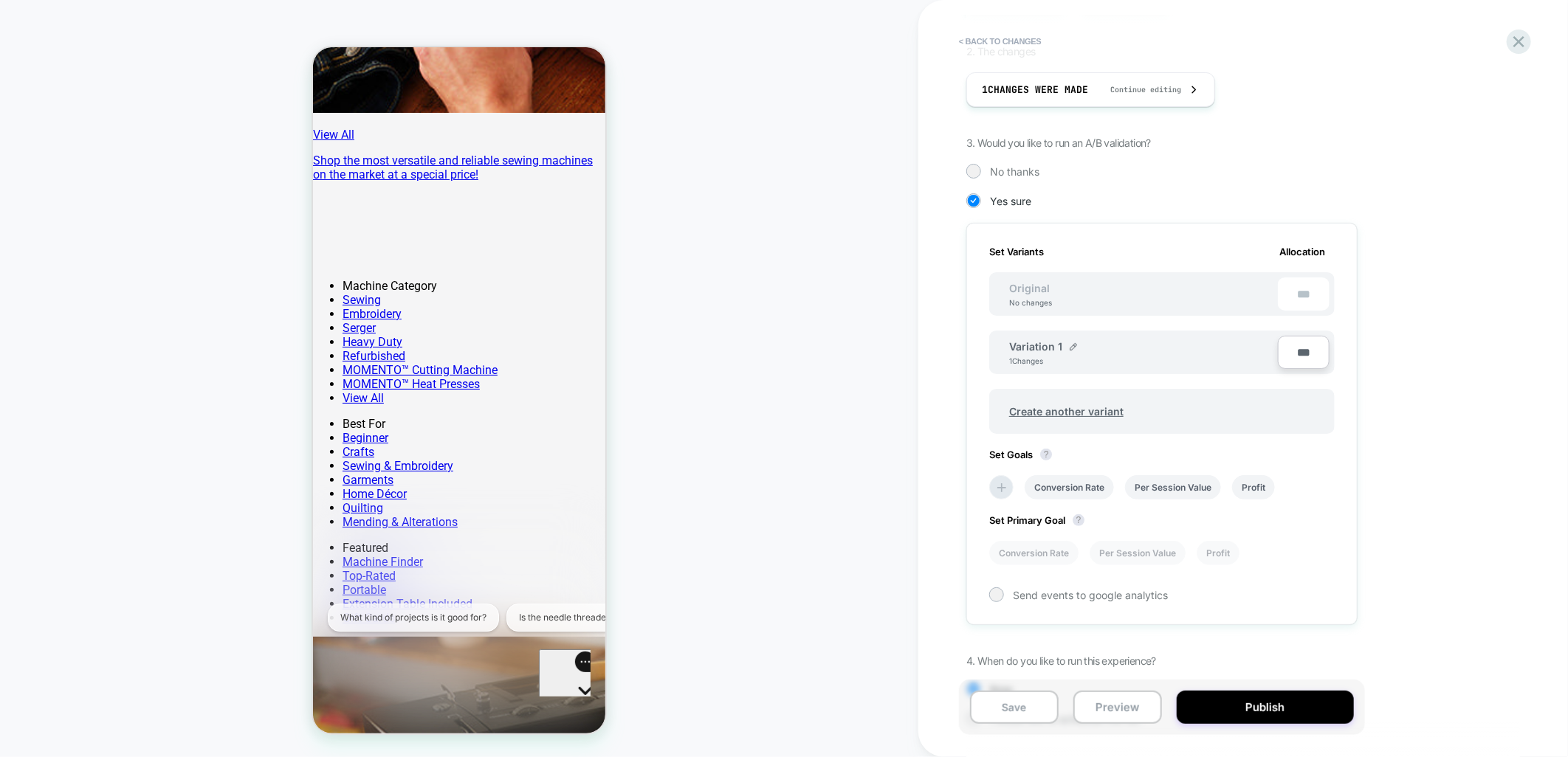
scroll to position [322, 0]
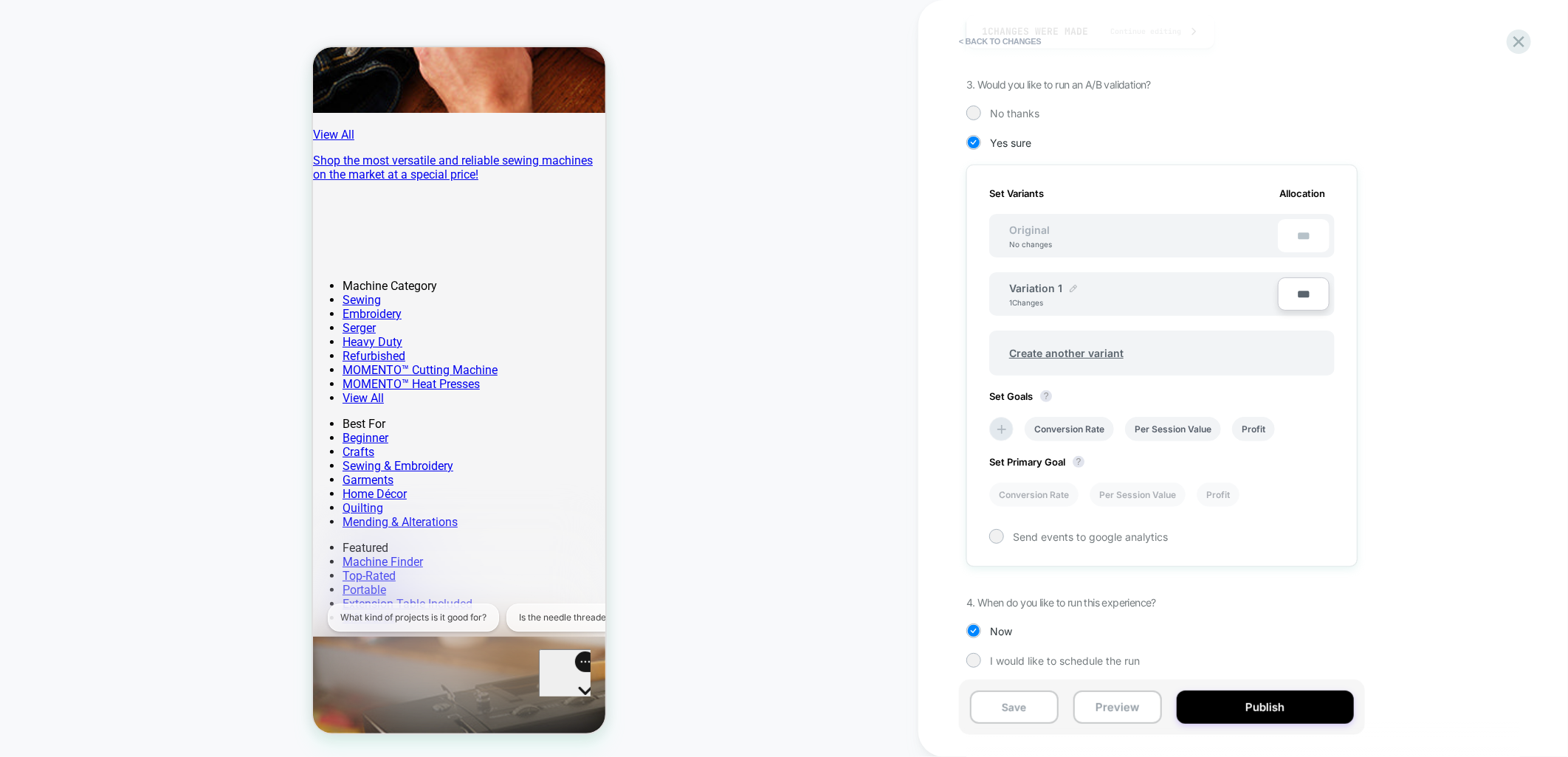
click at [1071, 284] on img at bounding box center [1073, 288] width 8 height 8
click at [1073, 295] on input "**********" at bounding box center [1062, 296] width 107 height 29
type input "*"
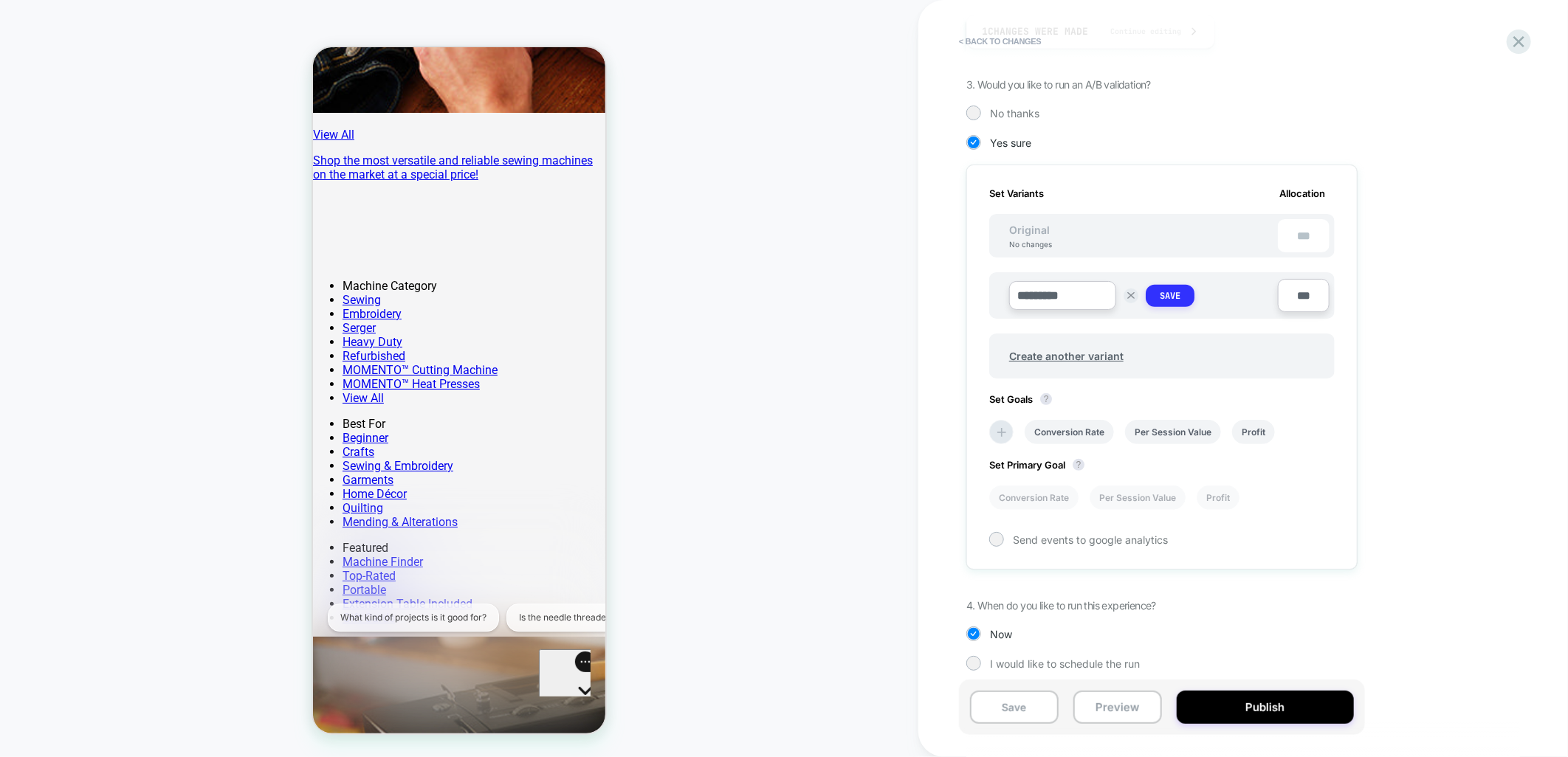
type input "*********"
drag, startPoint x: 1153, startPoint y: 294, endPoint x: 1310, endPoint y: 338, distance: 163.0
click at [1154, 293] on button "Save" at bounding box center [1170, 295] width 49 height 22
click at [1437, 347] on div "1. What audience and where will the experience run? Audience NA countries Pages…" at bounding box center [1235, 268] width 539 height 845
click at [1027, 484] on li "Conversion Rate" at bounding box center [1034, 495] width 90 height 24
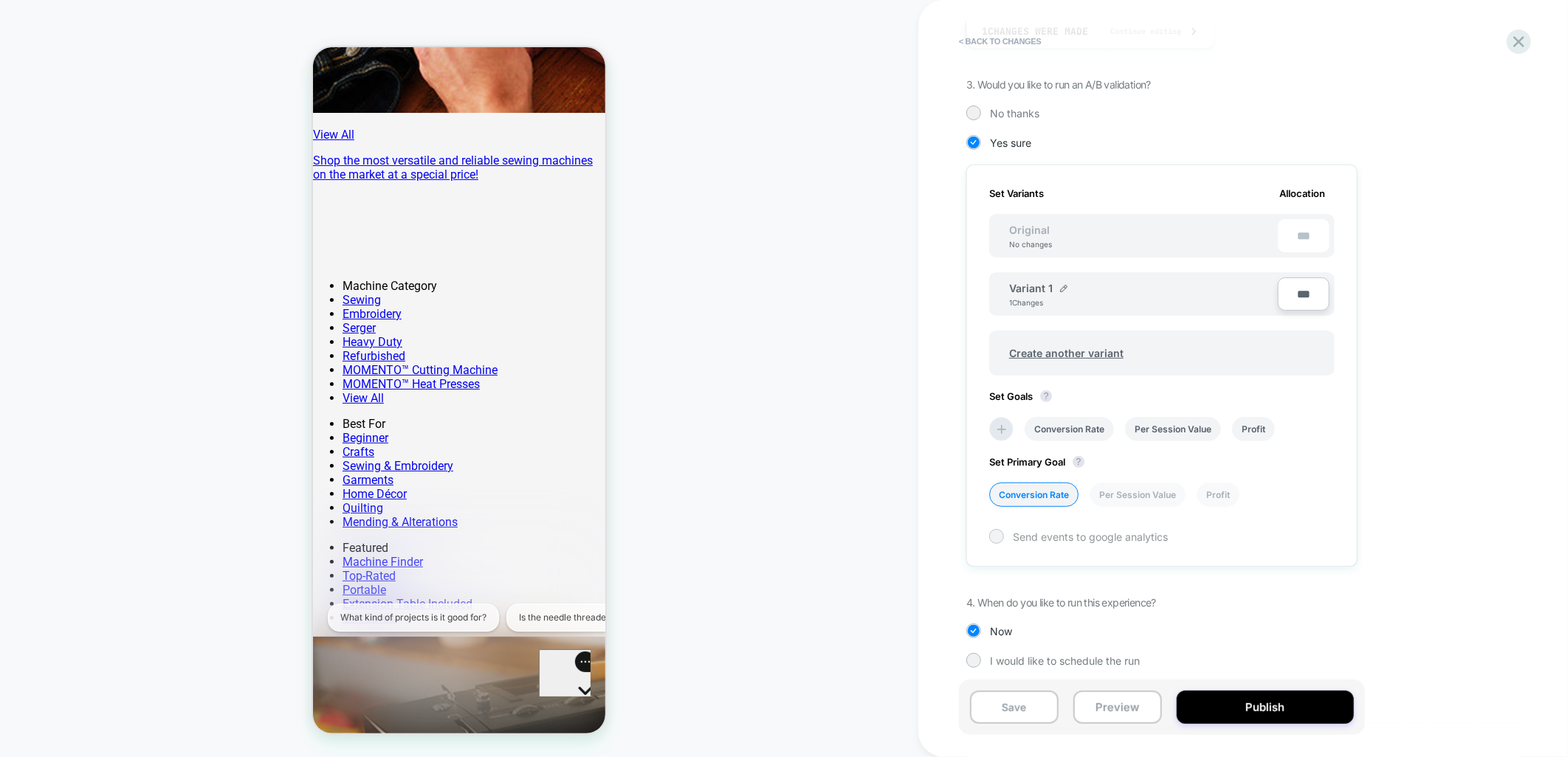
click at [1064, 530] on span "Send events to google analytics" at bounding box center [1090, 536] width 155 height 13
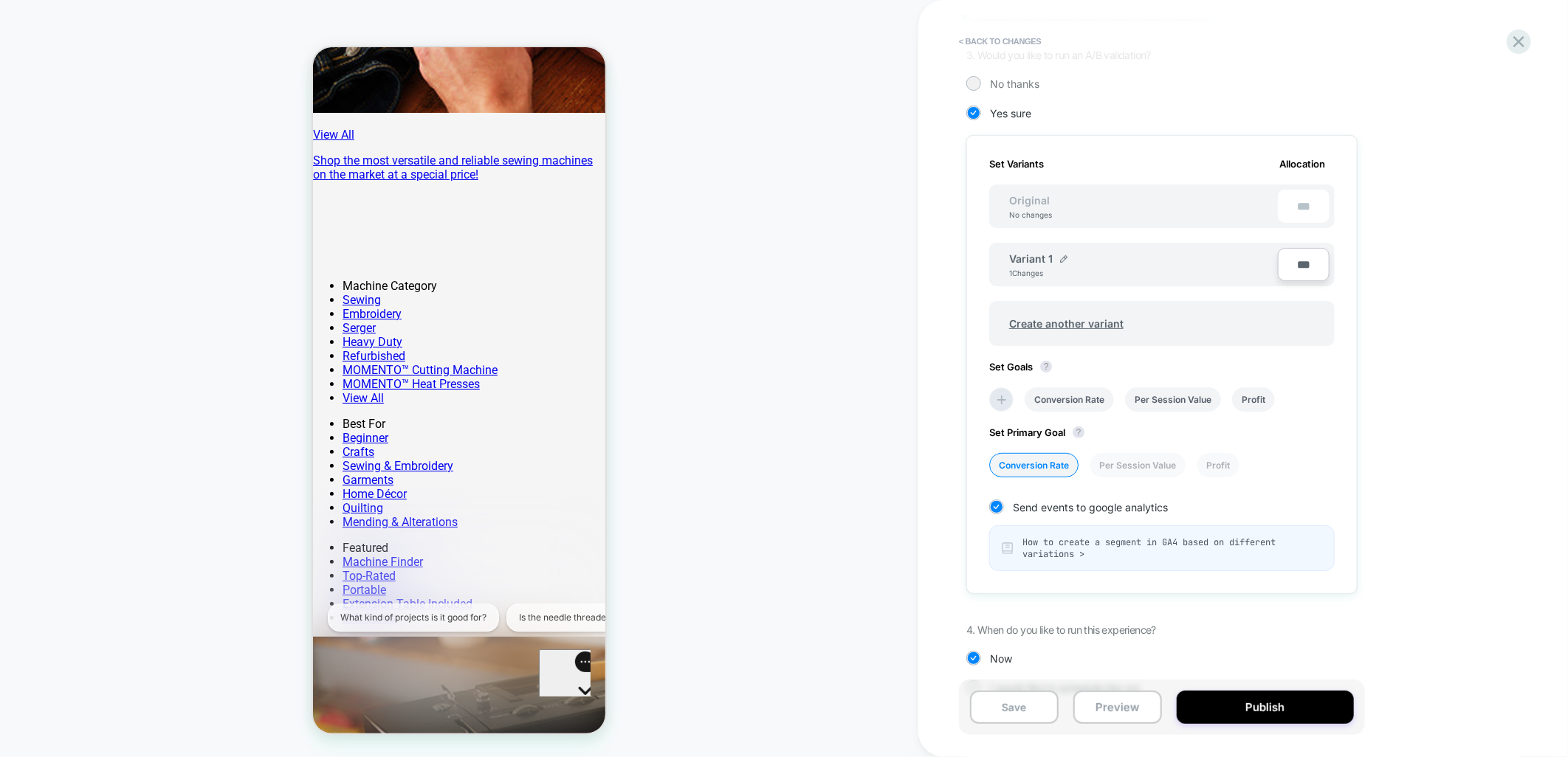
scroll to position [379, 0]
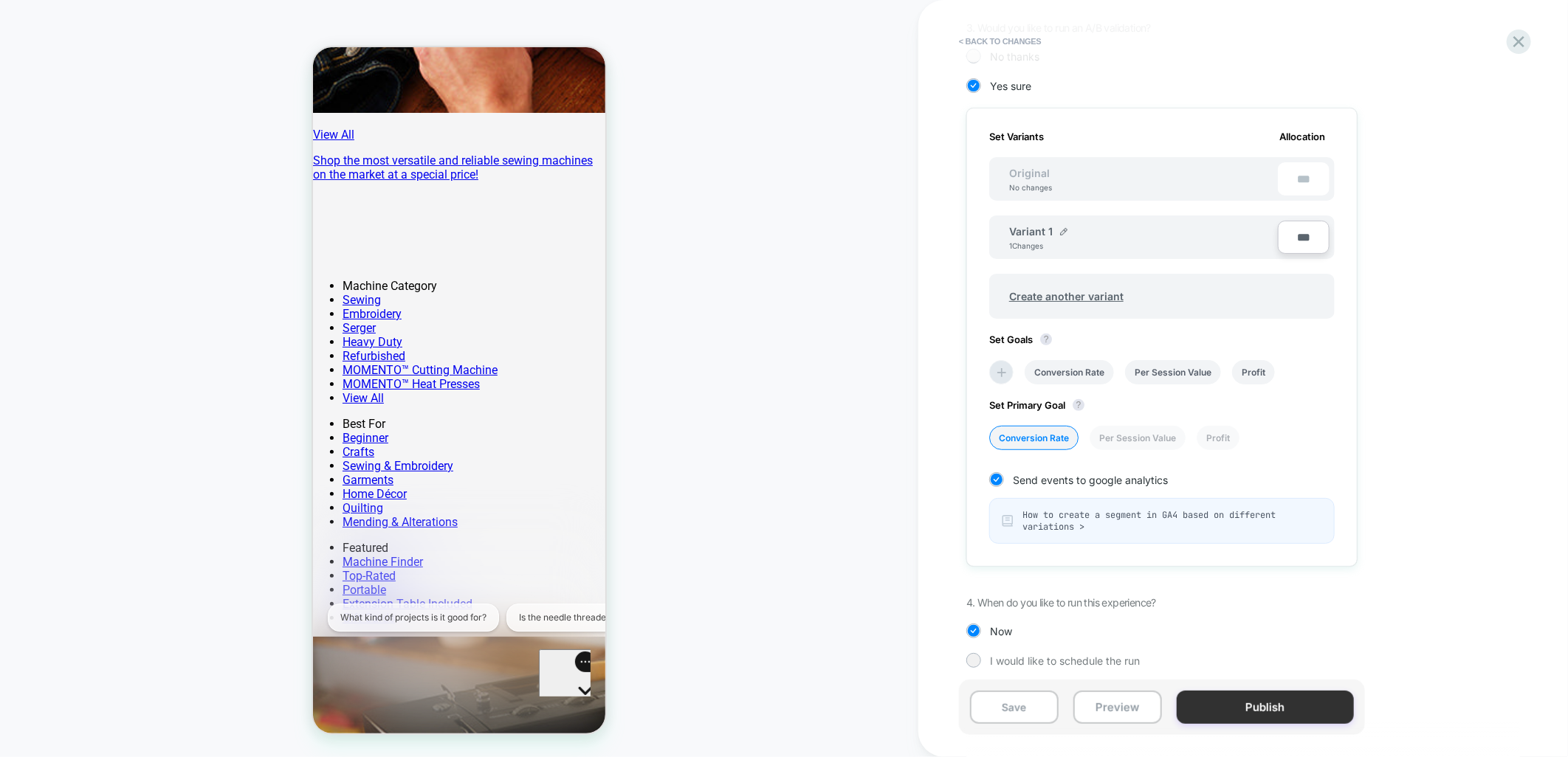
click at [1244, 711] on button "Publish" at bounding box center [1265, 707] width 177 height 33
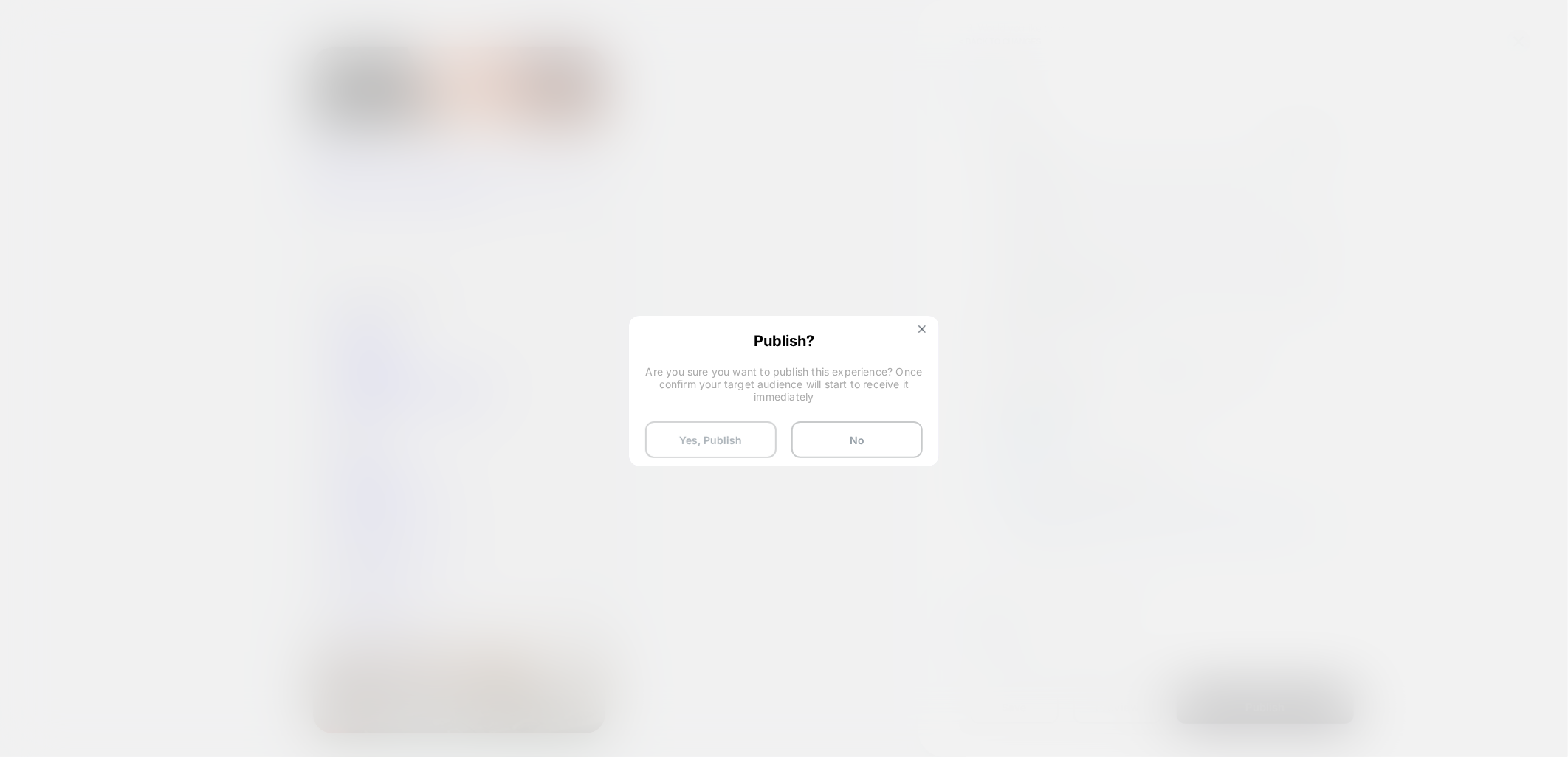
click at [717, 444] on button "Yes, Publish" at bounding box center [711, 440] width 131 height 37
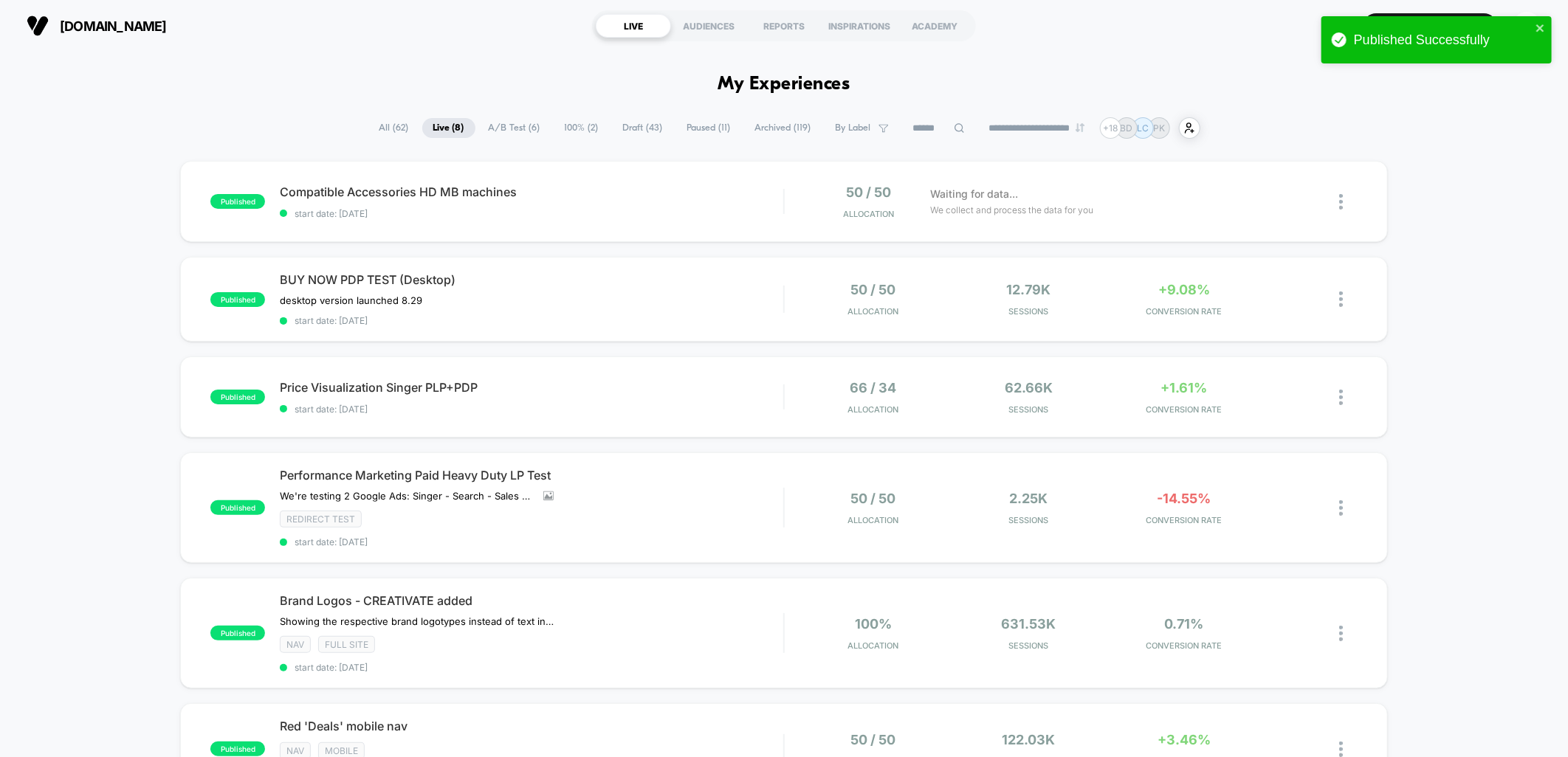
click at [1462, 266] on div "published Compatible Accessories HD MB machines start date: [DATE] 50 / 50 Allo…" at bounding box center [784, 631] width 1568 height 939
click at [684, 209] on div "Compatible Accessories HD MB machines Click to edit experience details Click to…" at bounding box center [531, 202] width 503 height 35
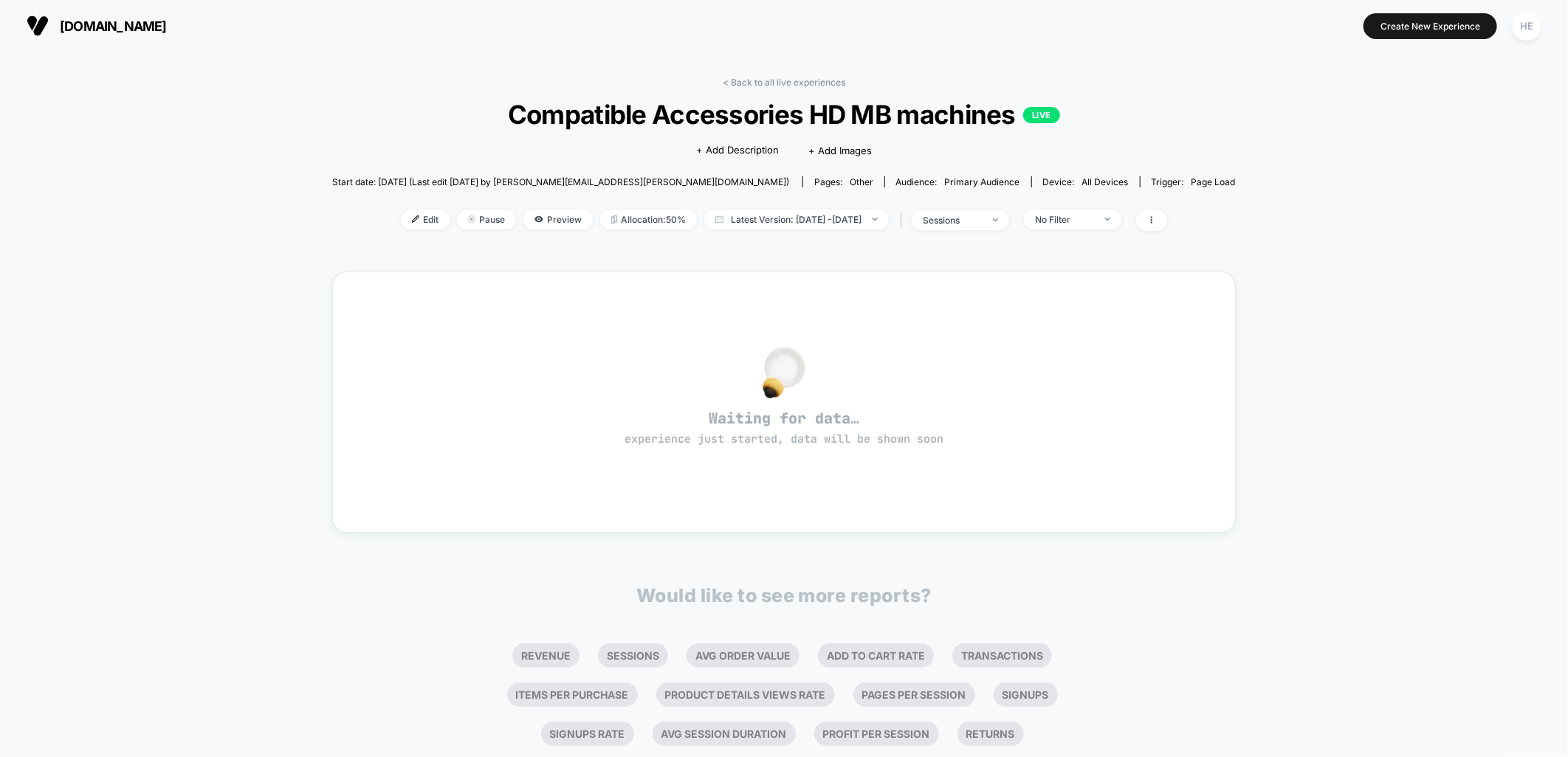
click at [1222, 432] on div "< Back to all live experiences Compatible Accessories HD MB machines LIVE Click…" at bounding box center [784, 464] width 1568 height 825
click at [812, 83] on link "< Back to all live experiences" at bounding box center [783, 82] width 122 height 11
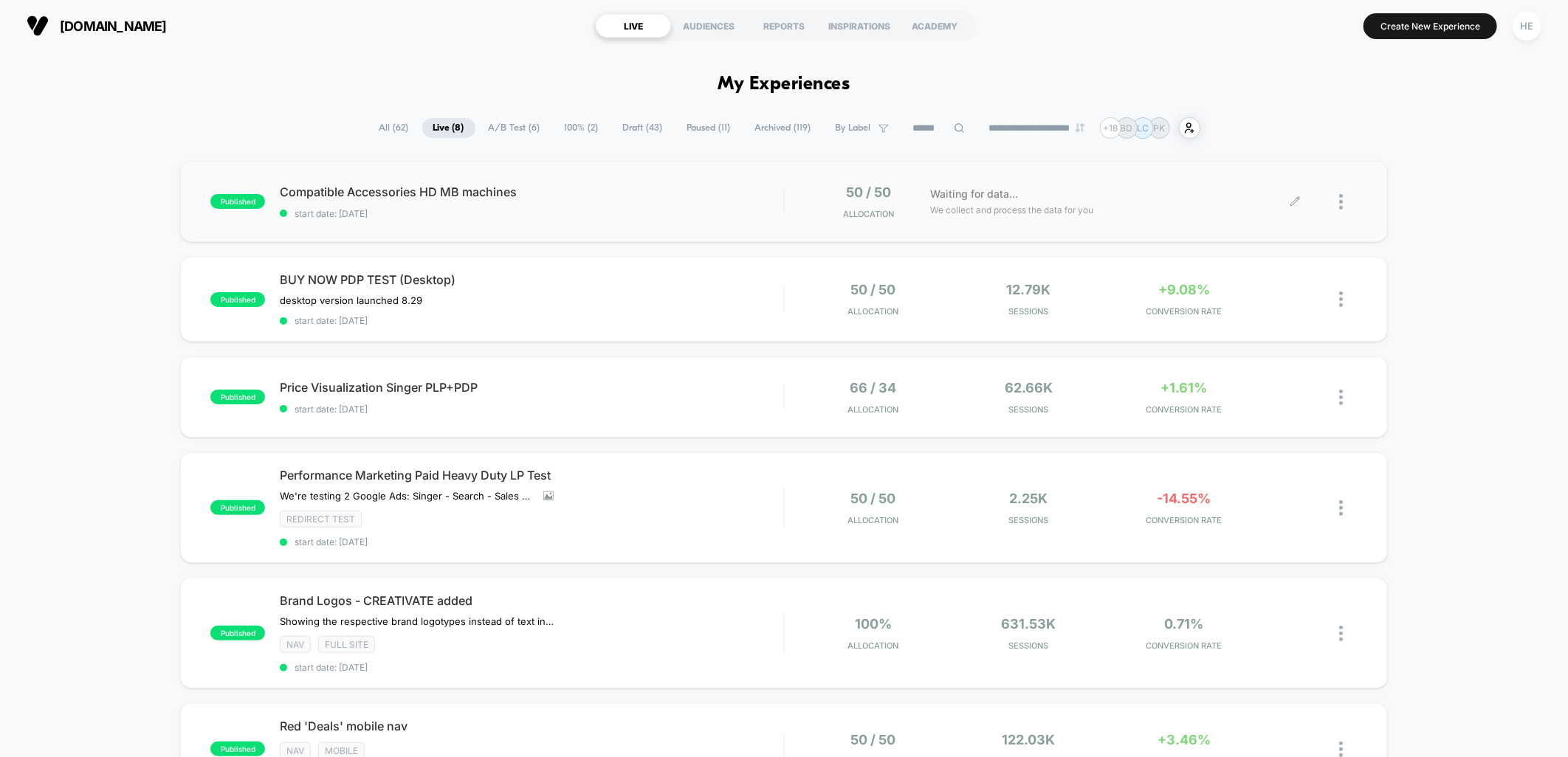
click at [1164, 192] on div "Waiting for data... We collect and process the data for you" at bounding box center [1109, 202] width 372 height 35
click at [675, 204] on div "Compatible Accessories HD MB machines Click to edit experience details Click to…" at bounding box center [531, 202] width 503 height 35
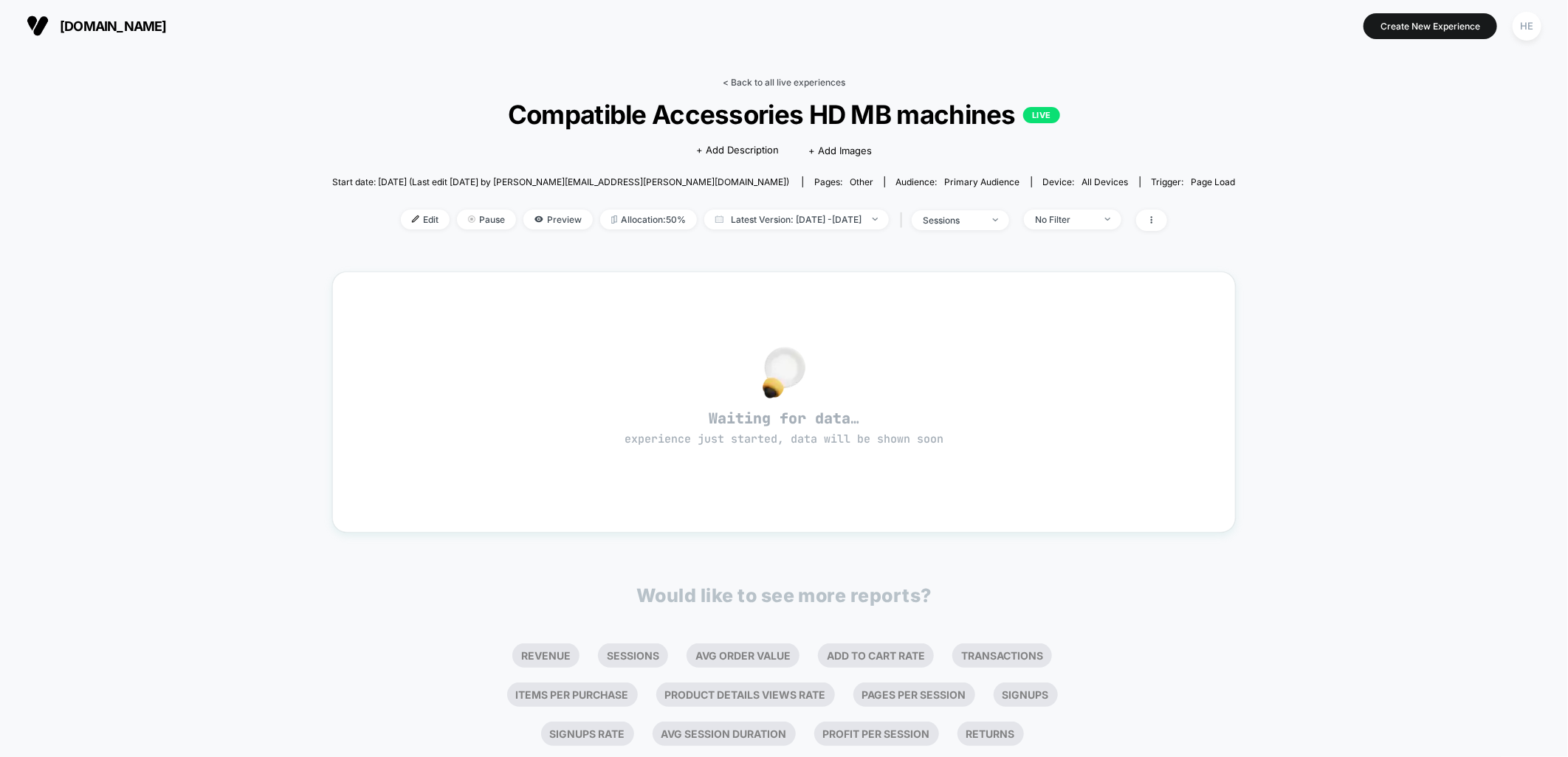
click at [755, 77] on link "< Back to all live experiences" at bounding box center [783, 82] width 122 height 11
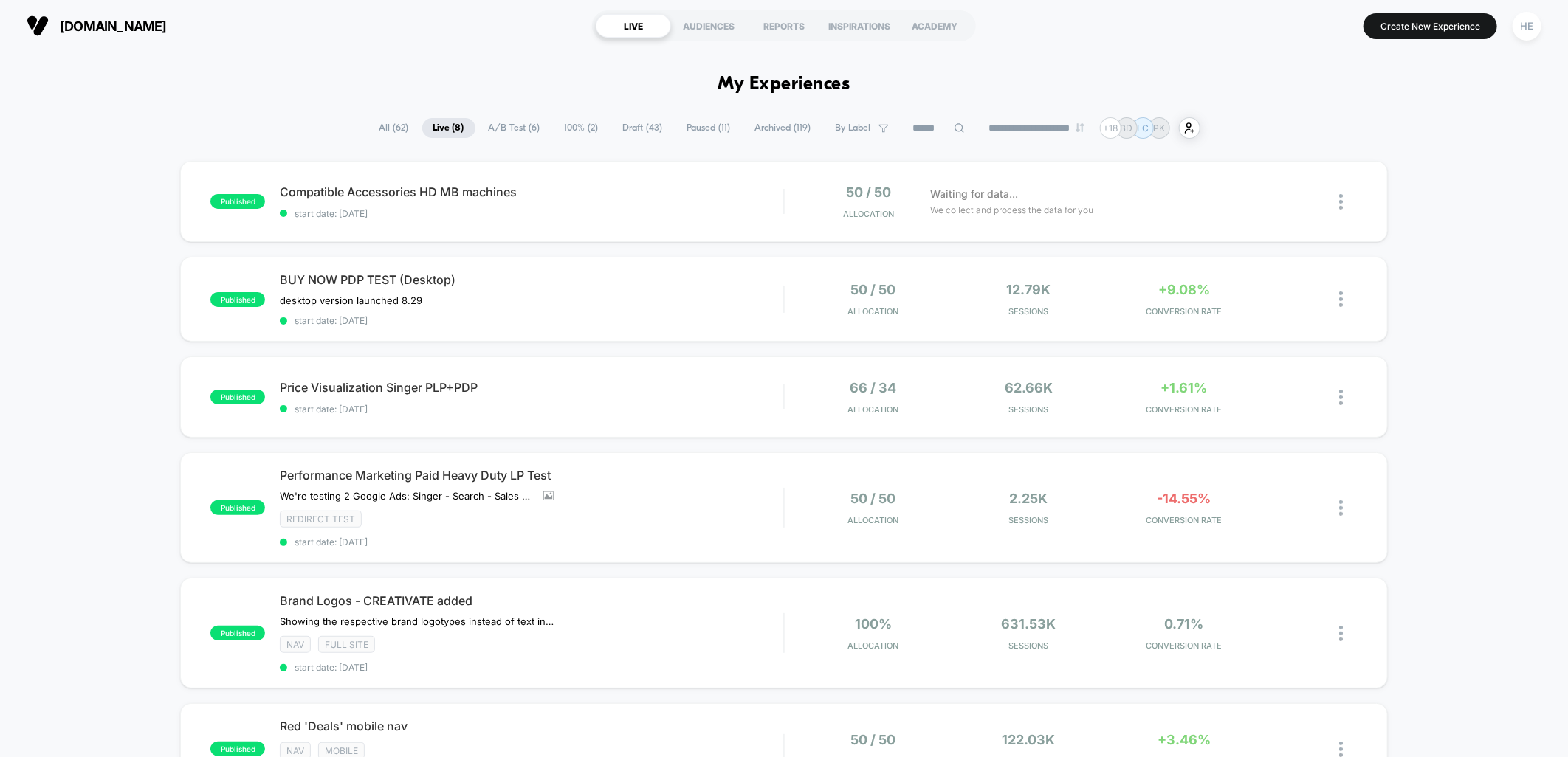
click at [1425, 398] on div "published Compatible Accessories HD MB machines start date: 2025-09-02 50 / 50 …" at bounding box center [784, 631] width 1568 height 939
click at [729, 202] on div "Compatible Accessories HD MB machines Click to edit experience details Click to…" at bounding box center [531, 202] width 503 height 35
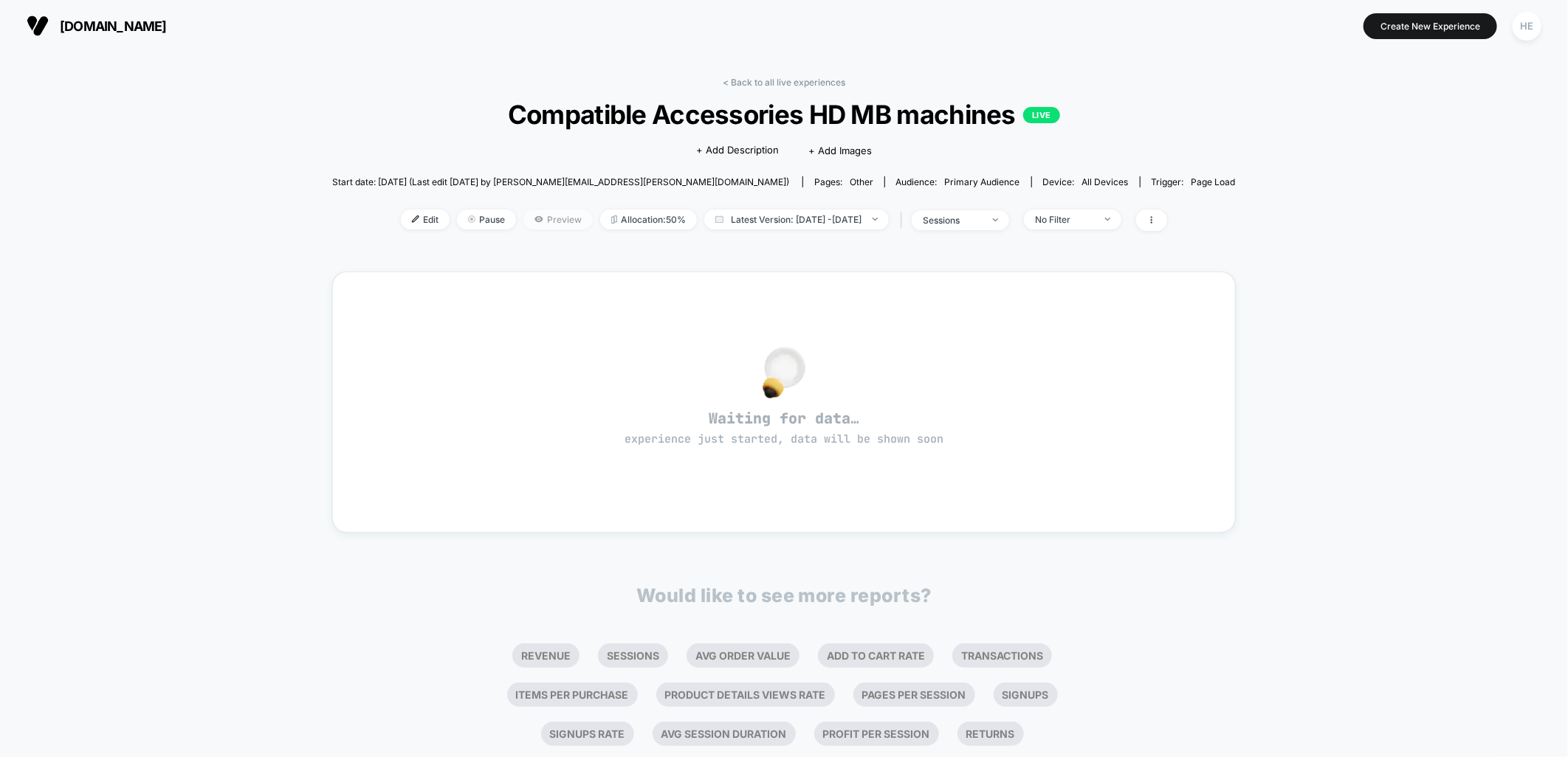
click at [534, 217] on icon at bounding box center [538, 219] width 8 height 6
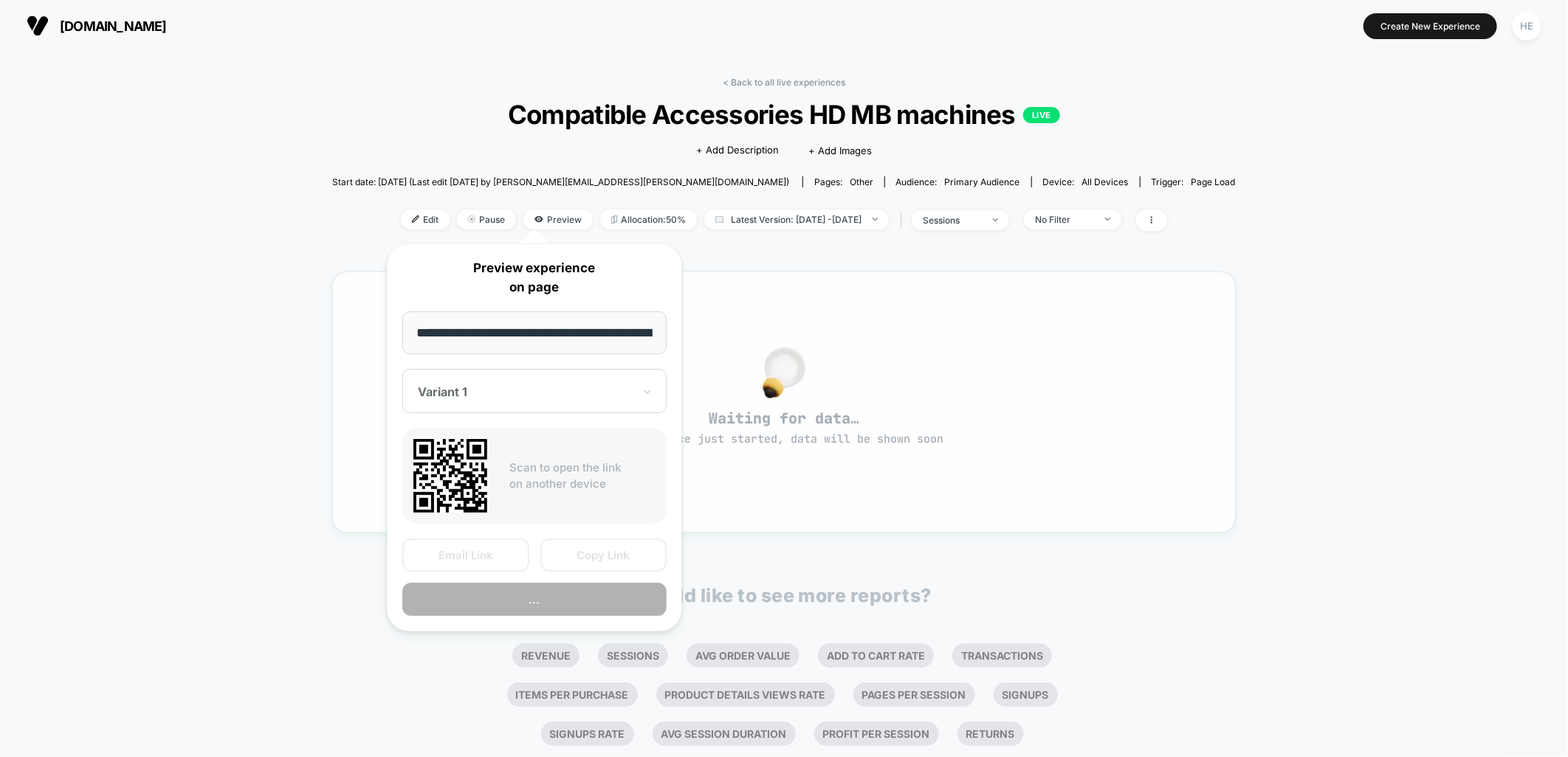
scroll to position [0, 209]
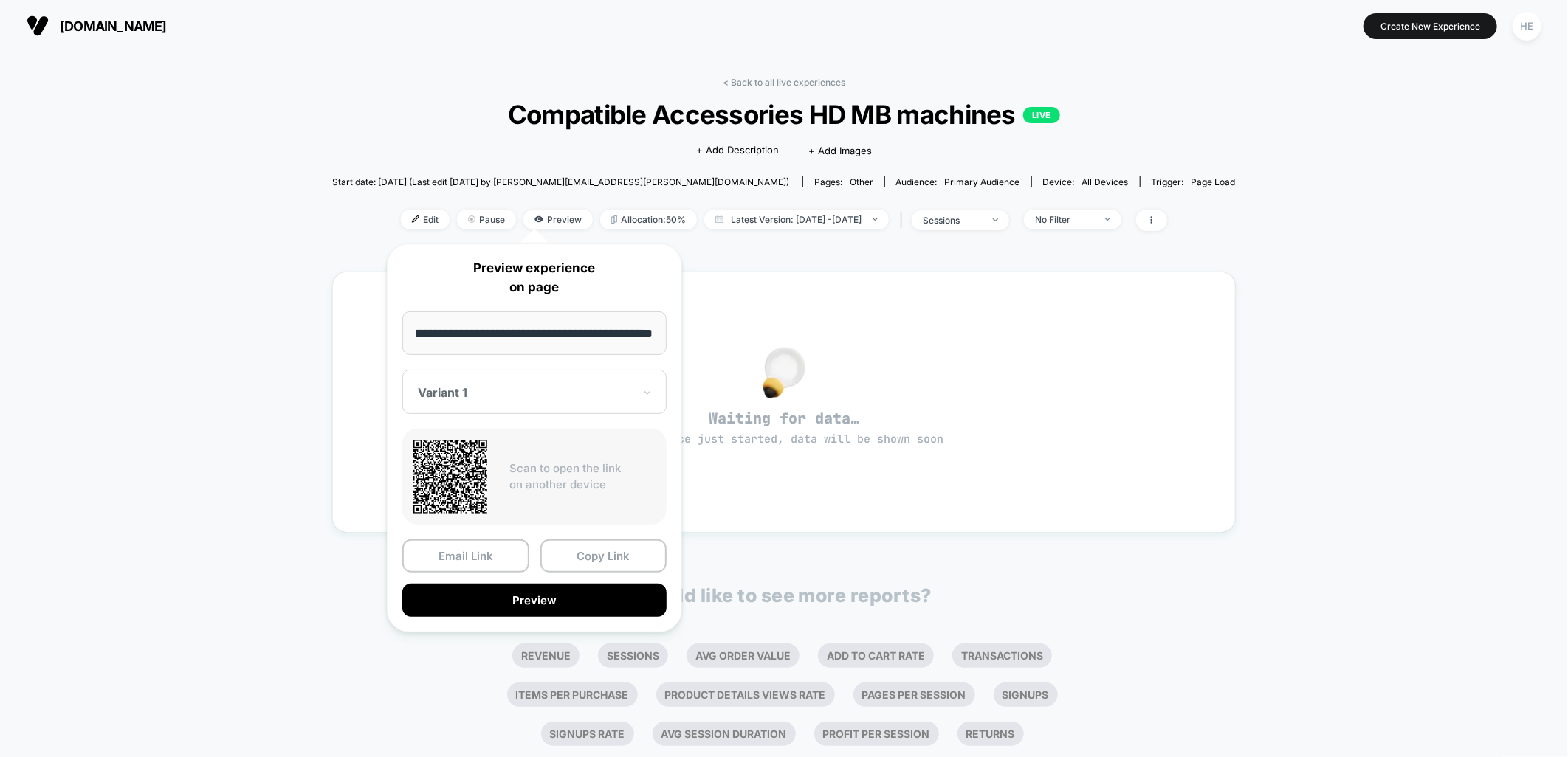
click at [367, 178] on div "< Back to all live experiences Compatible Accessories HD MB machines LIVE Click…" at bounding box center [784, 464] width 1568 height 825
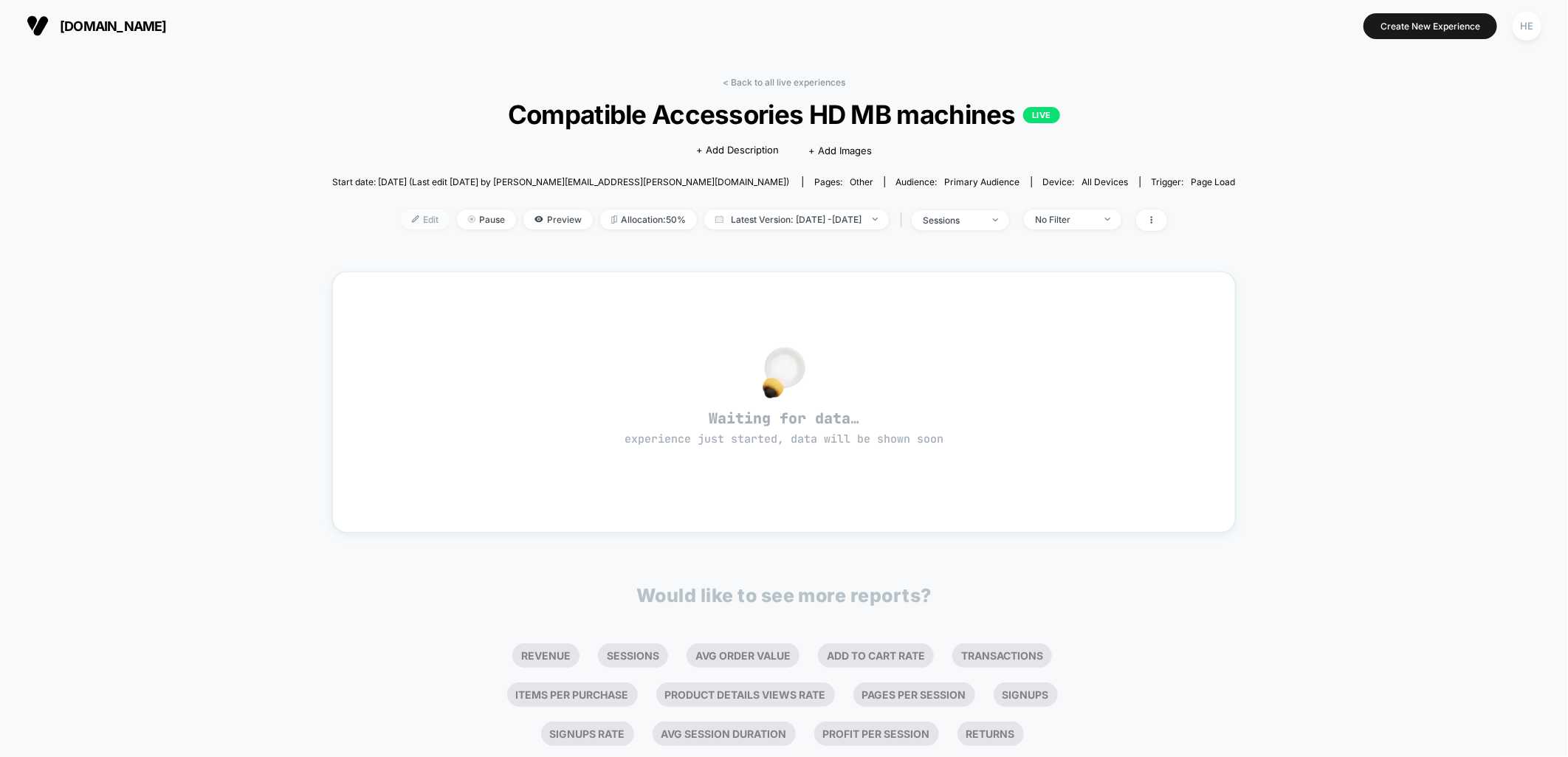
click at [401, 216] on span "Edit" at bounding box center [425, 219] width 49 height 20
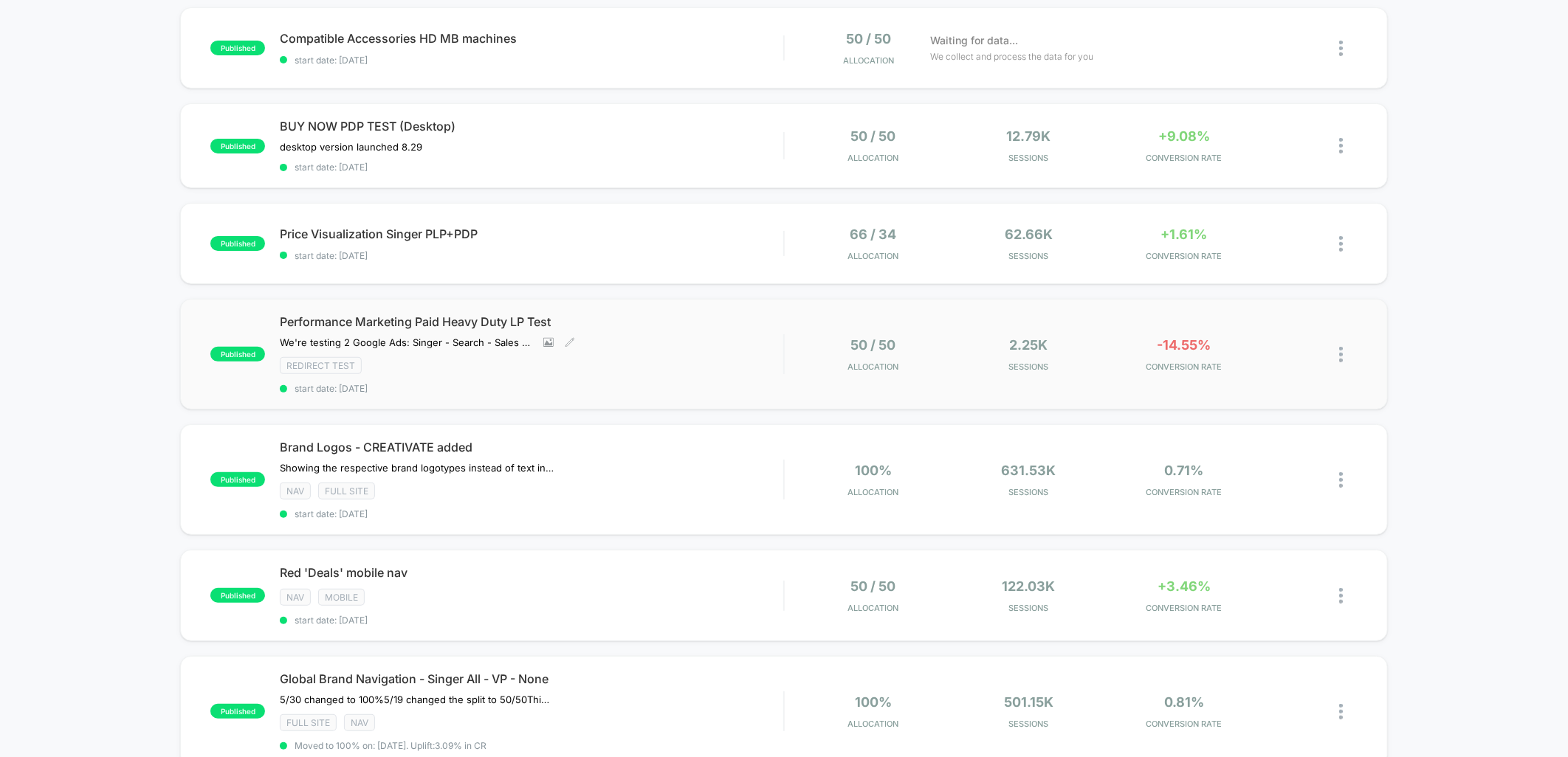
scroll to position [410, 0]
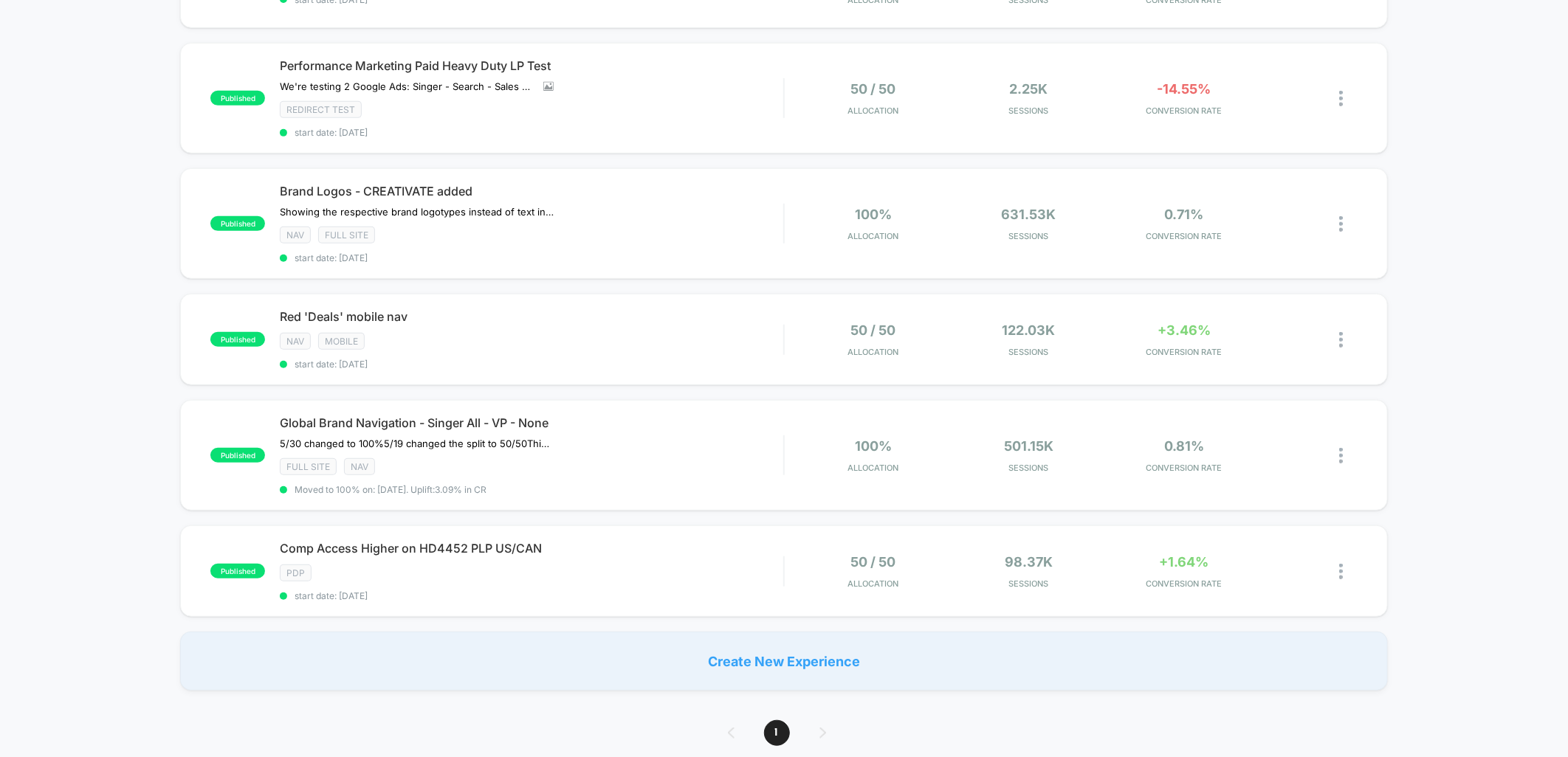
click at [119, 122] on div "published Compatible Accessories HD MB machines start date: [DATE] 50 / 50 Allo…" at bounding box center [784, 221] width 1568 height 939
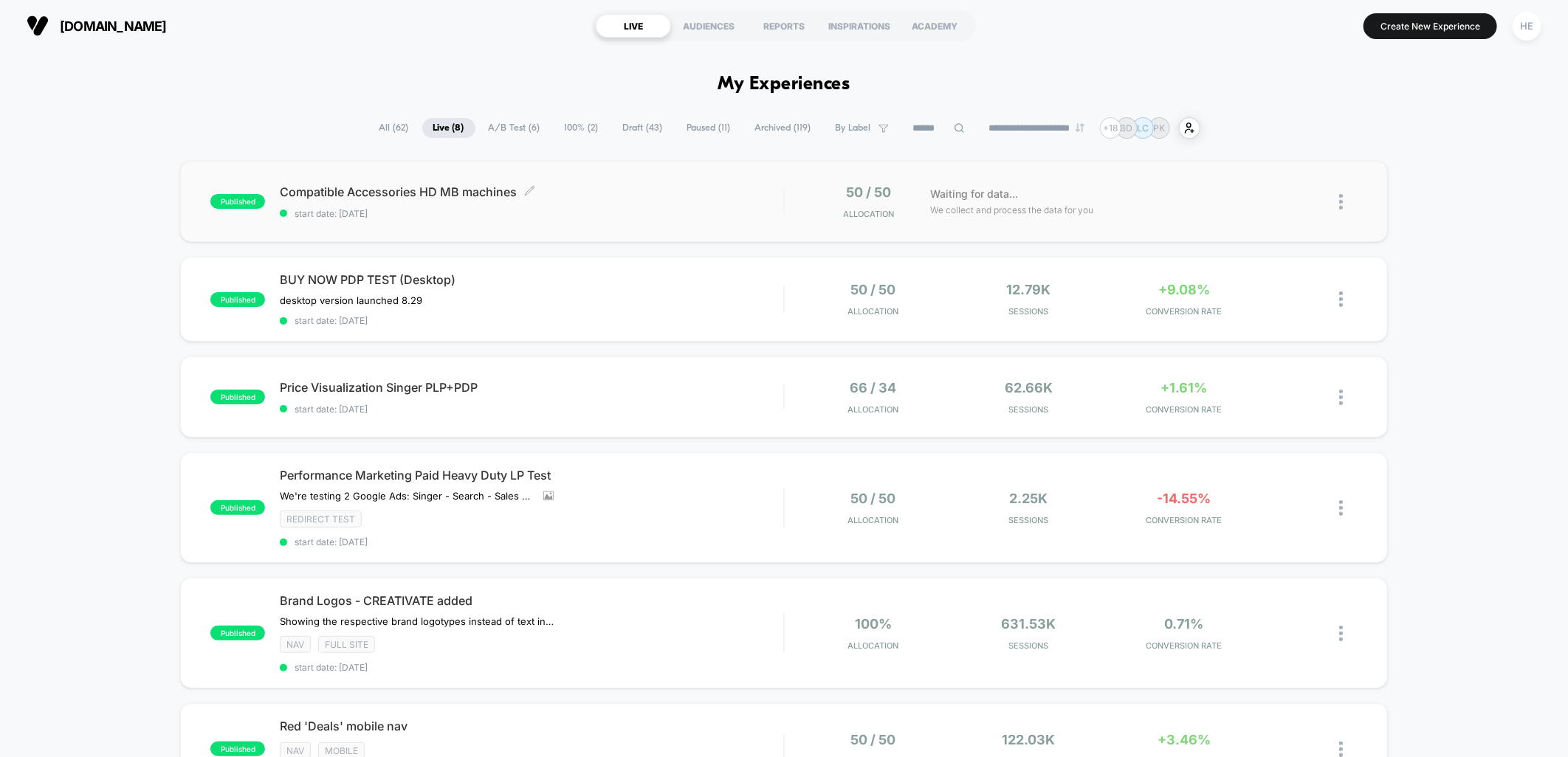
click at [601, 212] on span "start date: [DATE]" at bounding box center [531, 213] width 503 height 11
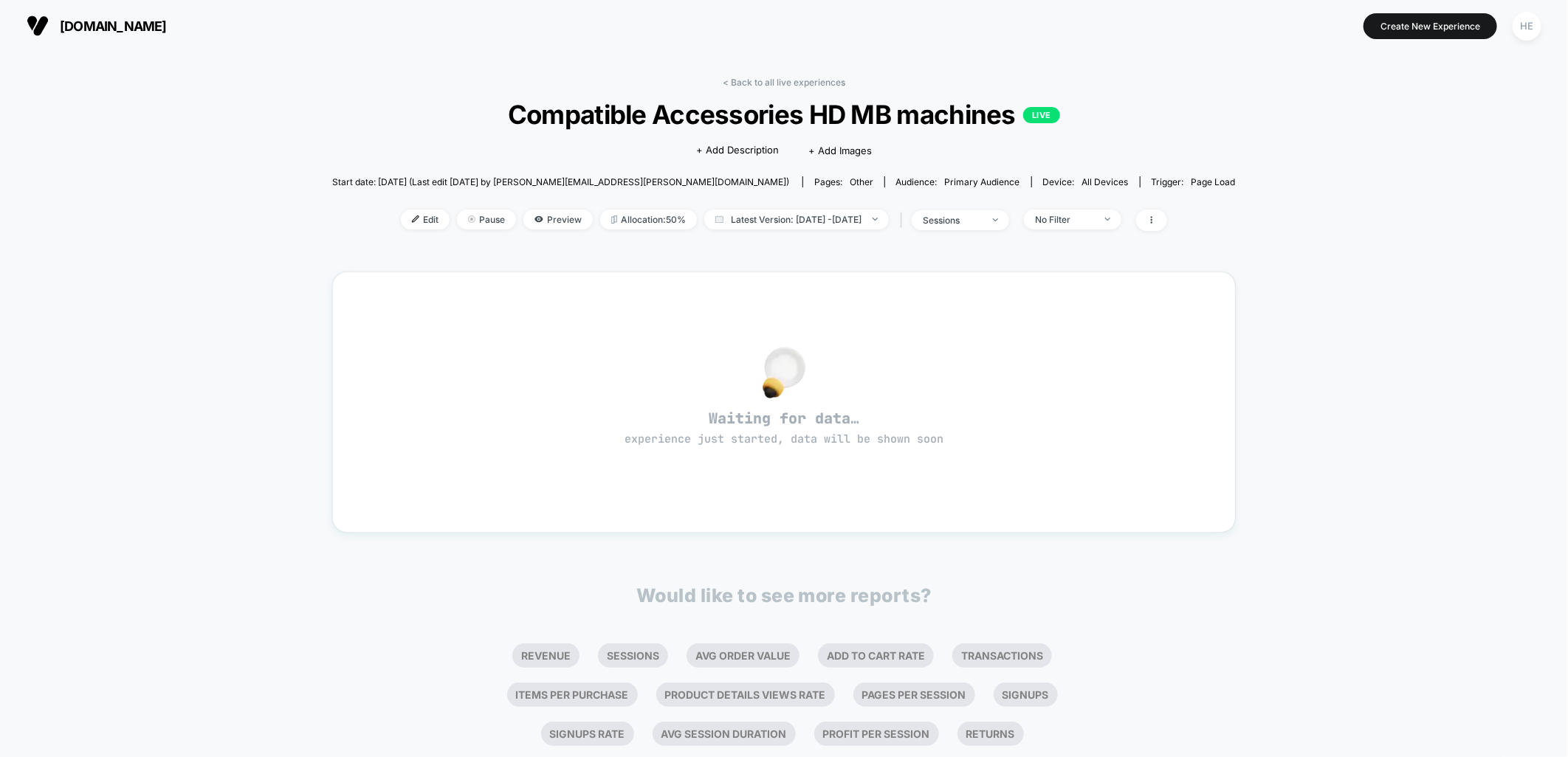
click at [1340, 226] on div "< Back to all live experiences Compatible Accessories HD MB machines LIVE Click…" at bounding box center [784, 464] width 1568 height 825
click at [761, 82] on link "< Back to all live experiences" at bounding box center [783, 82] width 122 height 11
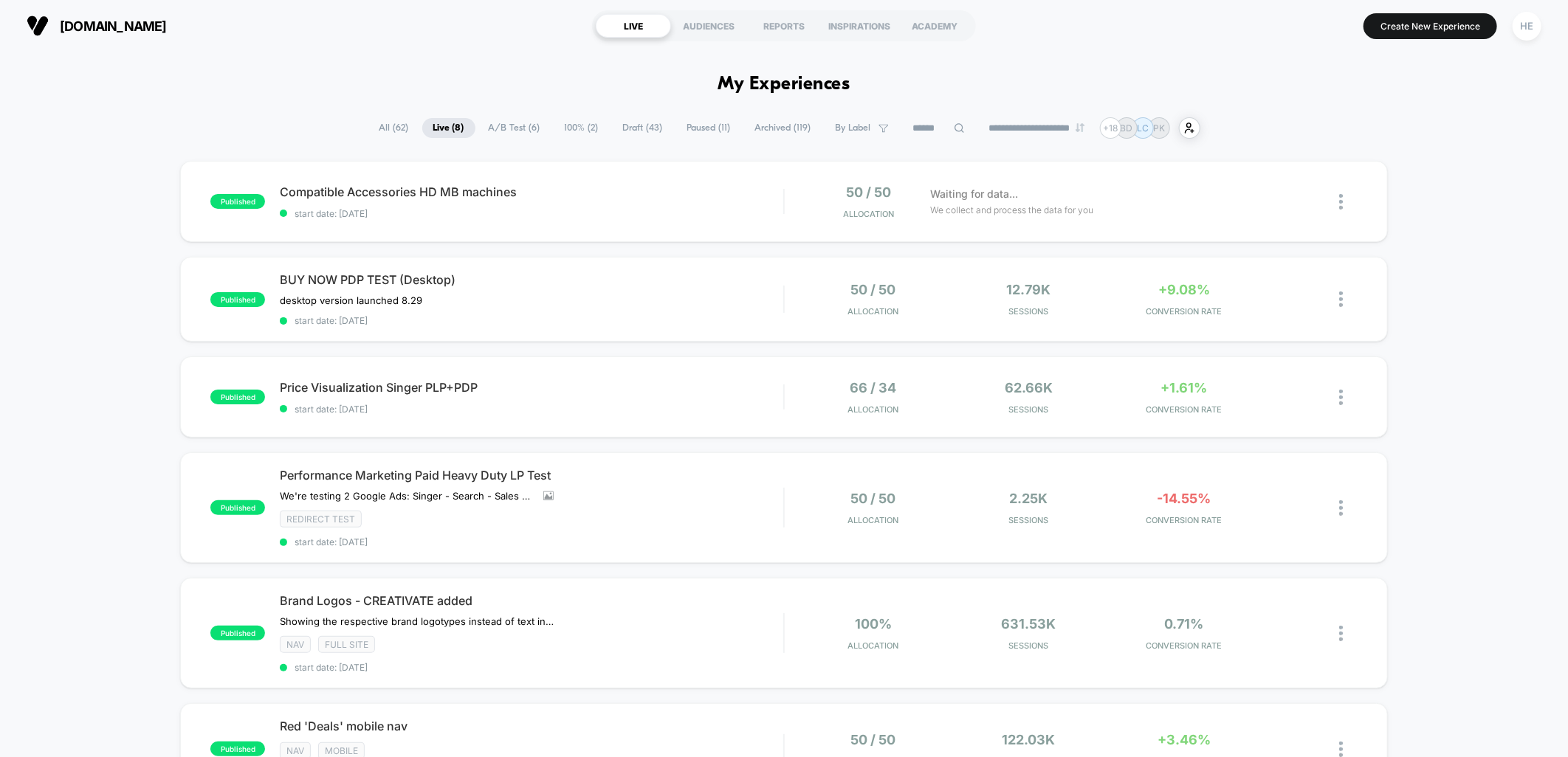
click at [1439, 364] on div "published Compatible Accessories HD MB machines start date: [DATE] 50 / 50 Allo…" at bounding box center [784, 631] width 1568 height 939
click at [1519, 326] on div "published Compatible Accessories HD MB machines start date: [DATE] 50 / 50 Allo…" at bounding box center [784, 631] width 1568 height 939
click at [1414, 215] on div "published Compatible Accessories HD MB machines start date: [DATE] 50 / 50 Allo…" at bounding box center [784, 631] width 1568 height 939
